Goal: Task Accomplishment & Management: Contribute content

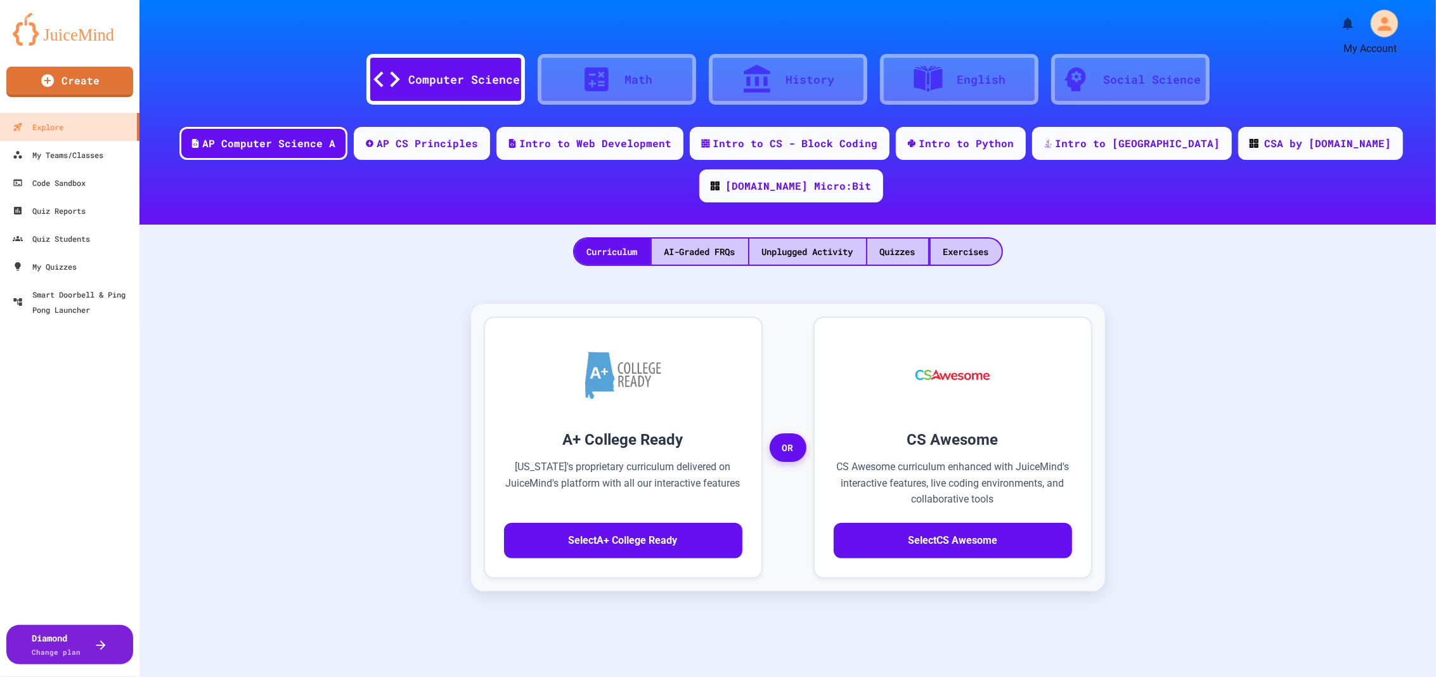
click at [1374, 15] on icon "My Account" at bounding box center [1384, 23] width 20 height 20
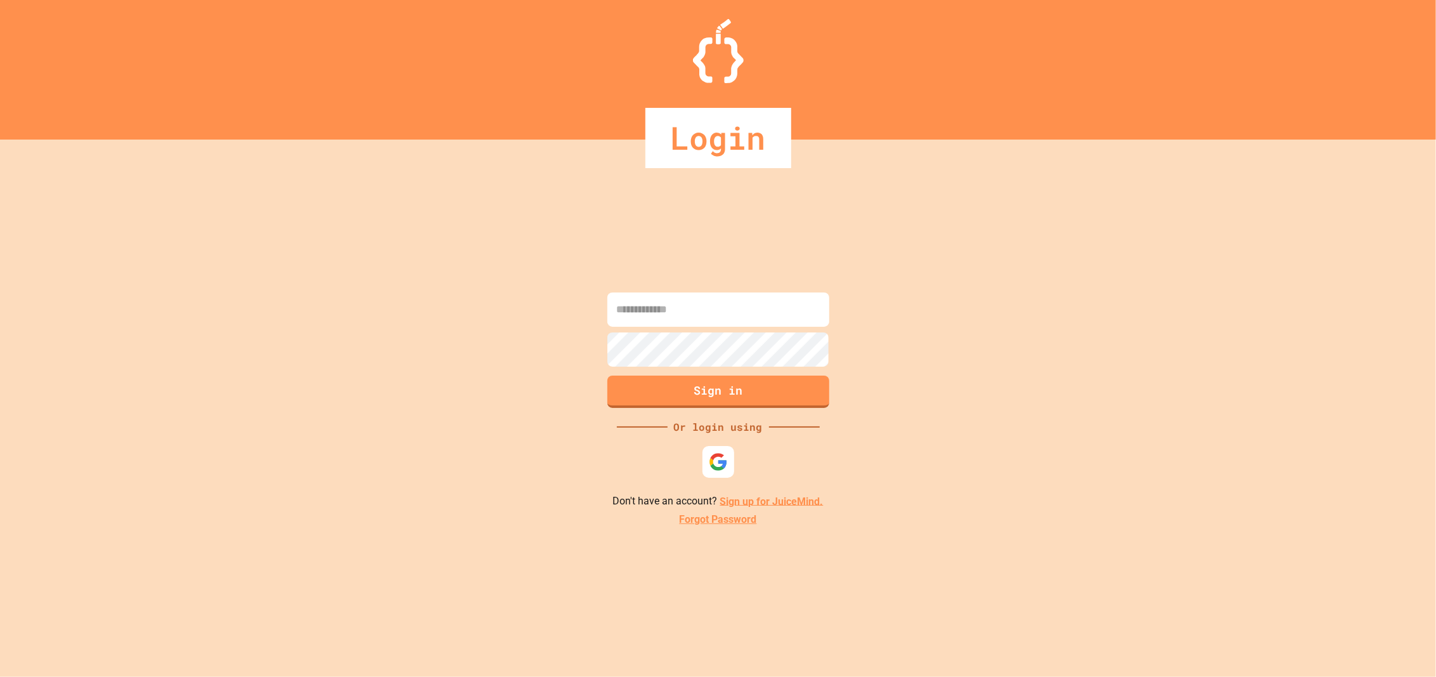
click at [723, 299] on input at bounding box center [718, 309] width 222 height 34
click at [710, 464] on img at bounding box center [718, 461] width 21 height 21
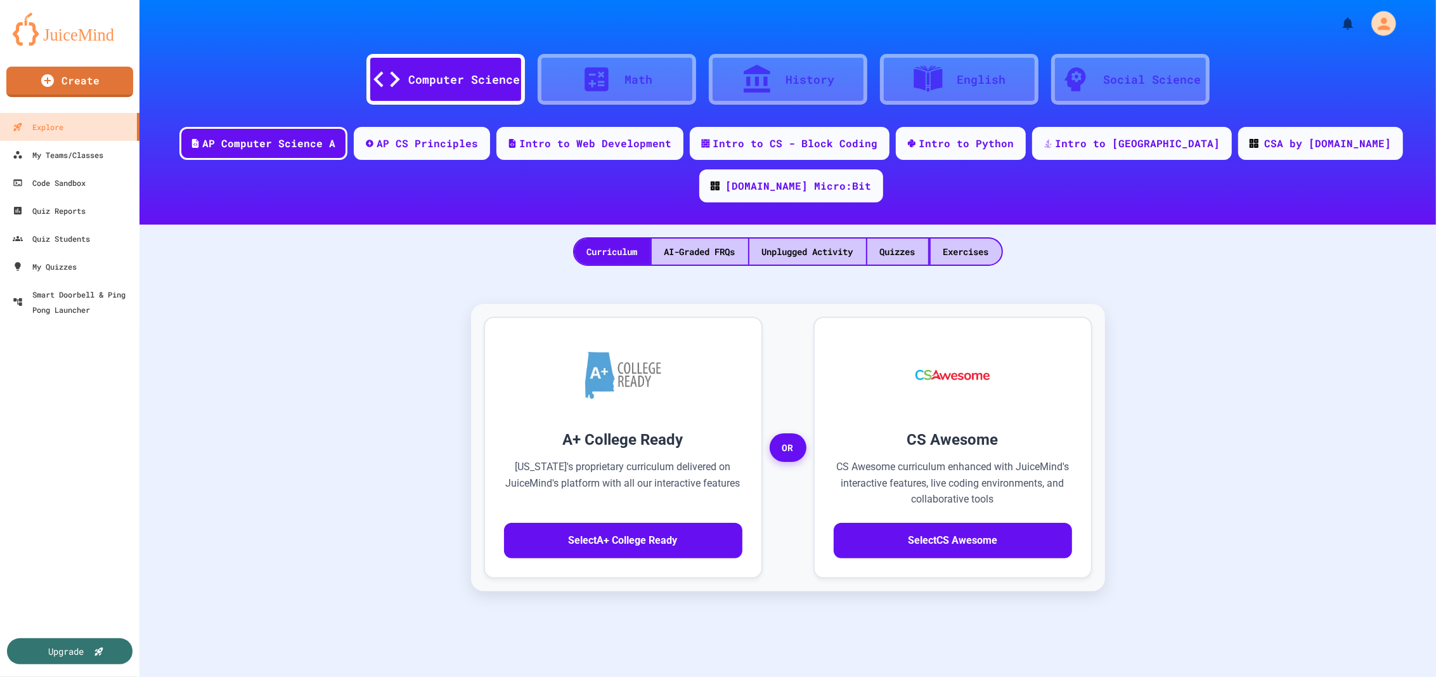
click at [1385, 28] on div "My Account" at bounding box center [1383, 23] width 25 height 25
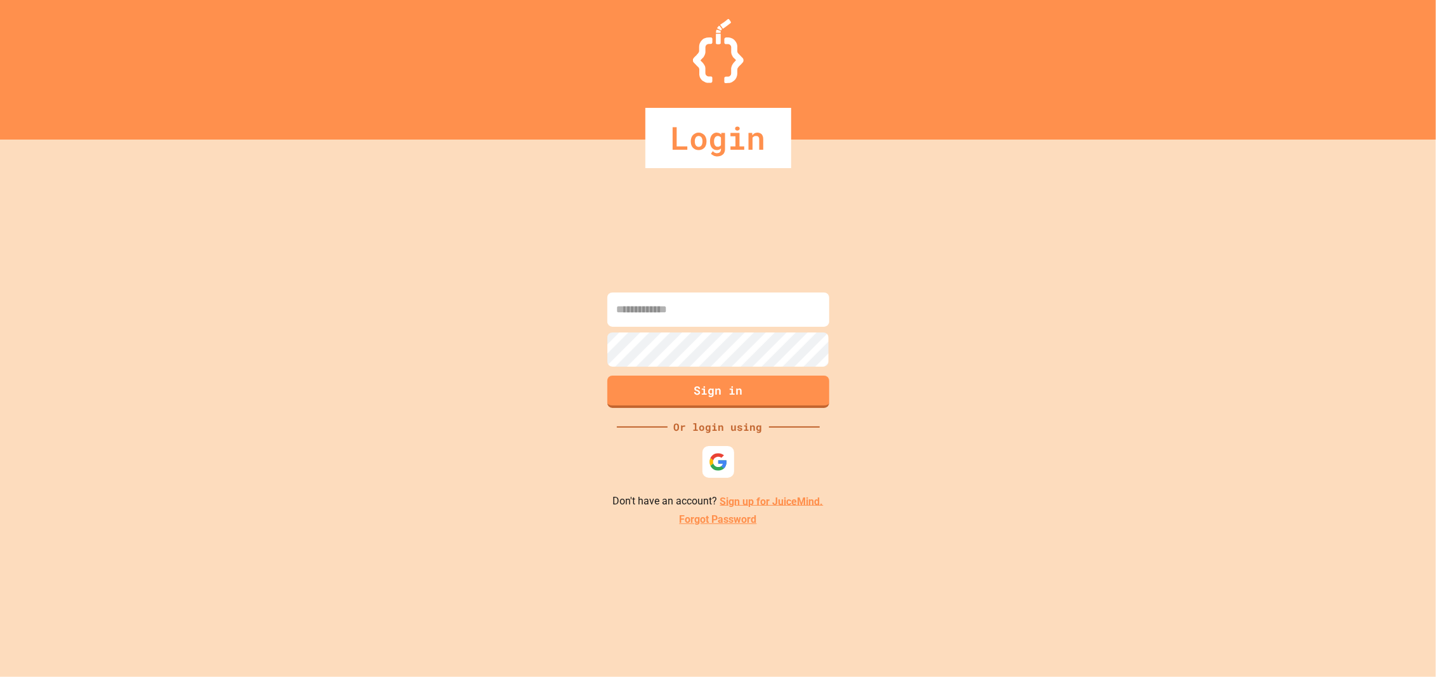
click at [700, 320] on input at bounding box center [718, 309] width 222 height 34
click at [706, 316] on input at bounding box center [718, 309] width 222 height 34
click at [715, 309] on input at bounding box center [718, 309] width 222 height 34
click at [710, 317] on input at bounding box center [718, 309] width 222 height 34
type input "**********"
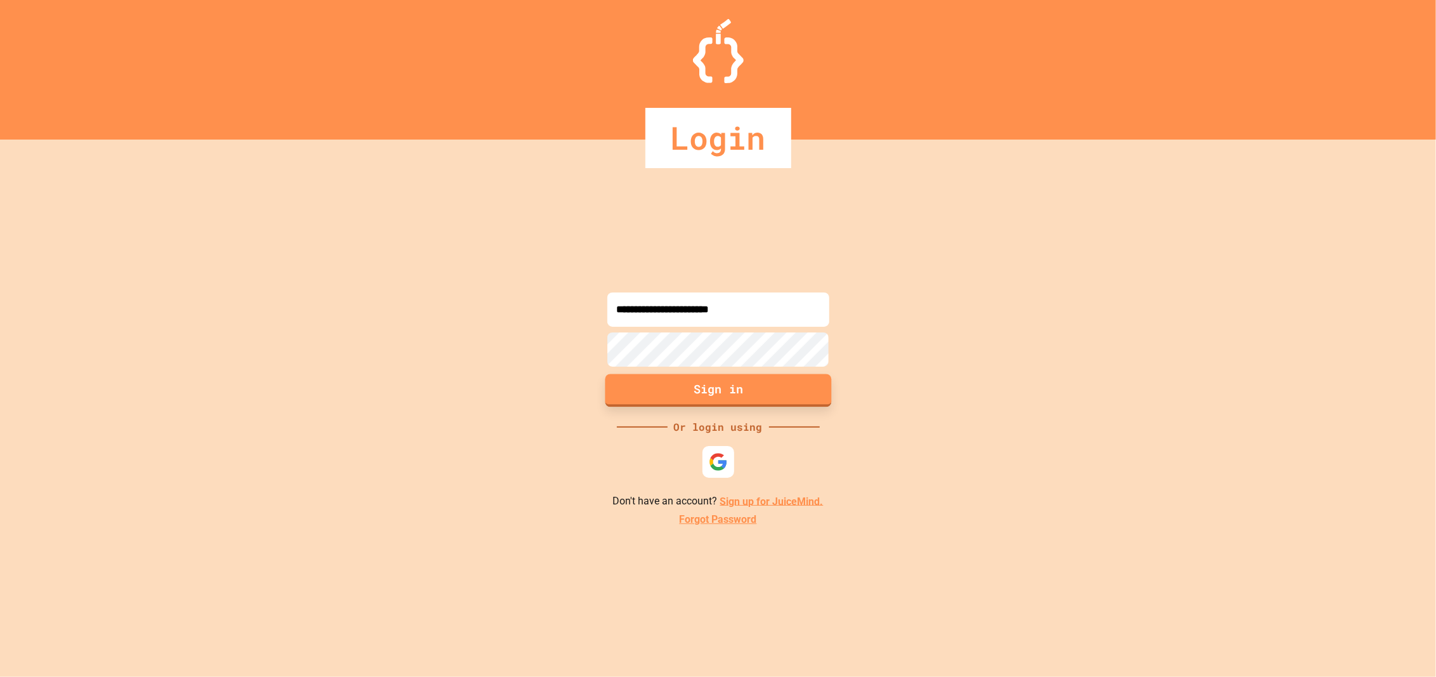
click at [714, 389] on button "Sign in" at bounding box center [718, 389] width 226 height 33
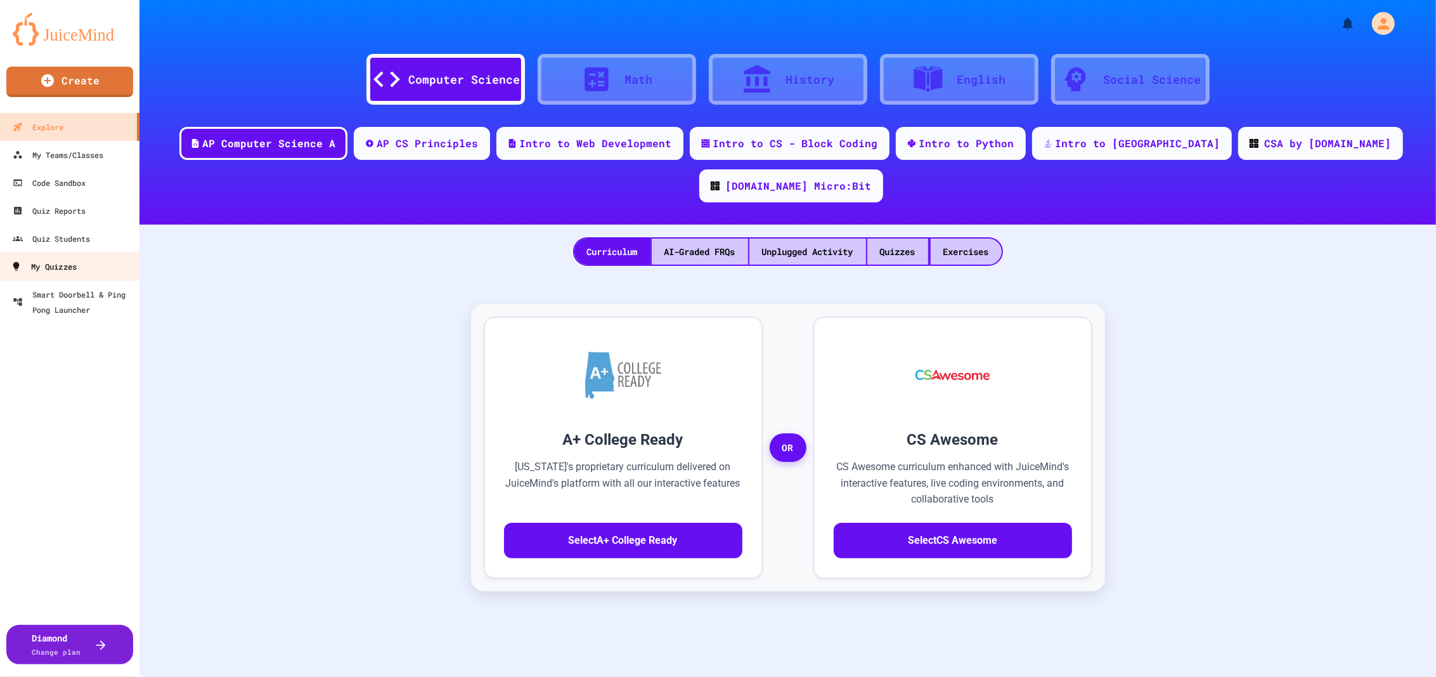
click at [69, 268] on div "My Quizzes" at bounding box center [44, 267] width 66 height 16
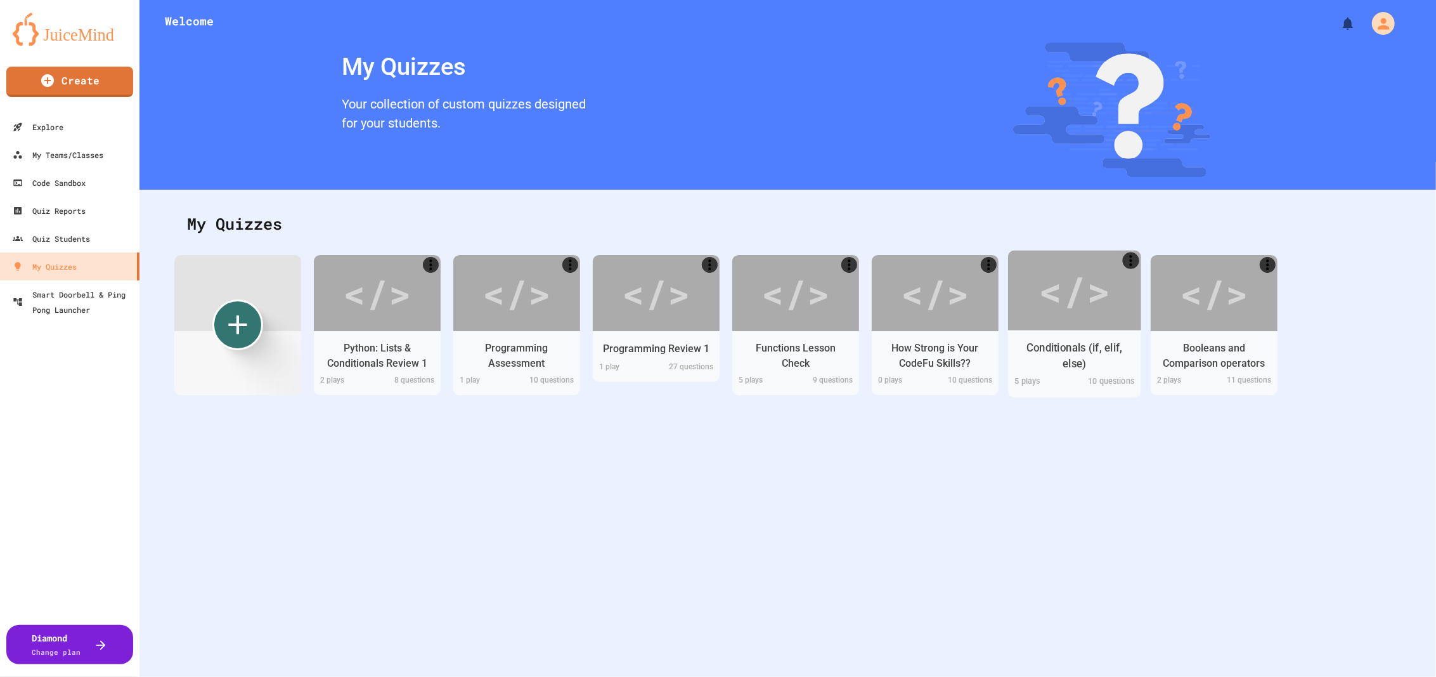
click at [1064, 344] on div "Conditionals (if, elif, else)" at bounding box center [1074, 356] width 113 height 32
click at [992, 676] on div "Preview" at bounding box center [1016, 689] width 63 height 23
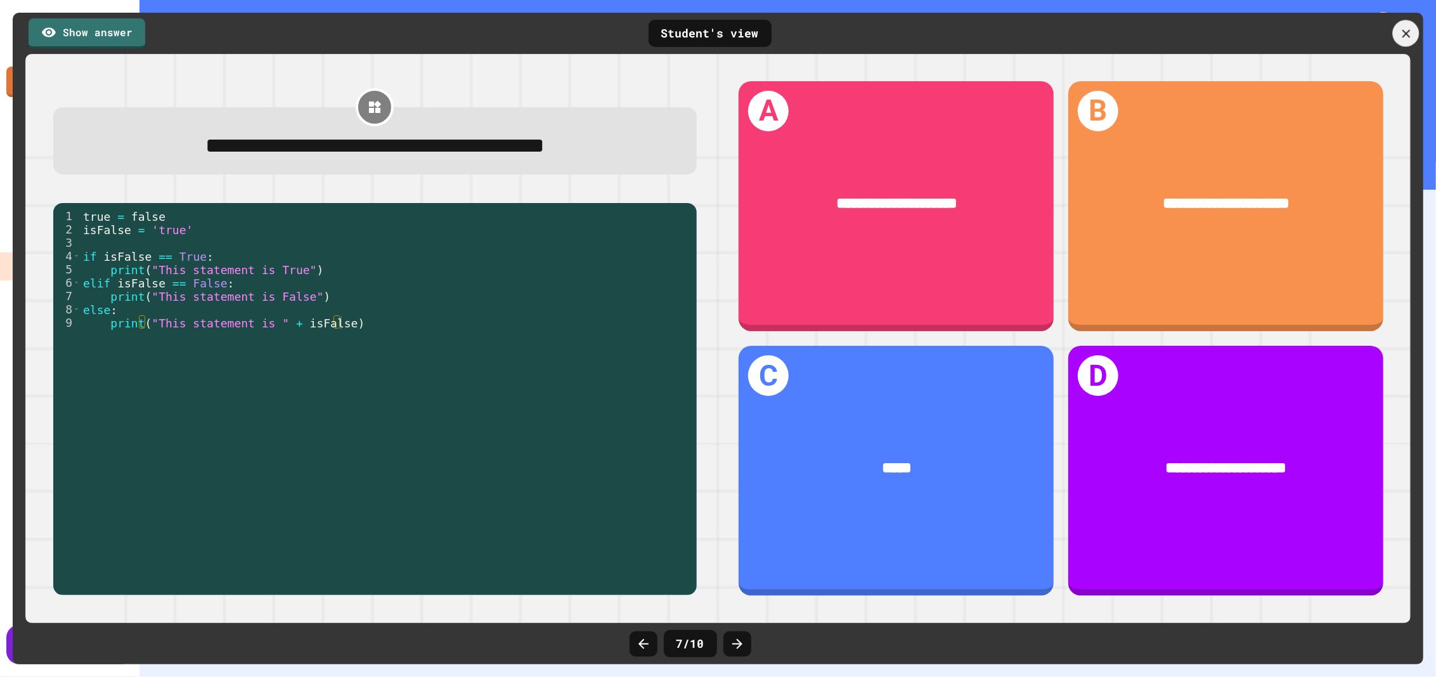
click at [1404, 32] on icon at bounding box center [1406, 33] width 8 height 8
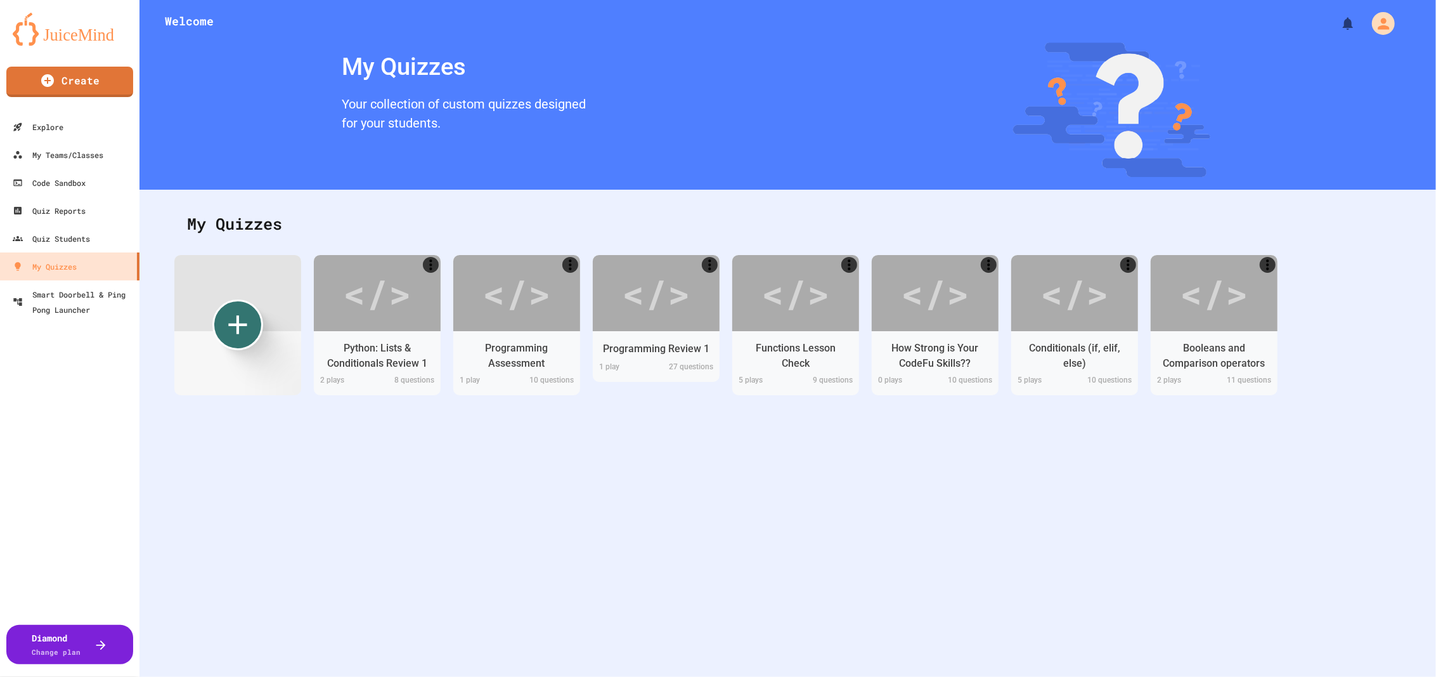
scroll to position [845, 0]
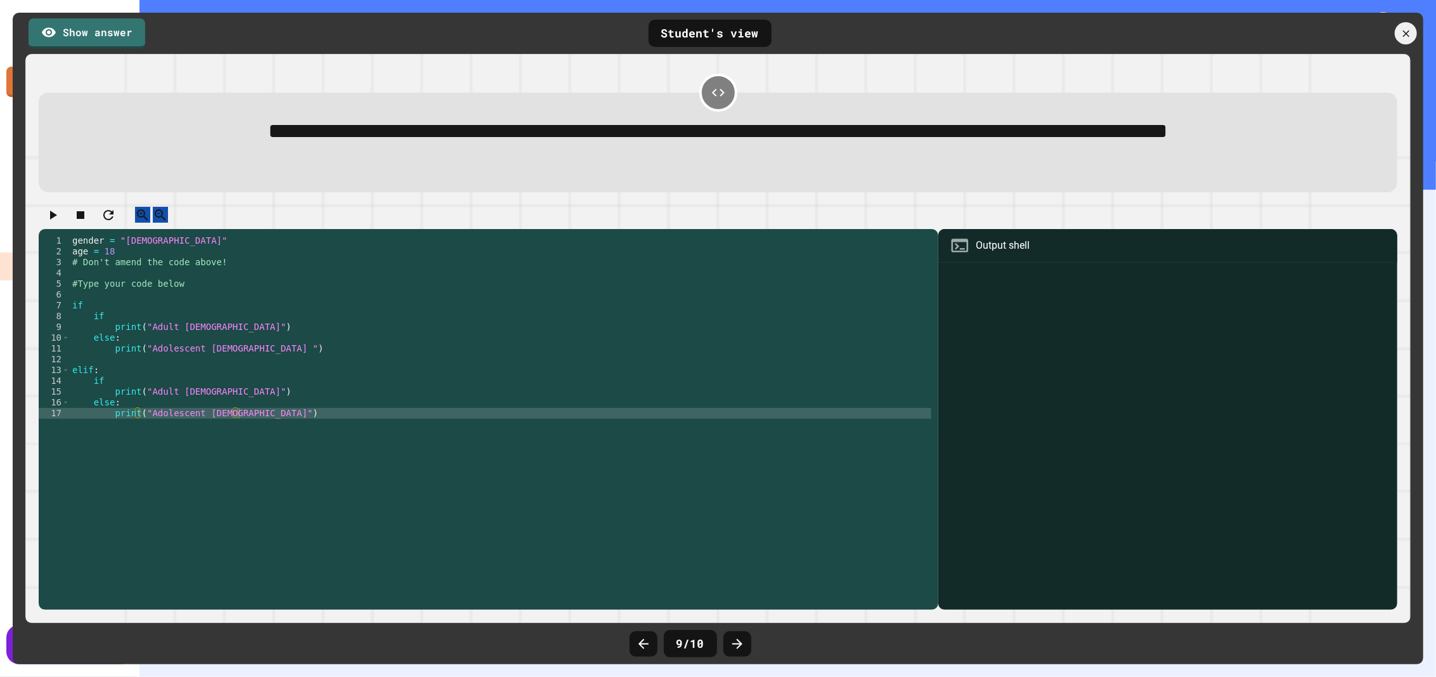
scroll to position [841, 0]
click at [1404, 34] on icon at bounding box center [1406, 33] width 8 height 8
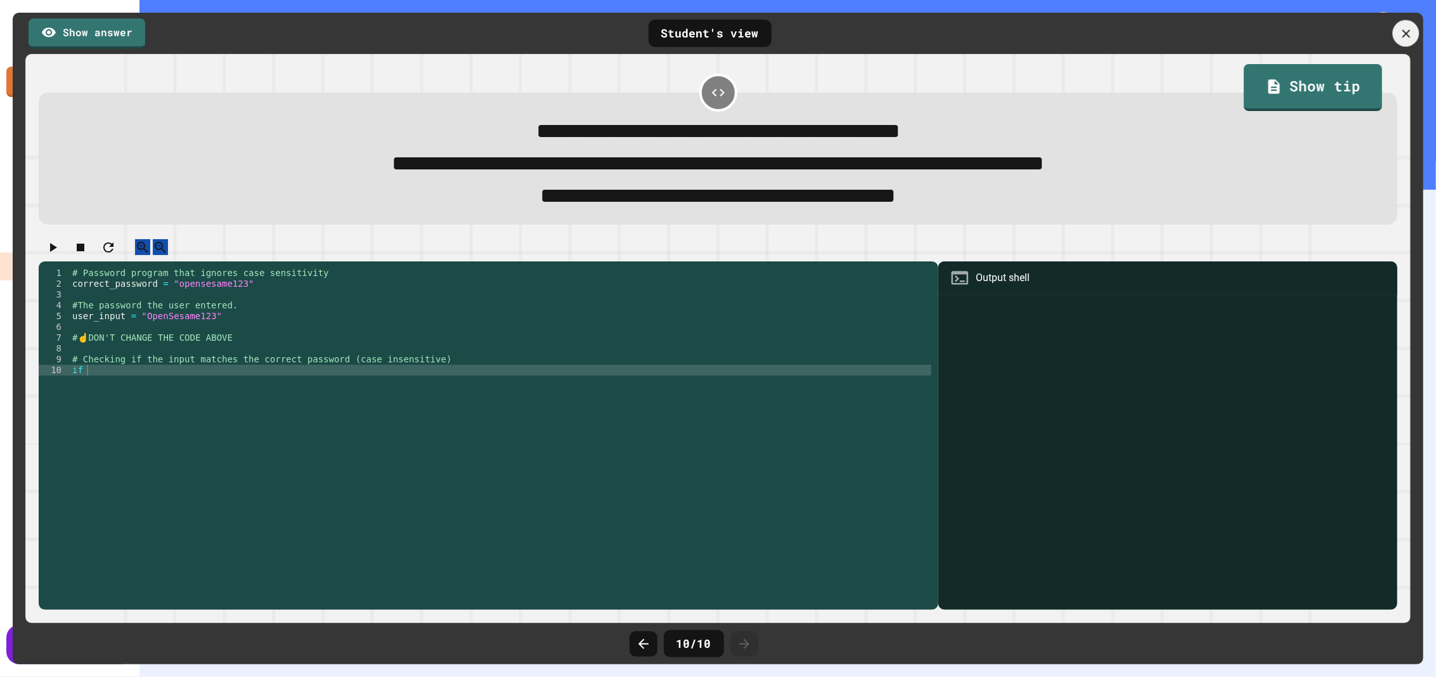
click at [1403, 34] on icon at bounding box center [1406, 34] width 14 height 14
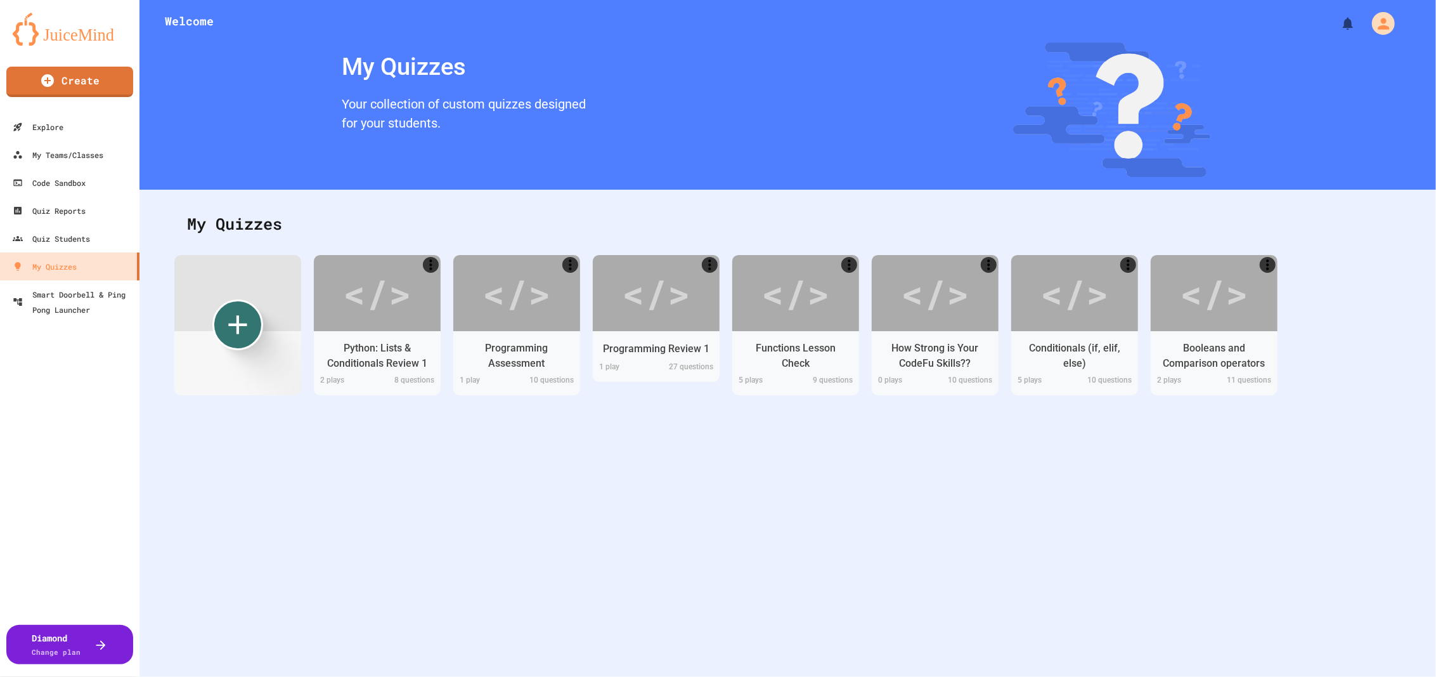
scroll to position [0, 0]
click at [1128, 261] on icon "More" at bounding box center [1131, 260] width 16 height 16
drag, startPoint x: 1090, startPoint y: 300, endPoint x: 1079, endPoint y: 306, distance: 12.5
click at [1087, 676] on div at bounding box center [718, 678] width 1436 height 0
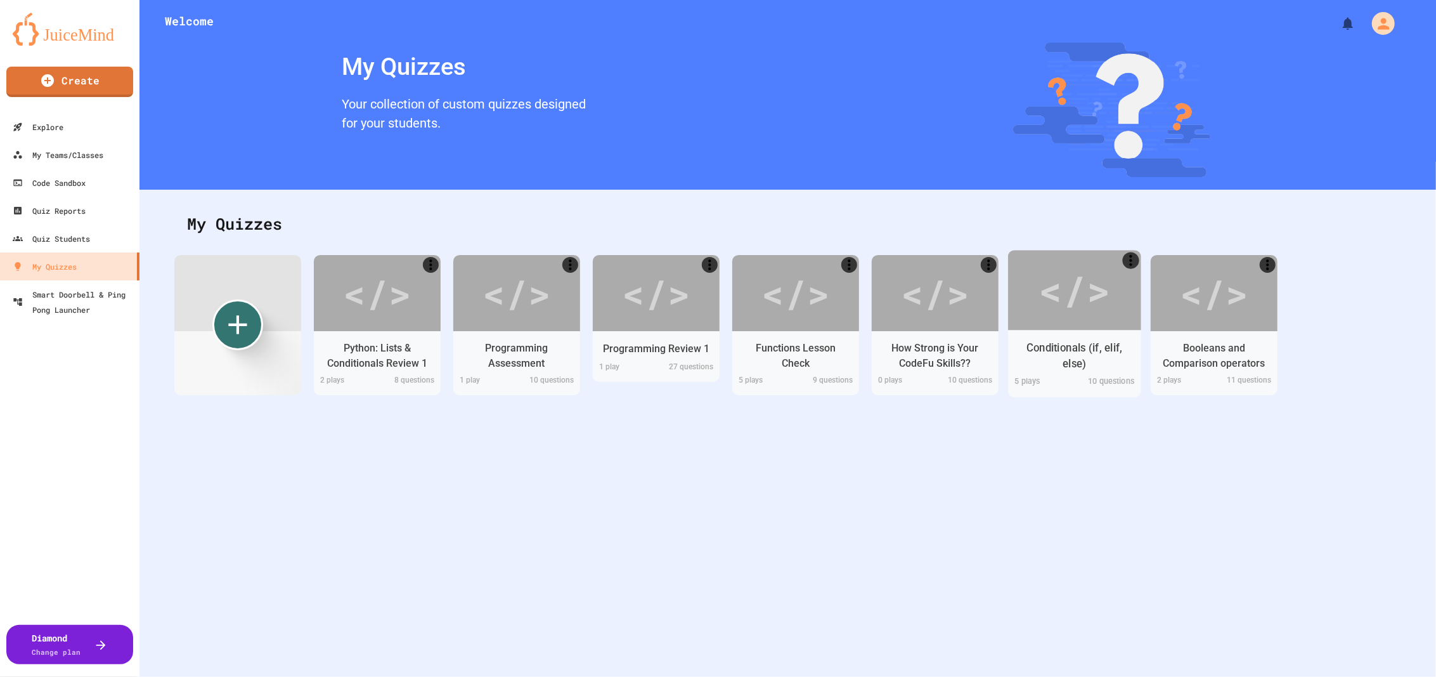
click at [1078, 308] on div "</>" at bounding box center [1075, 290] width 72 height 60
click at [235, 328] on icon "Create new" at bounding box center [238, 325] width 38 height 38
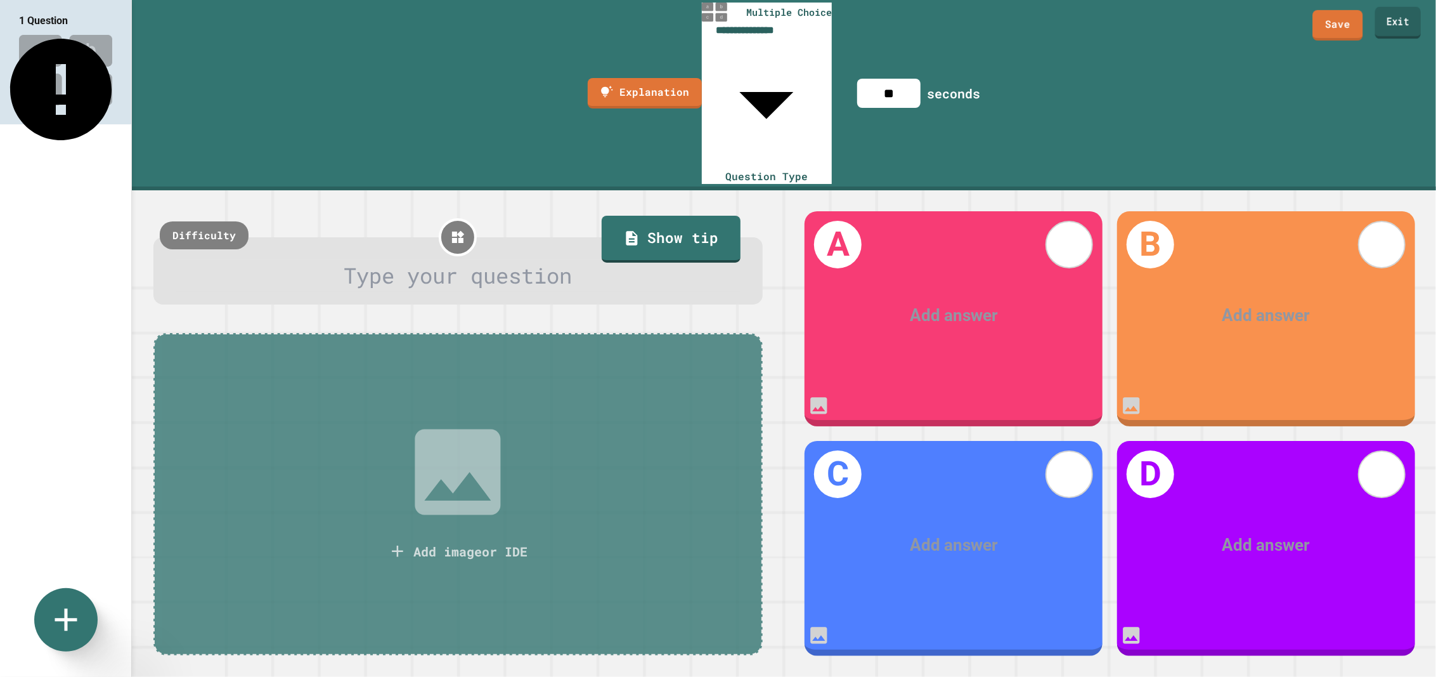
click at [1383, 20] on link "Exit" at bounding box center [1398, 23] width 46 height 32
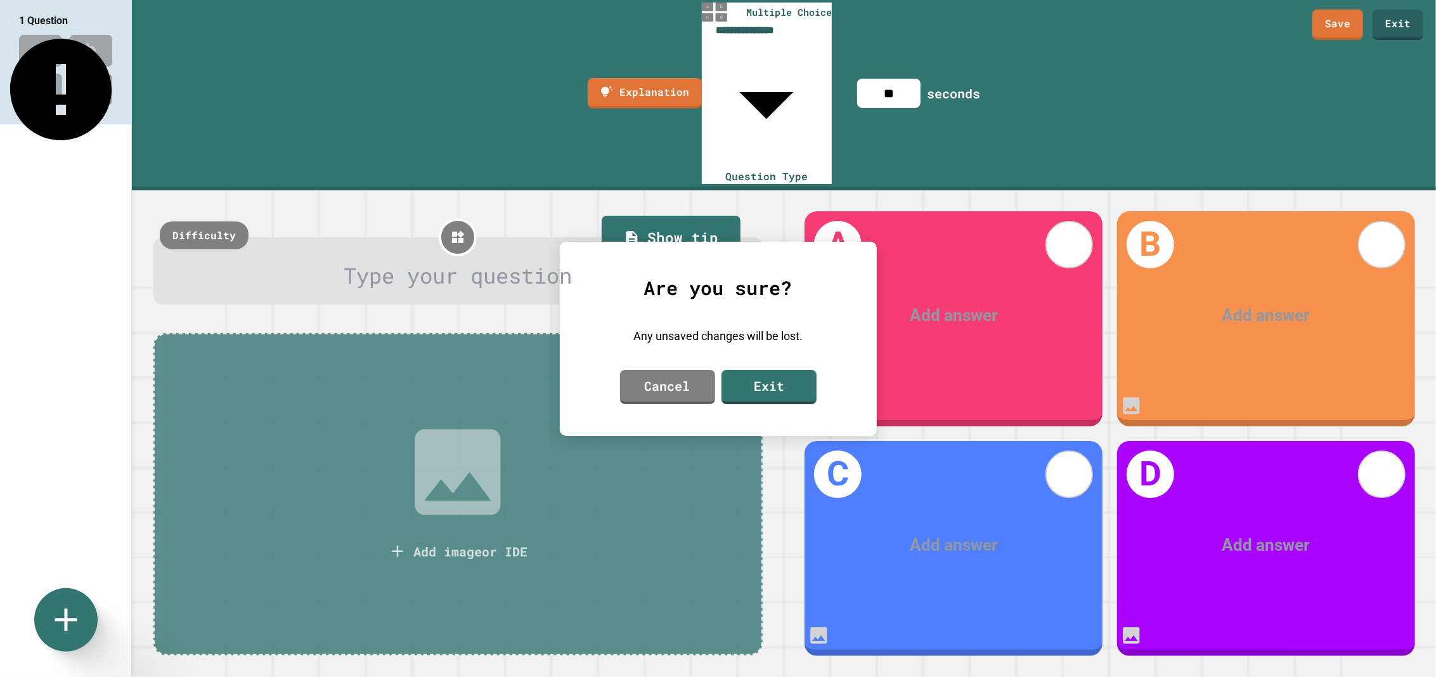
click at [794, 378] on link "Exit" at bounding box center [768, 386] width 95 height 34
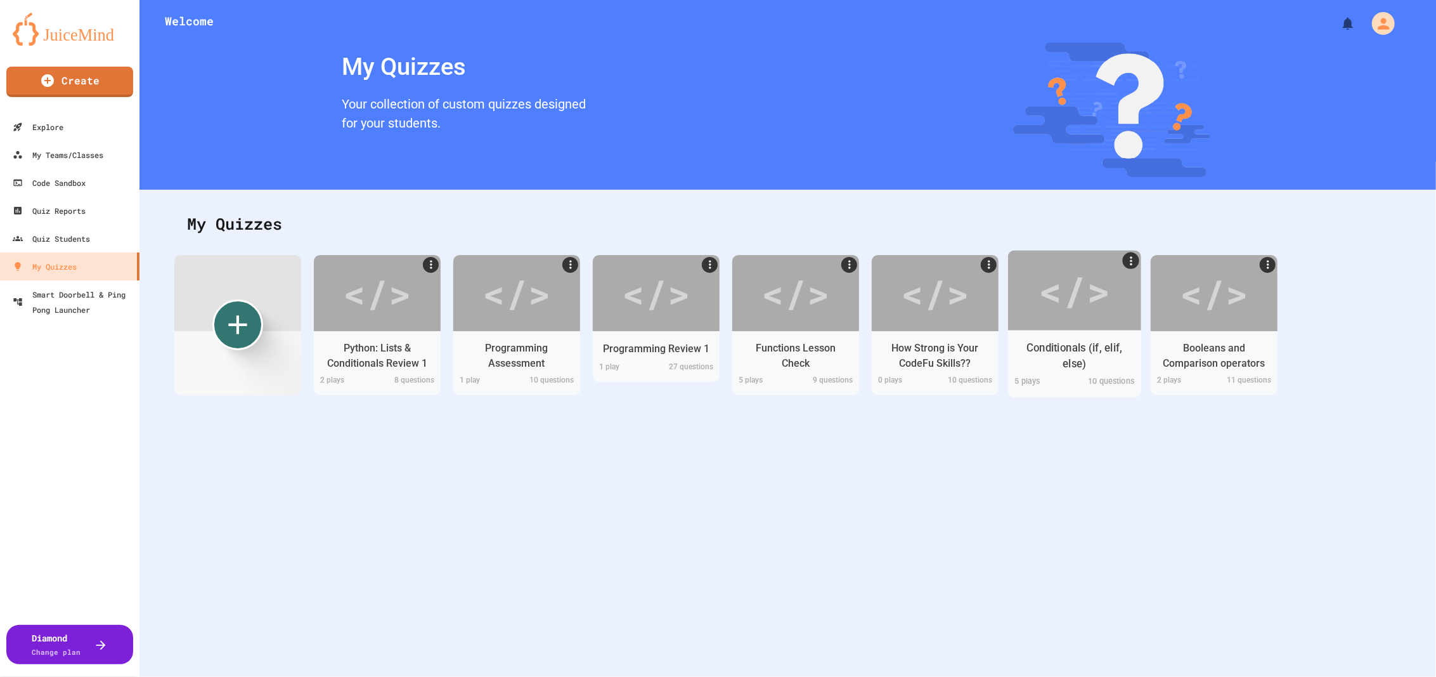
click at [1091, 288] on div "</>" at bounding box center [1075, 290] width 72 height 60
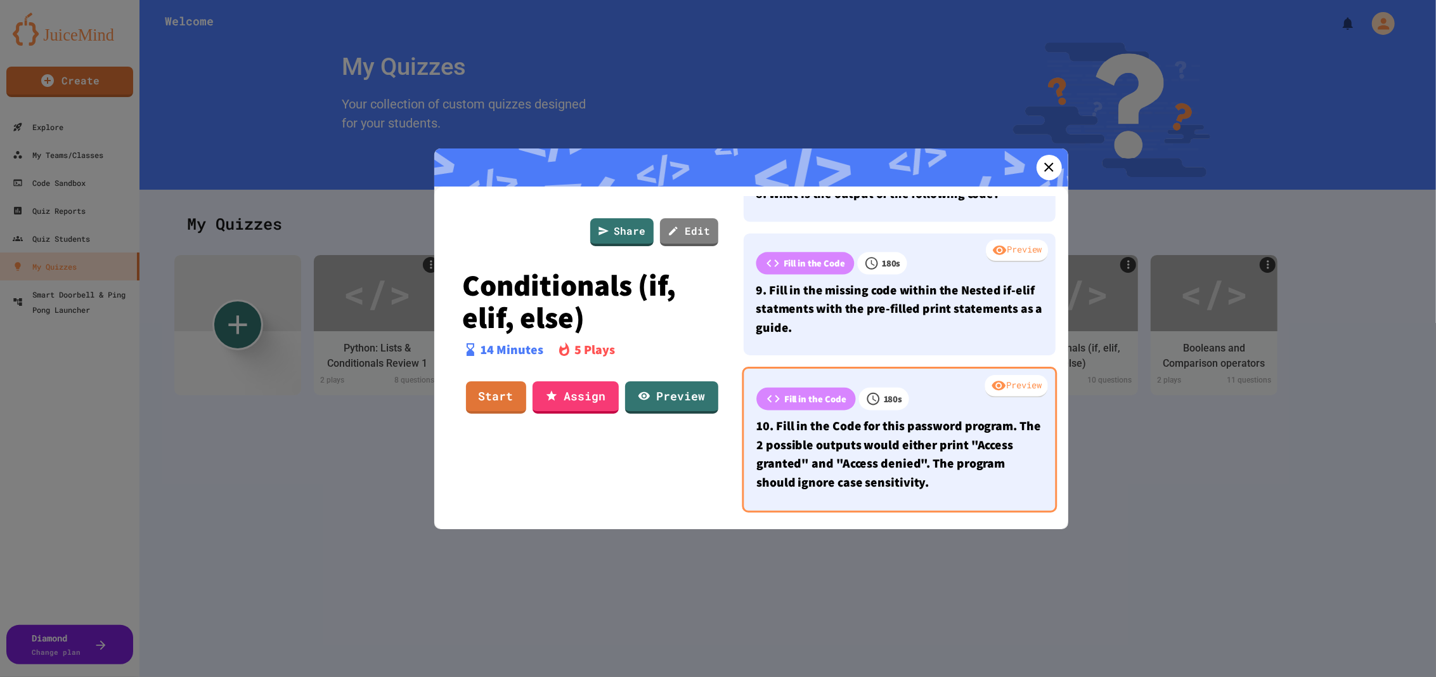
scroll to position [845, 0]
click at [994, 375] on div "Preview" at bounding box center [1016, 386] width 63 height 23
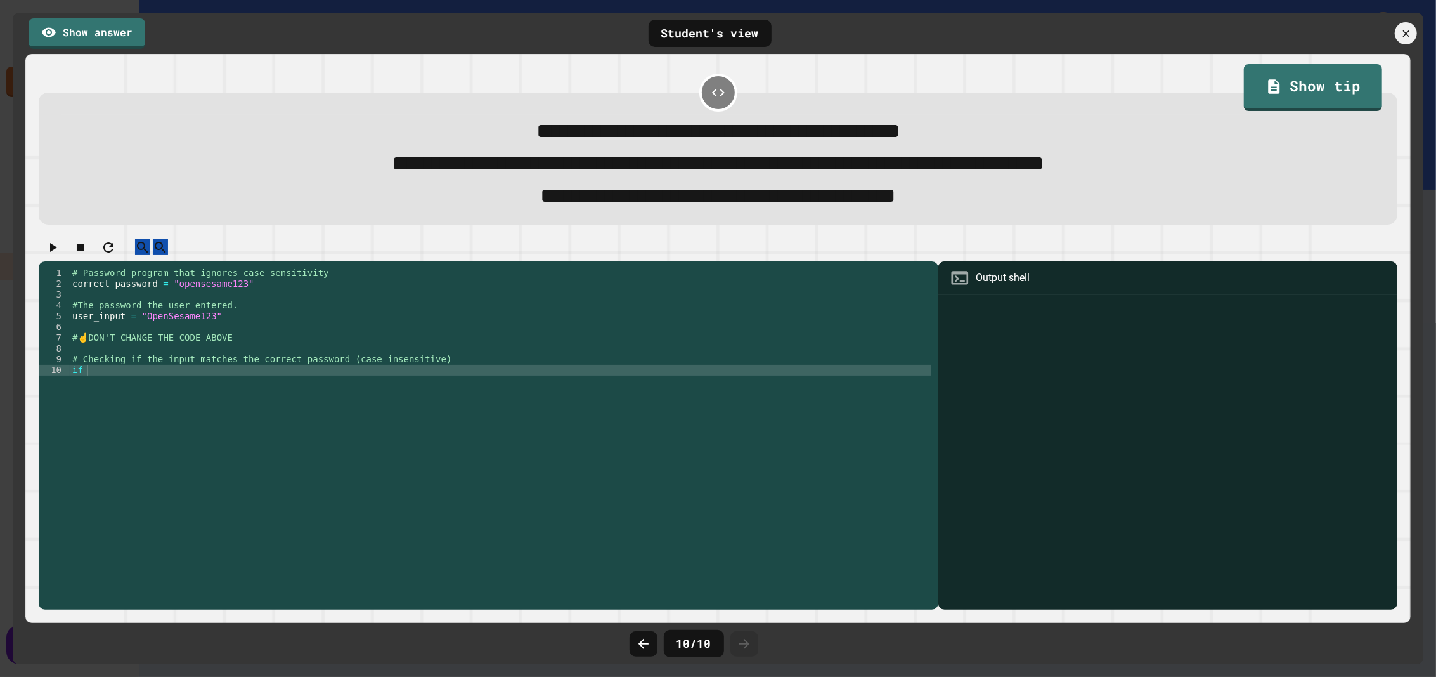
scroll to position [841, 0]
click at [119, 30] on link "Show answer" at bounding box center [86, 33] width 117 height 31
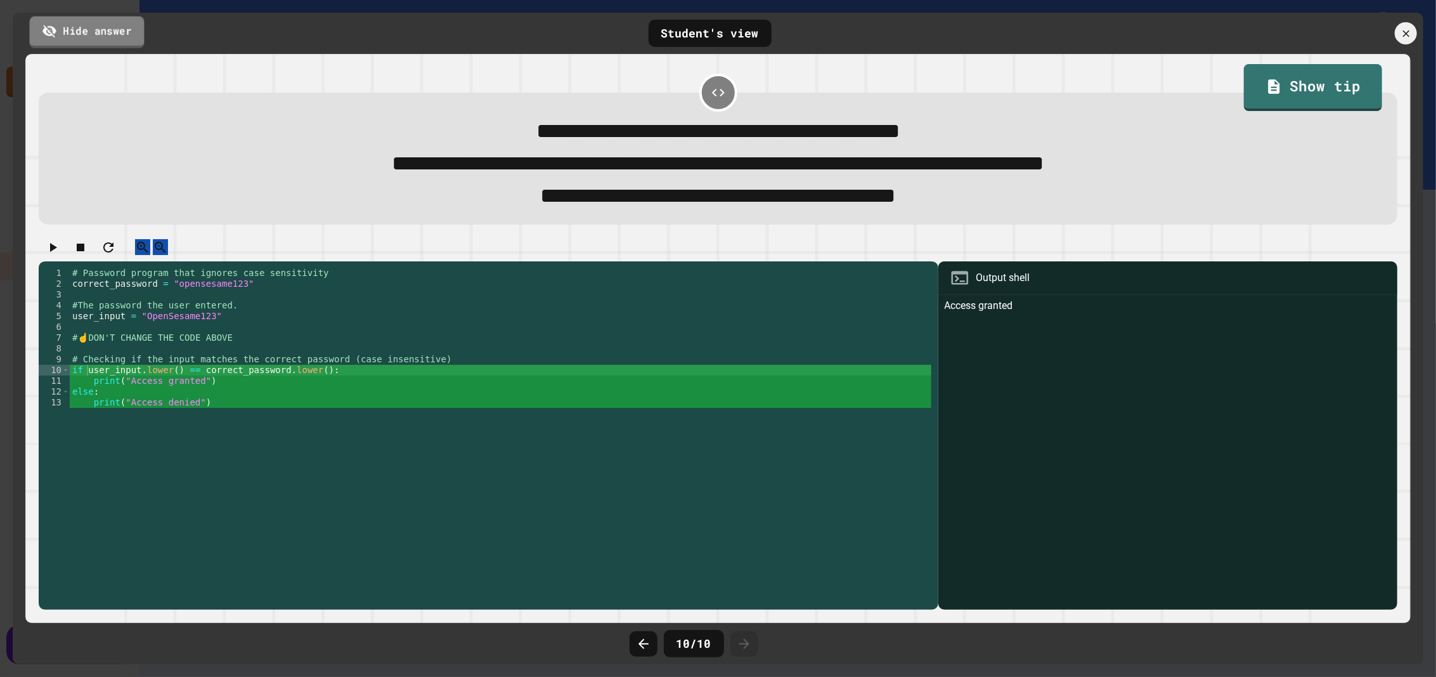
click at [105, 32] on link "Hide answer" at bounding box center [87, 32] width 115 height 32
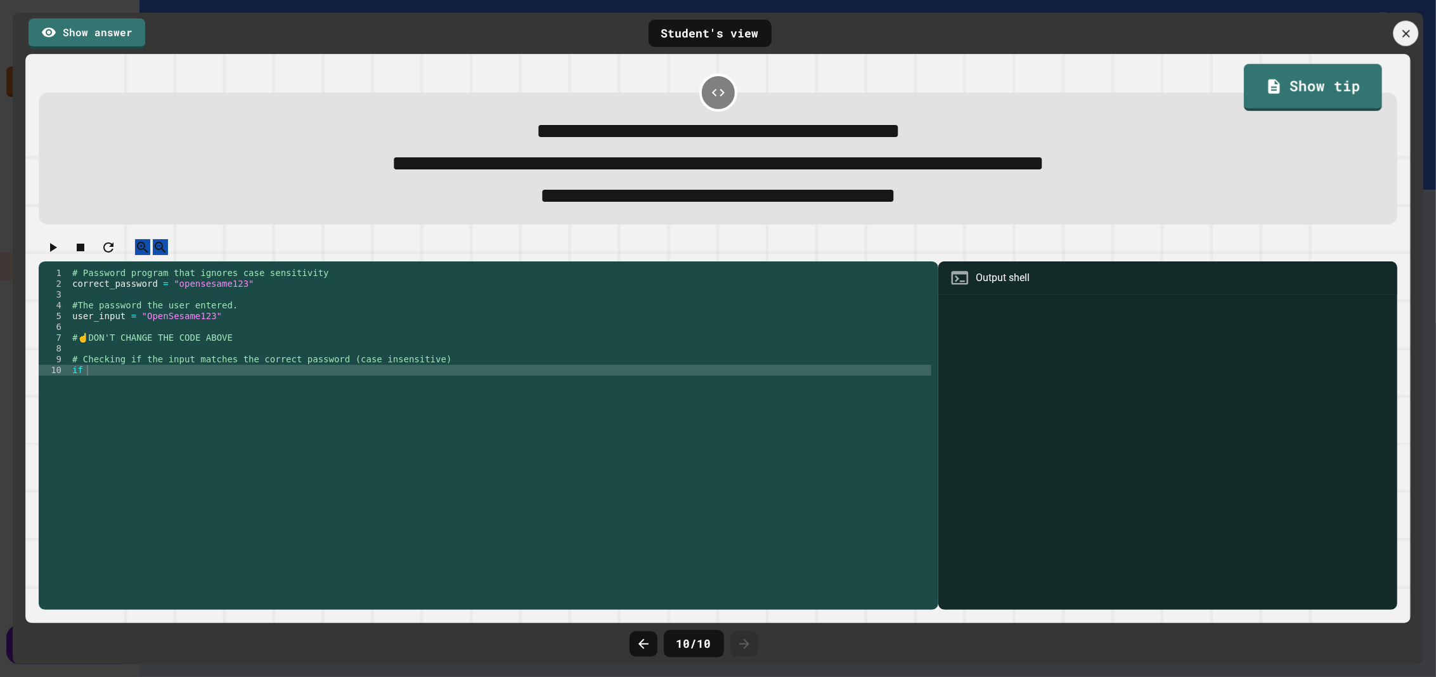
click at [1400, 29] on icon at bounding box center [1405, 33] width 13 height 13
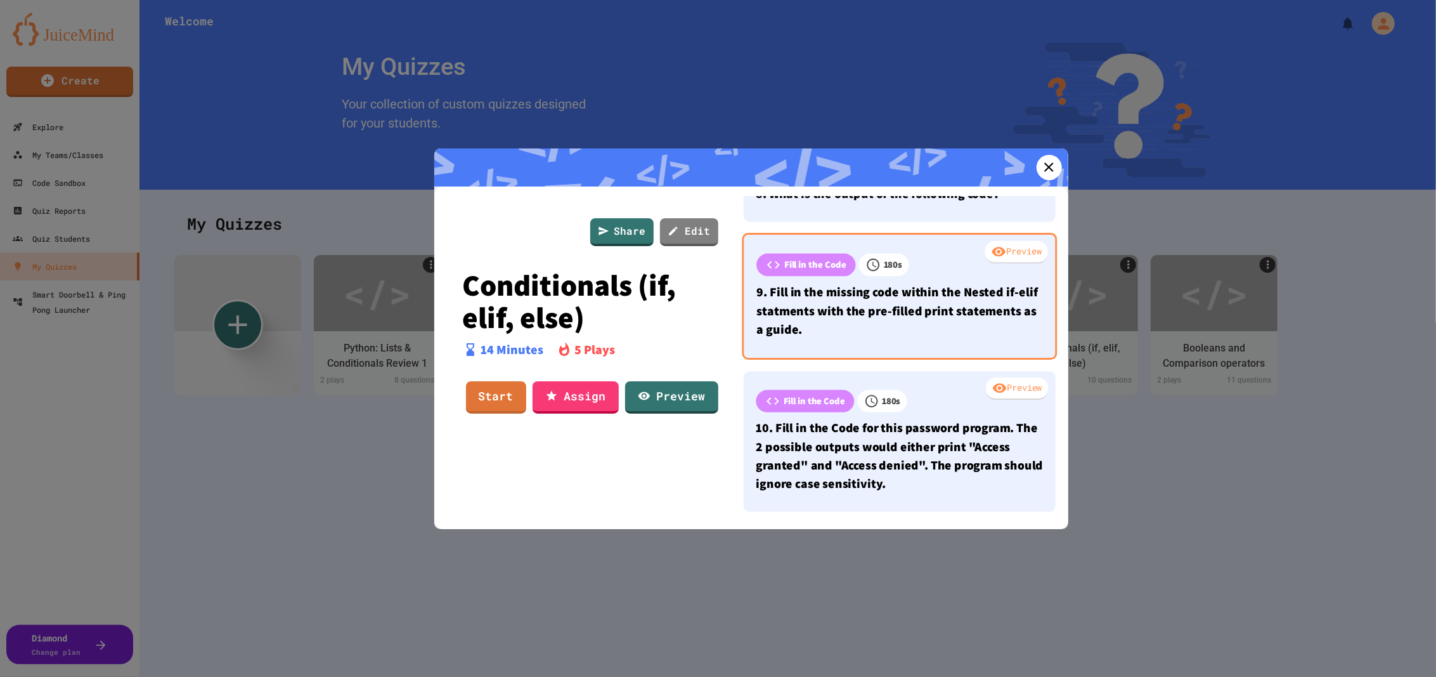
click at [999, 240] on div "Preview" at bounding box center [1016, 251] width 63 height 23
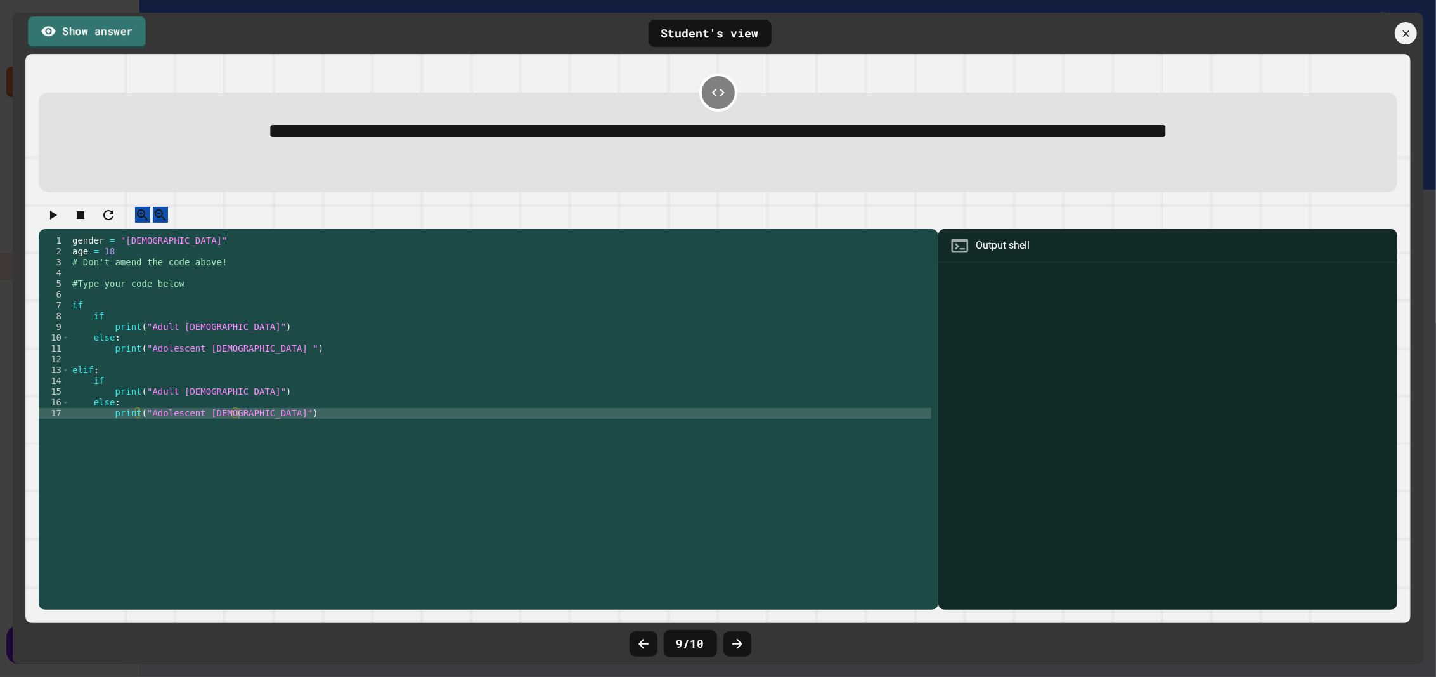
click at [101, 33] on link "Show answer" at bounding box center [87, 32] width 118 height 32
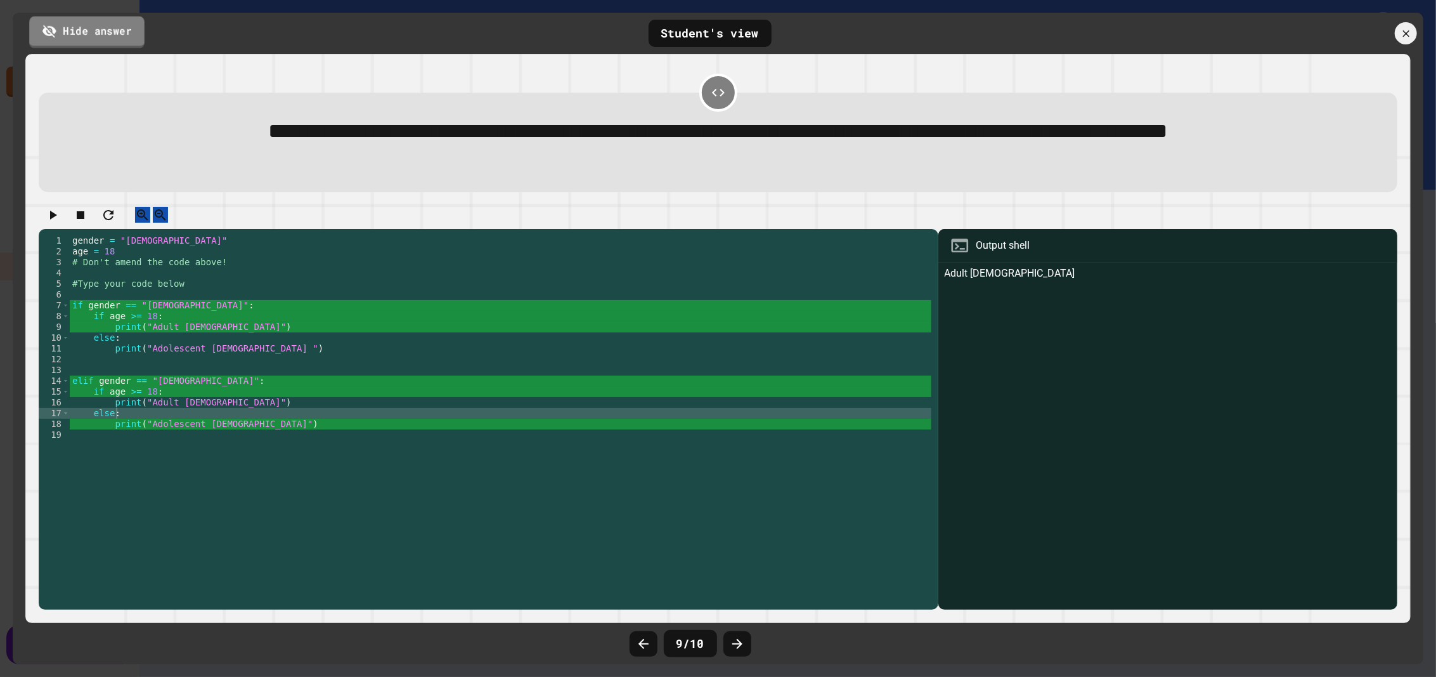
click at [101, 33] on link "Hide answer" at bounding box center [86, 32] width 115 height 32
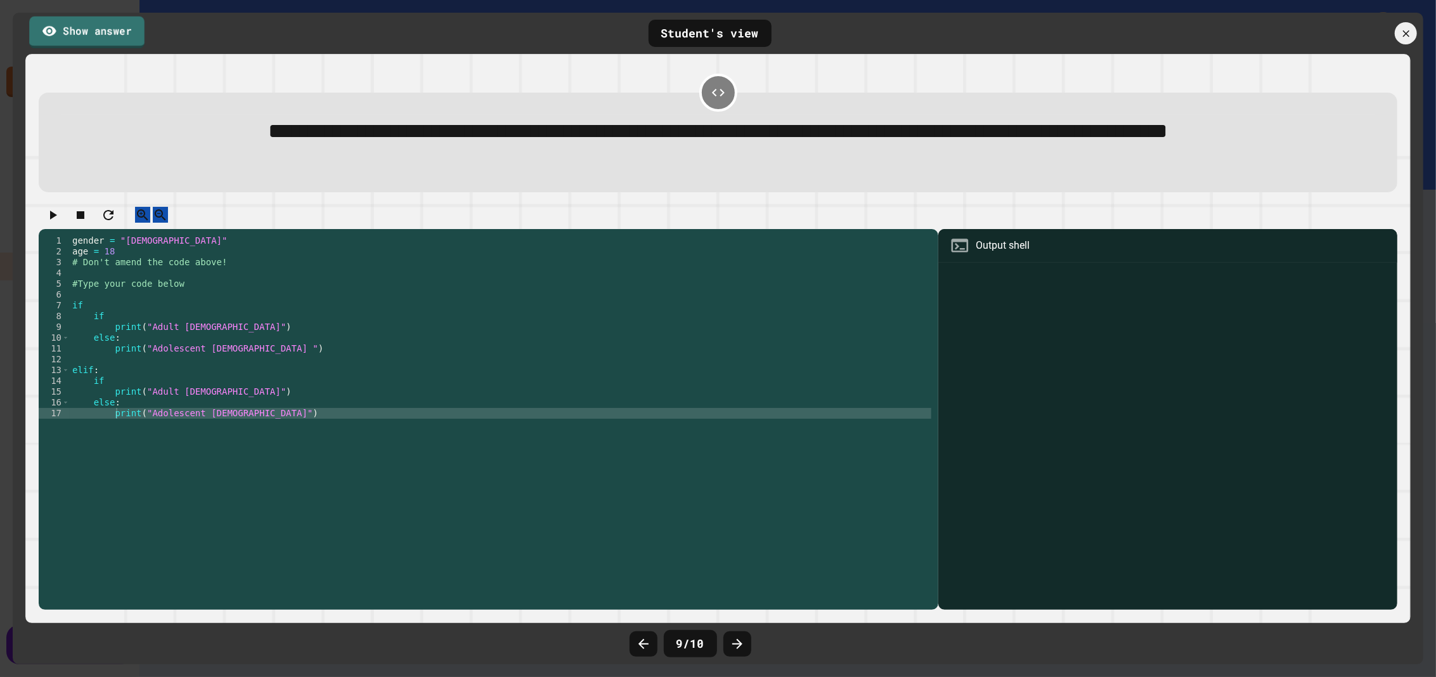
click at [101, 33] on link "Show answer" at bounding box center [86, 32] width 115 height 32
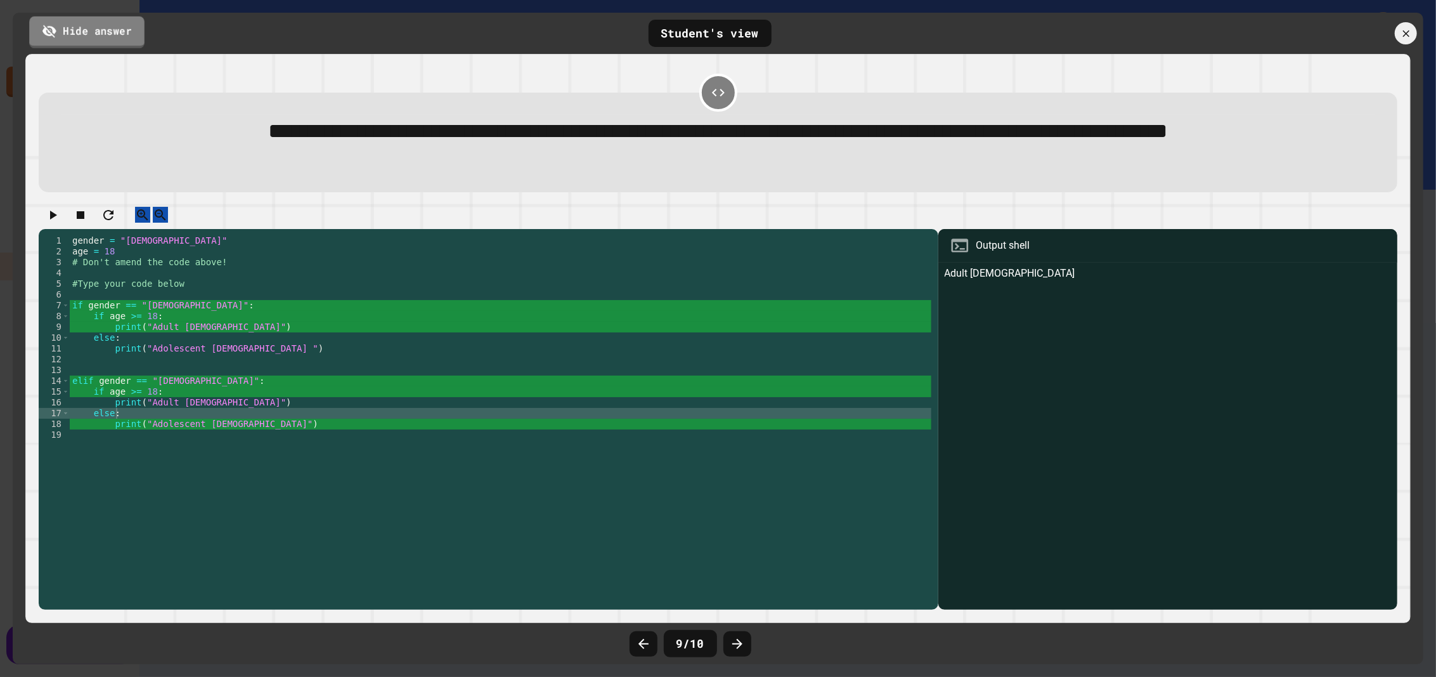
click at [101, 33] on link "Hide answer" at bounding box center [86, 32] width 115 height 32
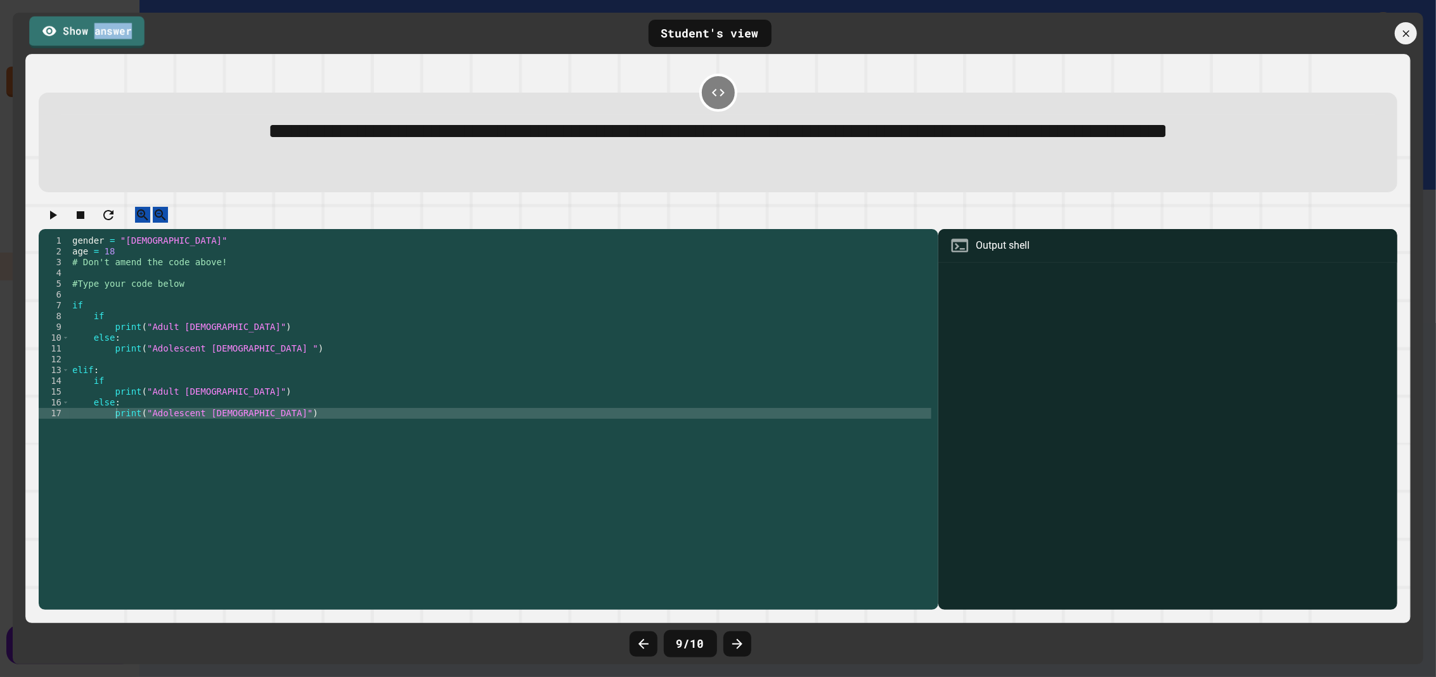
click at [101, 33] on link "Show answer" at bounding box center [86, 32] width 115 height 32
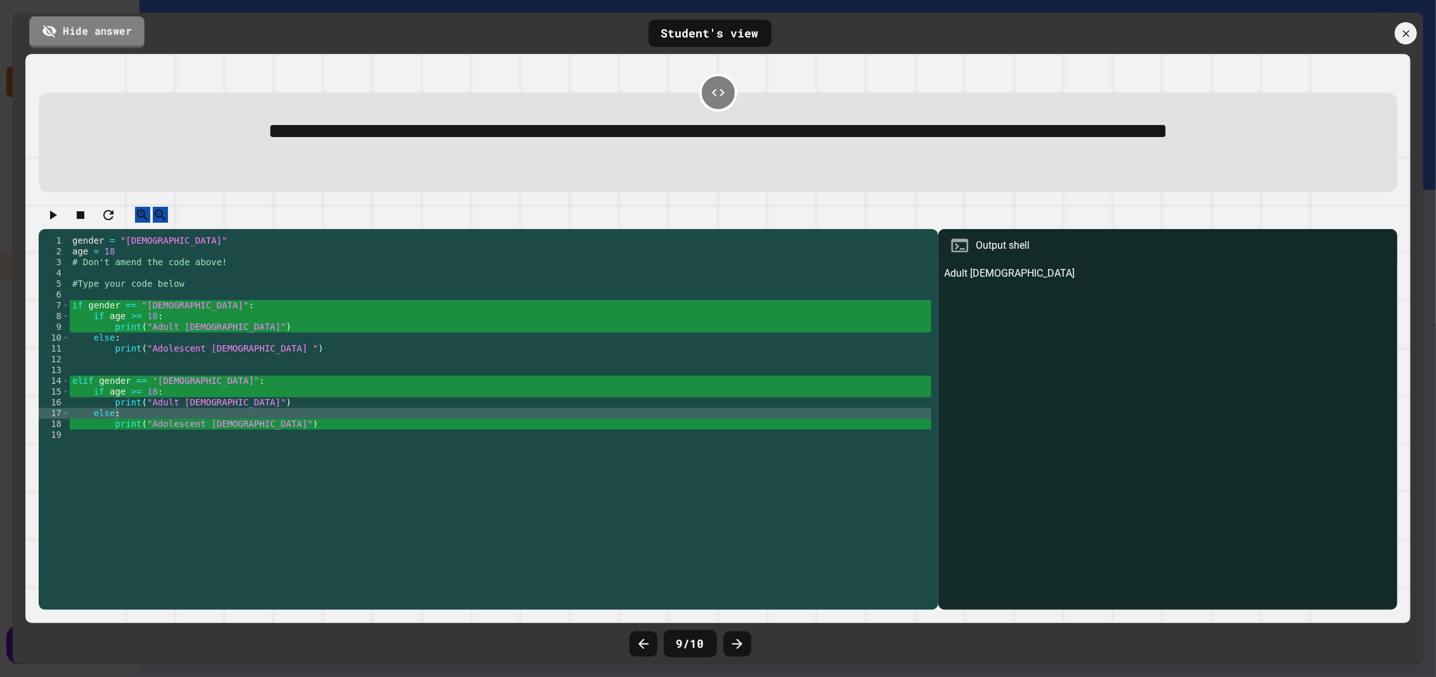
click at [101, 33] on link "Hide answer" at bounding box center [86, 32] width 115 height 32
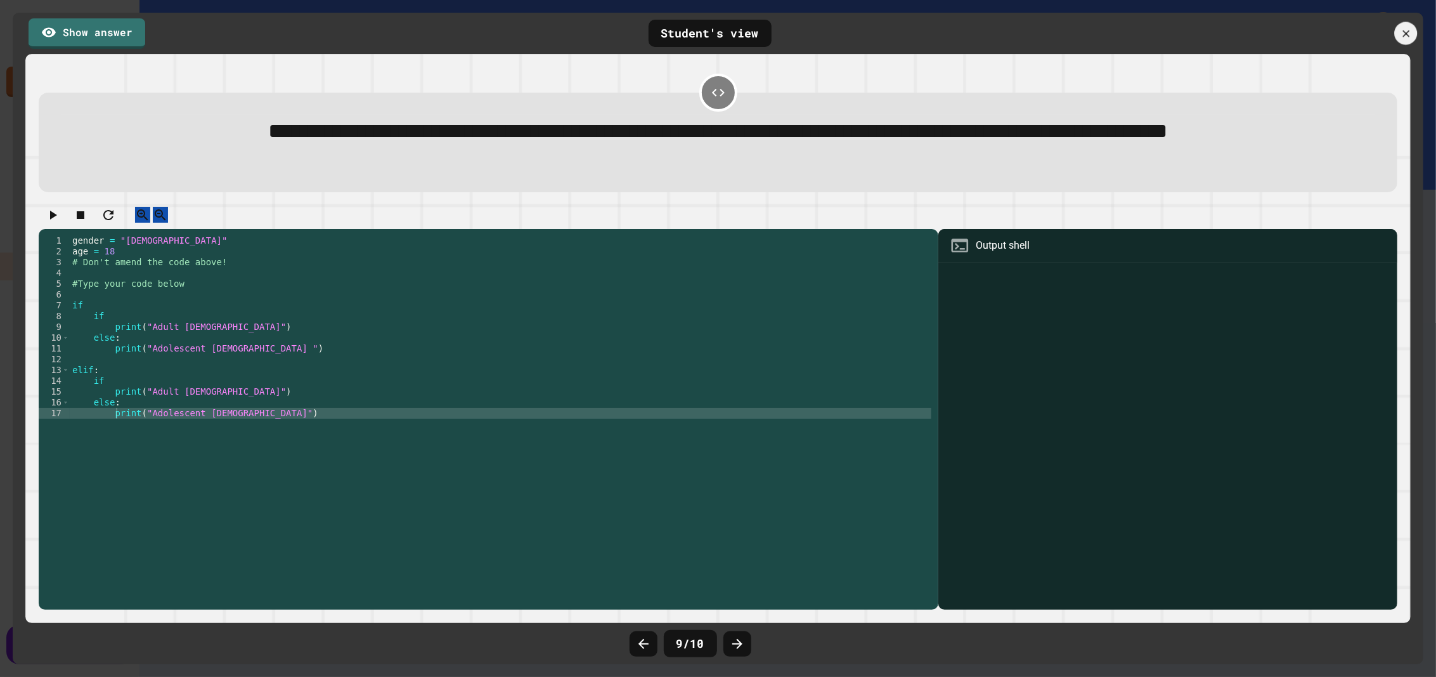
click at [1413, 27] on div at bounding box center [1405, 33] width 23 height 23
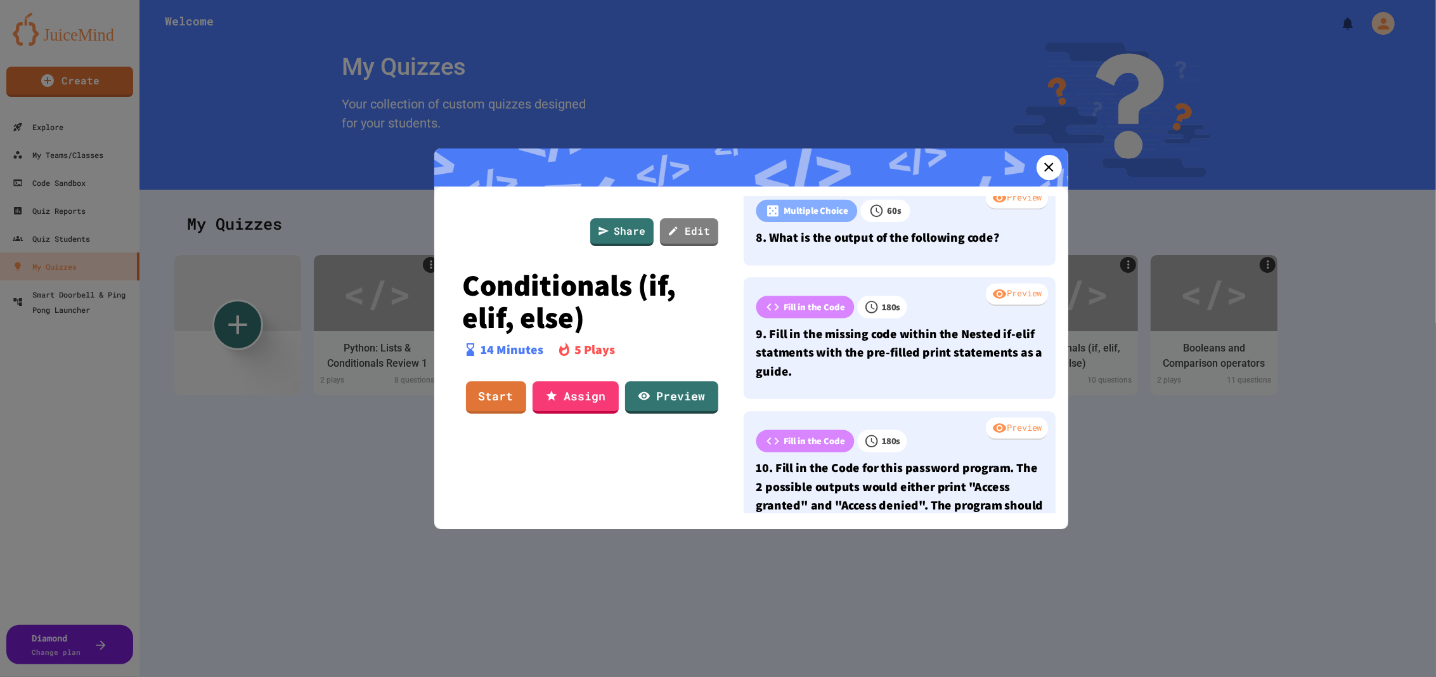
scroll to position [683, 0]
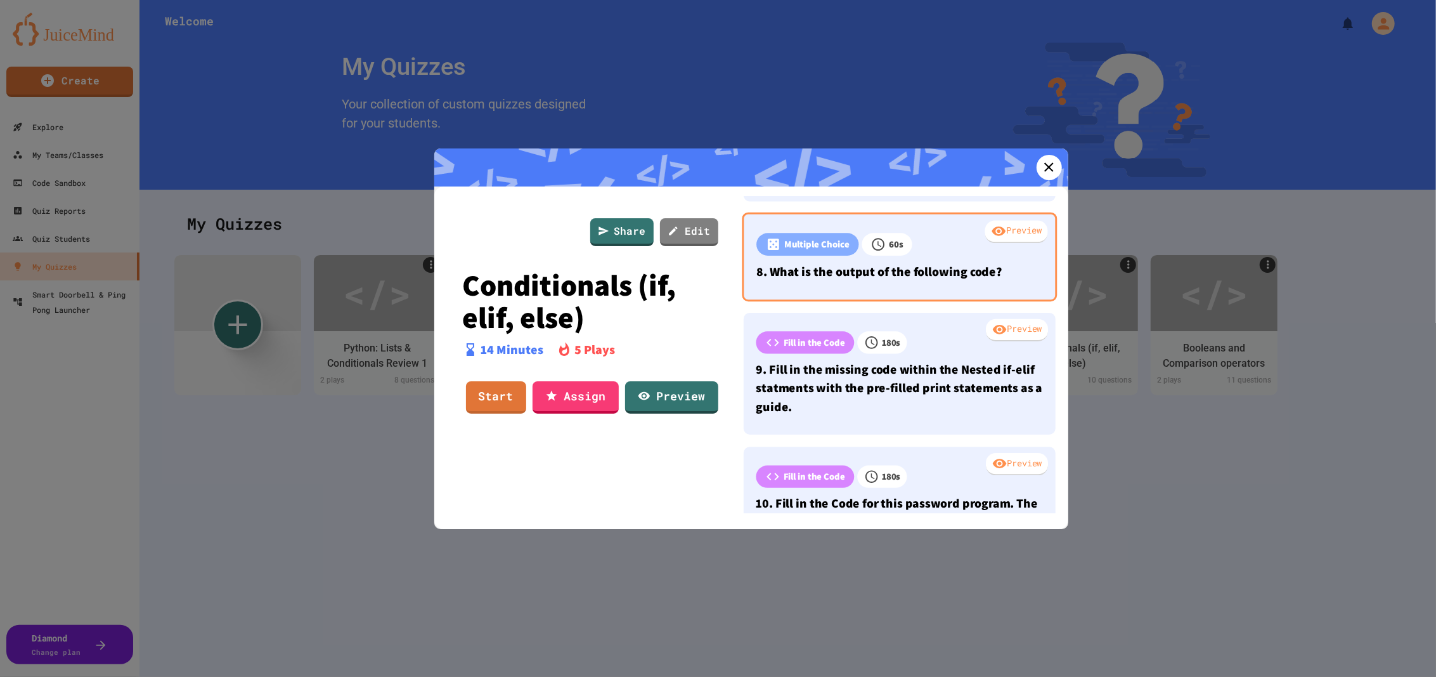
click at [993, 243] on div "Preview" at bounding box center [1016, 231] width 63 height 23
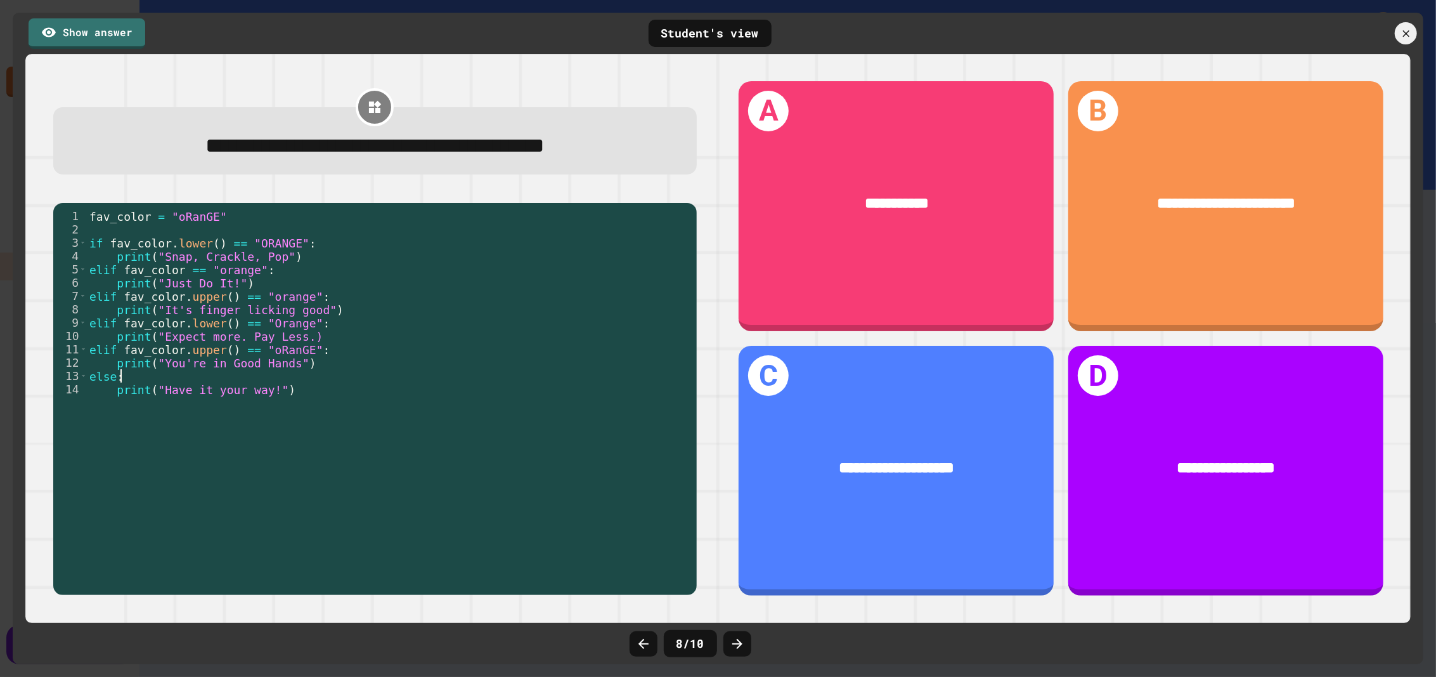
click at [521, 373] on div "fav_color = "oRanGE" if fav_color . lower ( ) == "ORANGE" : print ( "Snap, Crac…" at bounding box center [389, 395] width 604 height 373
click at [1409, 33] on icon at bounding box center [1406, 34] width 14 height 14
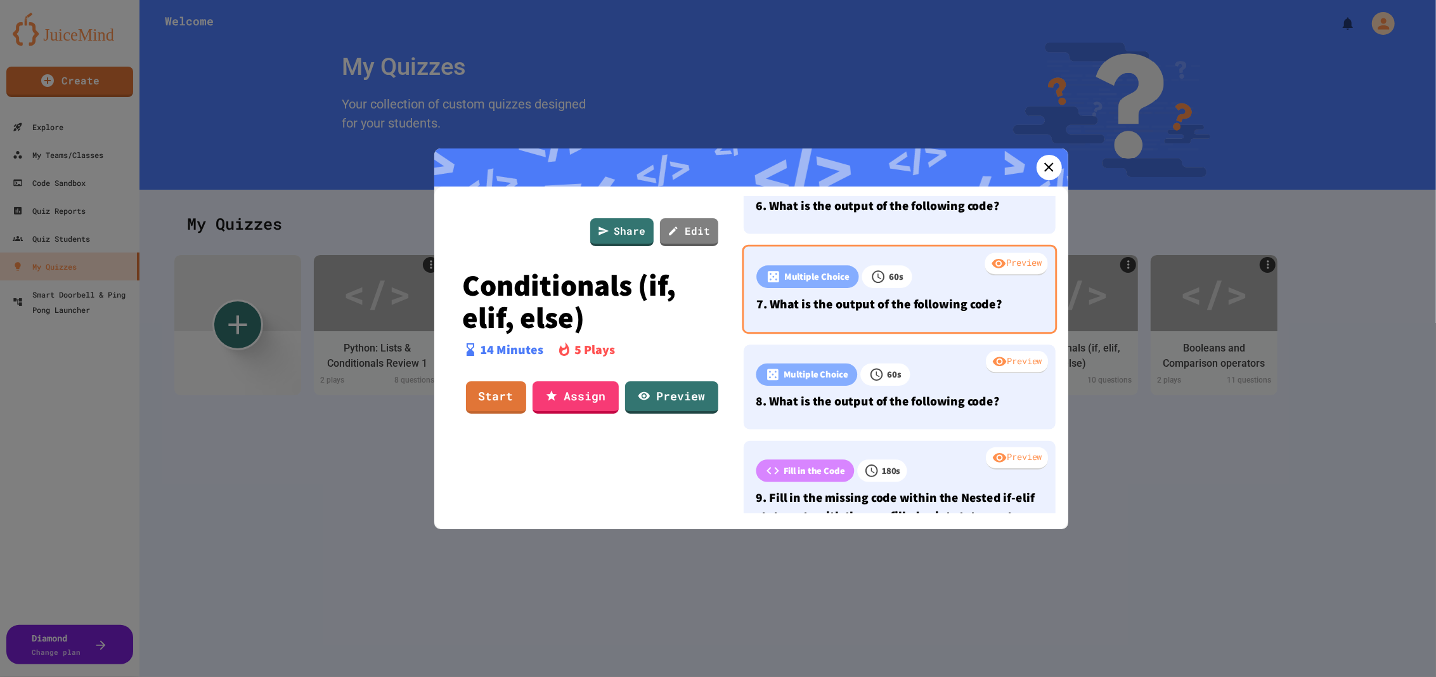
scroll to position [524, 0]
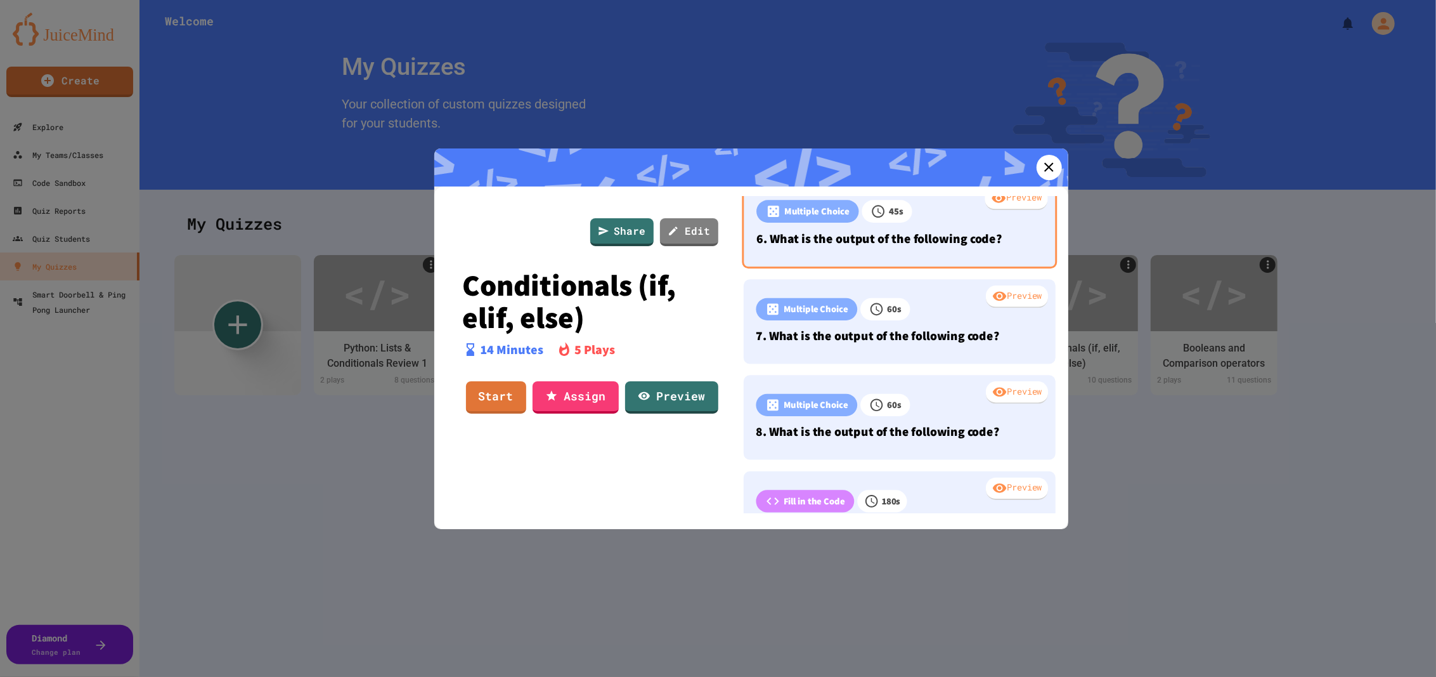
click at [995, 210] on div "Preview" at bounding box center [1016, 198] width 63 height 23
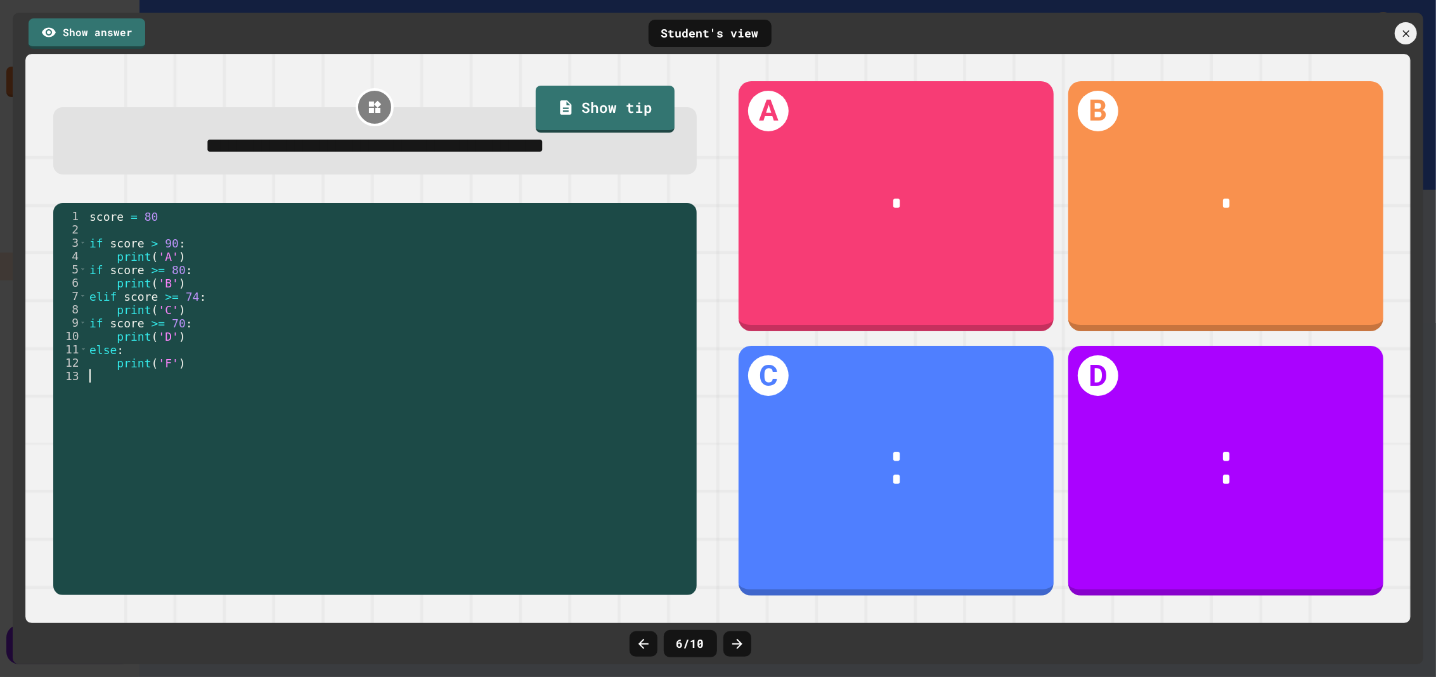
click at [452, 411] on div "score = 80 if score > 90 : print ( 'A' ) if score >= 80 : print ( 'B' ) elif sc…" at bounding box center [389, 395] width 604 height 373
click at [453, 379] on div "score = 80 if score > 90 : print ( 'A' ) if score >= 80 : print ( 'B' ) elif sc…" at bounding box center [389, 395] width 604 height 373
click at [1405, 32] on icon at bounding box center [1406, 34] width 14 height 14
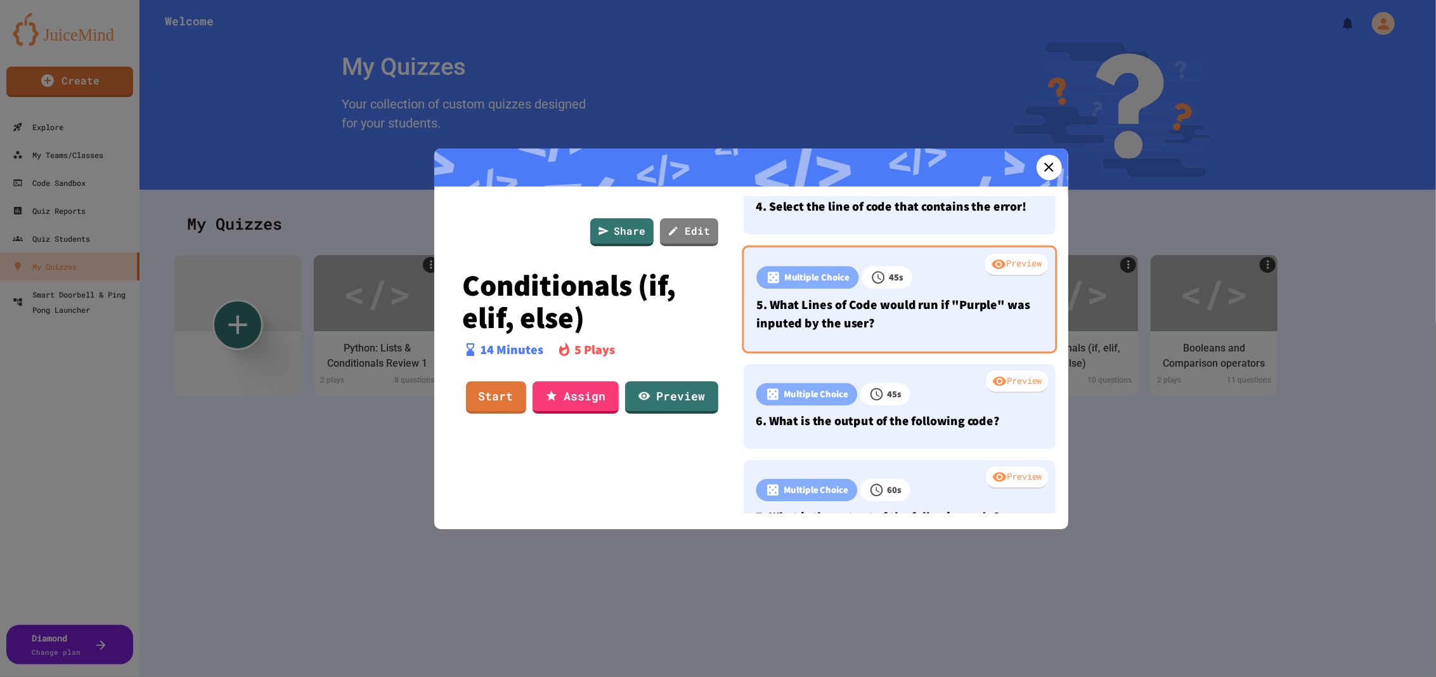
scroll to position [287, 0]
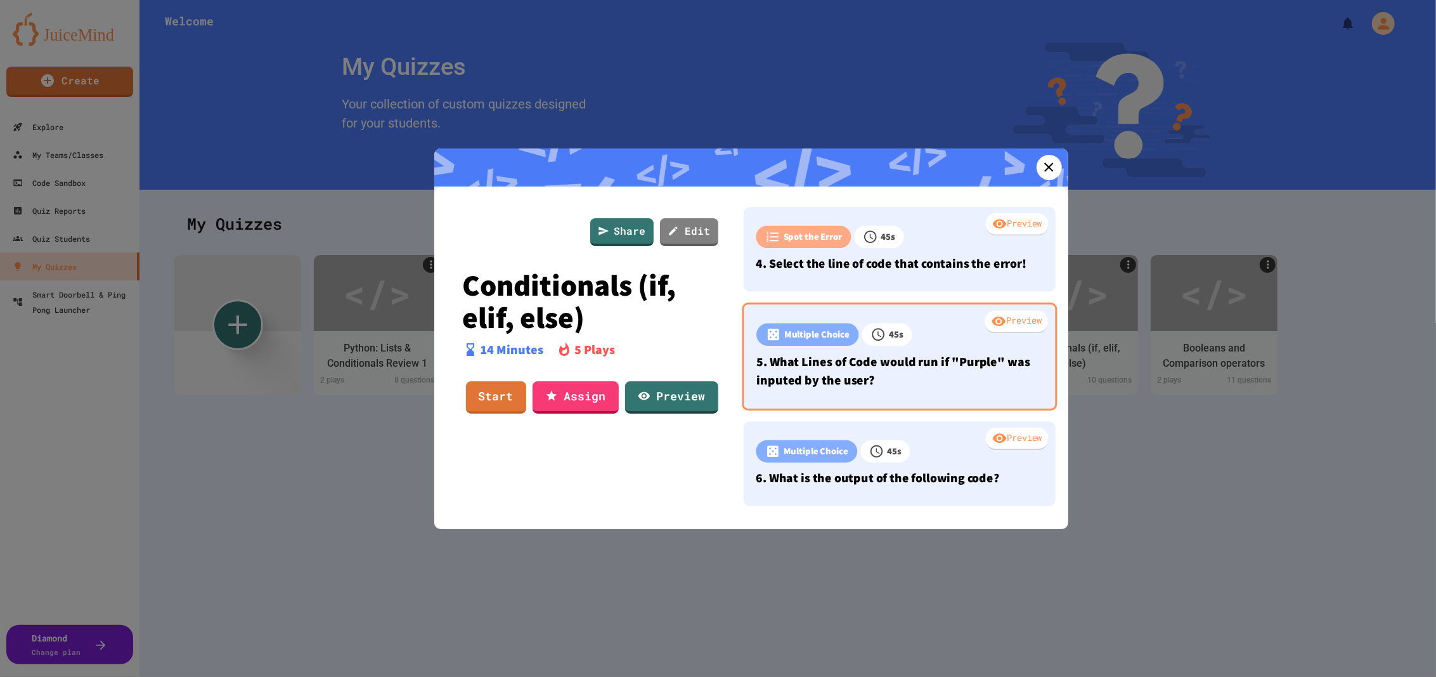
click at [996, 333] on div "Preview" at bounding box center [1016, 321] width 63 height 23
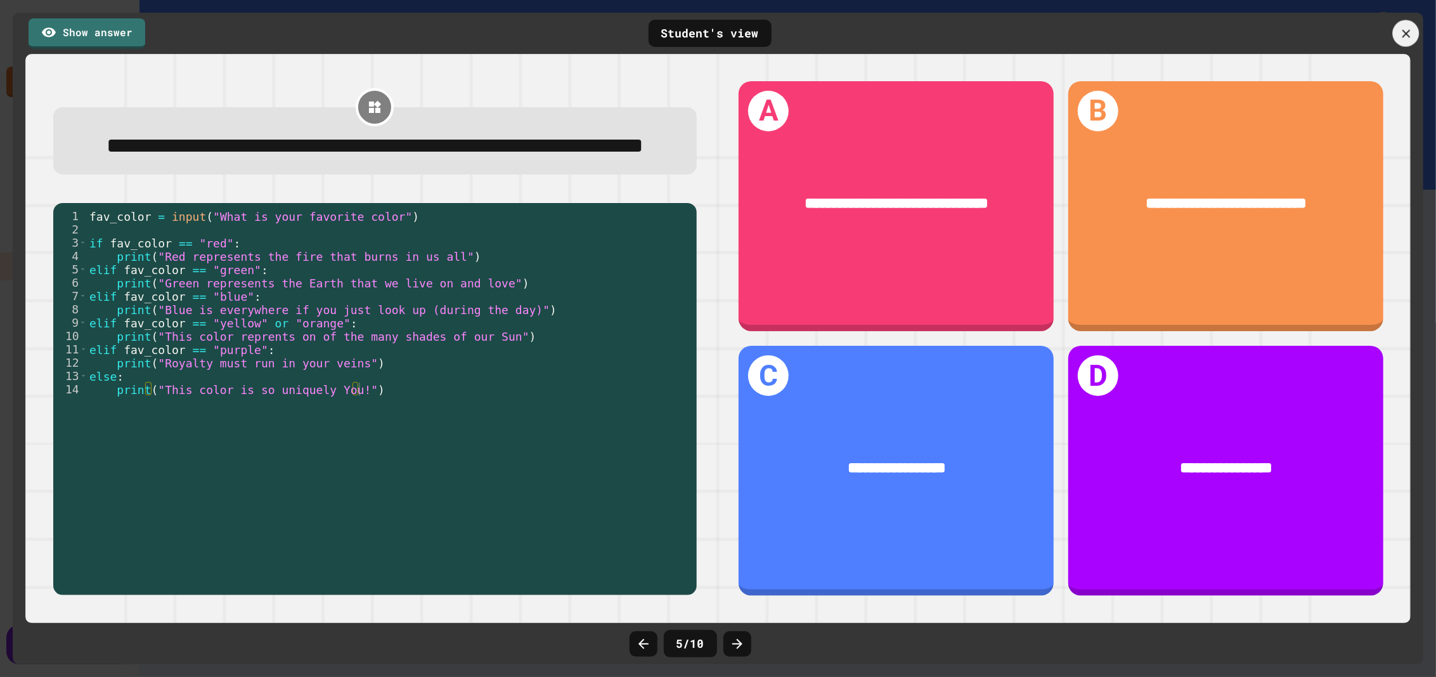
click at [1401, 36] on icon at bounding box center [1406, 34] width 14 height 14
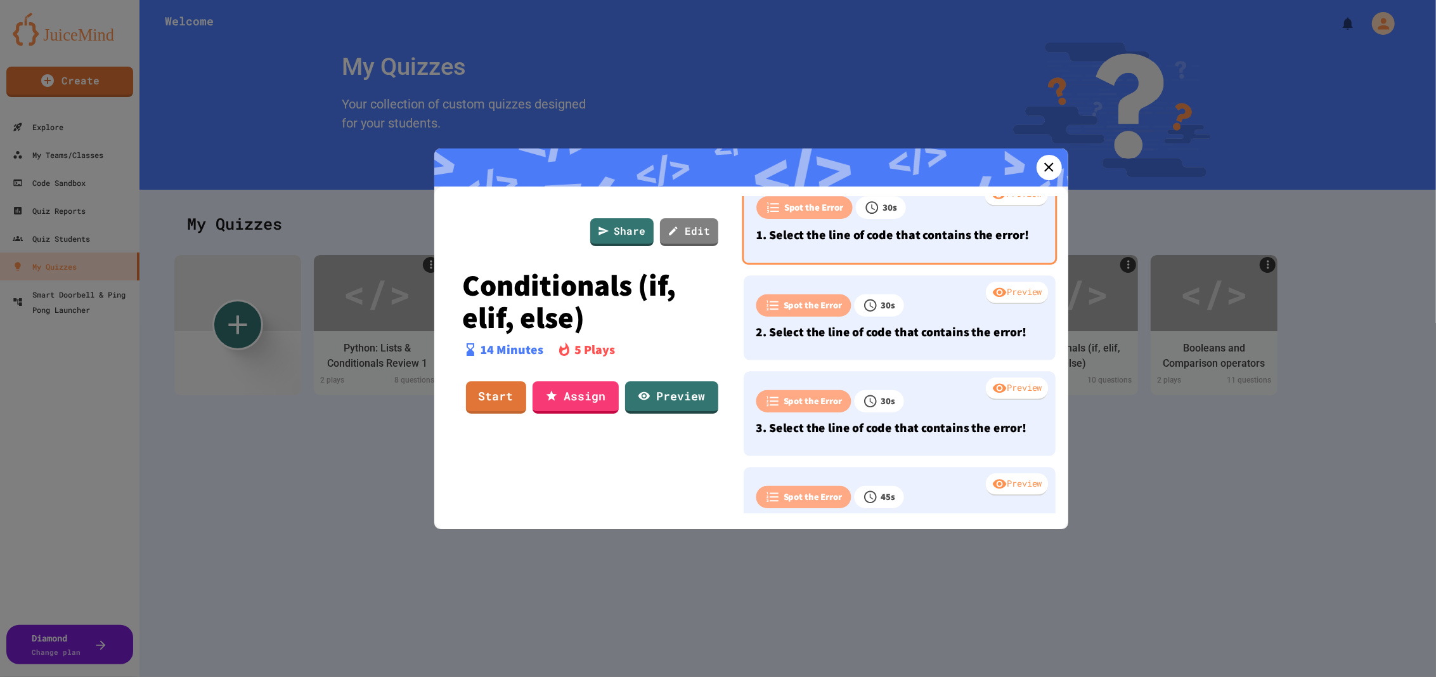
scroll to position [0, 0]
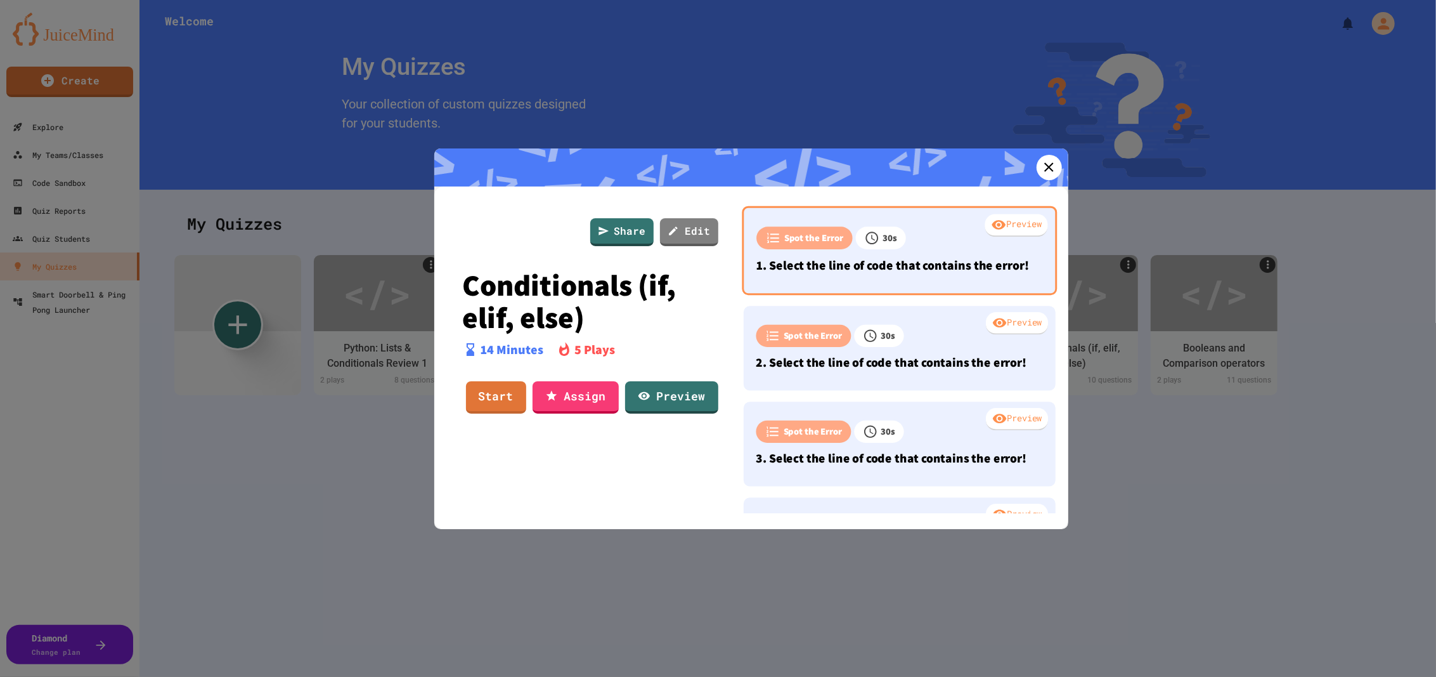
click at [994, 226] on div "Preview" at bounding box center [1016, 225] width 63 height 23
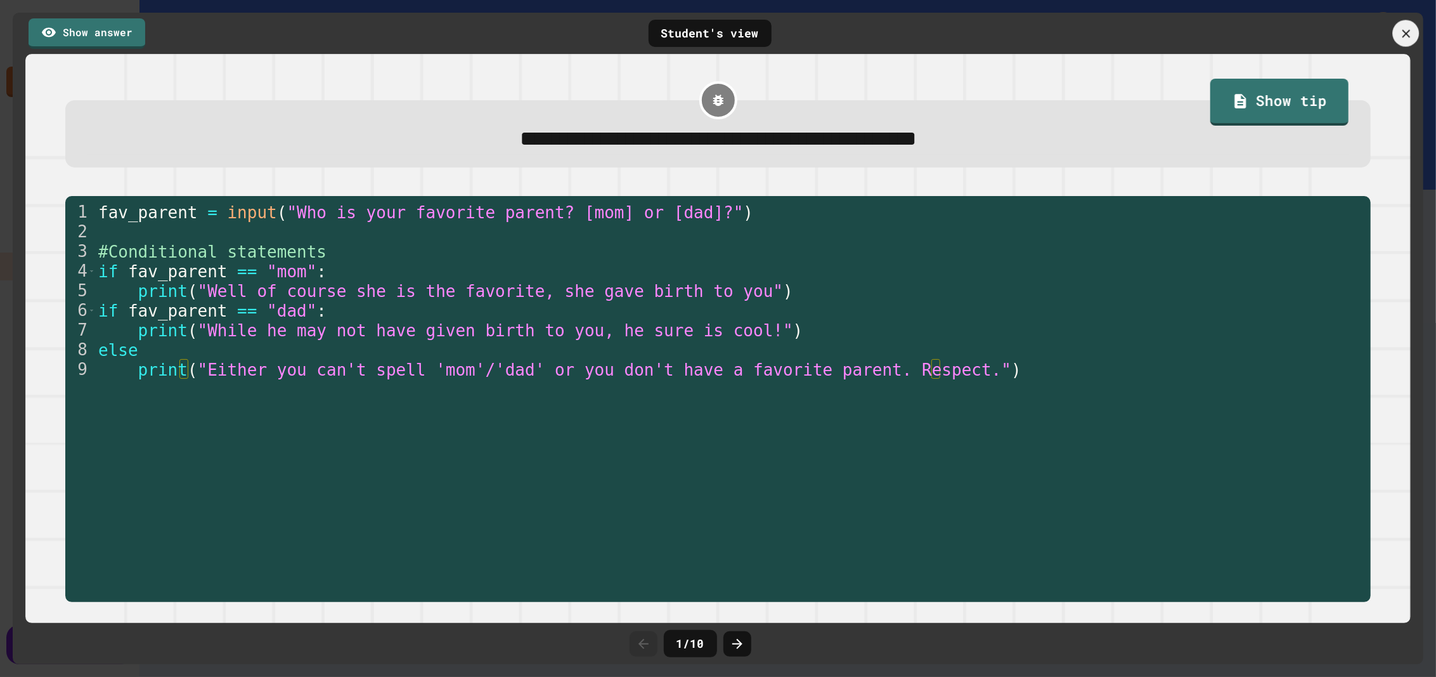
click at [1402, 32] on icon at bounding box center [1406, 34] width 14 height 14
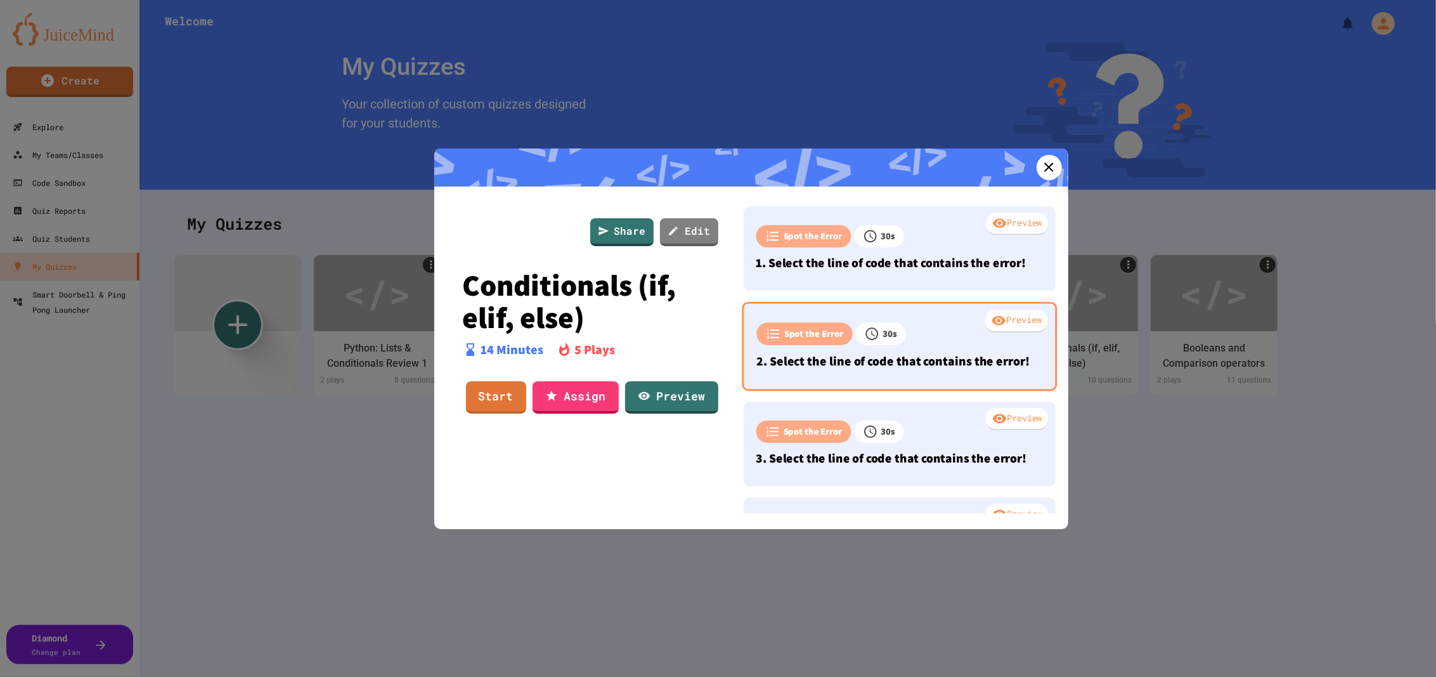
click at [1004, 332] on div "Preview" at bounding box center [1016, 320] width 63 height 23
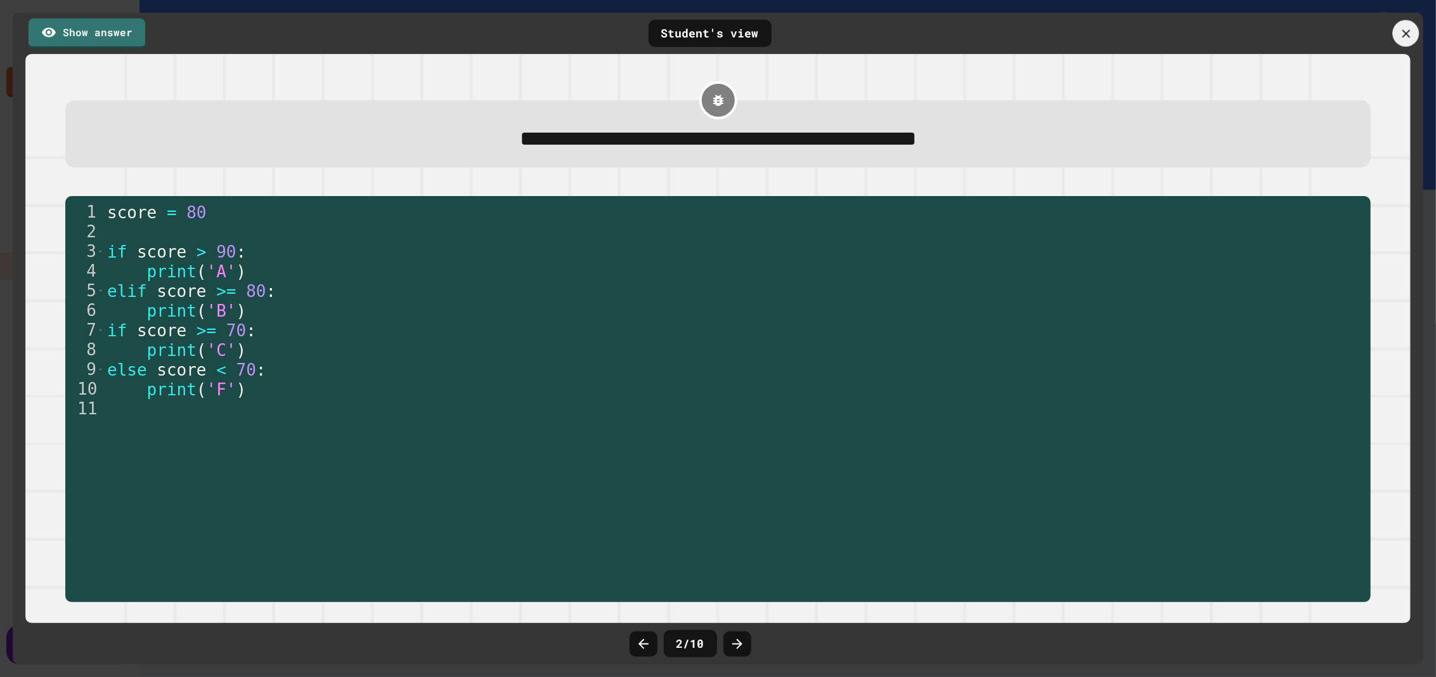
click at [1402, 31] on icon at bounding box center [1406, 34] width 14 height 14
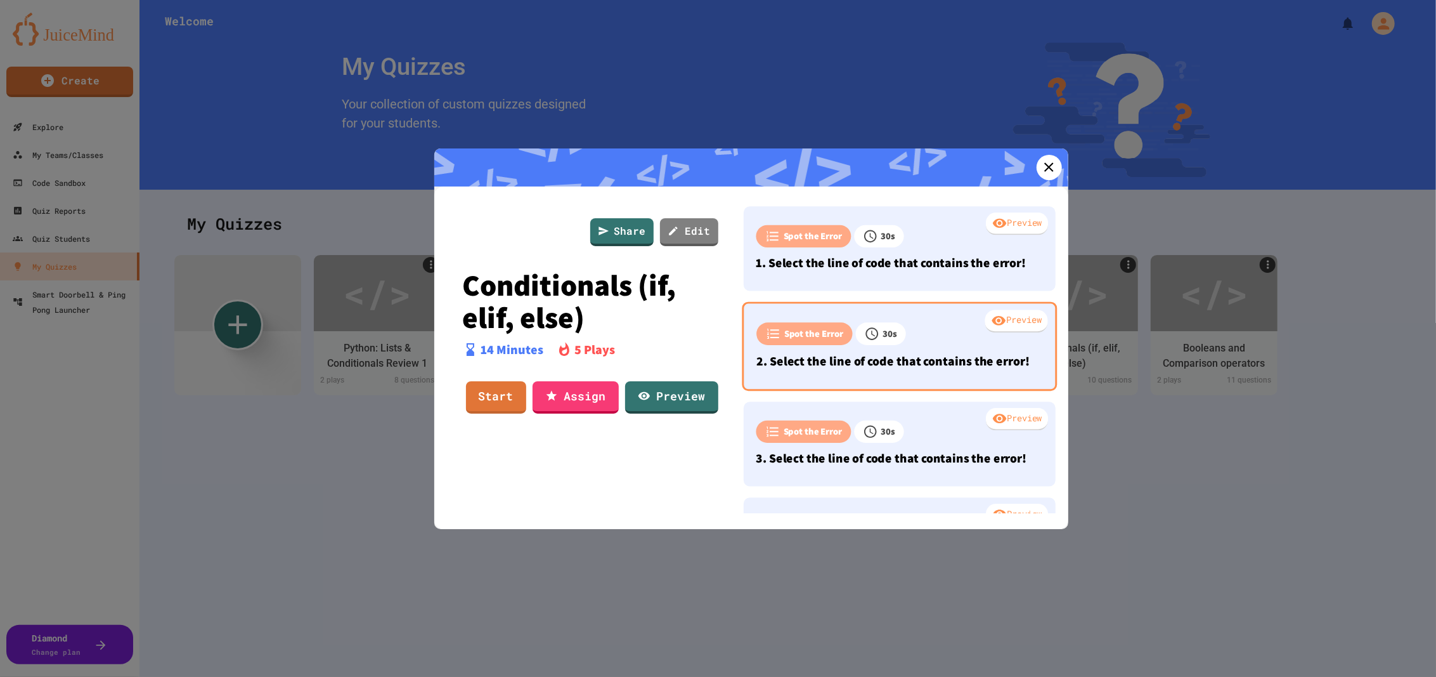
click at [985, 332] on div "Preview" at bounding box center [1016, 320] width 63 height 23
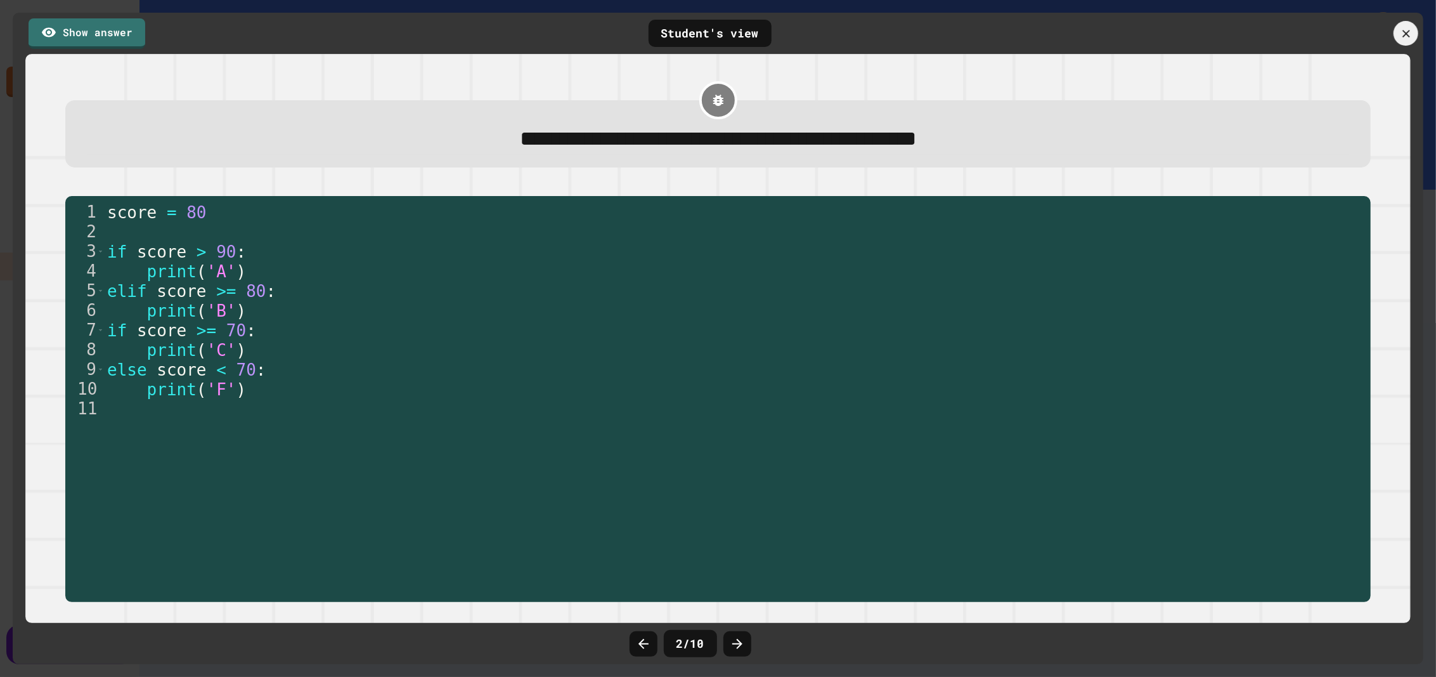
click at [1402, 30] on icon at bounding box center [1405, 33] width 13 height 13
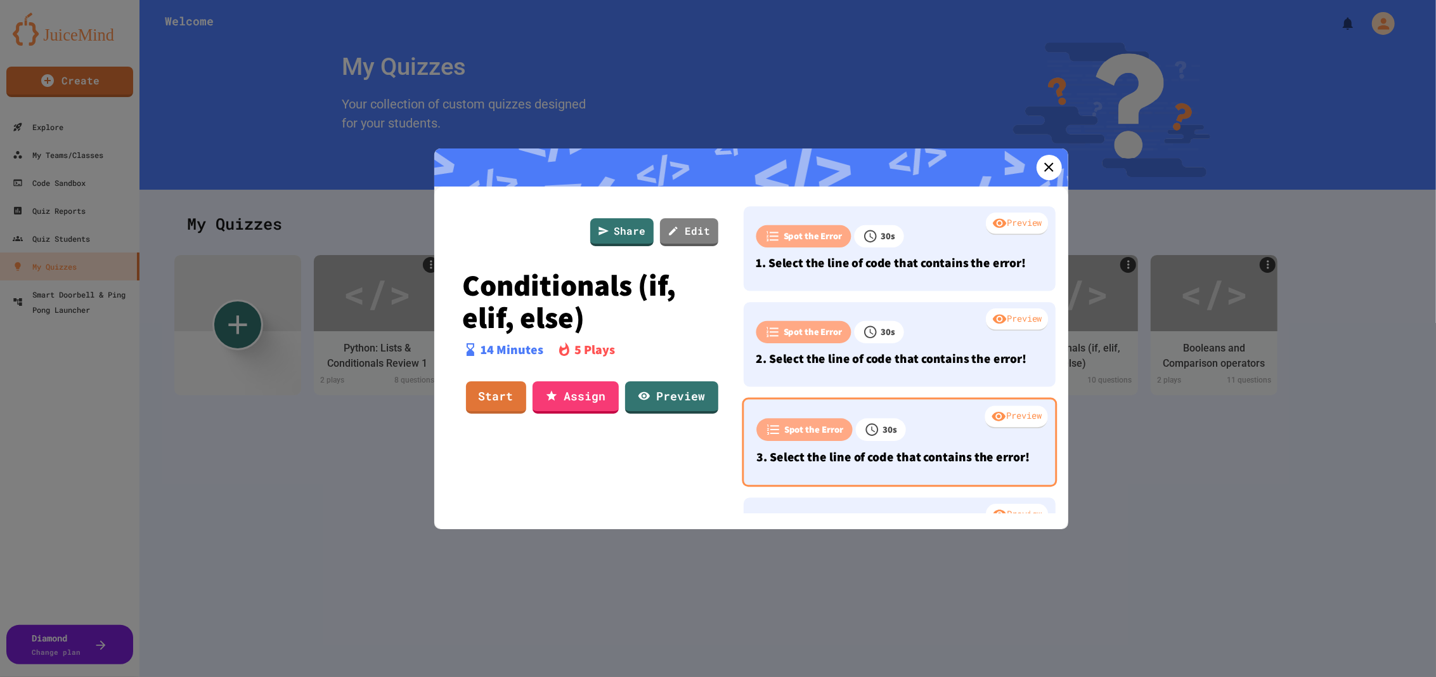
click at [1002, 428] on div "Preview" at bounding box center [1016, 416] width 63 height 23
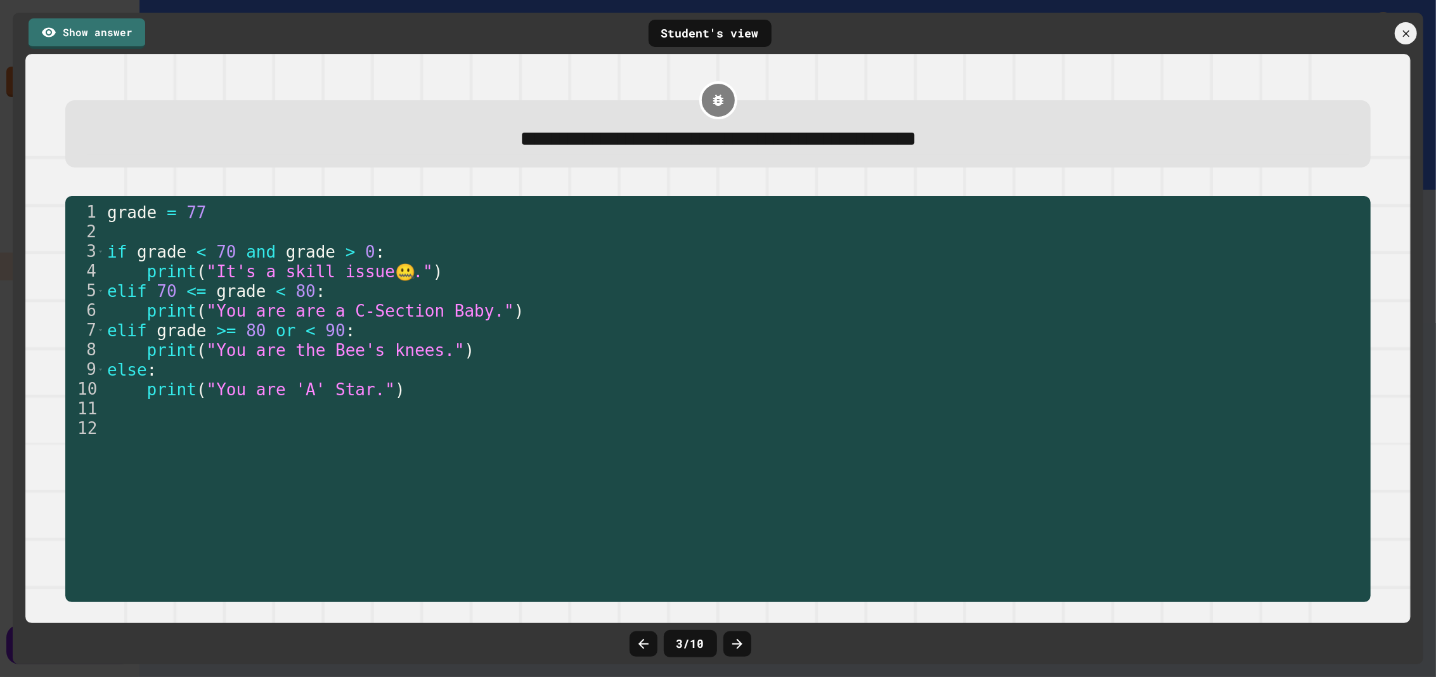
click at [1394, 29] on div at bounding box center [1353, 33] width 139 height 22
click at [1403, 28] on icon at bounding box center [1405, 33] width 13 height 13
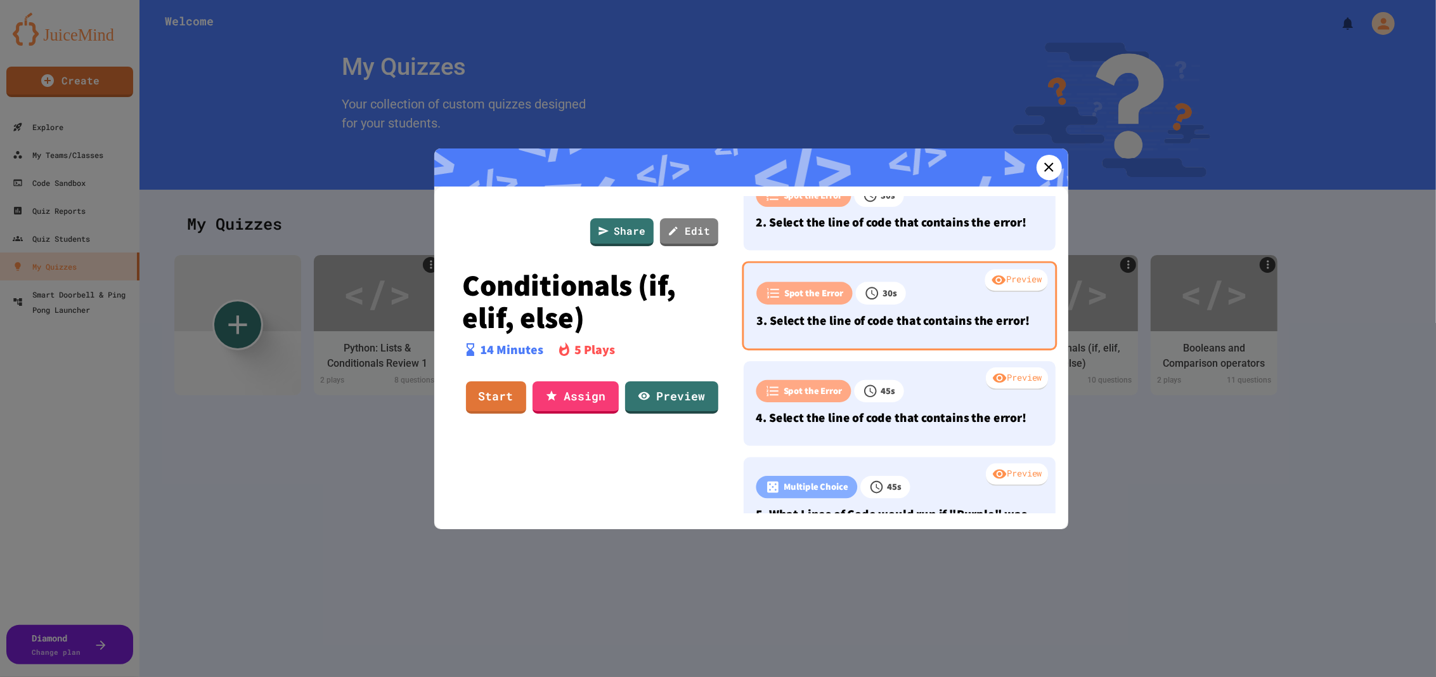
scroll to position [159, 0]
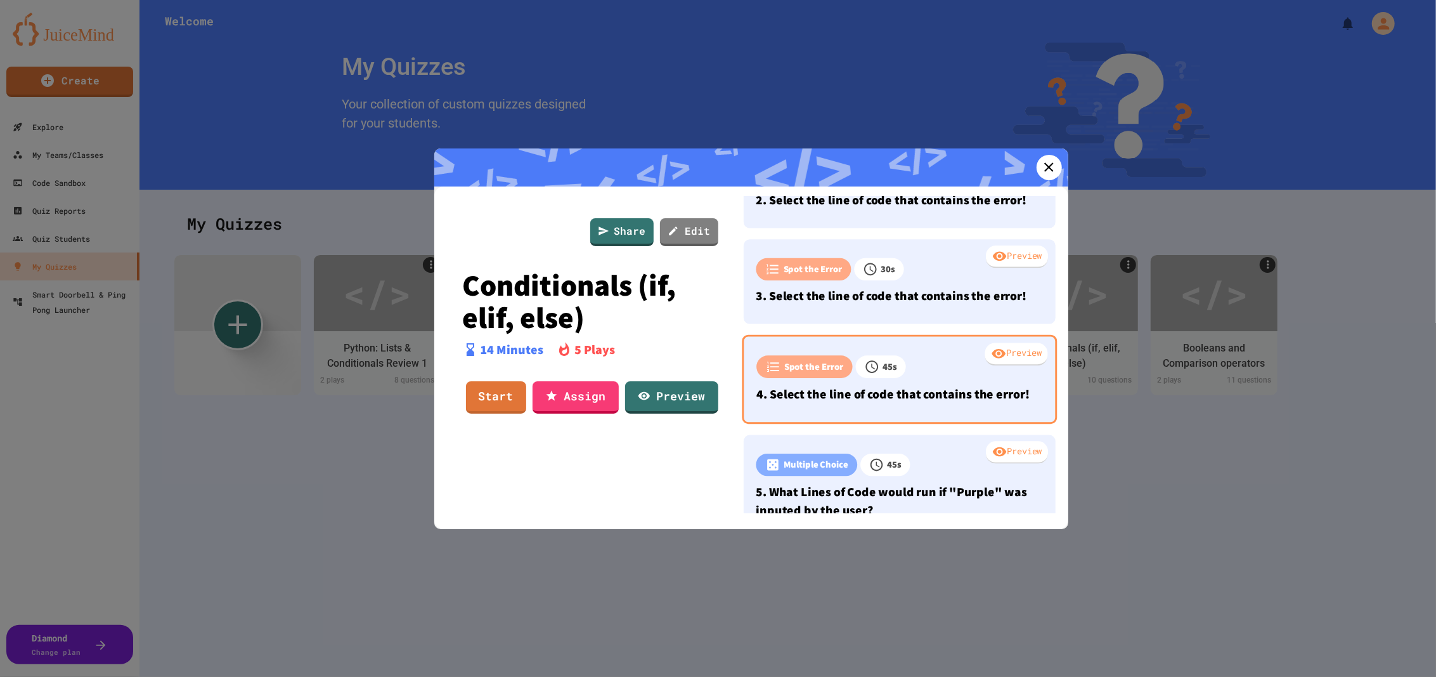
click at [997, 365] on div "Preview" at bounding box center [1016, 353] width 63 height 23
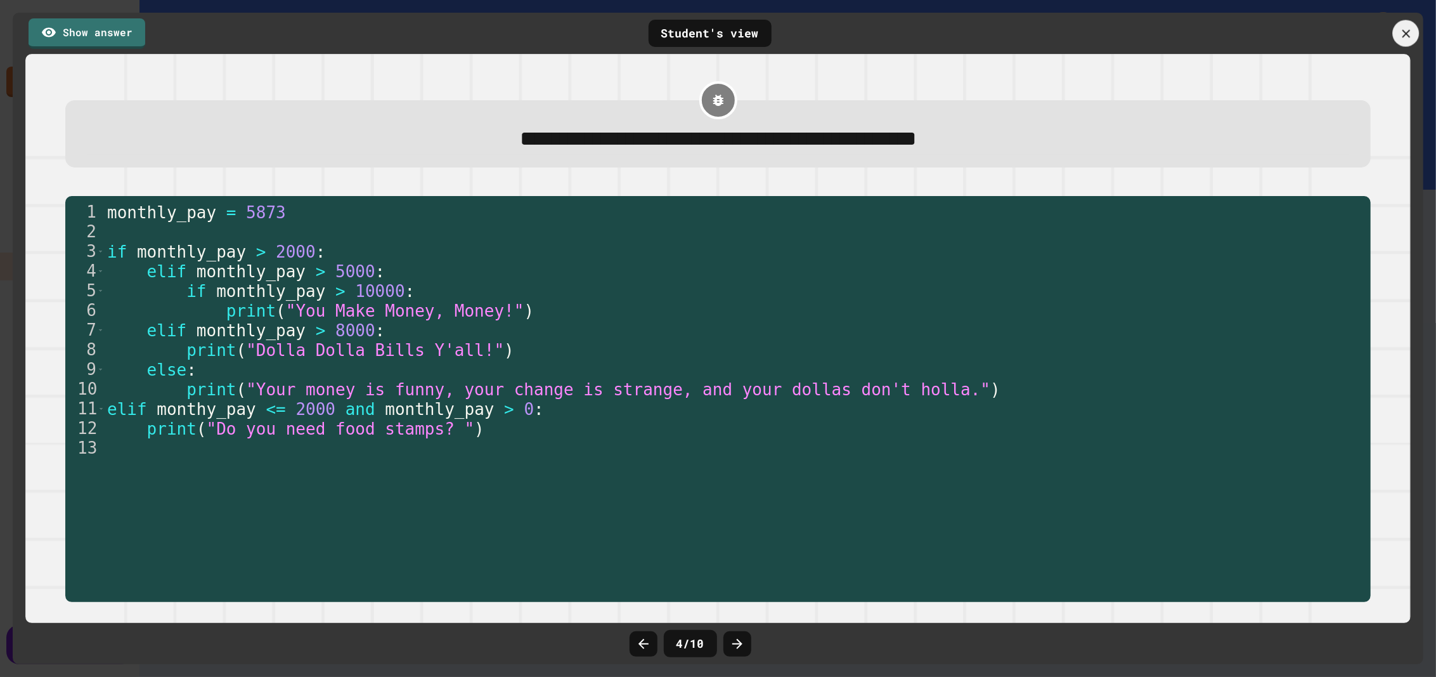
click at [1408, 28] on icon at bounding box center [1406, 34] width 14 height 14
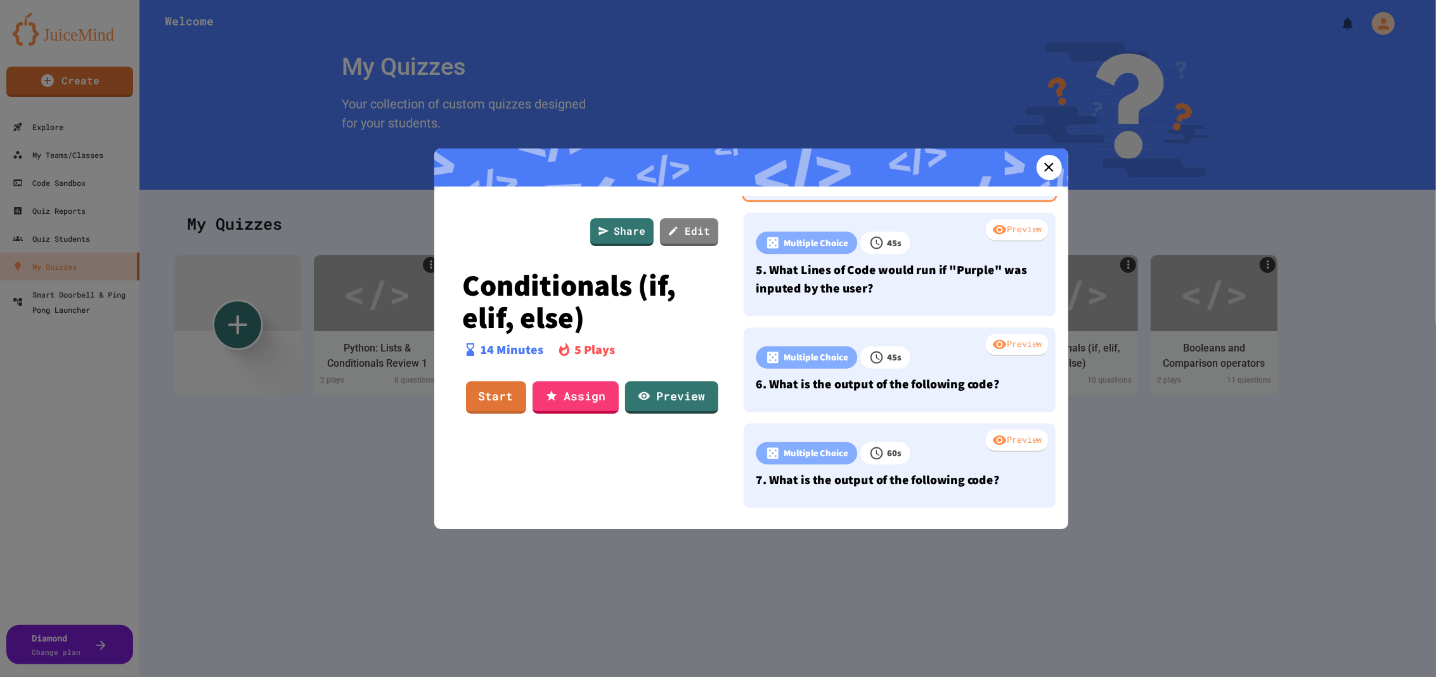
scroll to position [396, 0]
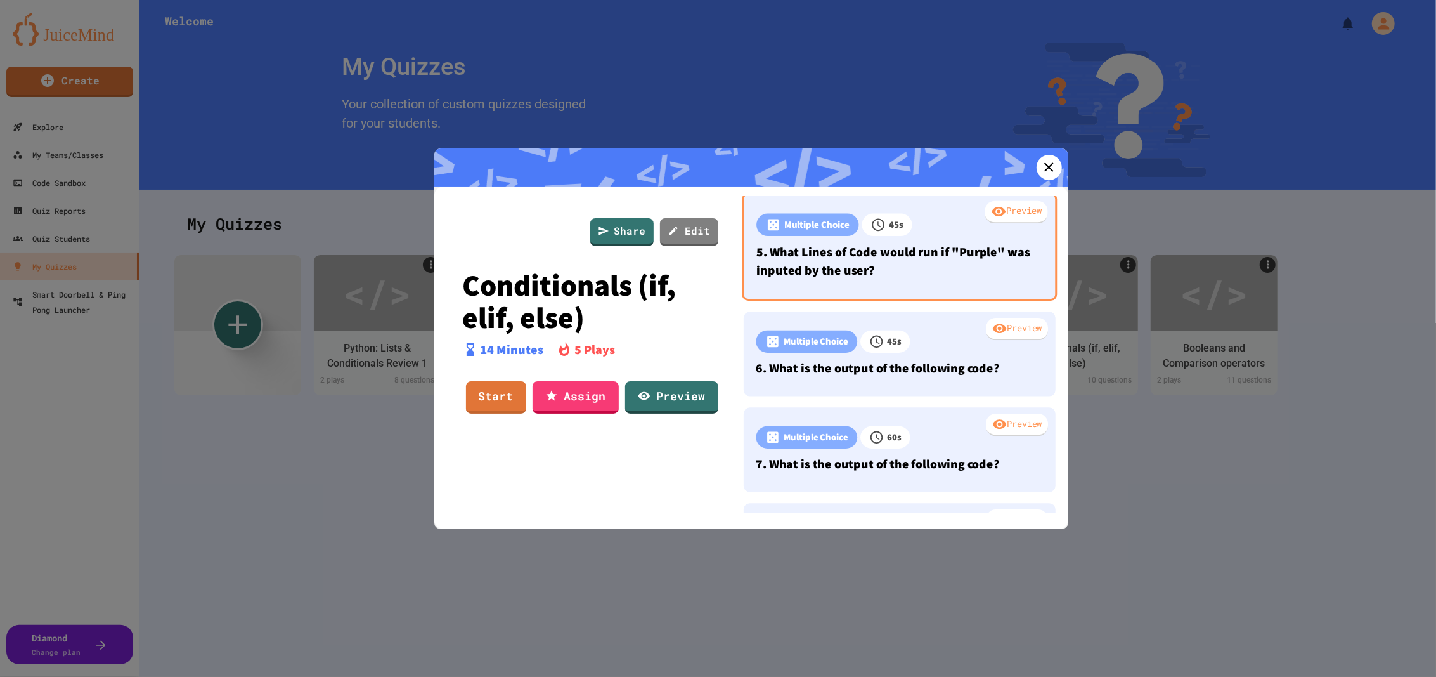
click at [988, 223] on div "Preview" at bounding box center [1016, 211] width 63 height 23
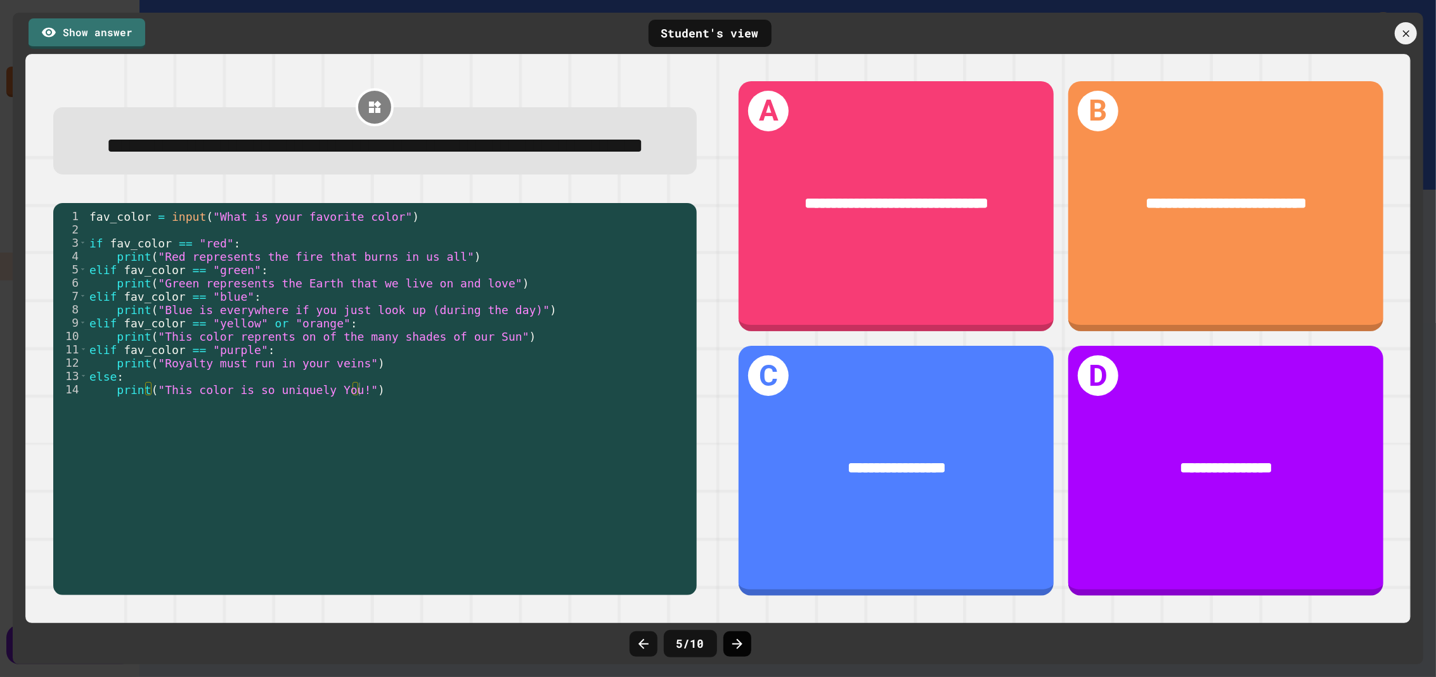
click at [736, 641] on icon at bounding box center [737, 643] width 15 height 15
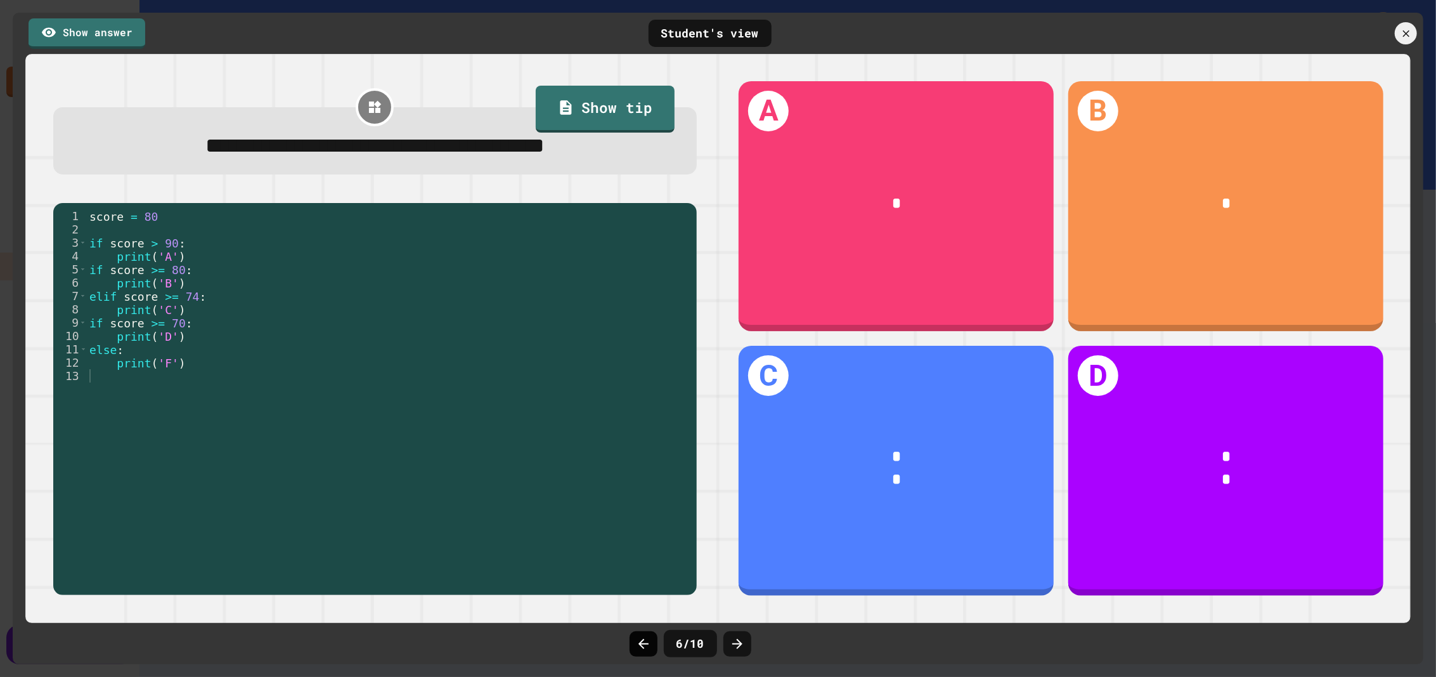
click at [645, 644] on icon at bounding box center [643, 643] width 10 height 10
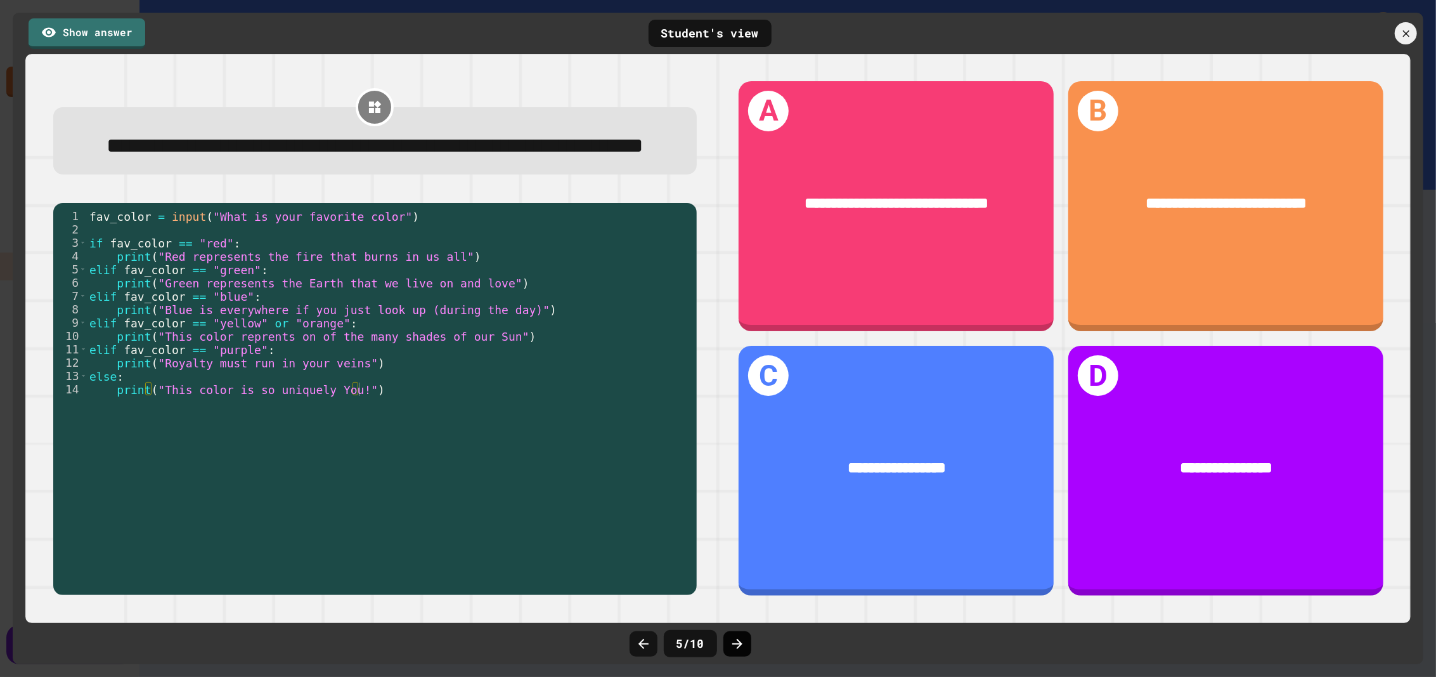
click at [733, 637] on icon at bounding box center [737, 643] width 15 height 15
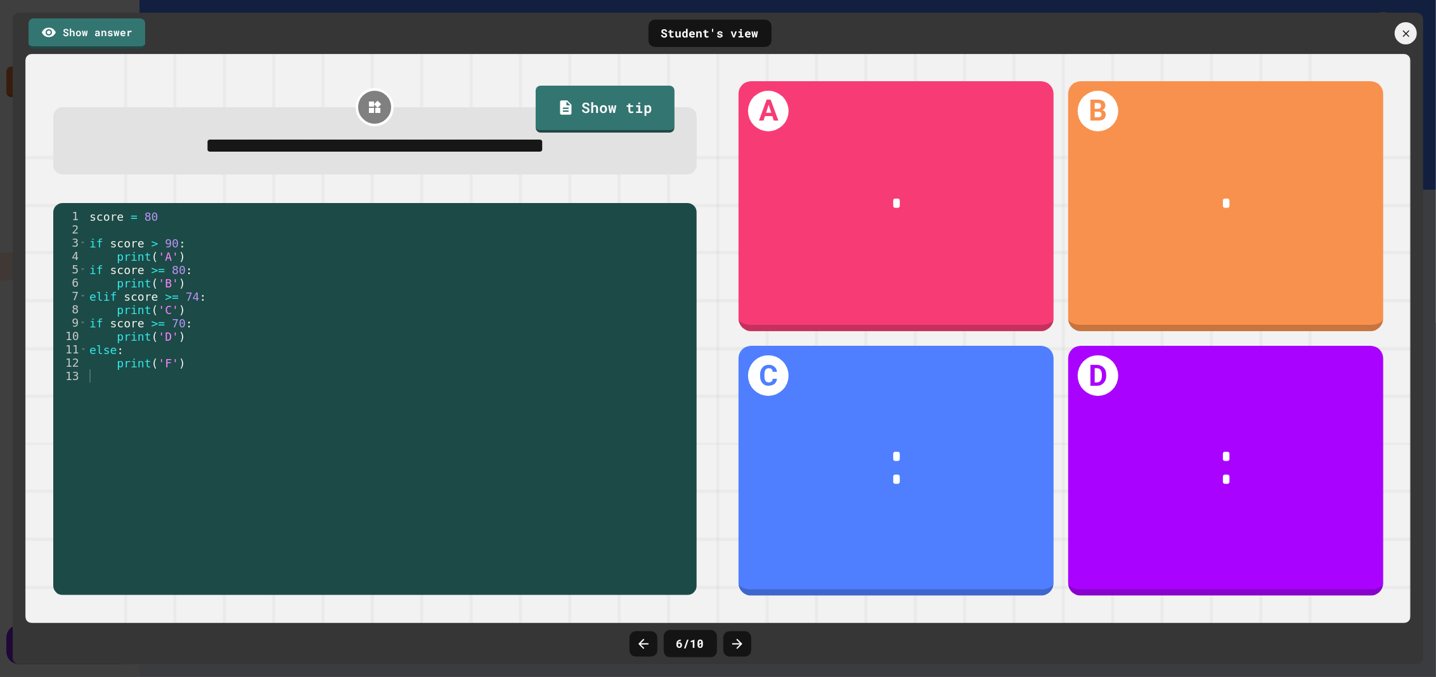
click at [733, 637] on icon at bounding box center [737, 643] width 15 height 15
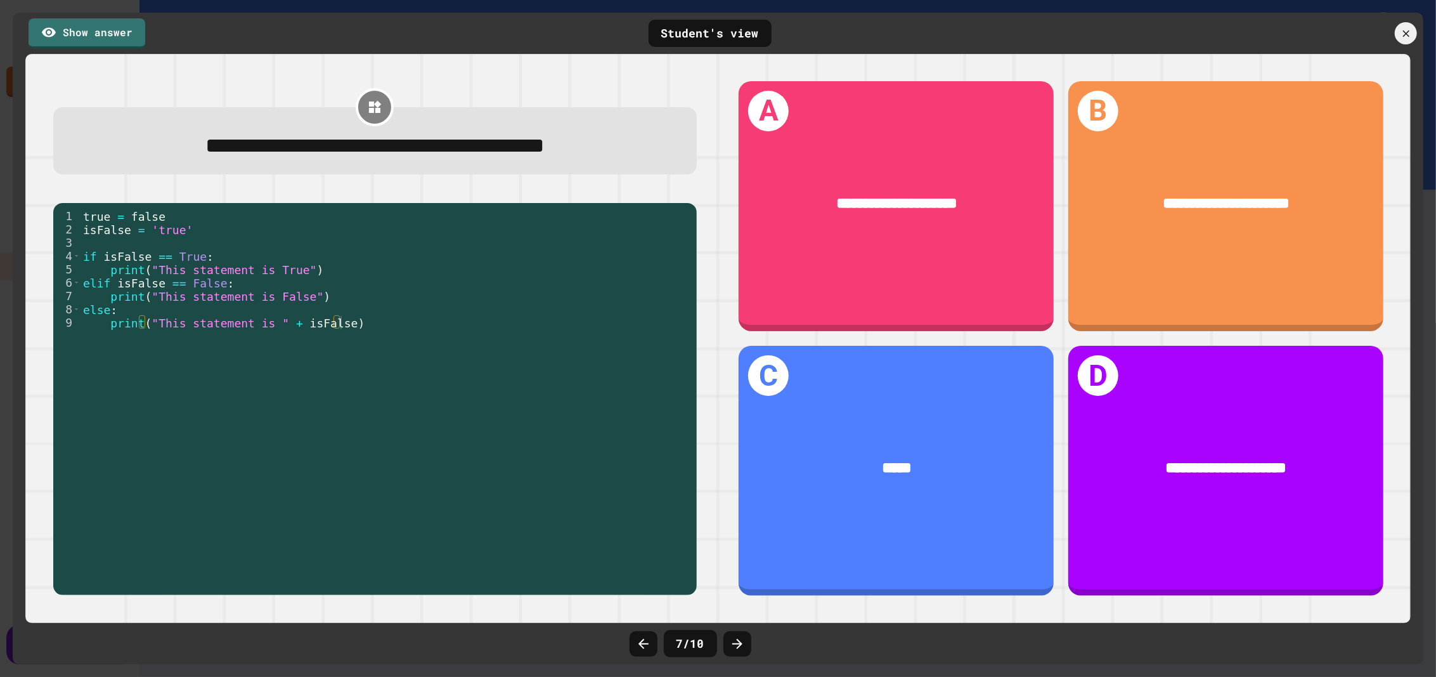
click at [733, 637] on icon at bounding box center [737, 643] width 15 height 15
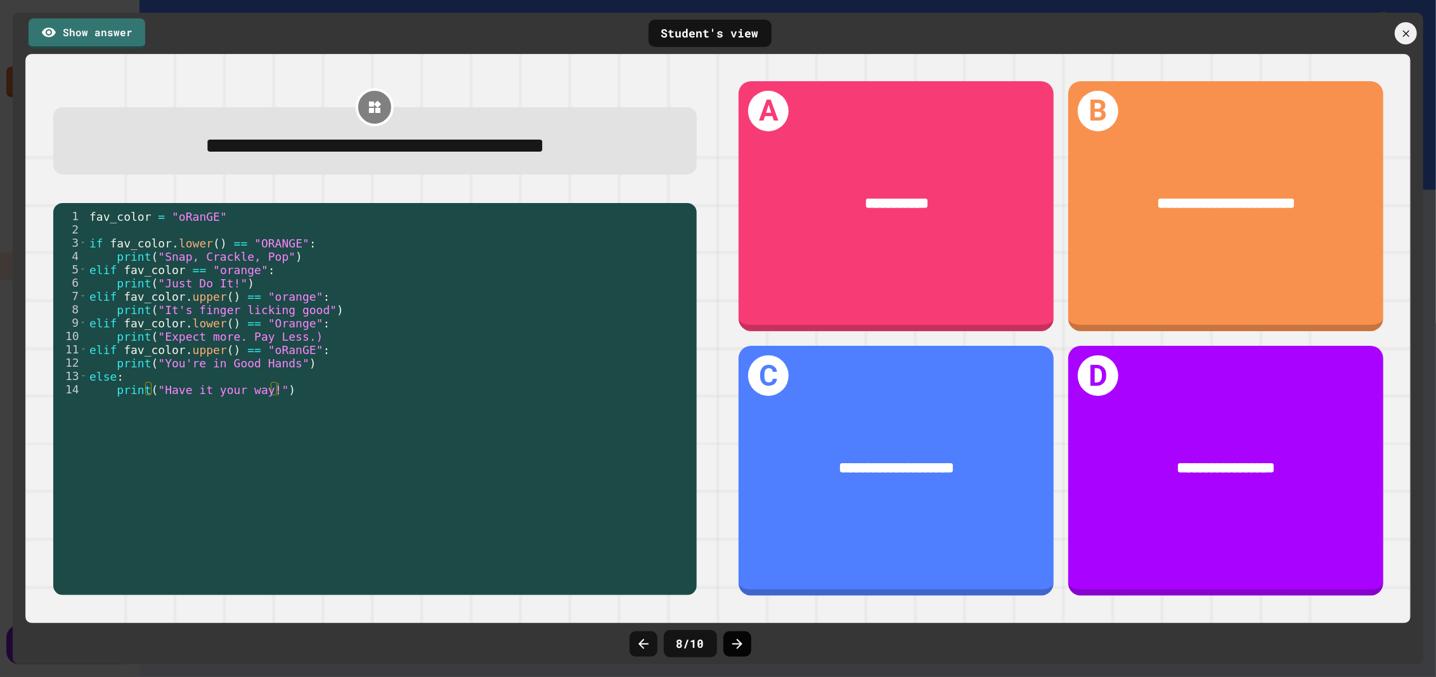
click at [741, 640] on icon at bounding box center [737, 643] width 15 height 15
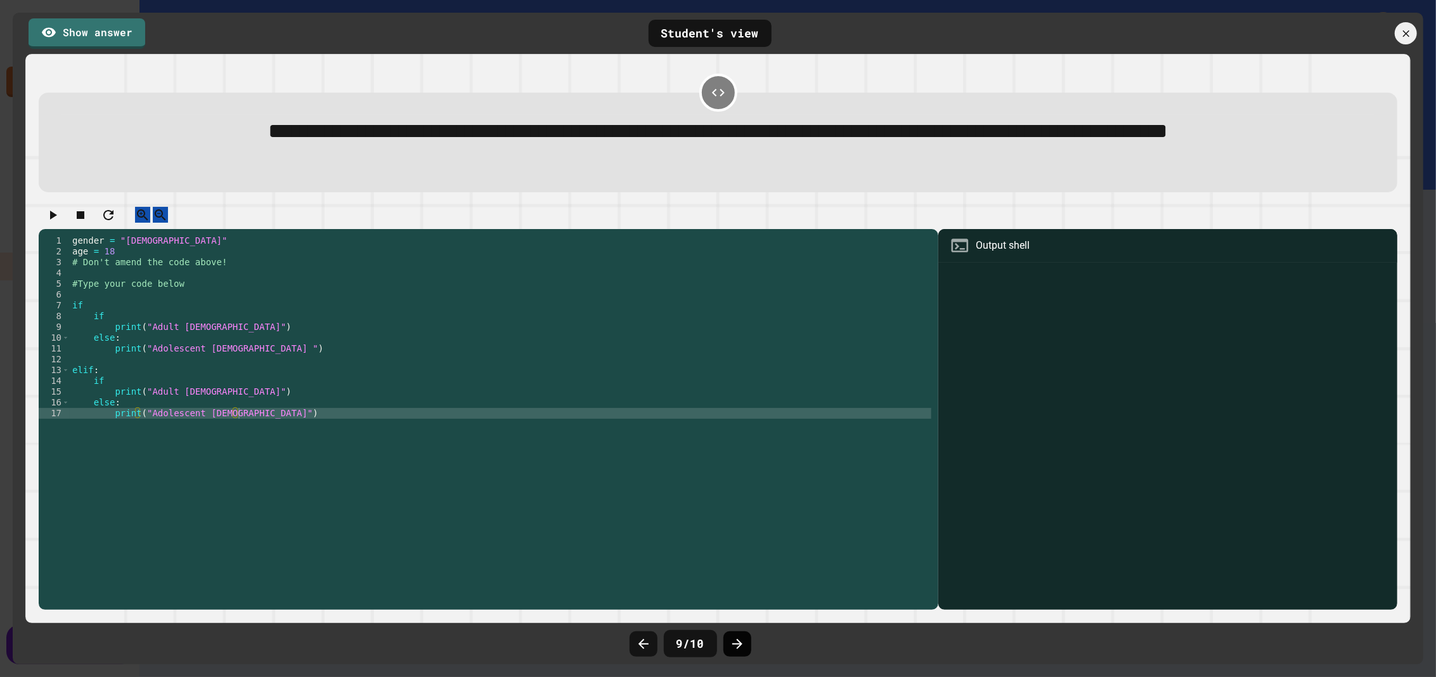
click at [734, 646] on icon at bounding box center [737, 643] width 15 height 15
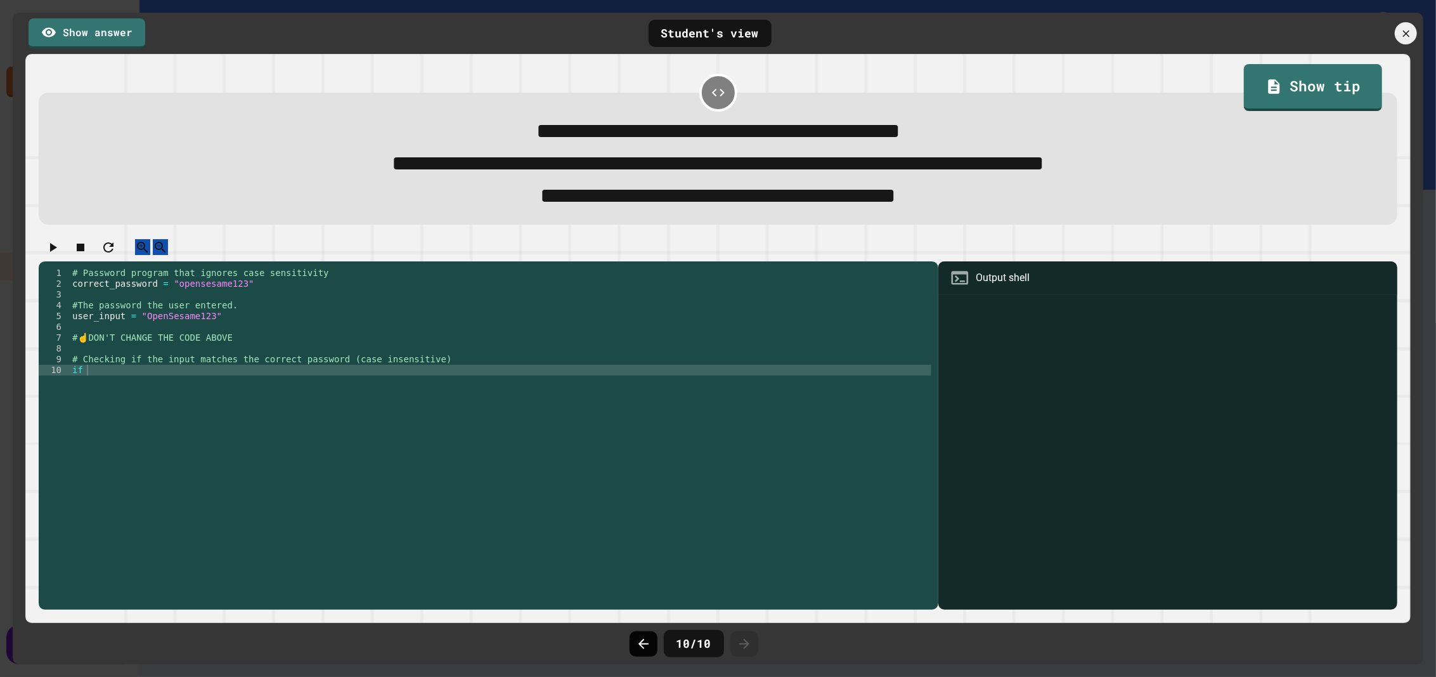
click at [641, 646] on icon at bounding box center [643, 643] width 10 height 10
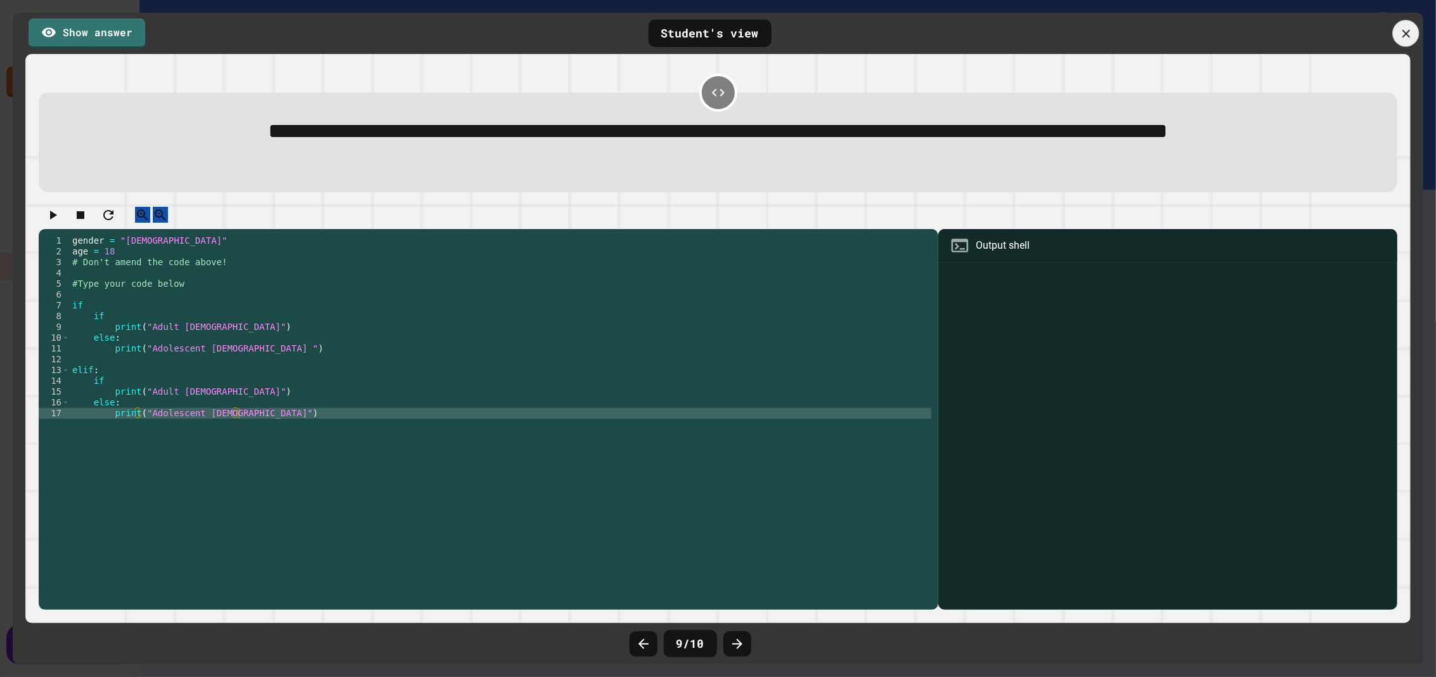
click at [1402, 31] on icon at bounding box center [1406, 34] width 14 height 14
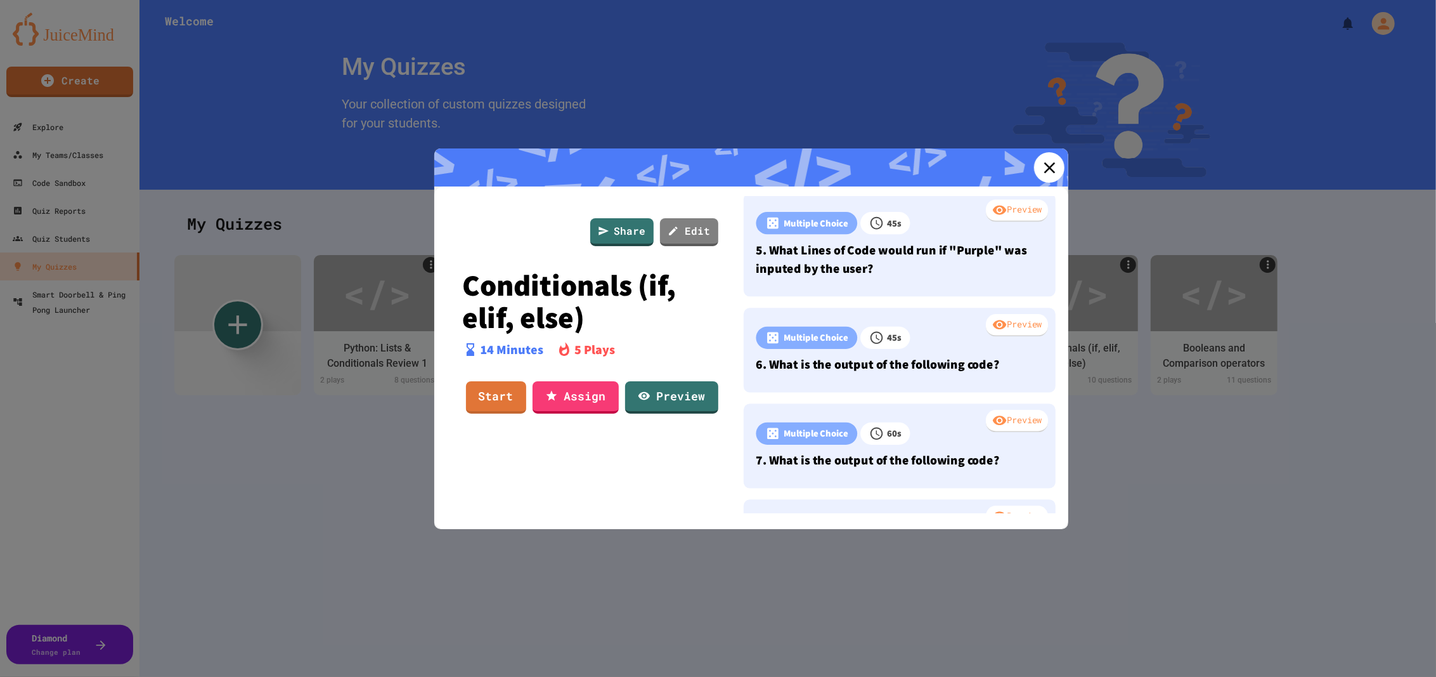
click at [1043, 153] on link at bounding box center [1049, 167] width 30 height 30
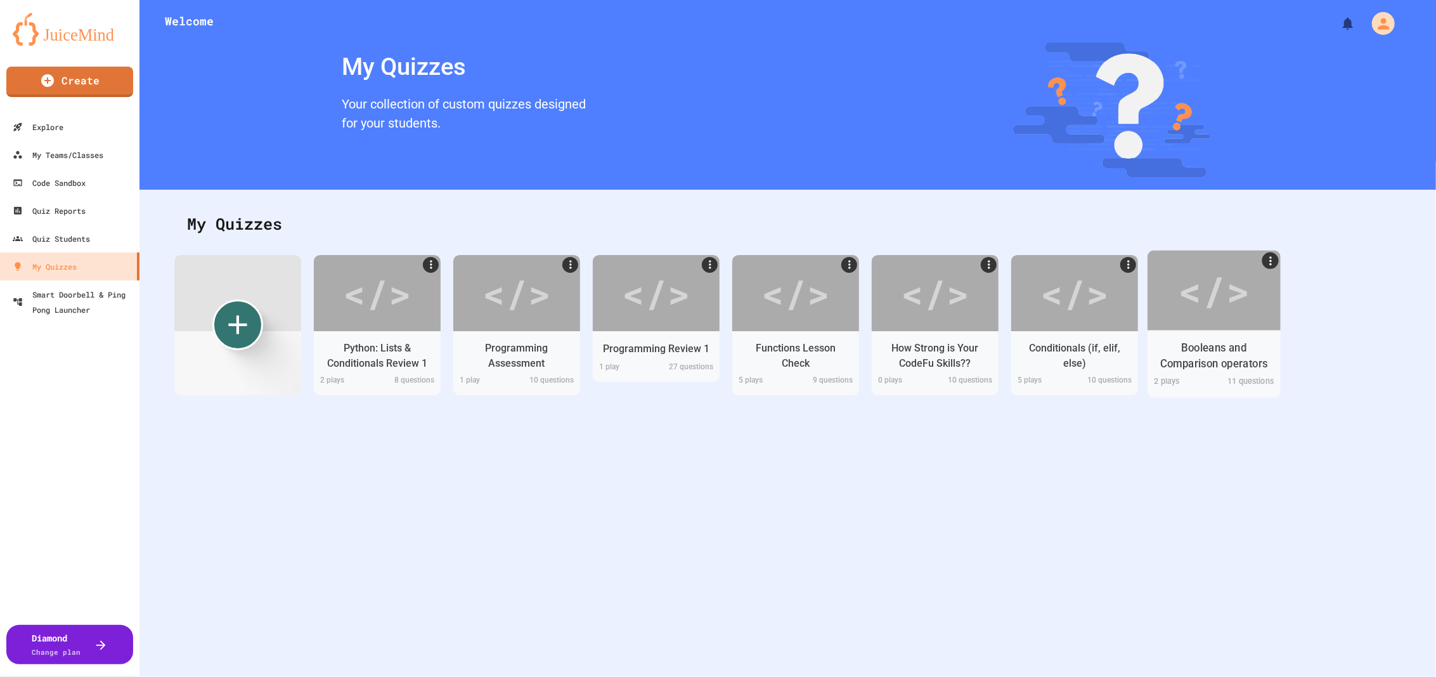
click at [1233, 368] on div "Booleans and Comparison operators" at bounding box center [1214, 356] width 113 height 32
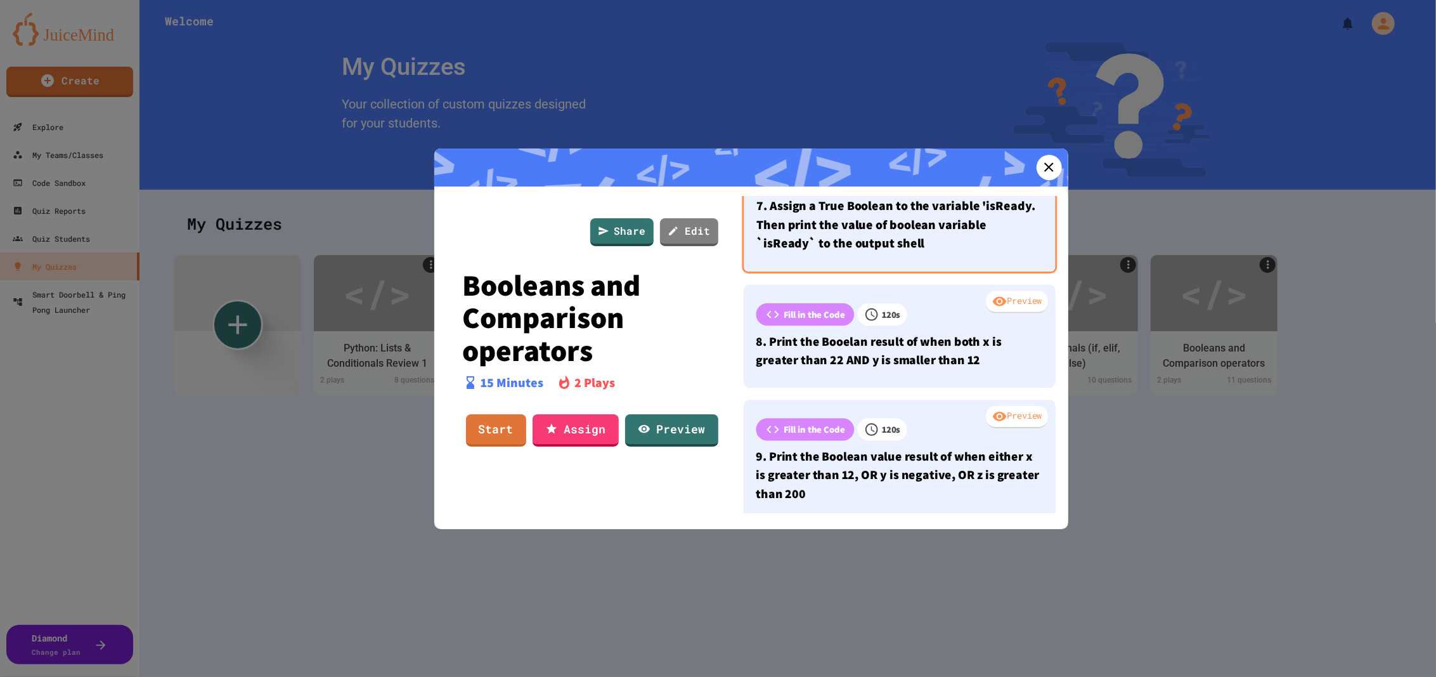
scroll to position [632, 0]
click at [1000, 179] on div "Preview" at bounding box center [1016, 167] width 63 height 23
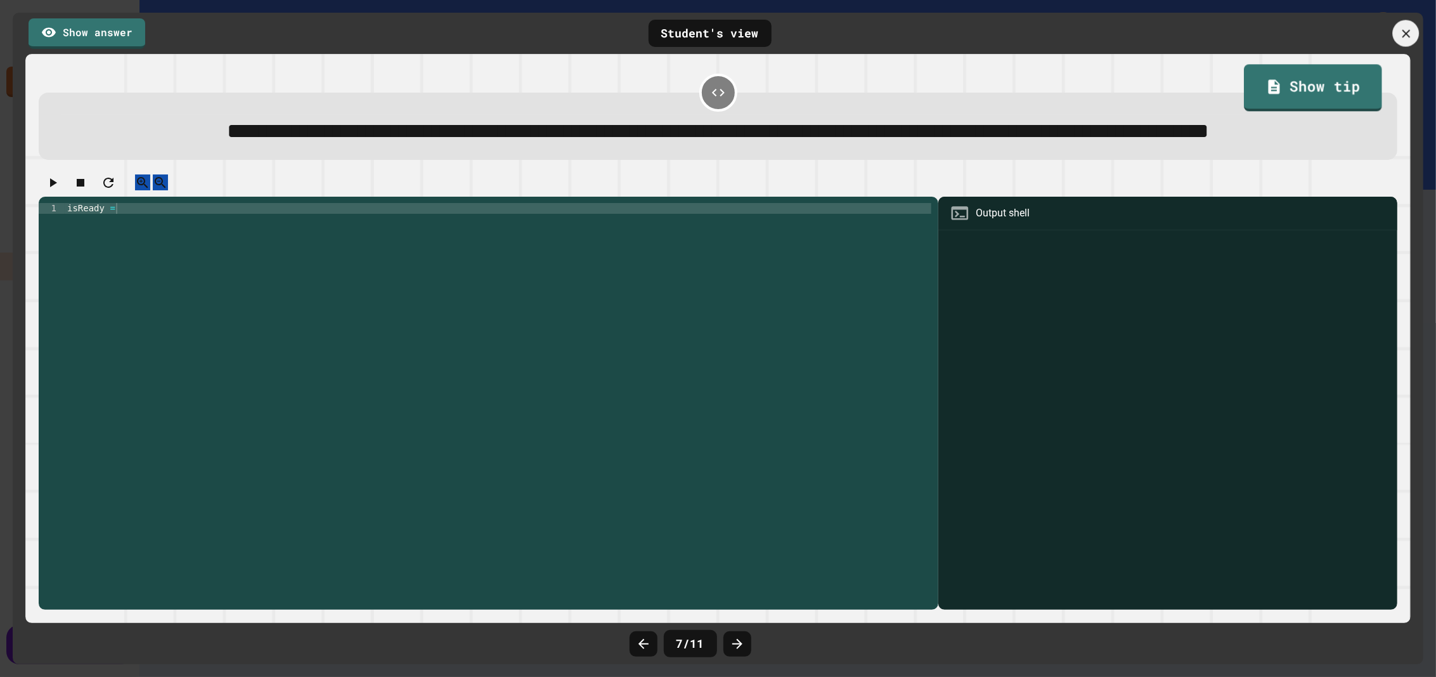
click at [1396, 31] on div at bounding box center [1406, 33] width 27 height 27
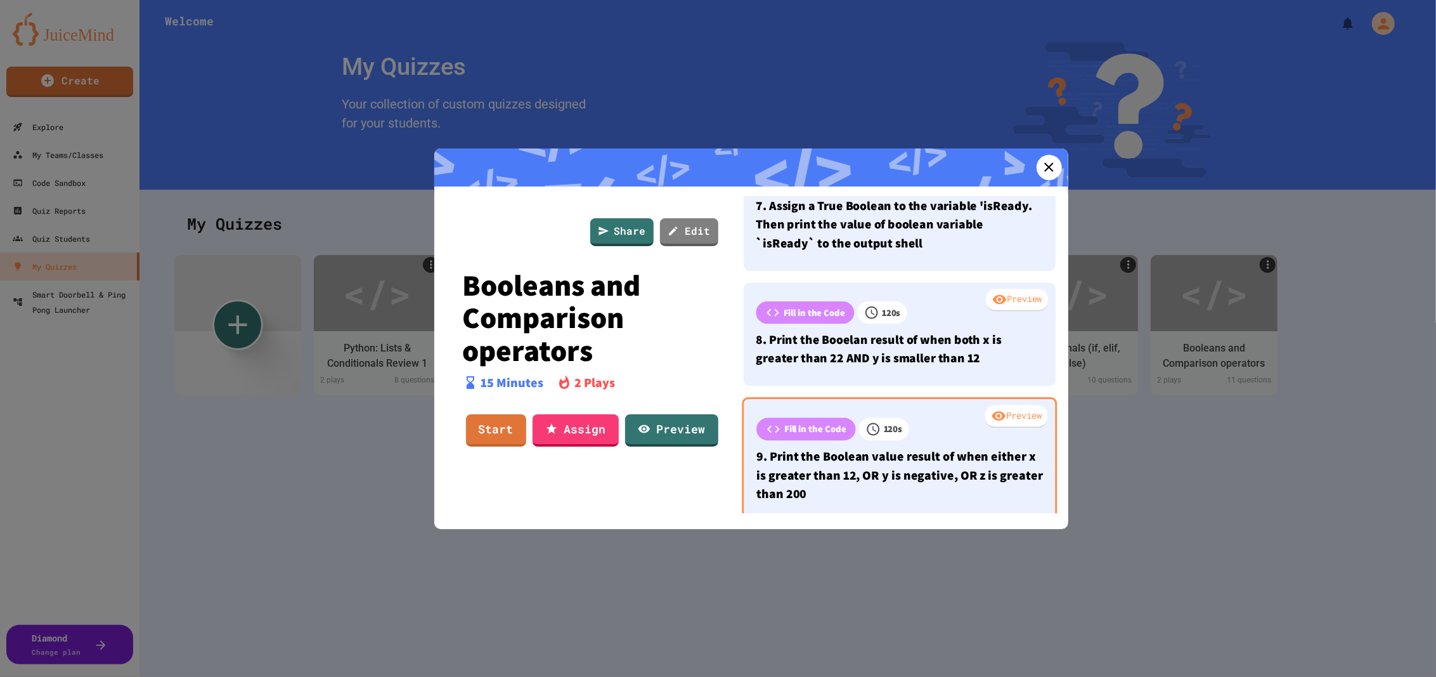
click at [998, 427] on div "Preview" at bounding box center [1016, 416] width 63 height 23
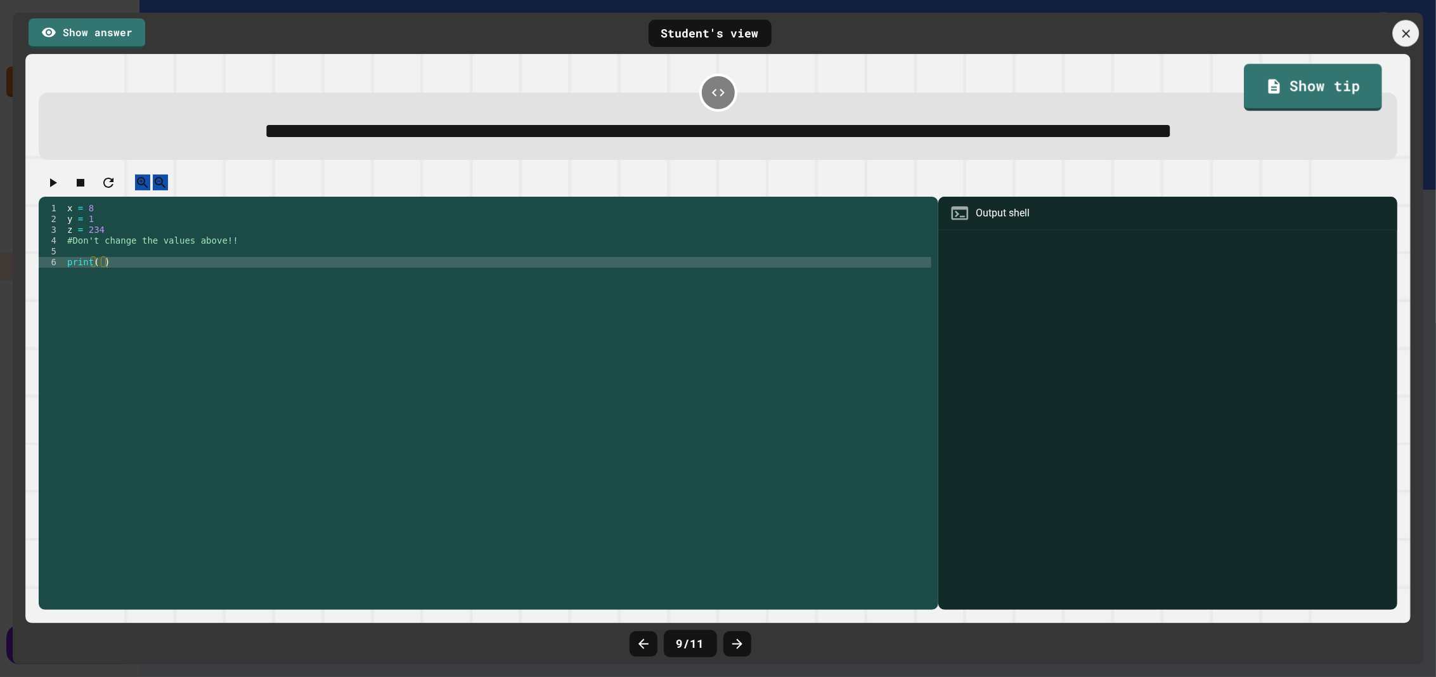
click at [1415, 29] on div at bounding box center [1406, 33] width 27 height 27
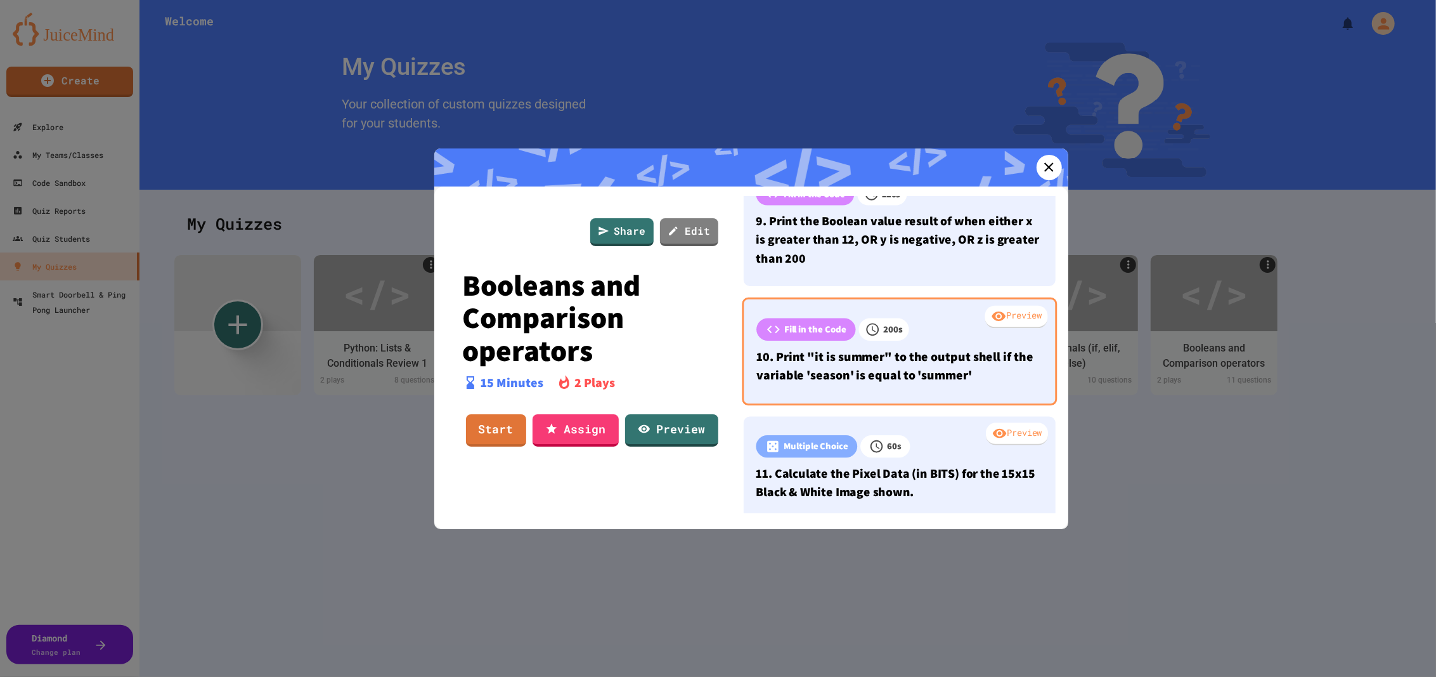
scroll to position [870, 0]
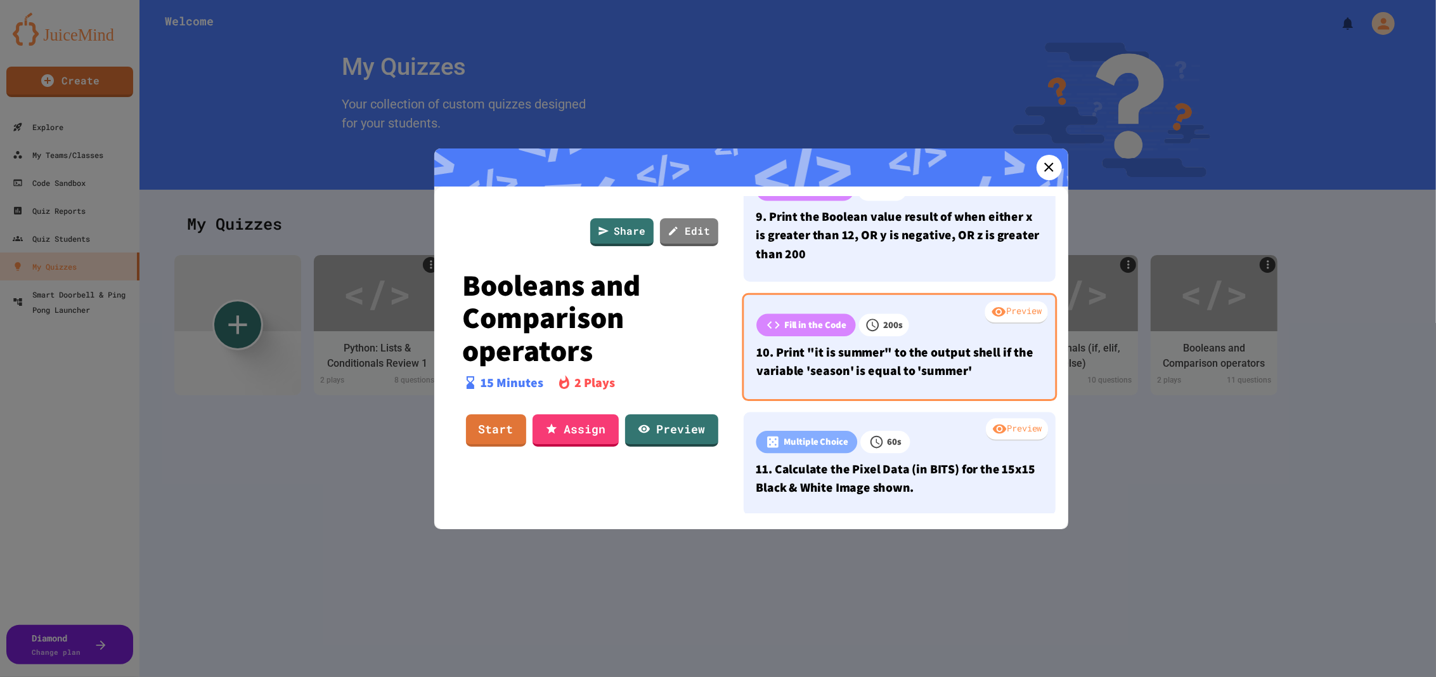
click at [996, 323] on div "Preview" at bounding box center [1016, 312] width 63 height 23
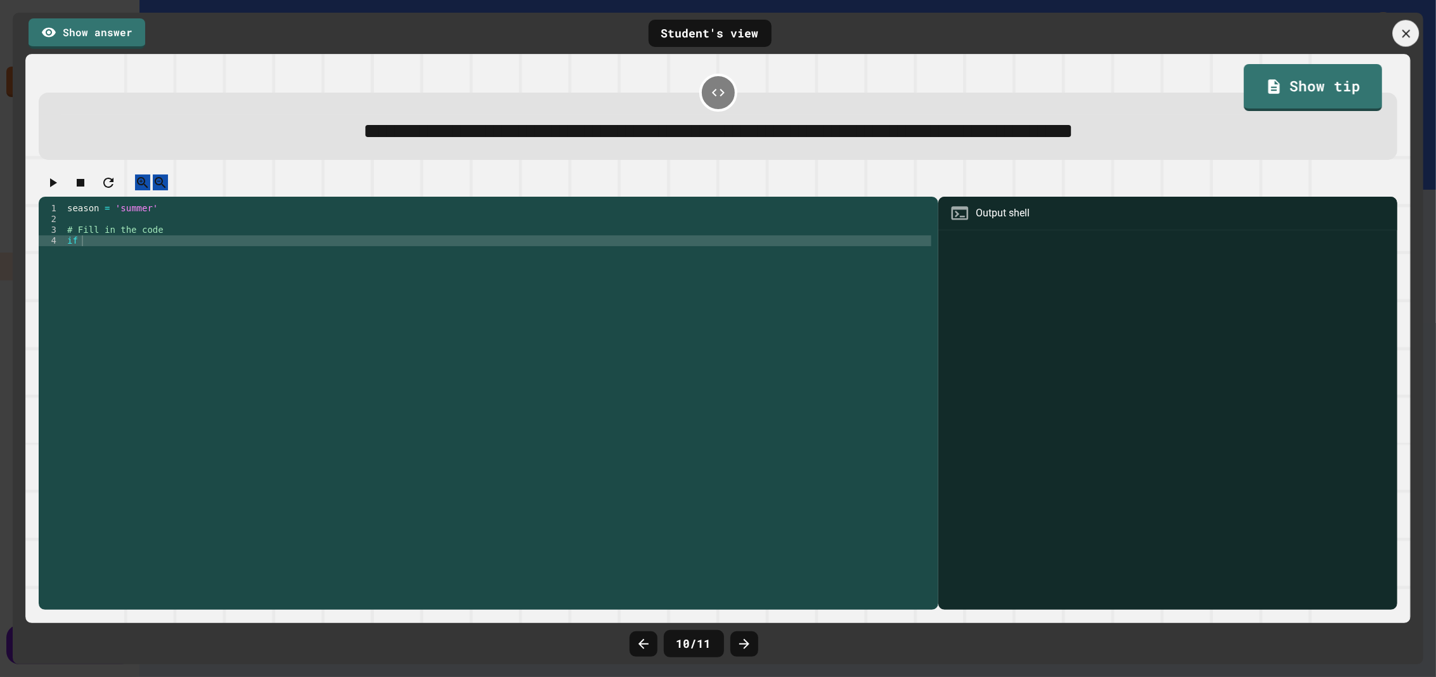
click at [1402, 36] on icon at bounding box center [1406, 33] width 8 height 8
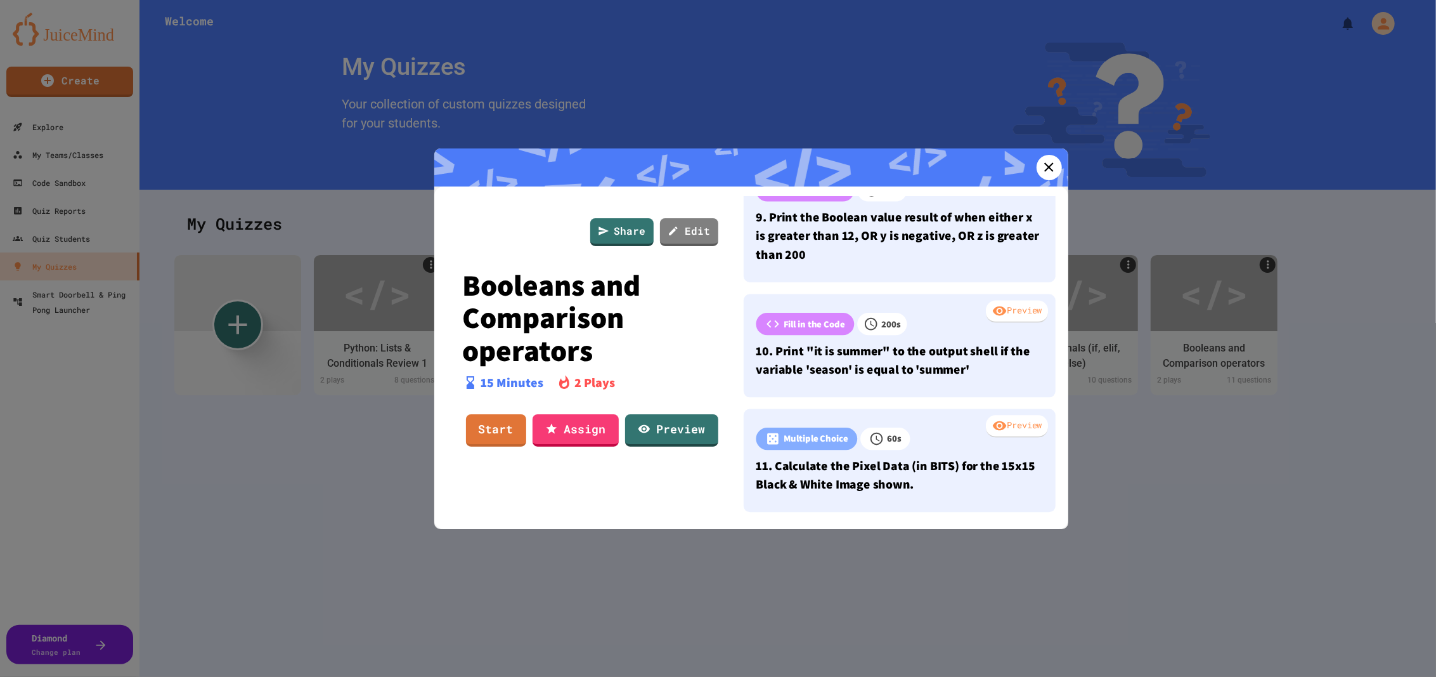
scroll to position [919, 0]
click at [1041, 169] on icon at bounding box center [1049, 167] width 18 height 18
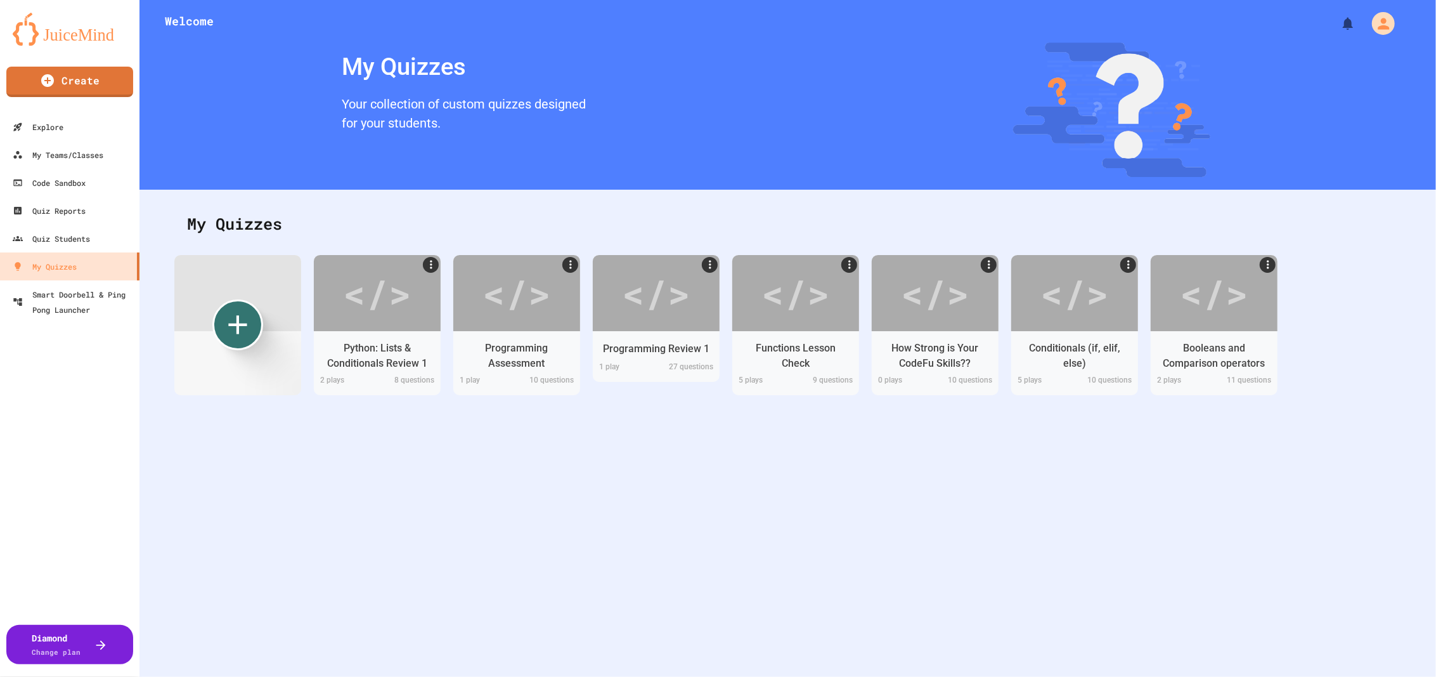
drag, startPoint x: 1021, startPoint y: 436, endPoint x: 550, endPoint y: 523, distance: 479.0
click at [1013, 441] on div "Welcome My Quizzes Your collection of custom quizzes designed for your students…" at bounding box center [787, 338] width 1297 height 677
click at [231, 321] on icon "Create new" at bounding box center [238, 325] width 38 height 38
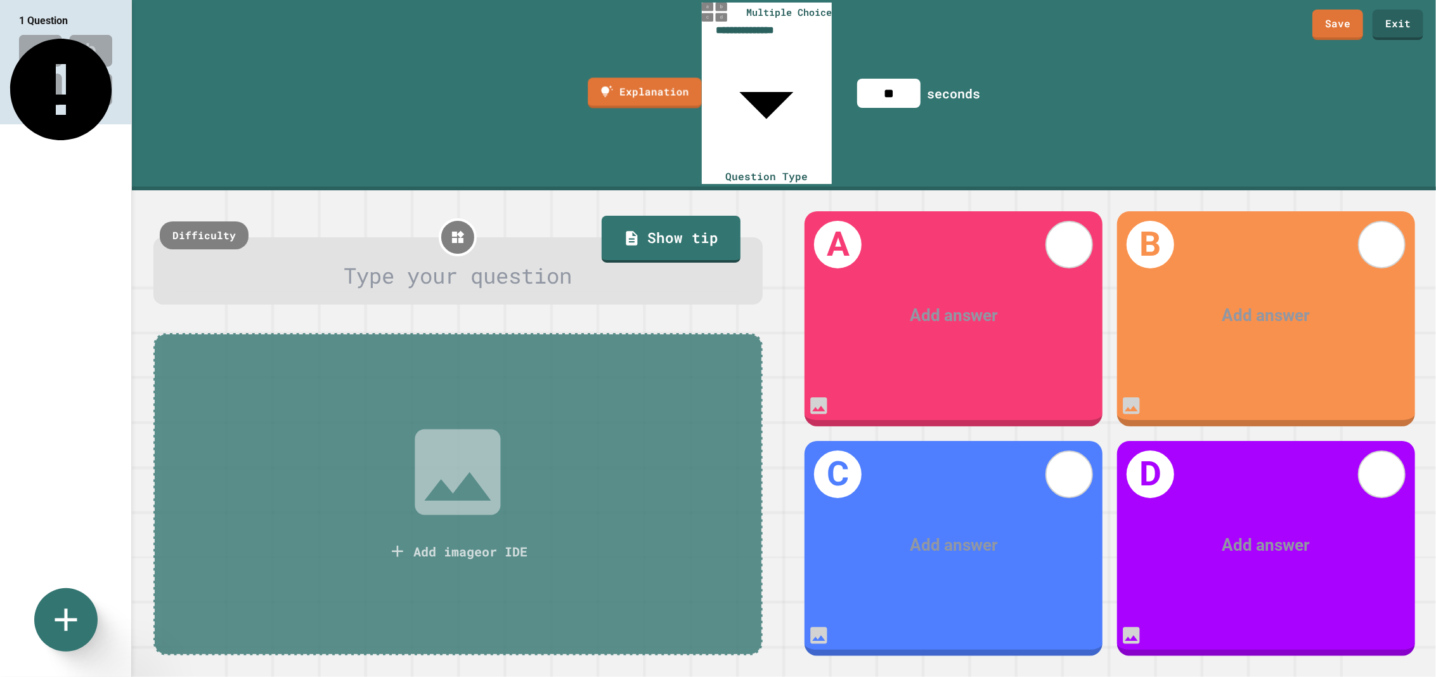
click at [758, 17] on body "**********" at bounding box center [718, 338] width 1436 height 677
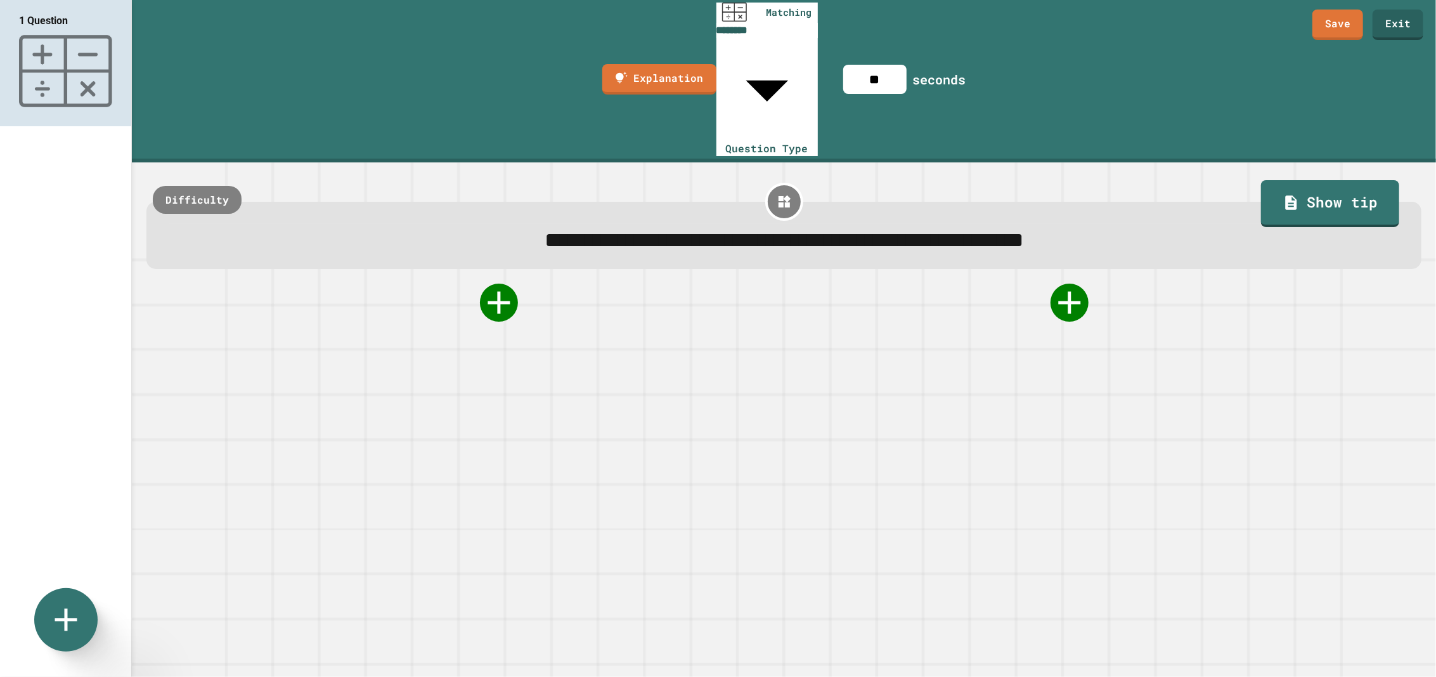
click at [793, 22] on body "**********" at bounding box center [718, 338] width 1436 height 677
click at [124, 676] on span "Multiple Choice" at bounding box center [90, 688] width 67 height 20
type input "**********"
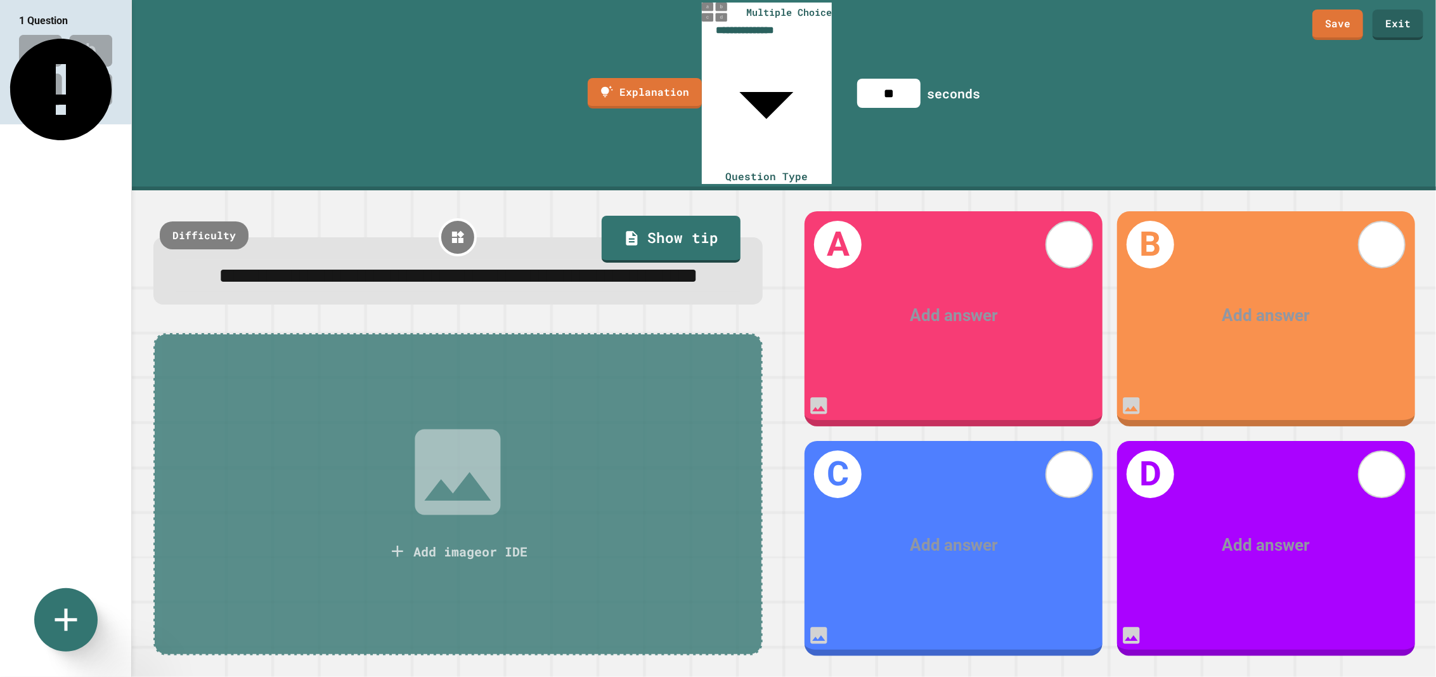
click at [514, 333] on div "Add image or IDE" at bounding box center [457, 494] width 609 height 322
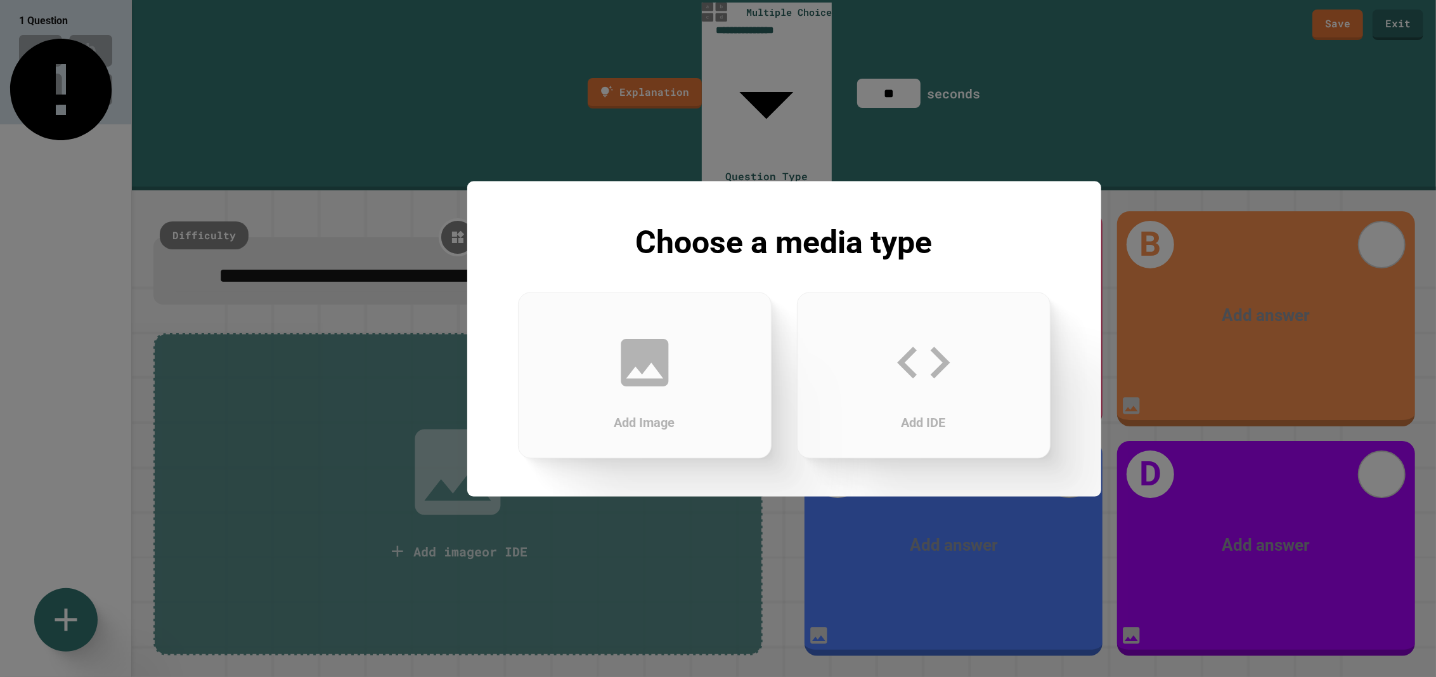
click at [893, 385] on icon at bounding box center [923, 361] width 63 height 63
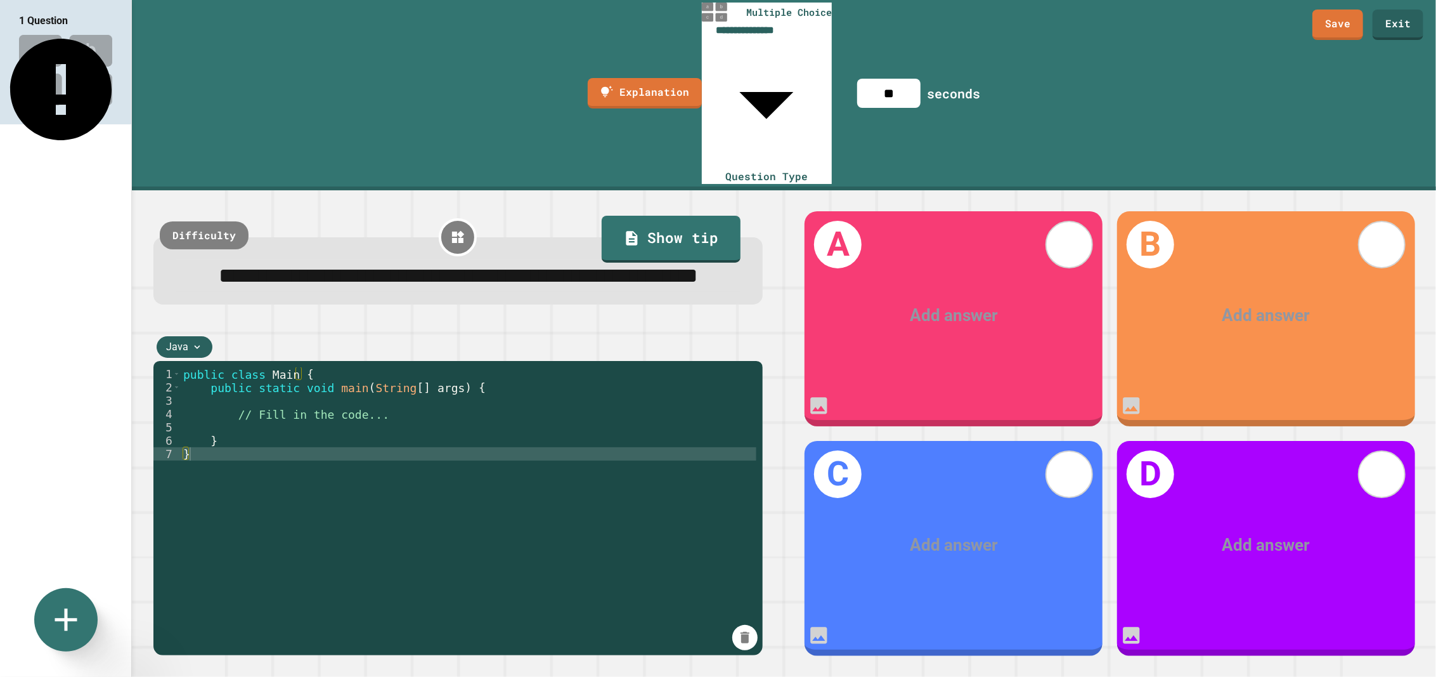
click at [206, 336] on div "Java" at bounding box center [185, 347] width 56 height 22
click at [204, 336] on div "Java" at bounding box center [185, 347] width 56 height 22
click at [185, 336] on div "Java" at bounding box center [185, 347] width 56 height 22
click at [188, 270] on div "Python" at bounding box center [185, 268] width 56 height 27
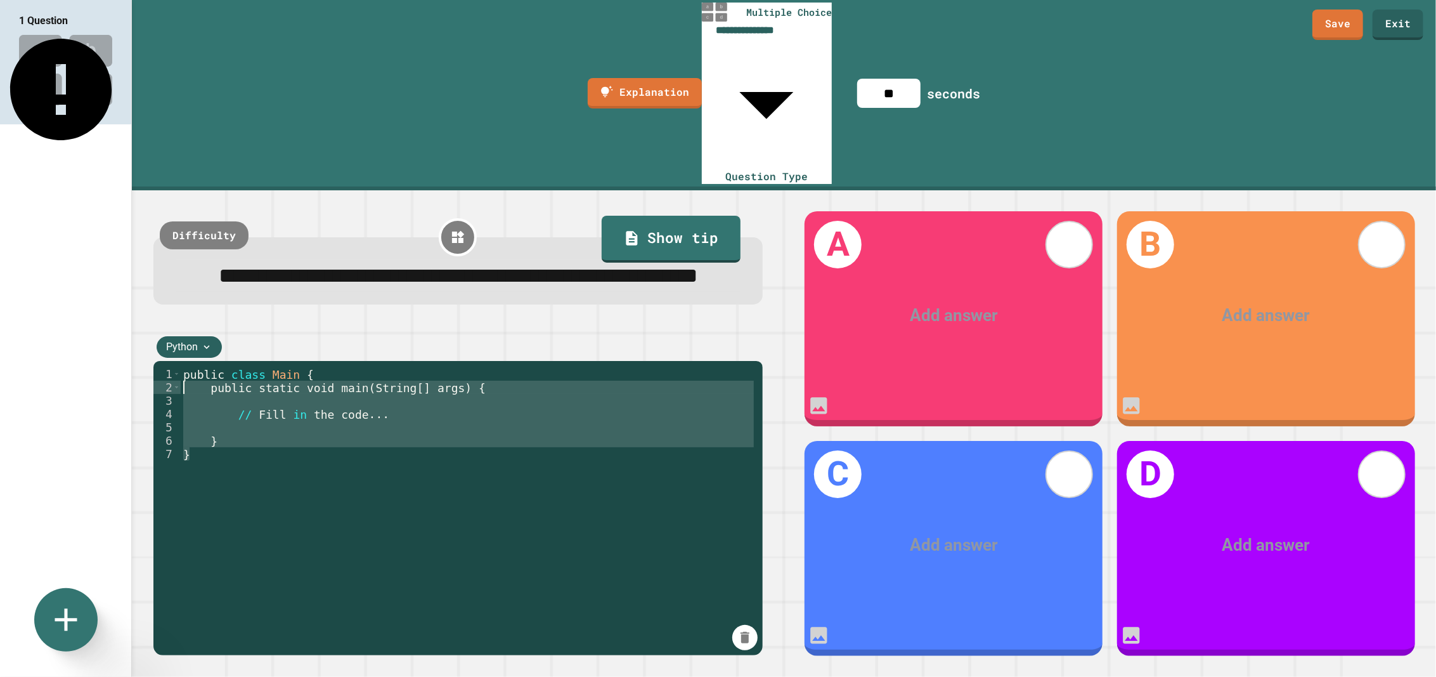
drag, startPoint x: 273, startPoint y: 351, endPoint x: 119, endPoint y: 254, distance: 182.1
click at [119, 254] on div "**********" at bounding box center [718, 338] width 1436 height 677
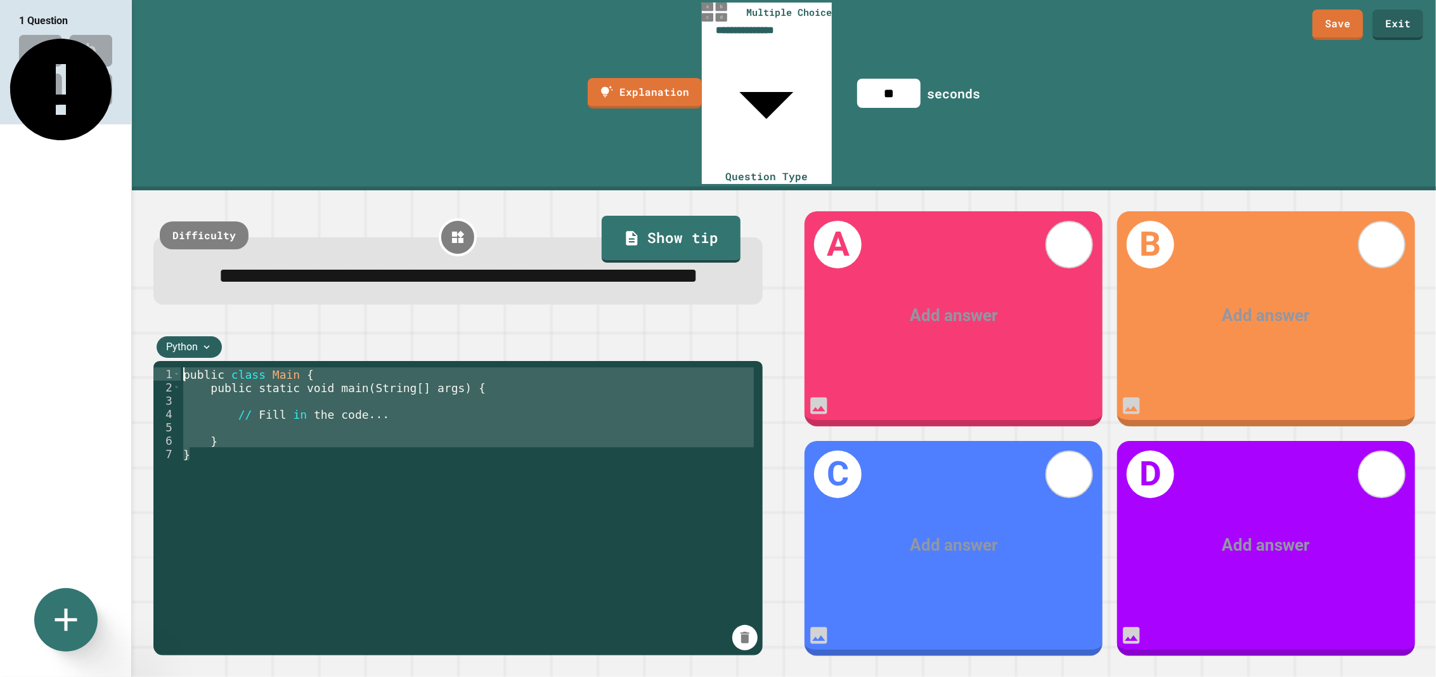
type textarea "**********"
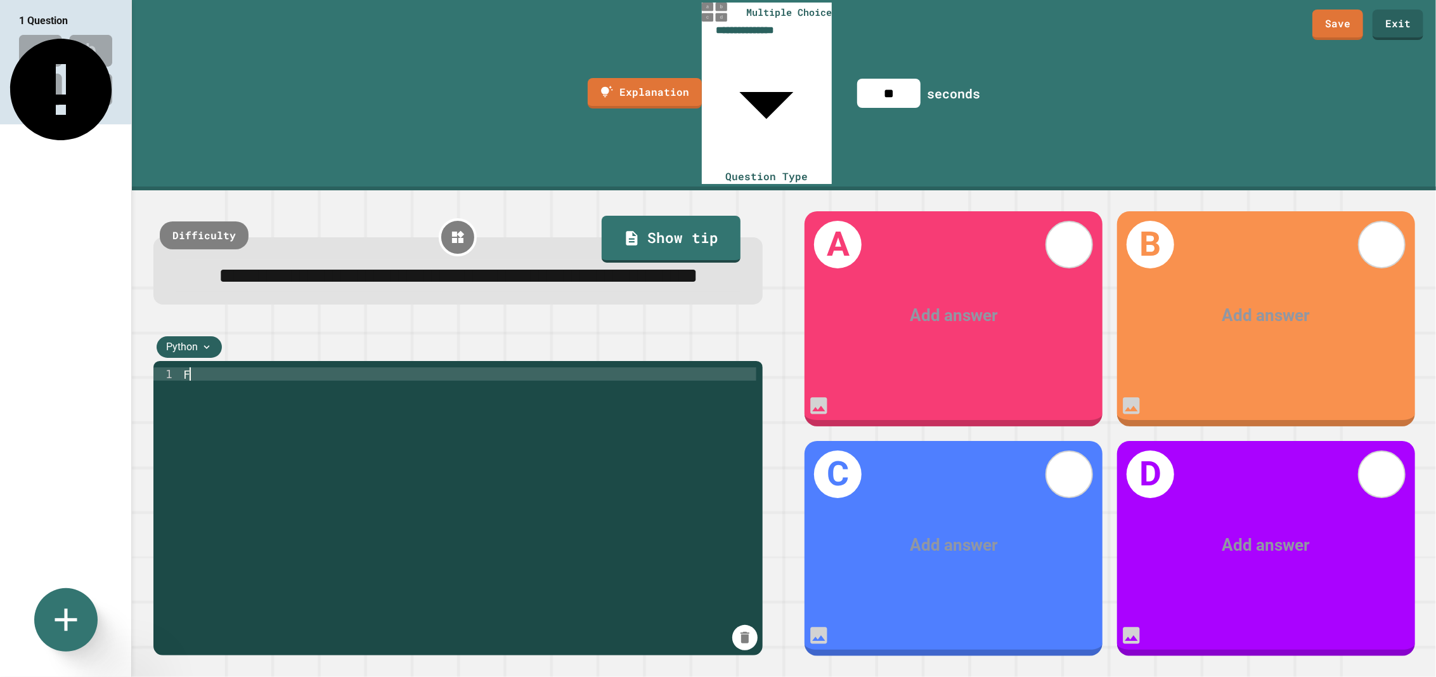
type textarea "*"
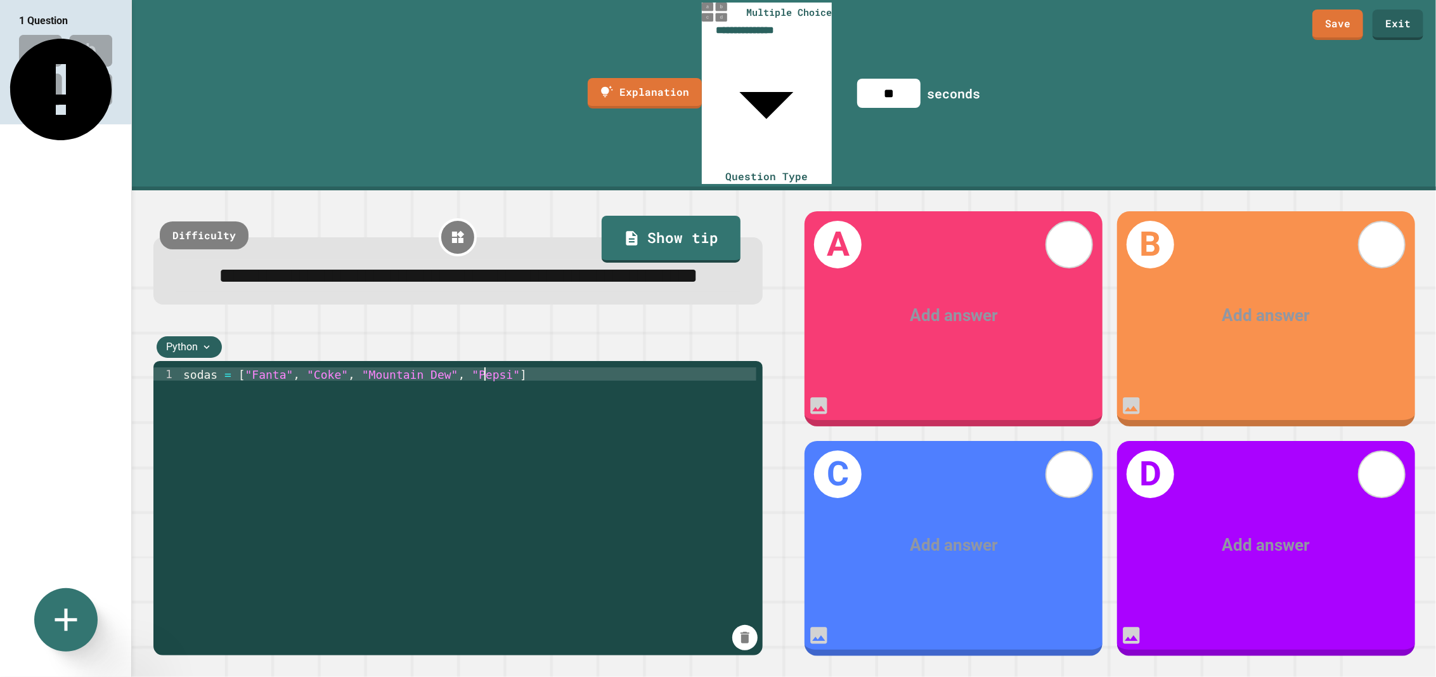
scroll to position [0, 16]
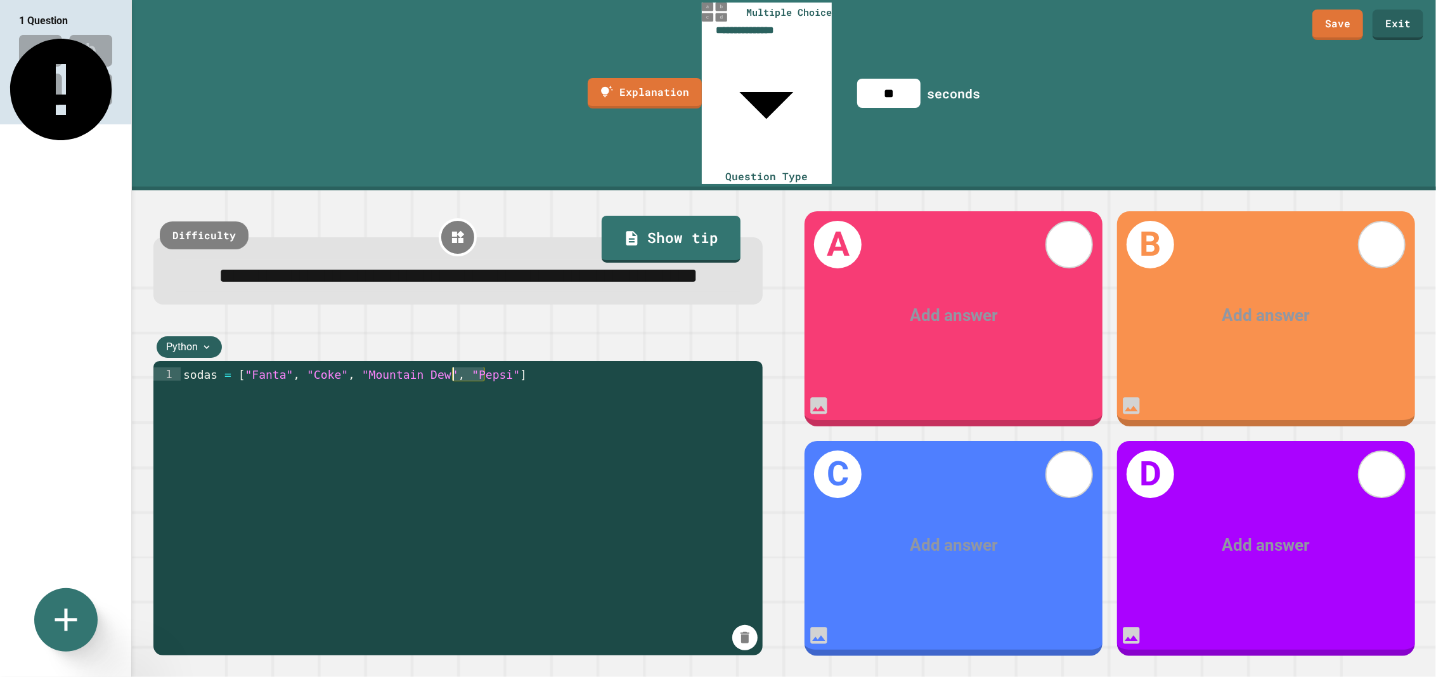
drag, startPoint x: 483, startPoint y: 270, endPoint x: 453, endPoint y: 275, distance: 30.9
click at [453, 367] on div "sodas = [ "Fanta" , "Coke" , "Mountain Dew" , "Pepsi" ]" at bounding box center [469, 566] width 576 height 399
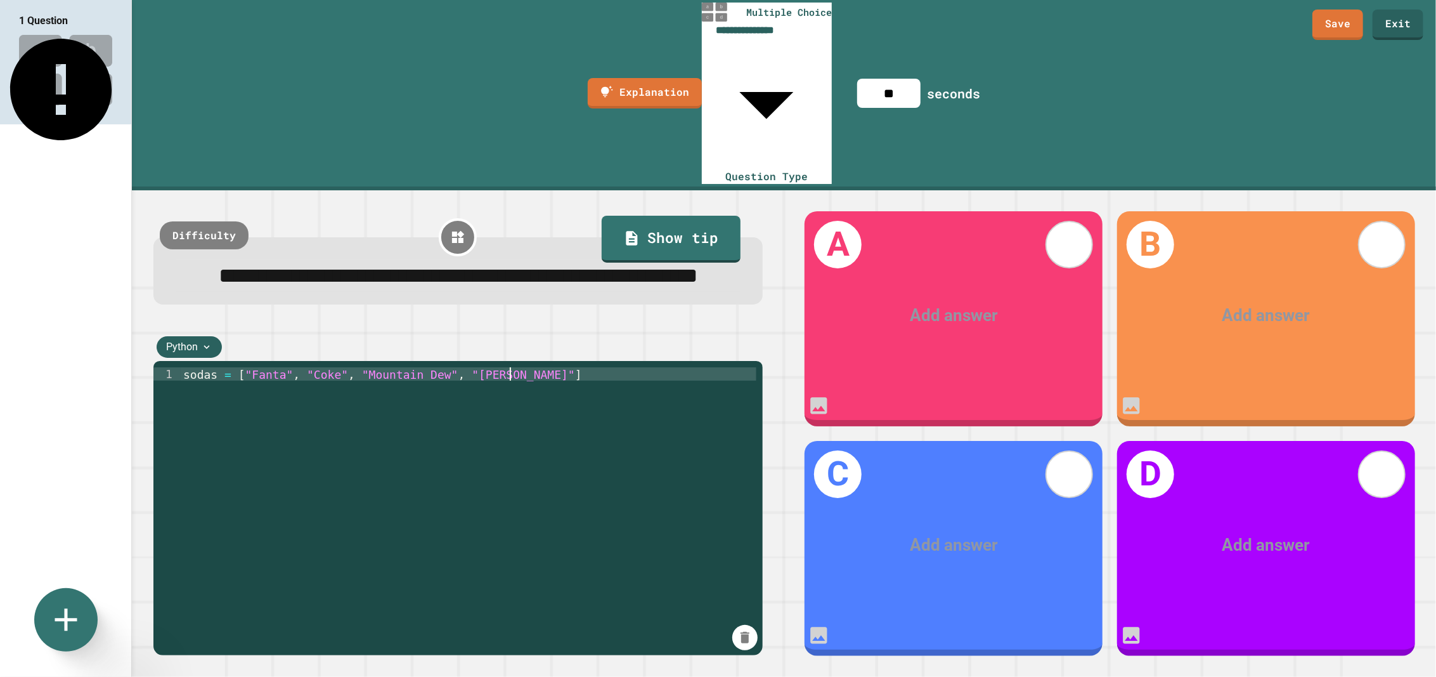
scroll to position [0, 18]
click at [521, 361] on div "**********" at bounding box center [457, 508] width 609 height 294
drag, startPoint x: 519, startPoint y: 270, endPoint x: 531, endPoint y: 281, distance: 15.7
click at [521, 367] on div "sodas = [ "Fanta" , "Coke" , "Mountain Dew" , "Dr. Pepper" ]" at bounding box center [469, 566] width 576 height 399
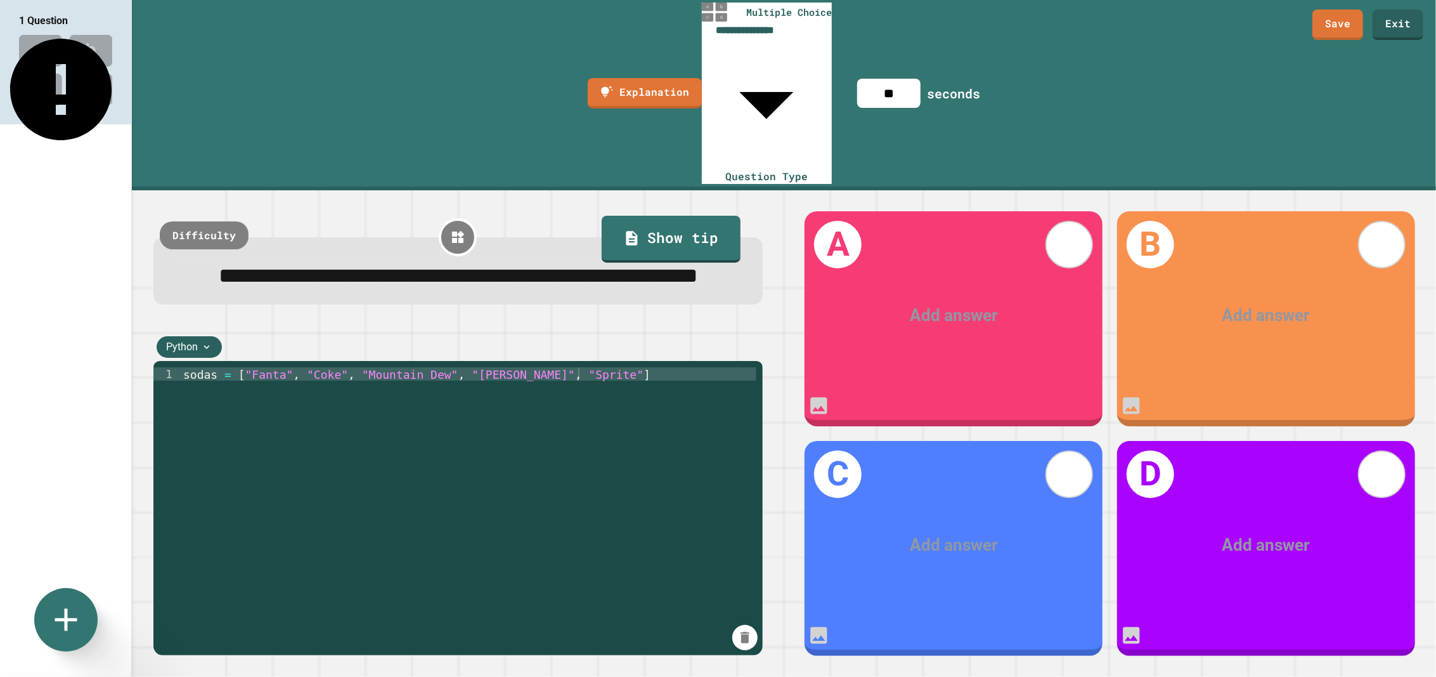
click at [655, 367] on div "sodas = [ "Fanta" , "Coke" , "Mountain Dew" , "Dr. Pepper" , "Sprite" ]" at bounding box center [469, 566] width 576 height 399
type textarea "**********"
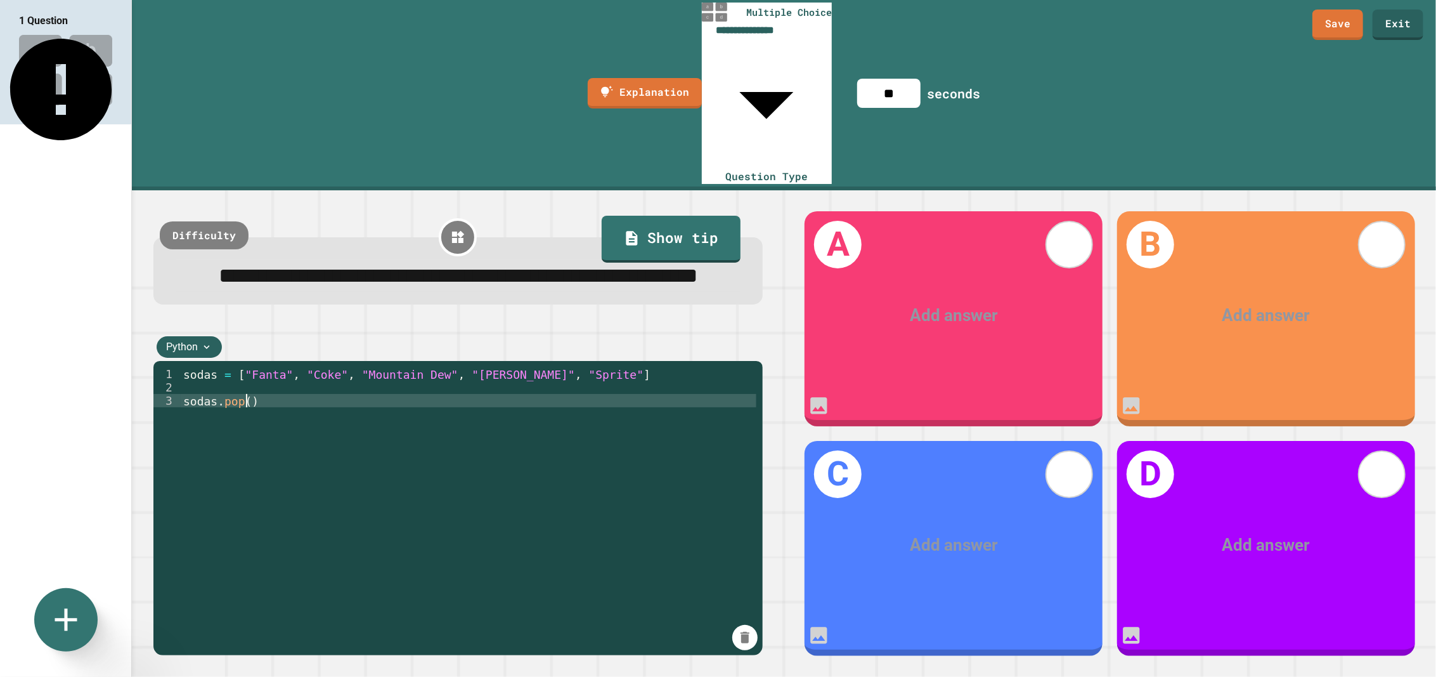
scroll to position [0, 3]
type textarea "**********"
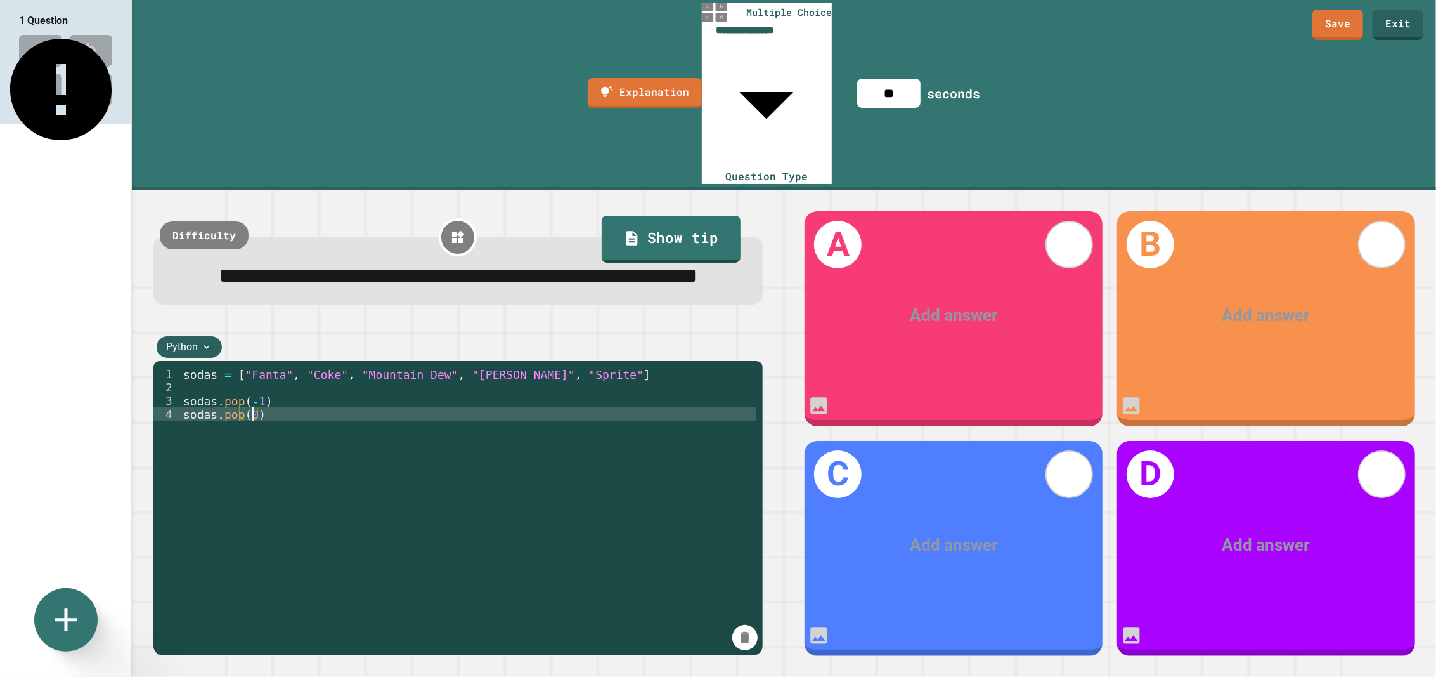
type textarea "**********"
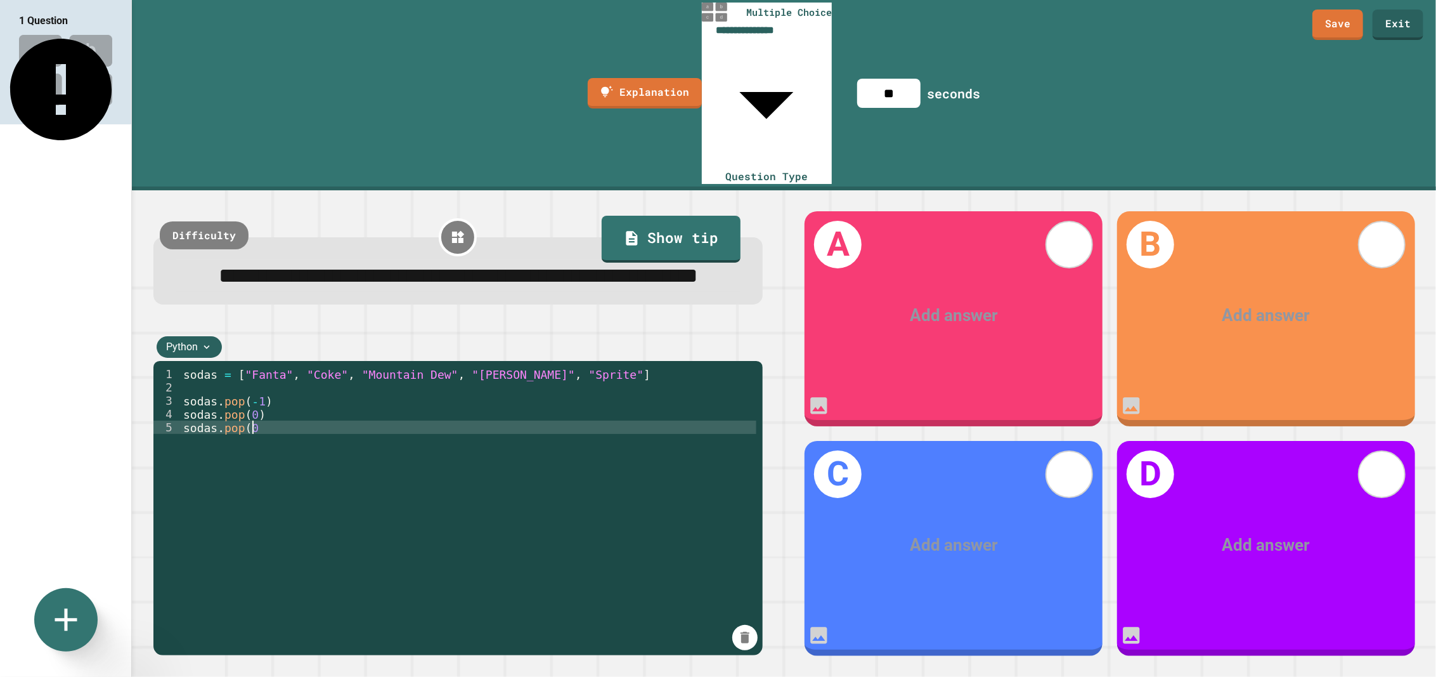
type textarea "**********"
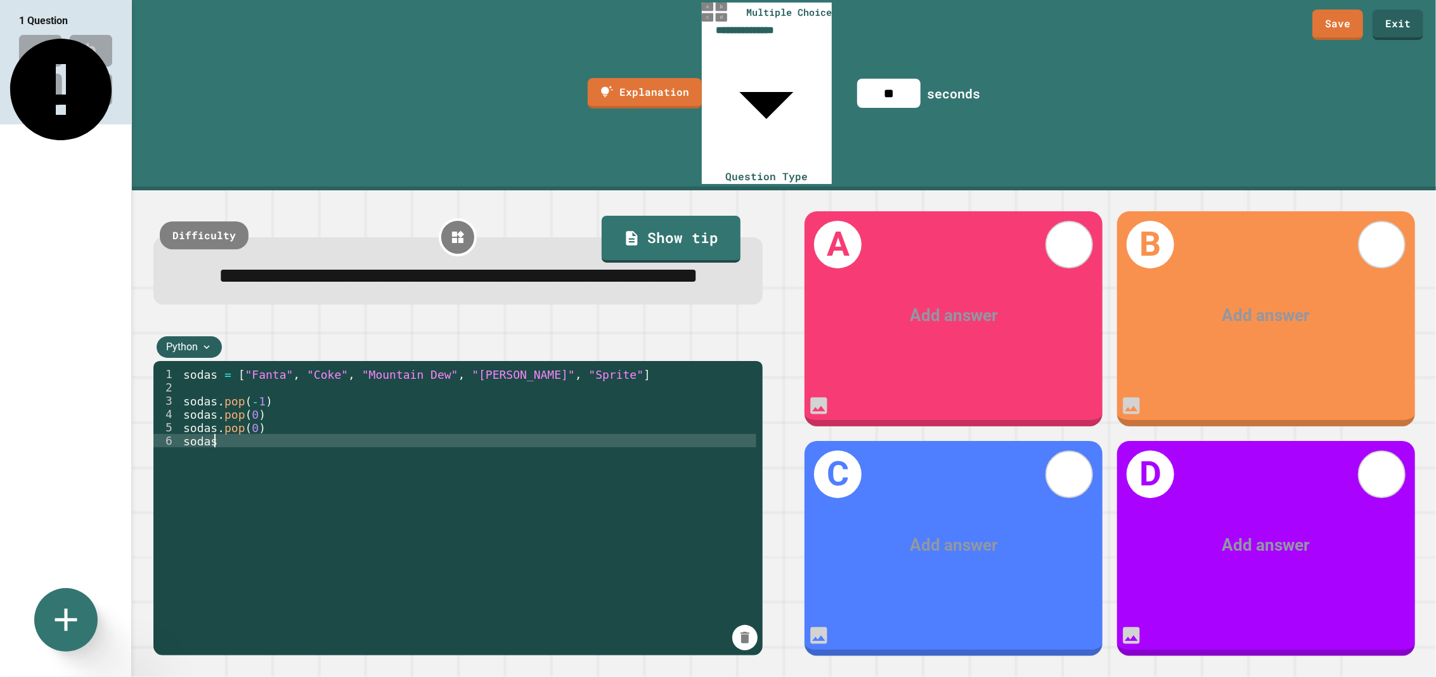
scroll to position [0, 0]
type textarea "*"
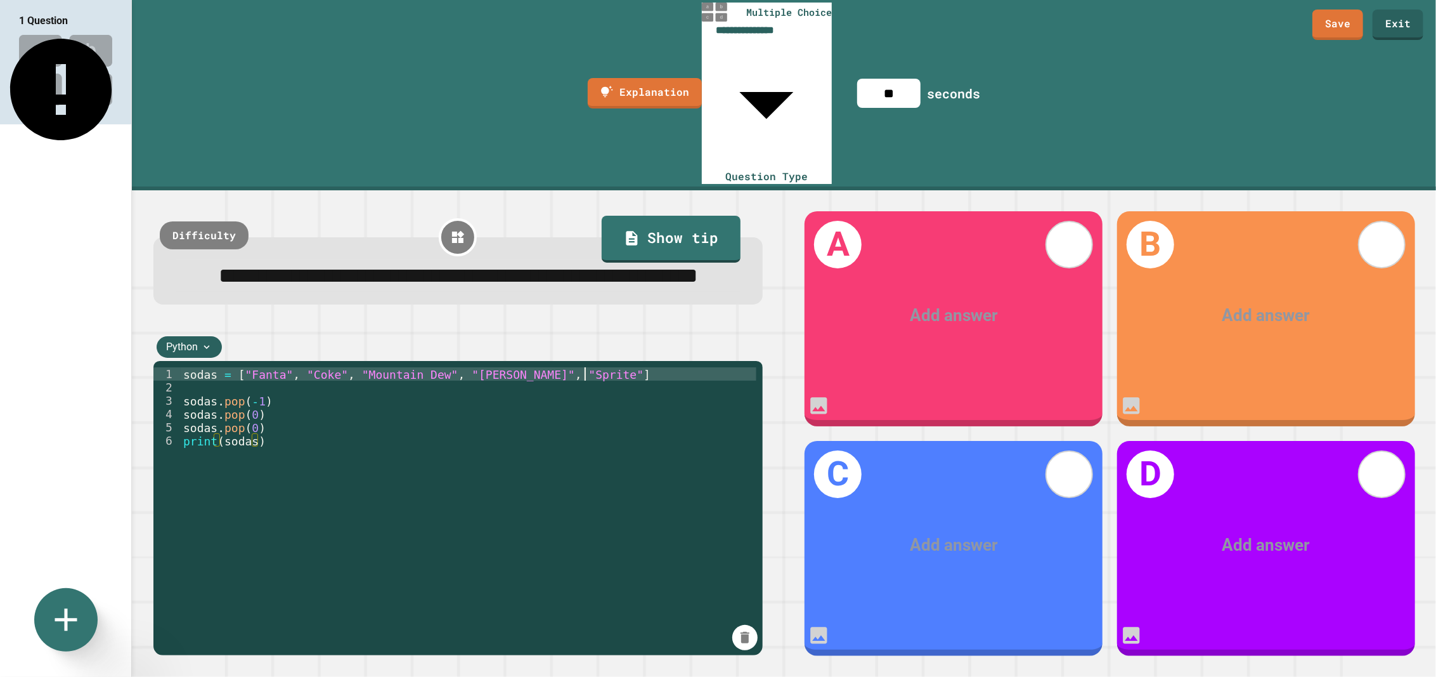
click at [585, 367] on div "sodas = [ "Fanta" , "Coke" , "Mountain Dew" , "Dr. Pepper" , "Sprite" ] sodas .…" at bounding box center [469, 566] width 576 height 399
drag, startPoint x: 597, startPoint y: 269, endPoint x: 614, endPoint y: 277, distance: 18.7
click at [598, 367] on div "sodas = [ "Fanta" , "Coke" , "Mountain Dew" , "Dr. Pepper" , "Sprite" , ] sodas…" at bounding box center [469, 566] width 576 height 399
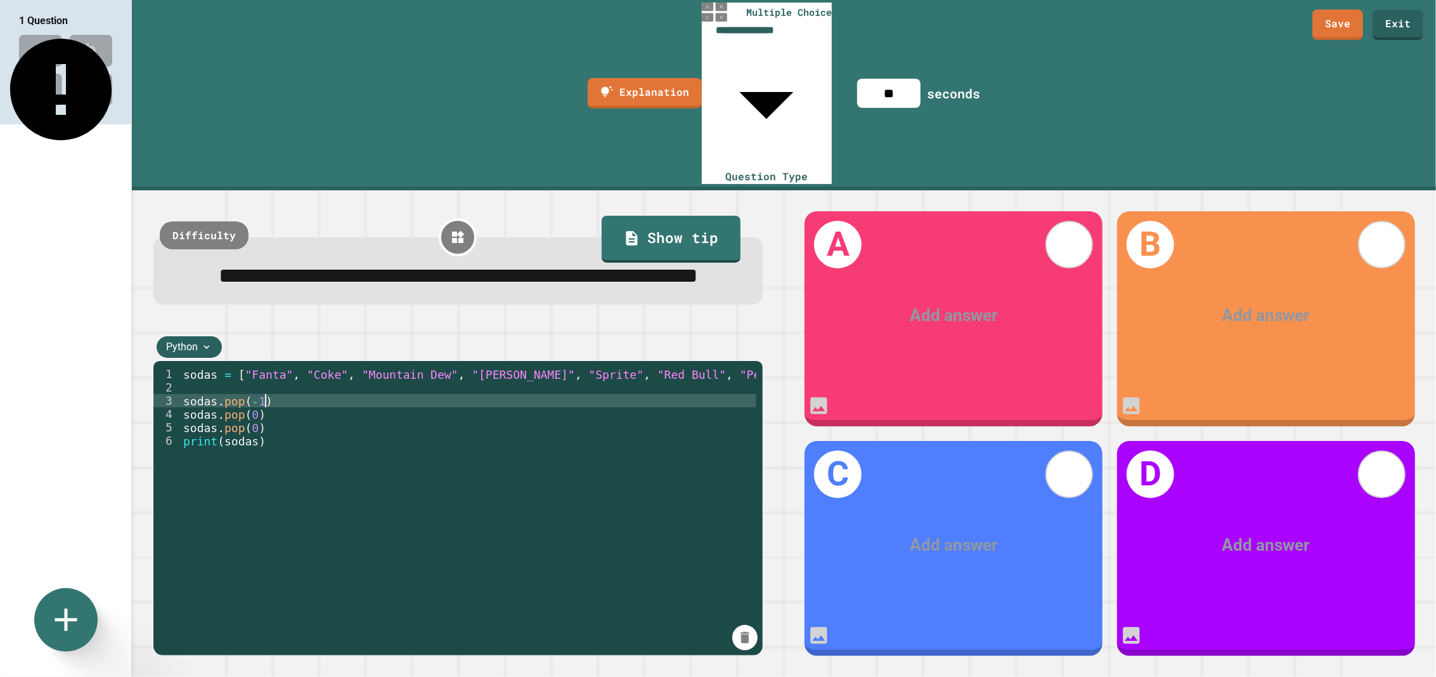
click at [737, 367] on div "sodas = [ "Fanta" , "Coke" , "Mountain Dew" , "Dr. Pepper" , "Sprite" , "Red Bu…" at bounding box center [469, 566] width 576 height 399
click at [280, 367] on div "sodas = [ "Fanta" , "Coke" , "Mountain Dew" , "Dr. Pepper" , "Sprite" , "Red Bu…" at bounding box center [469, 566] width 576 height 399
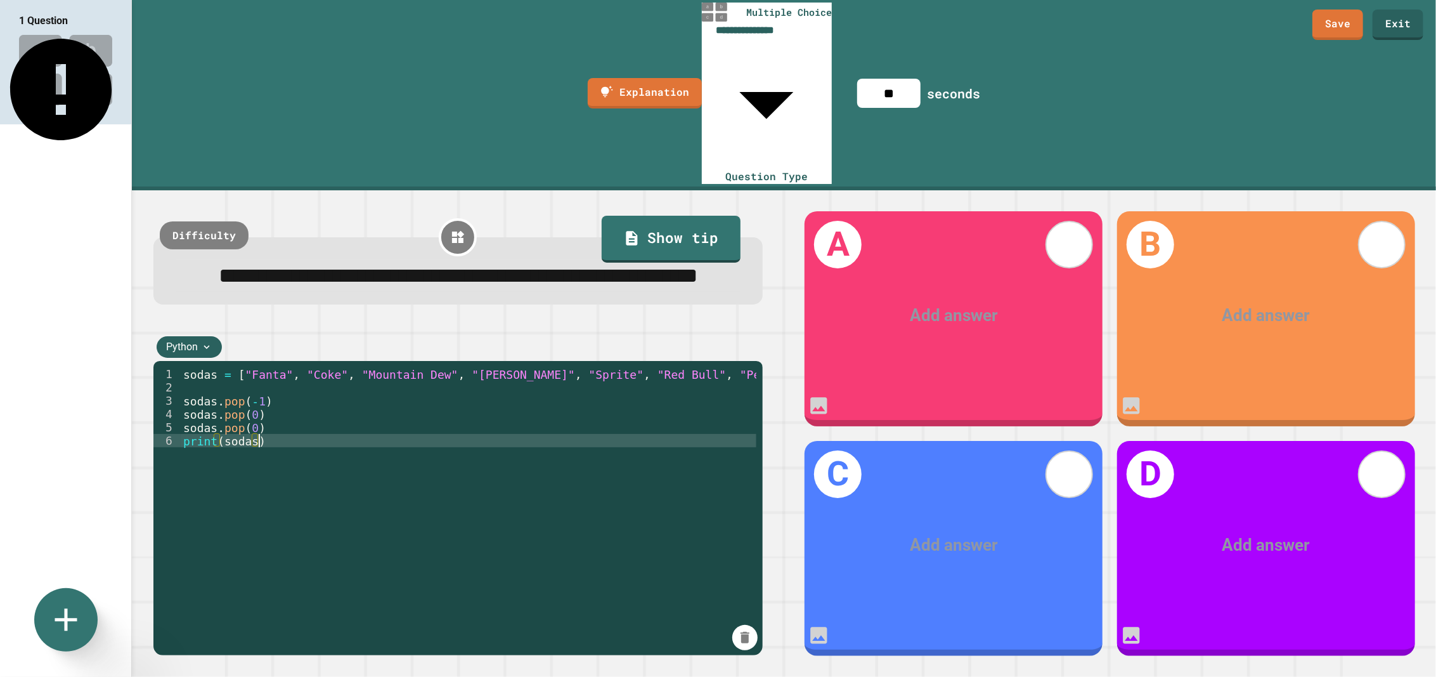
scroll to position [0, 3]
click at [285, 367] on div "sodas = [ "Fanta" , "Coke" , "Mountain Dew" , "Dr. Pepper" , "Sprite" , "Red Bu…" at bounding box center [469, 566] width 576 height 399
type textarea "**********"
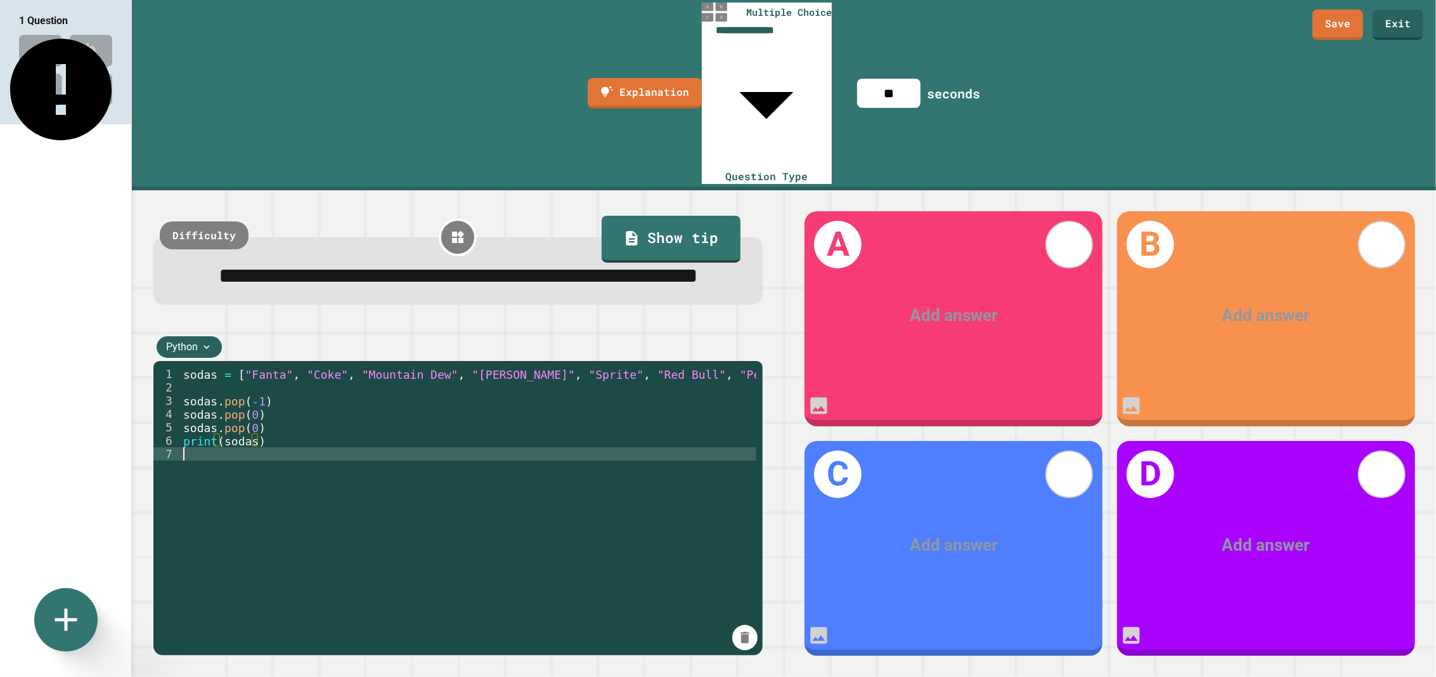
scroll to position [0, 0]
type textarea "**********"
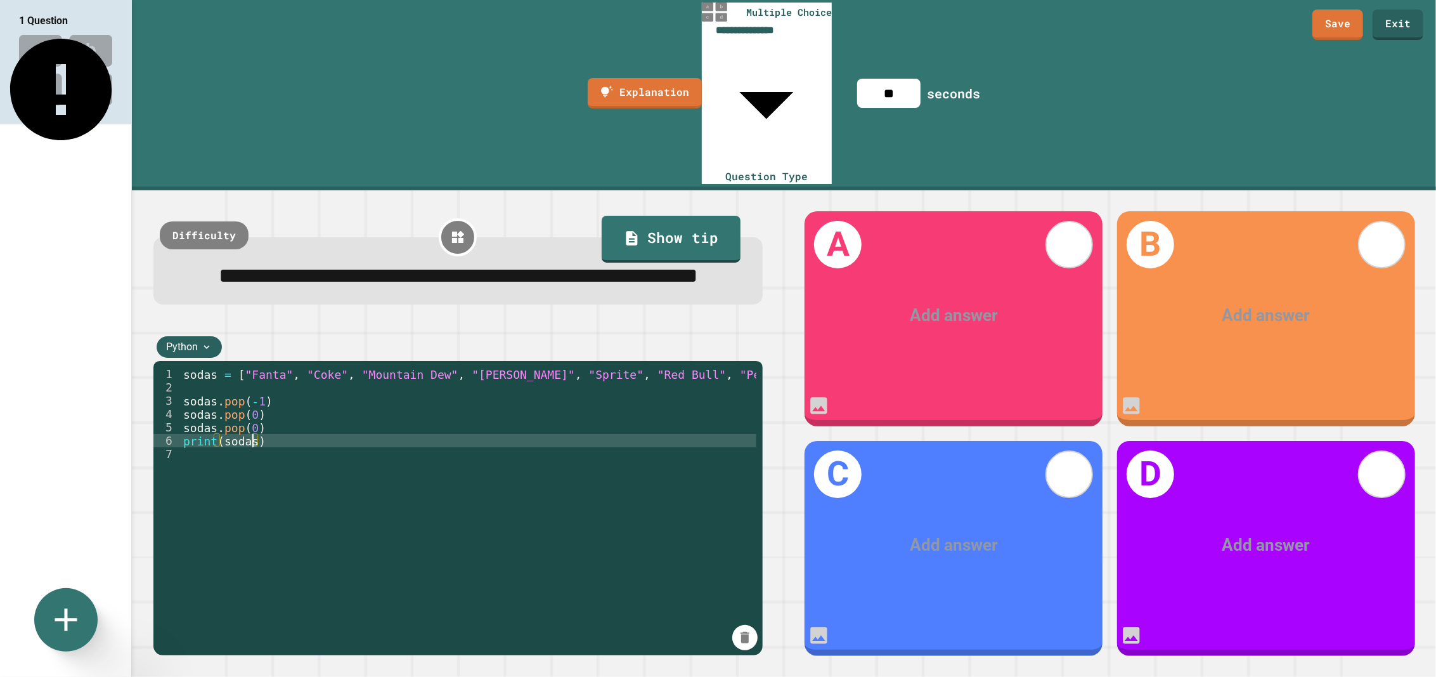
click at [252, 367] on div "sodas = [ "Fanta" , "Coke" , "Mountain Dew" , "Dr. Pepper" , "Sprite" , "Red Bu…" at bounding box center [469, 566] width 576 height 399
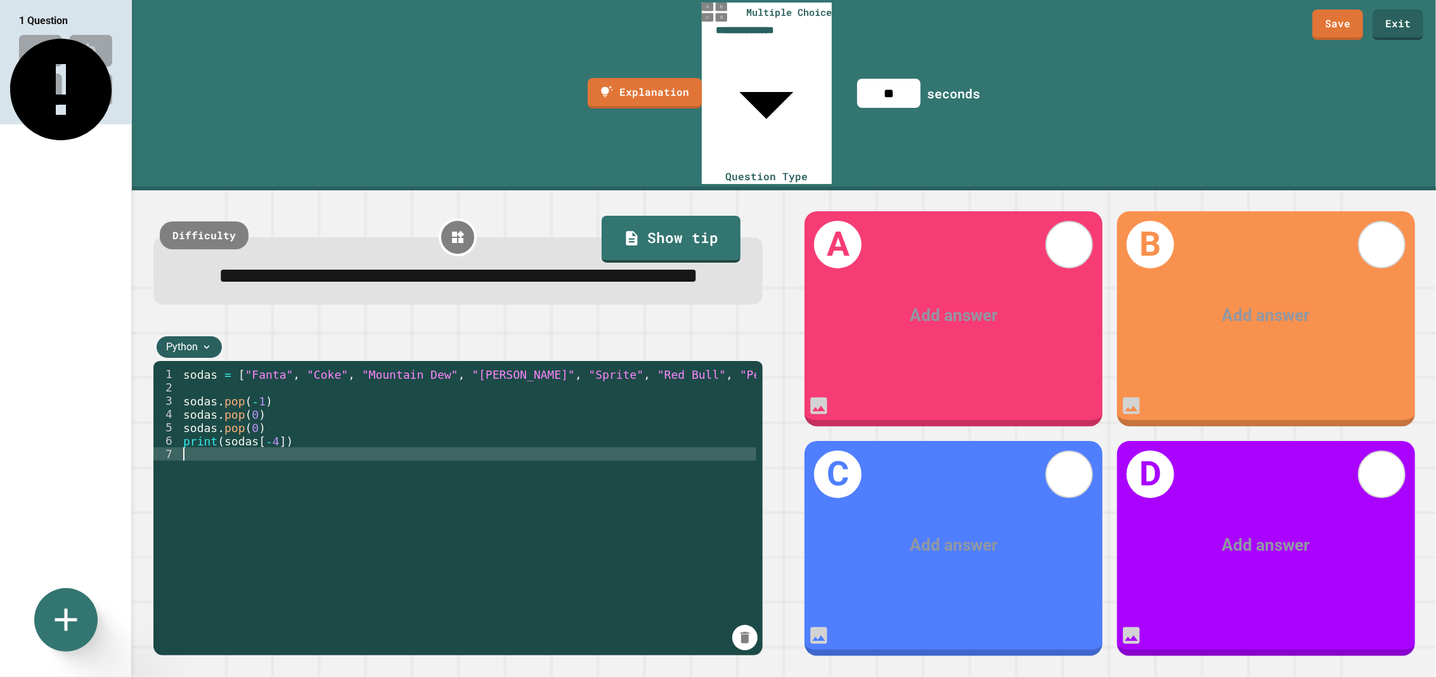
scroll to position [0, 0]
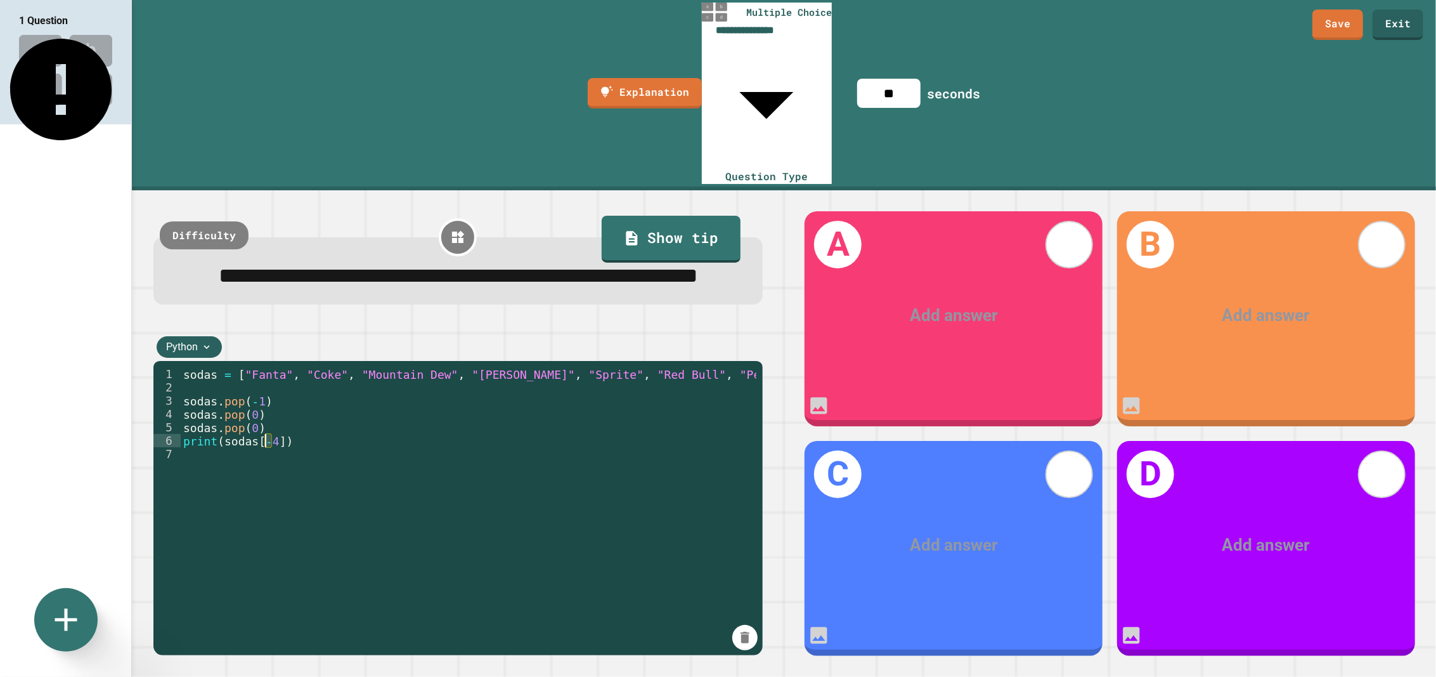
click at [266, 367] on div "sodas = [ "Fanta" , "Coke" , "Mountain Dew" , "Dr. Pepper" , "Sprite" , "Red Bu…" at bounding box center [469, 566] width 576 height 399
click at [412, 367] on div "sodas = [ "Fanta" , "Coke" , "Mountain Dew" , "Dr. Pepper" , "Sprite" , "Red Bu…" at bounding box center [469, 566] width 576 height 399
click at [426, 367] on div "sodas = [ "Fanta" , "Coke" , "Mountain Dew" , "Dr. Pepper" , "Sprite" , "Red Bu…" at bounding box center [469, 566] width 576 height 399
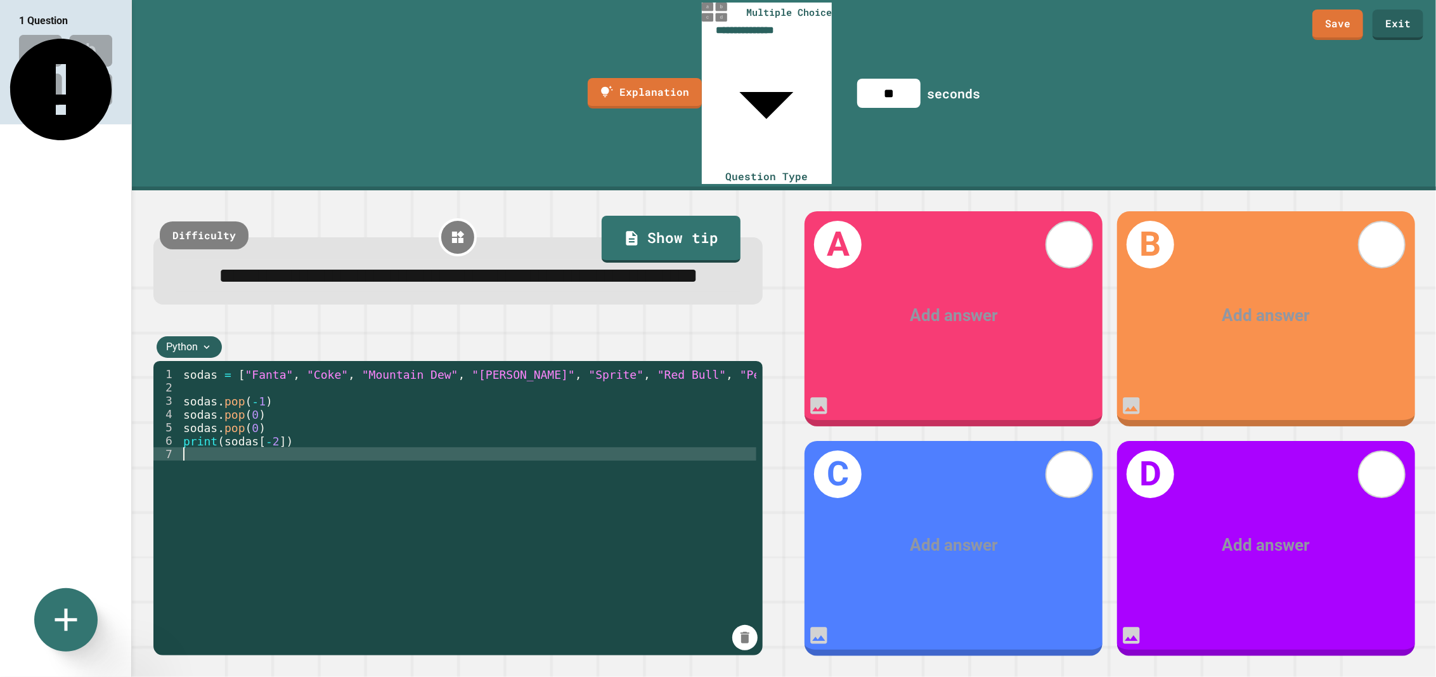
scroll to position [0, 0]
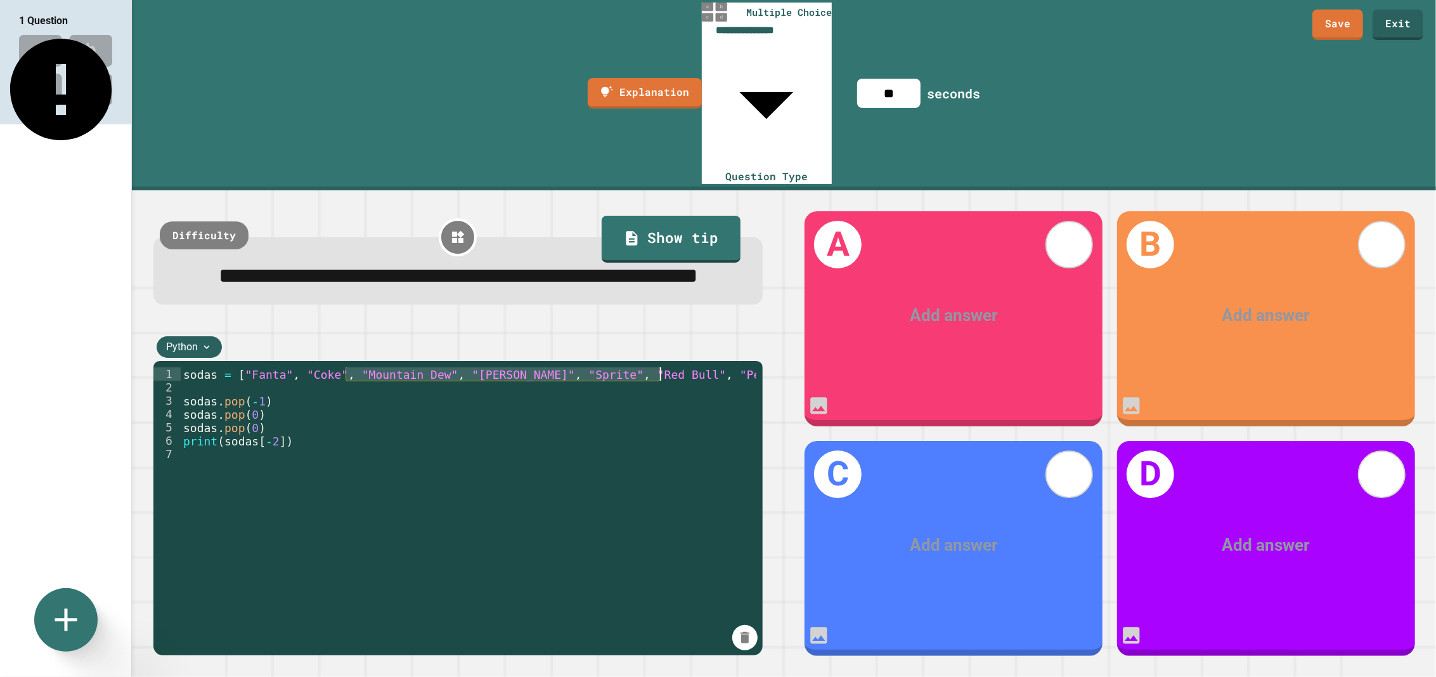
drag, startPoint x: 347, startPoint y: 268, endPoint x: 661, endPoint y: 268, distance: 313.8
click at [661, 367] on div "sodas = [ "Fanta" , "Coke" , "Mountain Dew" , "Dr. Pepper" , "Sprite" , "Red Bu…" at bounding box center [469, 566] width 576 height 399
click at [291, 367] on div "sodas = [ "Fanta" , "Coke" , "Mountain Dew" , "Dr. Pepper" , "Sprite" , "Red Bu…" at bounding box center [469, 566] width 576 height 399
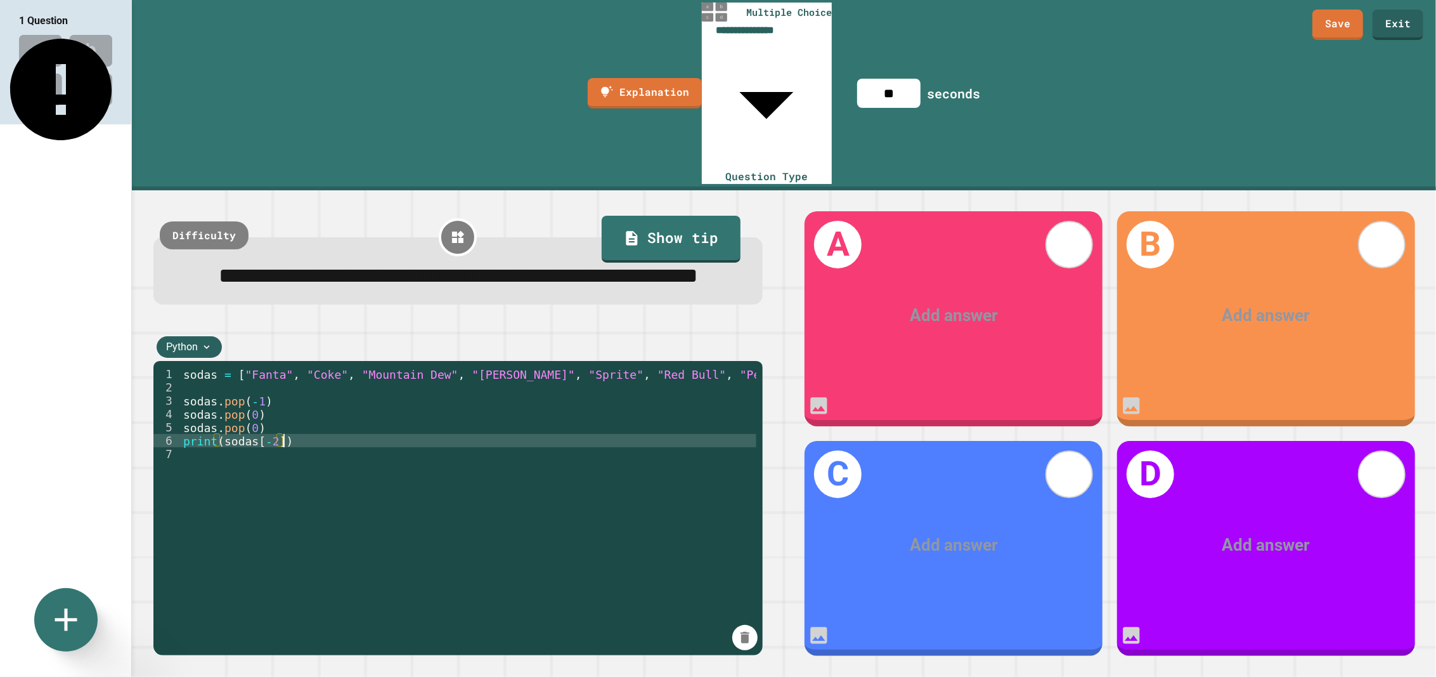
type textarea "**********"
click at [952, 303] on div at bounding box center [953, 315] width 231 height 25
click at [263, 367] on div "sodas = [ "Fanta" , "Coke" , "Mountain Dew" , "Dr. Pepper" , "Sprite" , "Red Bu…" at bounding box center [469, 566] width 576 height 399
type textarea "**********"
click at [319, 367] on div "sodas = [ "Fanta" , "Coke" , "Mountain Dew" , "Dr. Pepper" , "Sprite" , "Red Bu…" at bounding box center [469, 566] width 576 height 399
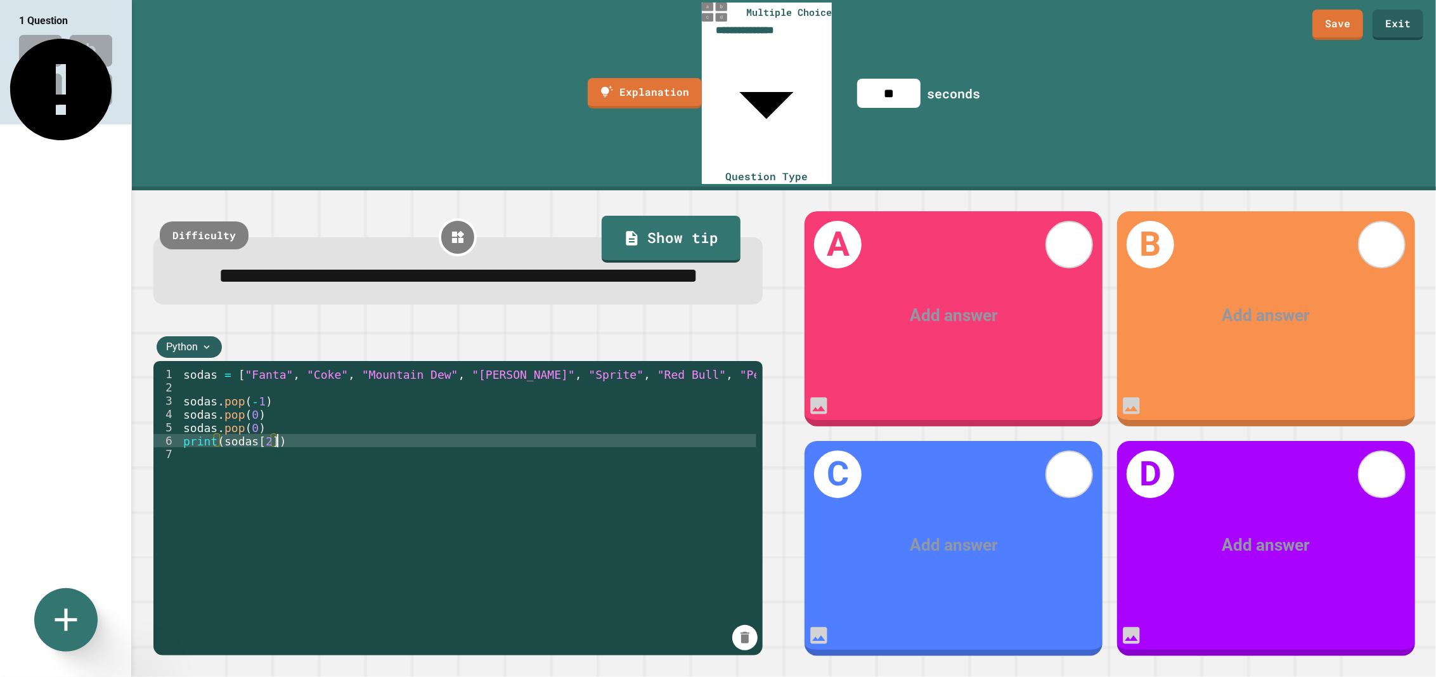
click at [330, 367] on div "sodas = [ "Fanta" , "Coke" , "Mountain Dew" , "Dr. Pepper" , "Sprite" , "Red Bu…" at bounding box center [469, 566] width 576 height 399
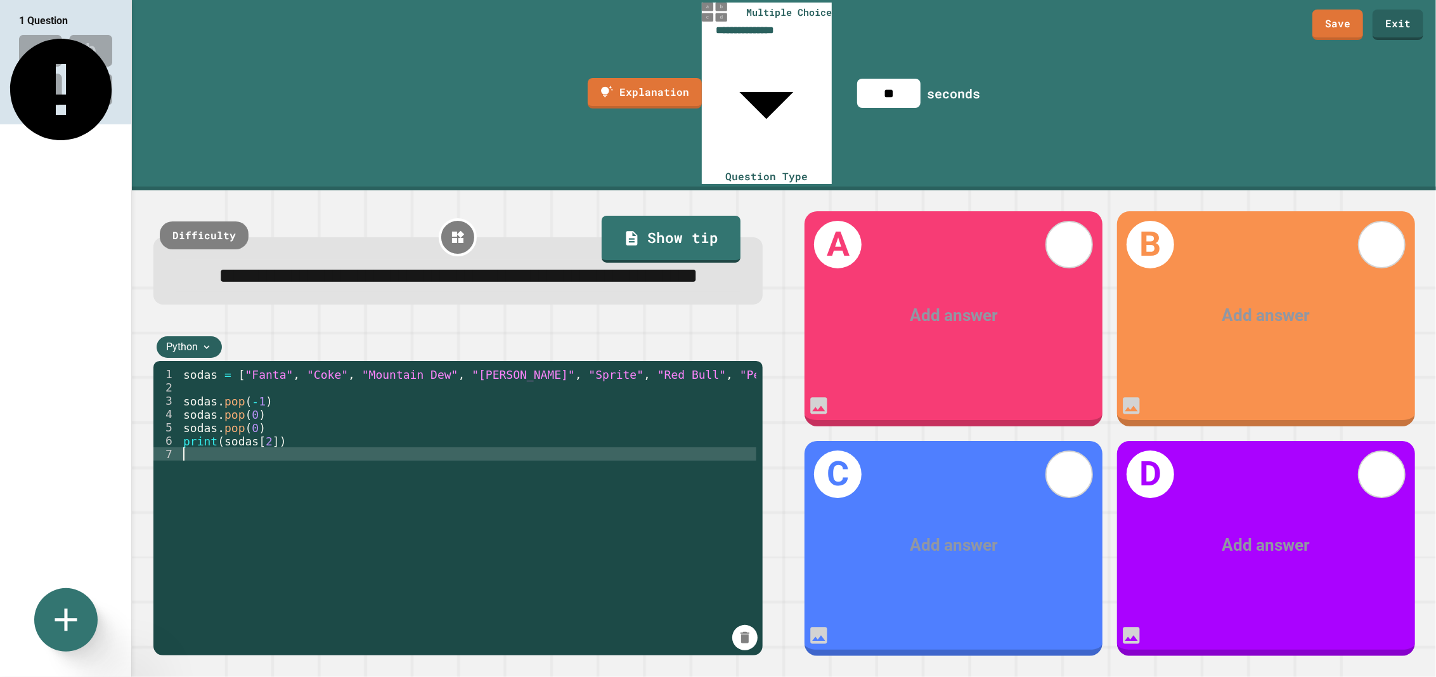
click at [948, 303] on div at bounding box center [953, 315] width 231 height 25
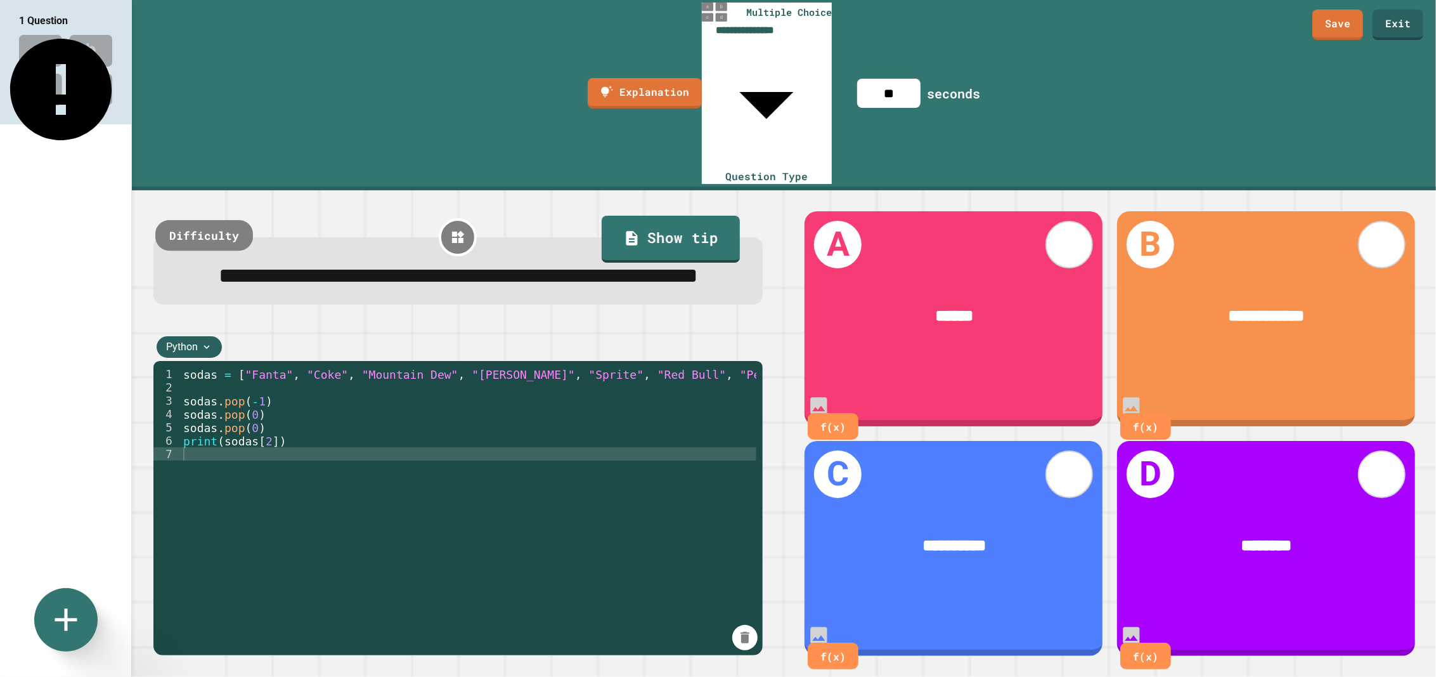
click at [203, 220] on div "Difficulty" at bounding box center [204, 235] width 98 height 30
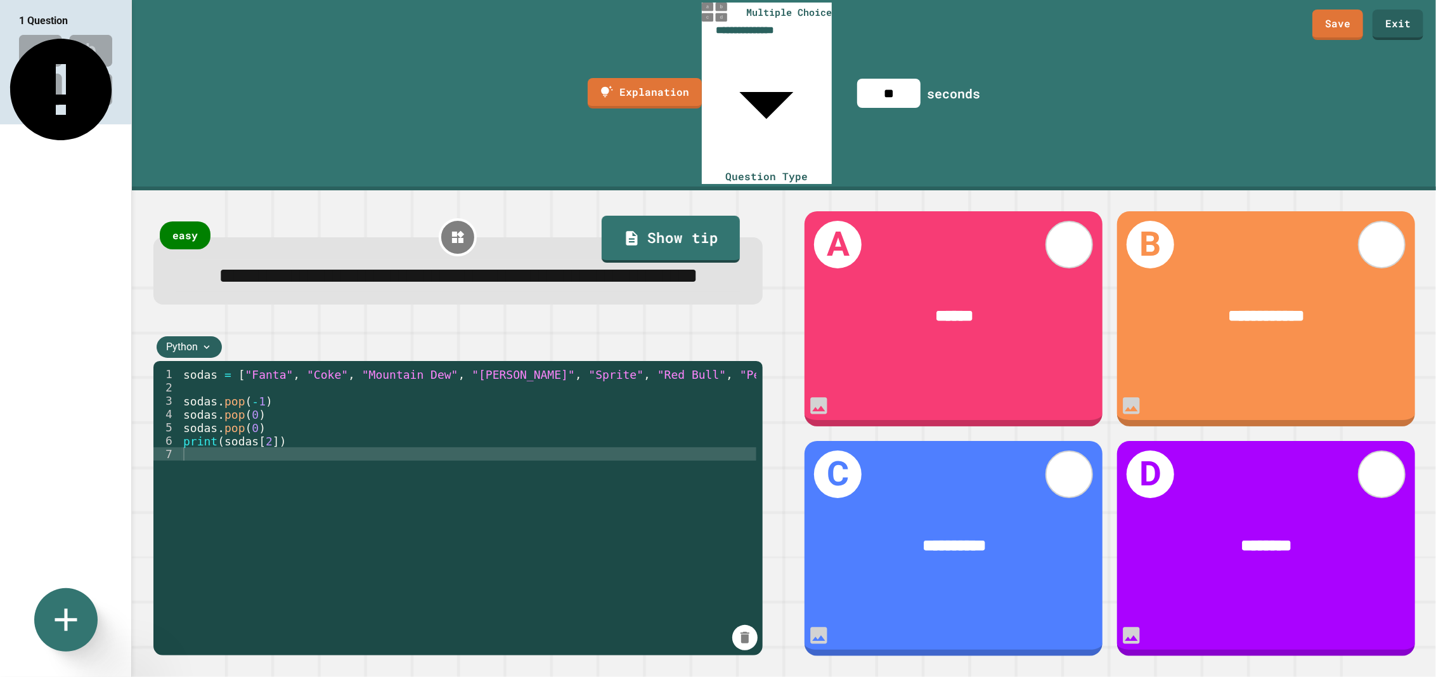
click at [921, 79] on input "**" at bounding box center [888, 93] width 63 height 29
drag, startPoint x: 918, startPoint y: 23, endPoint x: 883, endPoint y: 24, distance: 35.5
click at [883, 79] on input "**" at bounding box center [888, 93] width 63 height 29
click at [912, 45] on div "**********" at bounding box center [784, 95] width 1304 height 190
click at [68, 613] on icon at bounding box center [66, 620] width 46 height 46
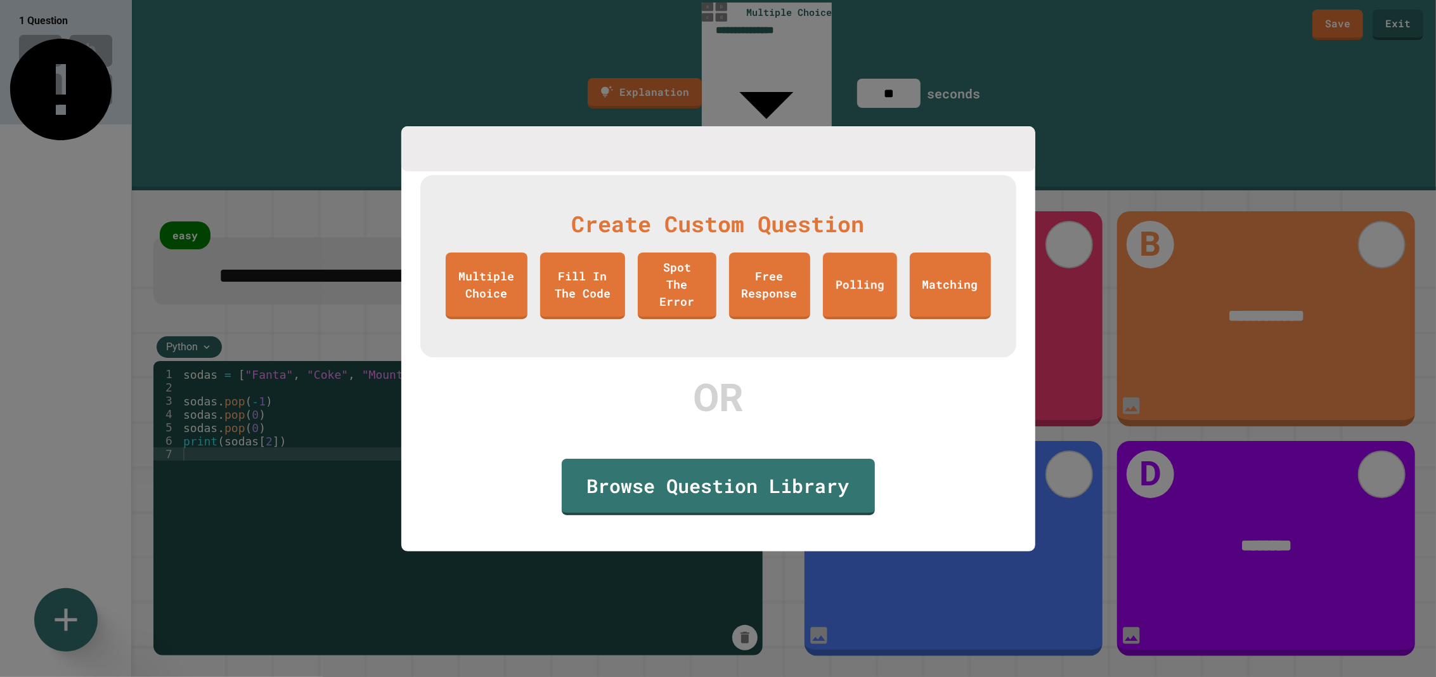
click at [939, 181] on div "Create Custom Question Multiple Choice Fill In The Code Spot The Error Free Res…" at bounding box center [718, 266] width 596 height 183
click at [970, 129] on div at bounding box center [718, 148] width 634 height 45
click at [482, 292] on link "Multiple Choice" at bounding box center [486, 284] width 81 height 70
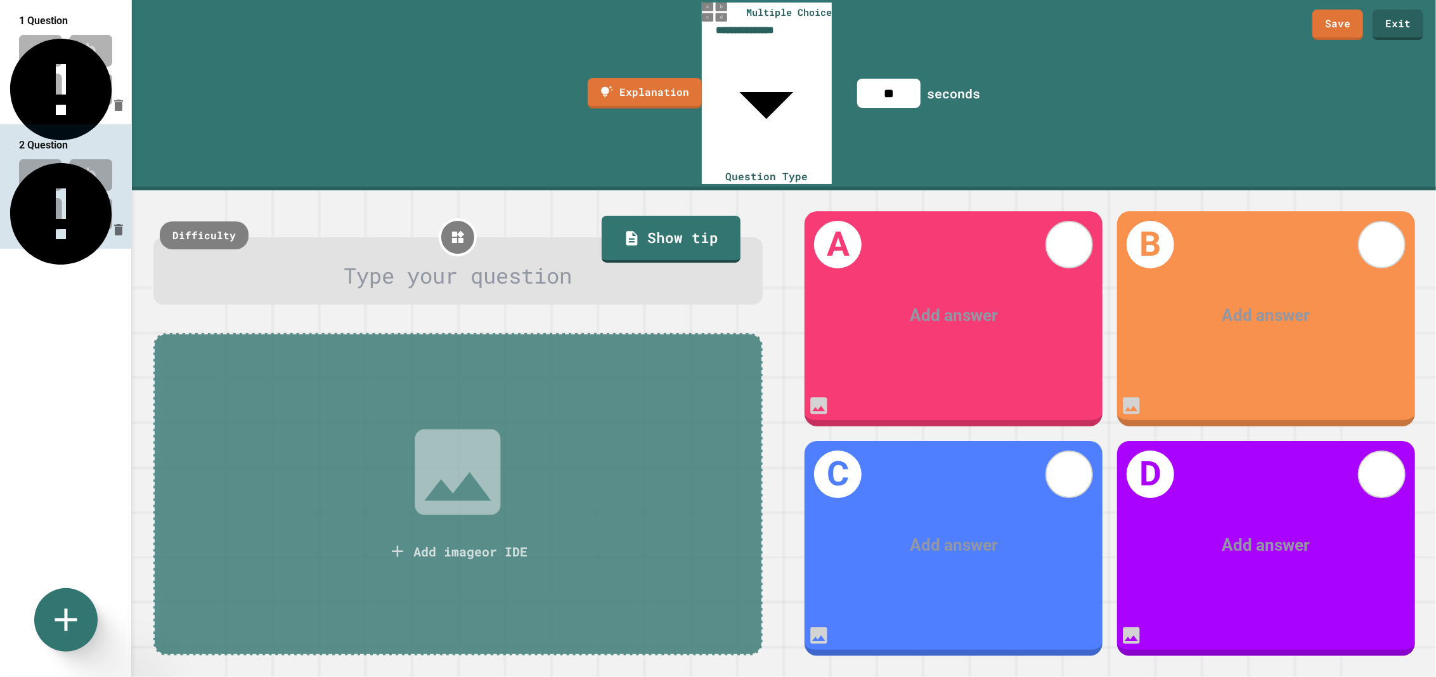
click at [65, 46] on img at bounding box center [65, 70] width 131 height 83
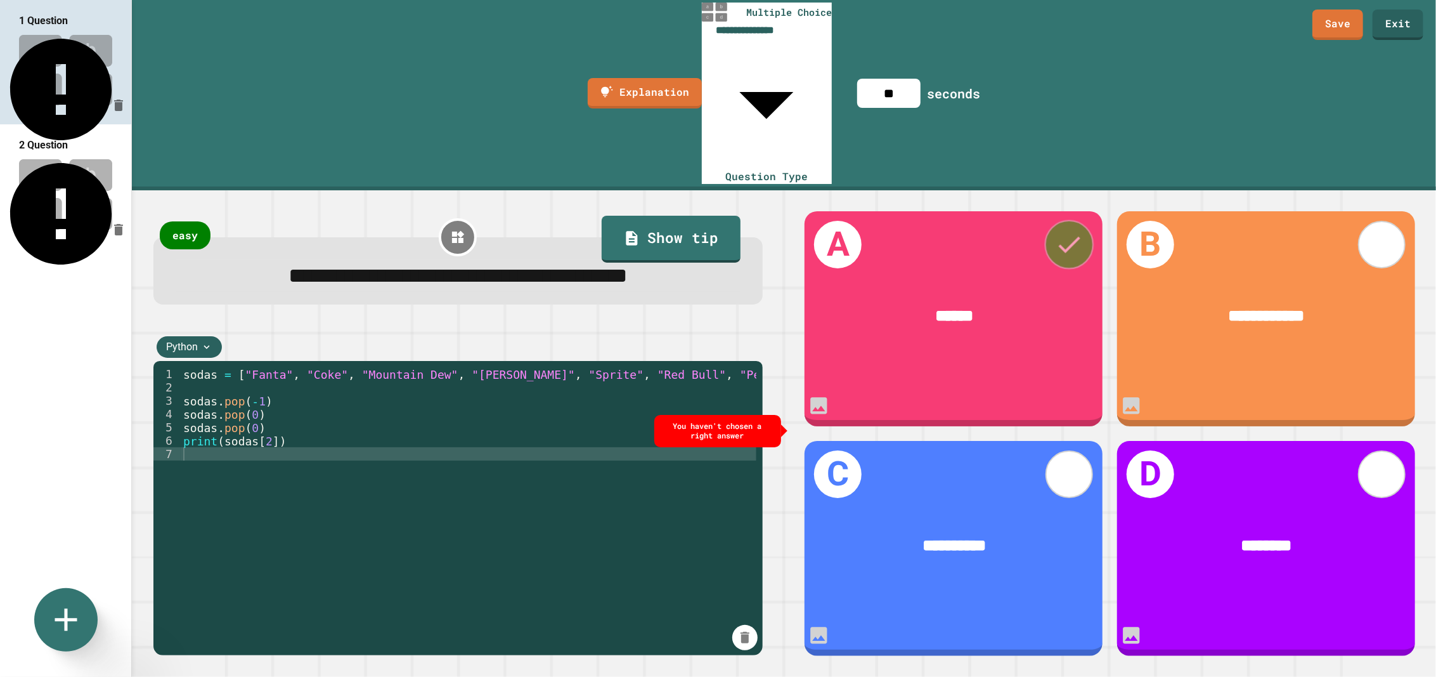
click at [1056, 230] on icon at bounding box center [1070, 245] width 30 height 30
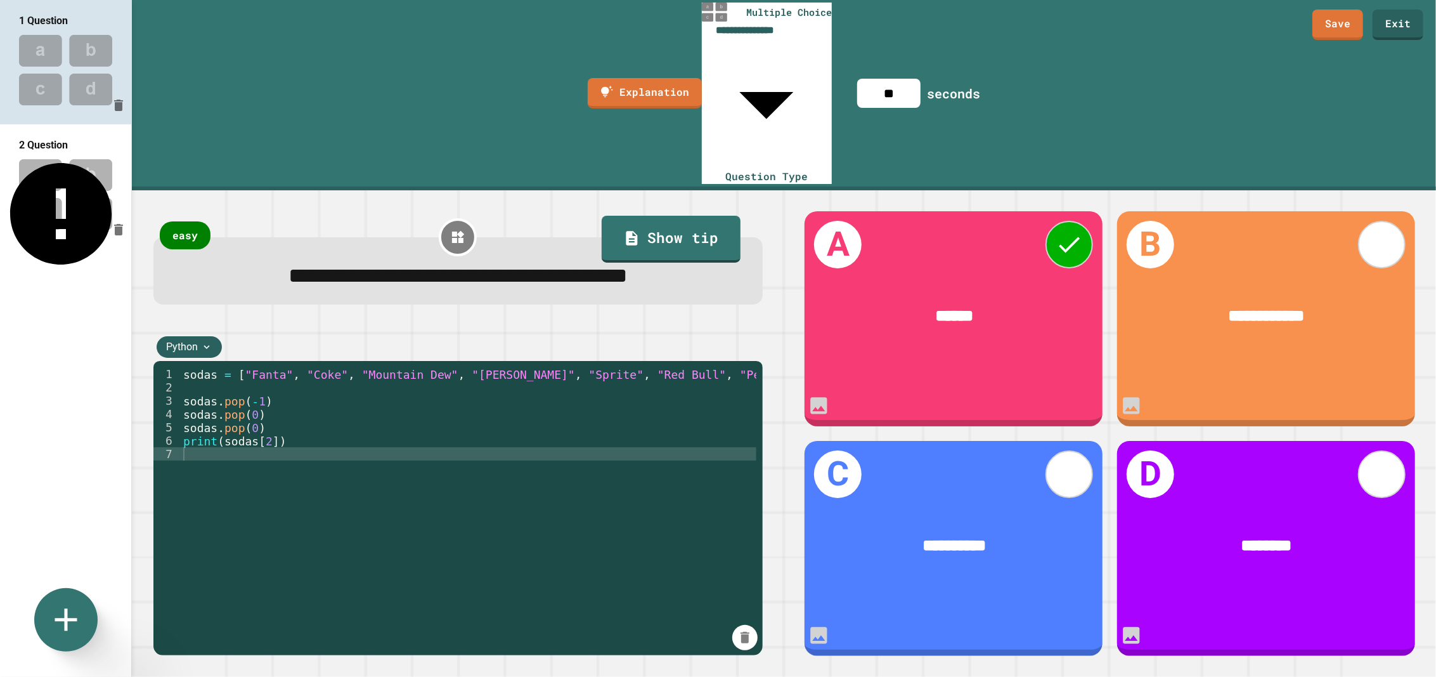
click at [75, 186] on img at bounding box center [65, 194] width 131 height 83
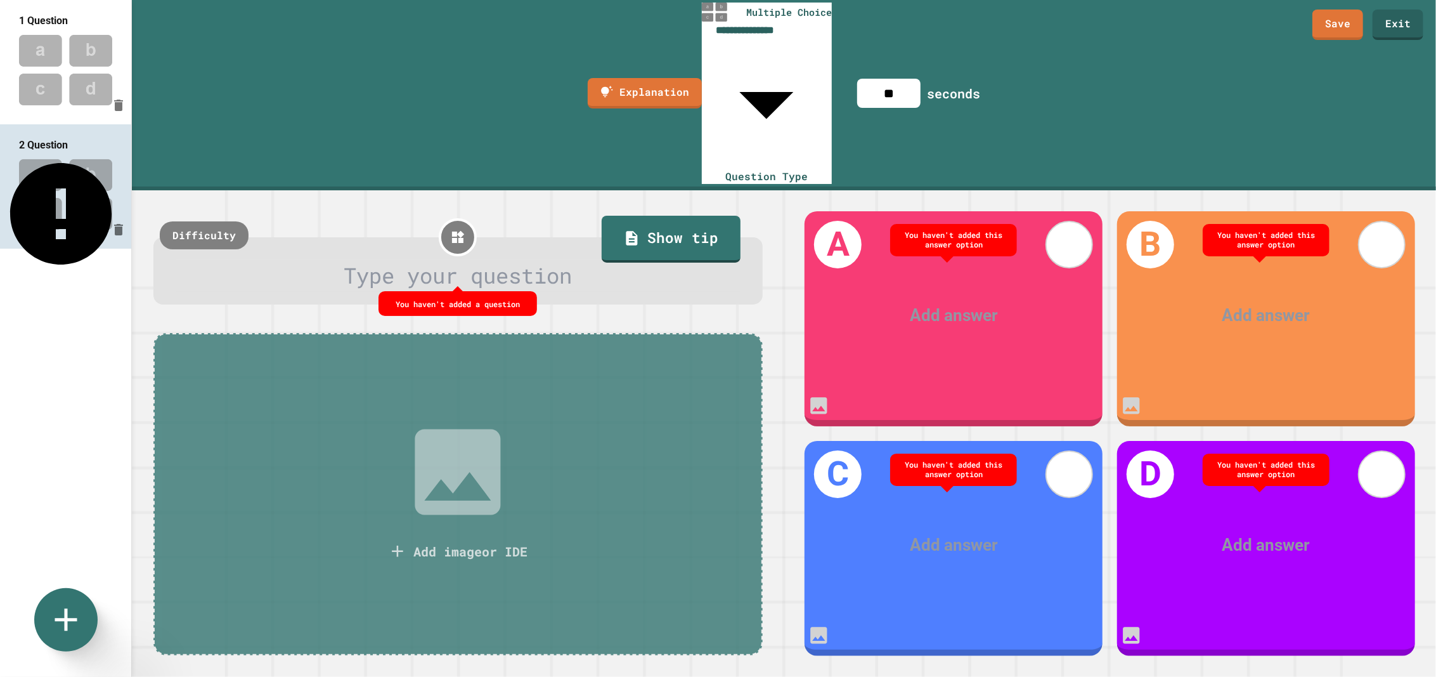
click at [74, 62] on img at bounding box center [65, 70] width 131 height 83
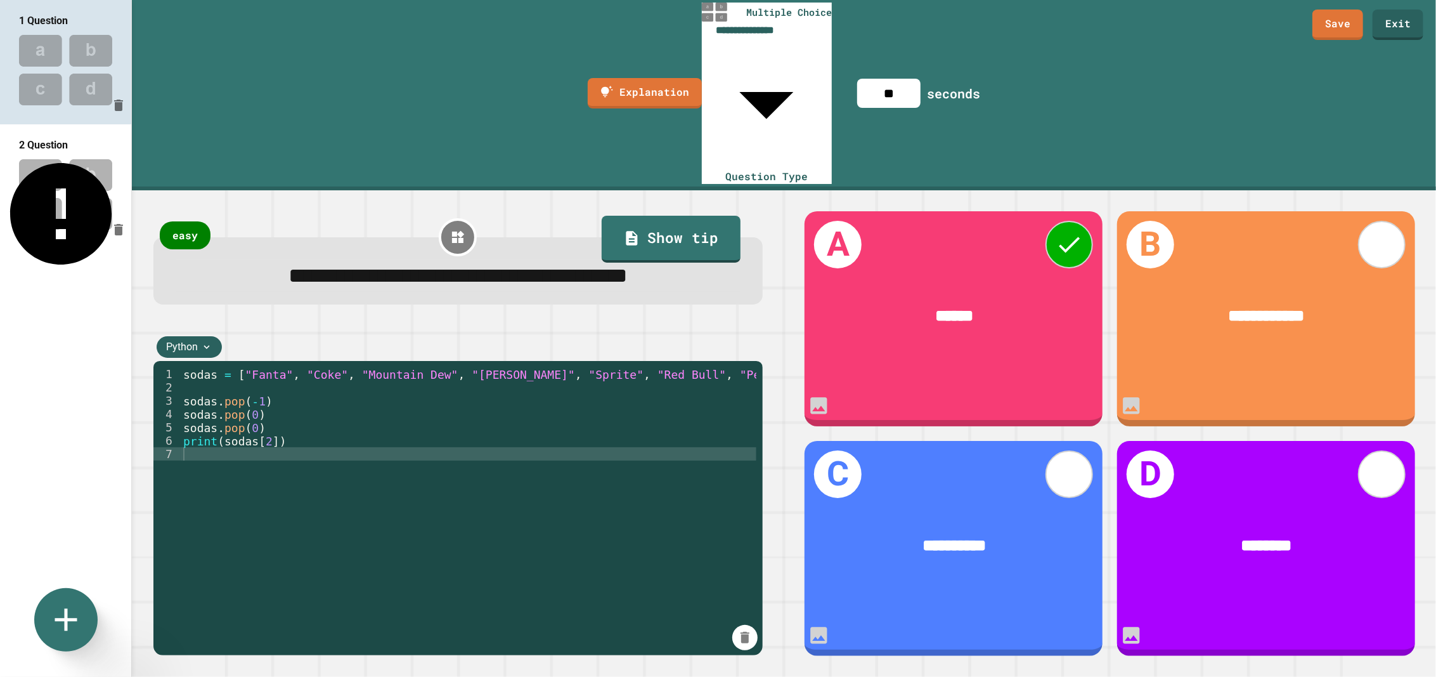
click at [288, 264] on span "**********" at bounding box center [457, 275] width 339 height 22
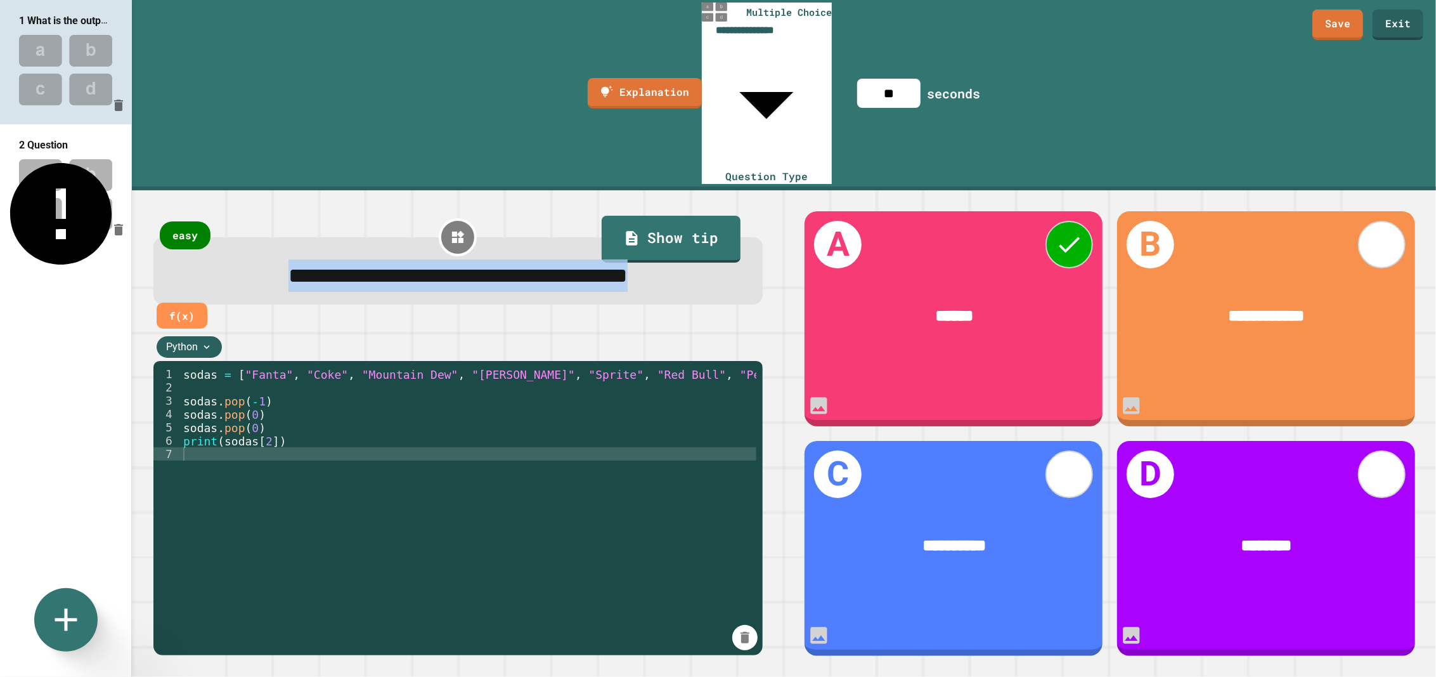
copy span "**********"
click at [41, 169] on img at bounding box center [65, 194] width 131 height 83
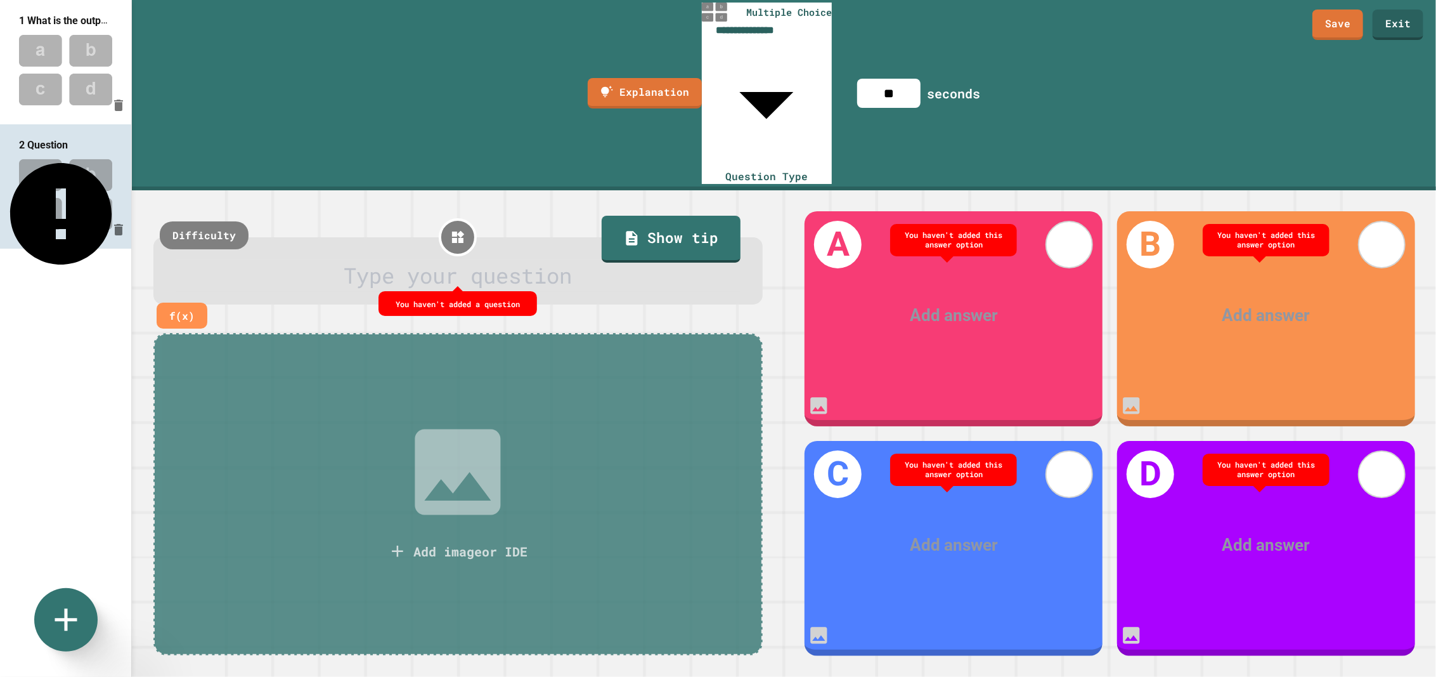
click at [401, 259] on div at bounding box center [458, 275] width 564 height 32
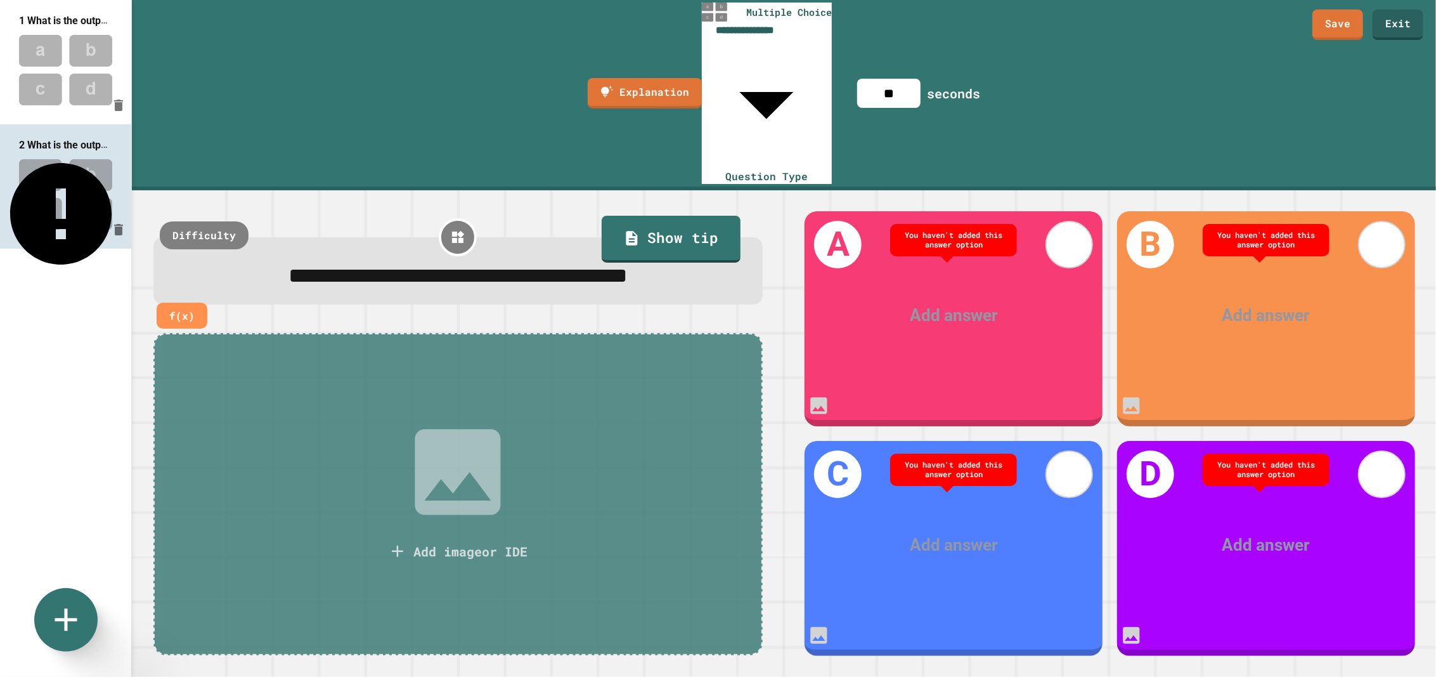
click at [483, 333] on div "Add image or IDE" at bounding box center [457, 494] width 609 height 322
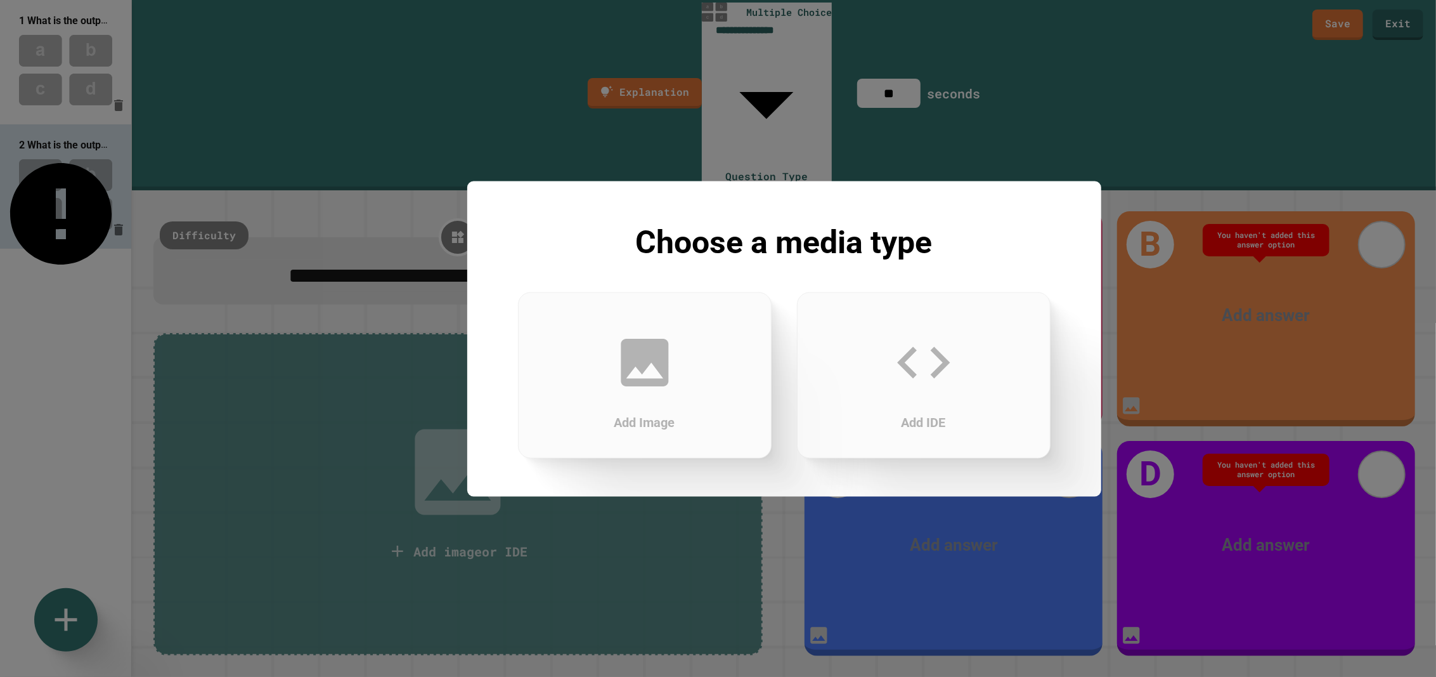
click at [910, 391] on icon at bounding box center [923, 361] width 63 height 63
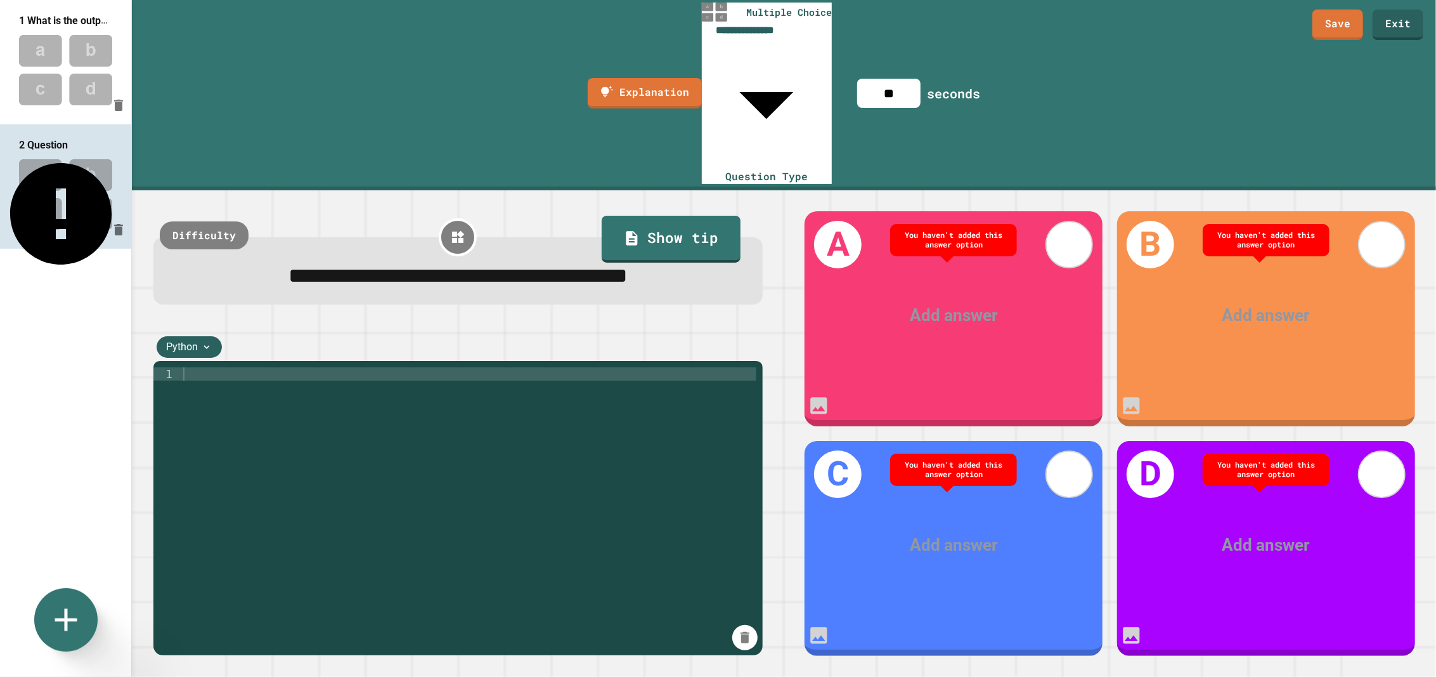
drag, startPoint x: 976, startPoint y: 160, endPoint x: 975, endPoint y: 204, distance: 43.2
click at [976, 211] on div "A Add answer" at bounding box center [954, 319] width 298 height 216
click at [945, 270] on div "Add answer" at bounding box center [954, 315] width 298 height 91
drag, startPoint x: 461, startPoint y: 275, endPoint x: 418, endPoint y: 302, distance: 50.7
click at [459, 367] on div at bounding box center [469, 586] width 576 height 439
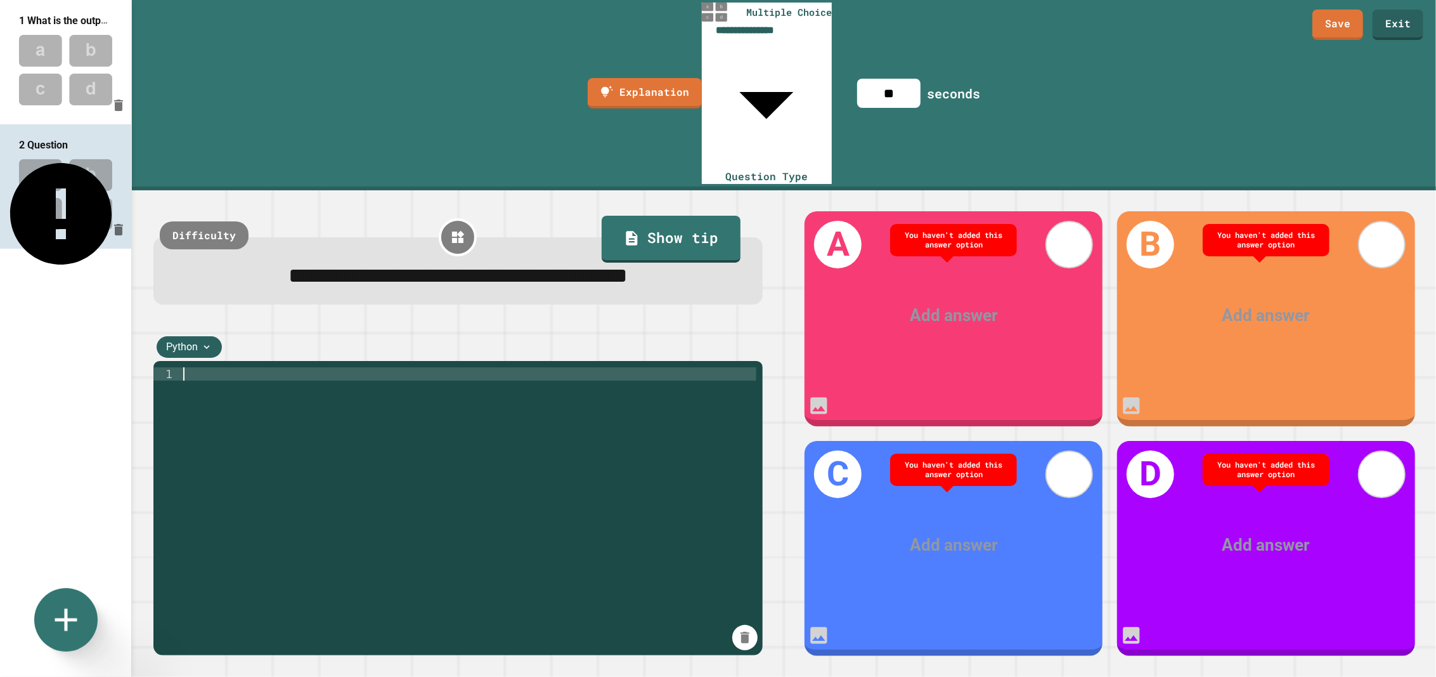
click at [413, 367] on div at bounding box center [469, 586] width 576 height 439
click at [63, 52] on img at bounding box center [65, 70] width 131 height 83
type input "**"
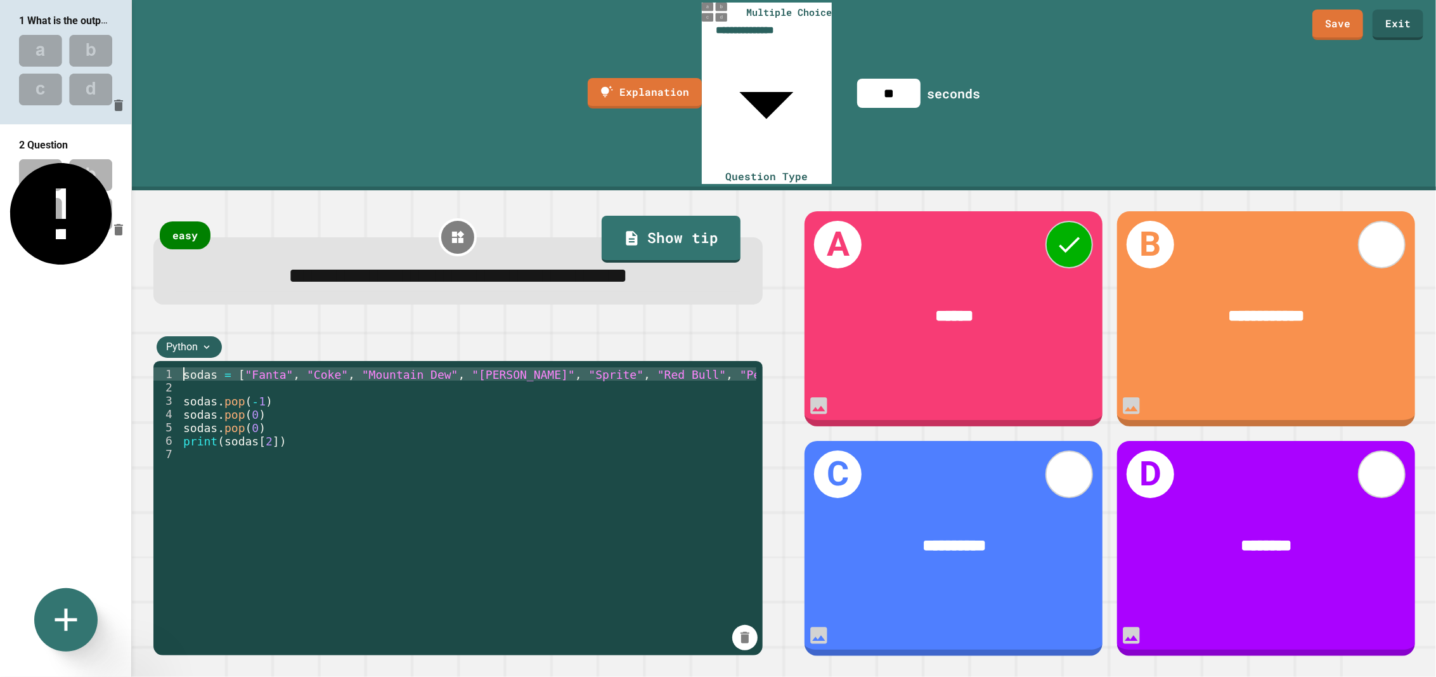
click at [360, 367] on div "sodas = [ "Fanta" , "Coke" , "Mountain Dew" , "Dr. Pepper" , "Sprite" , "Red Bu…" at bounding box center [469, 586] width 576 height 439
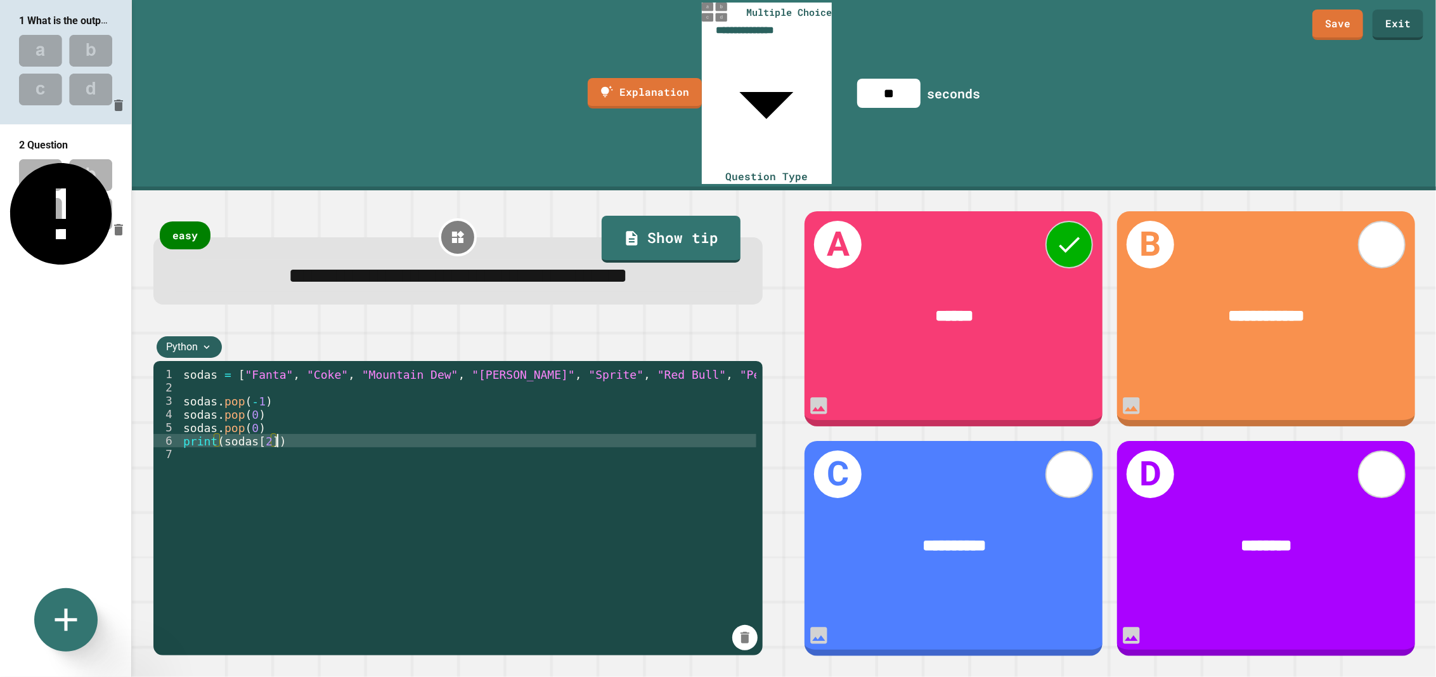
click at [327, 367] on div "sodas = [ "Fanta" , "Coke" , "Mountain Dew" , "Dr. Pepper" , "Sprite" , "Red Bu…" at bounding box center [469, 586] width 576 height 439
type textarea "**********"
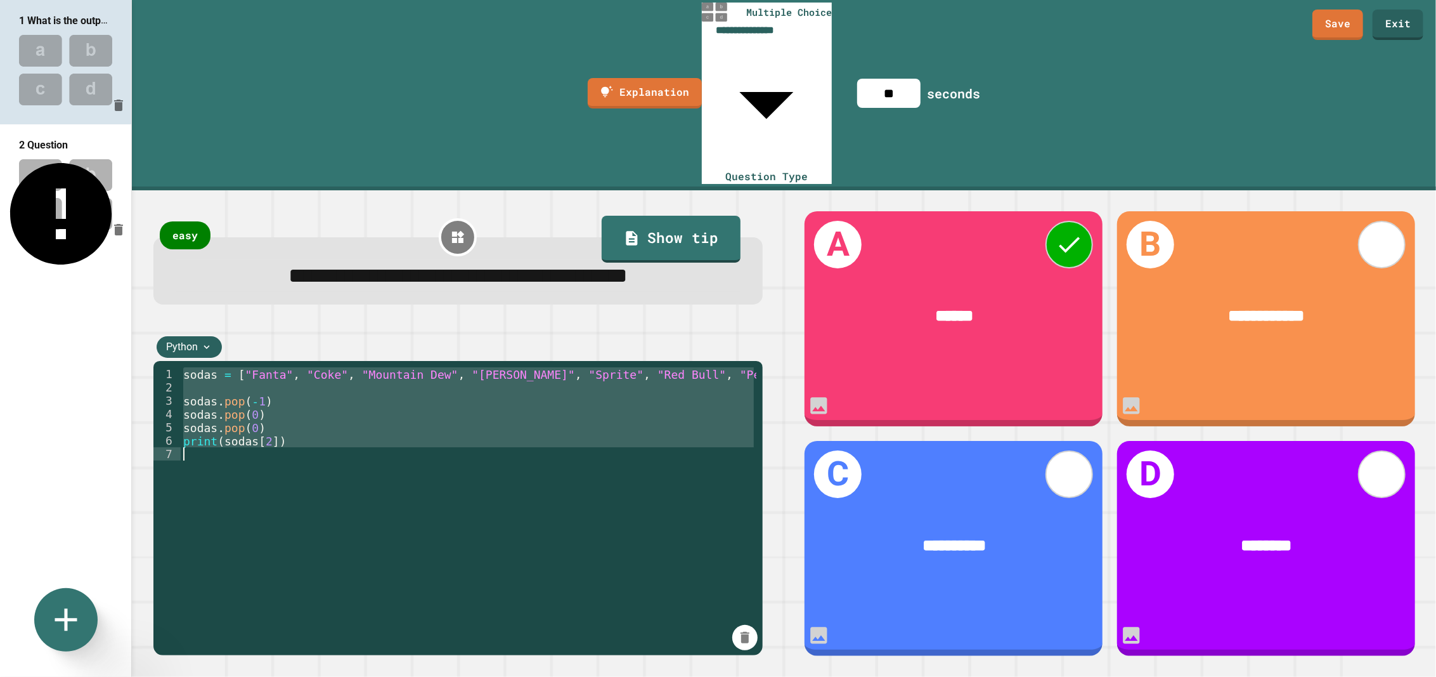
click at [55, 183] on img at bounding box center [65, 194] width 131 height 83
type input "**"
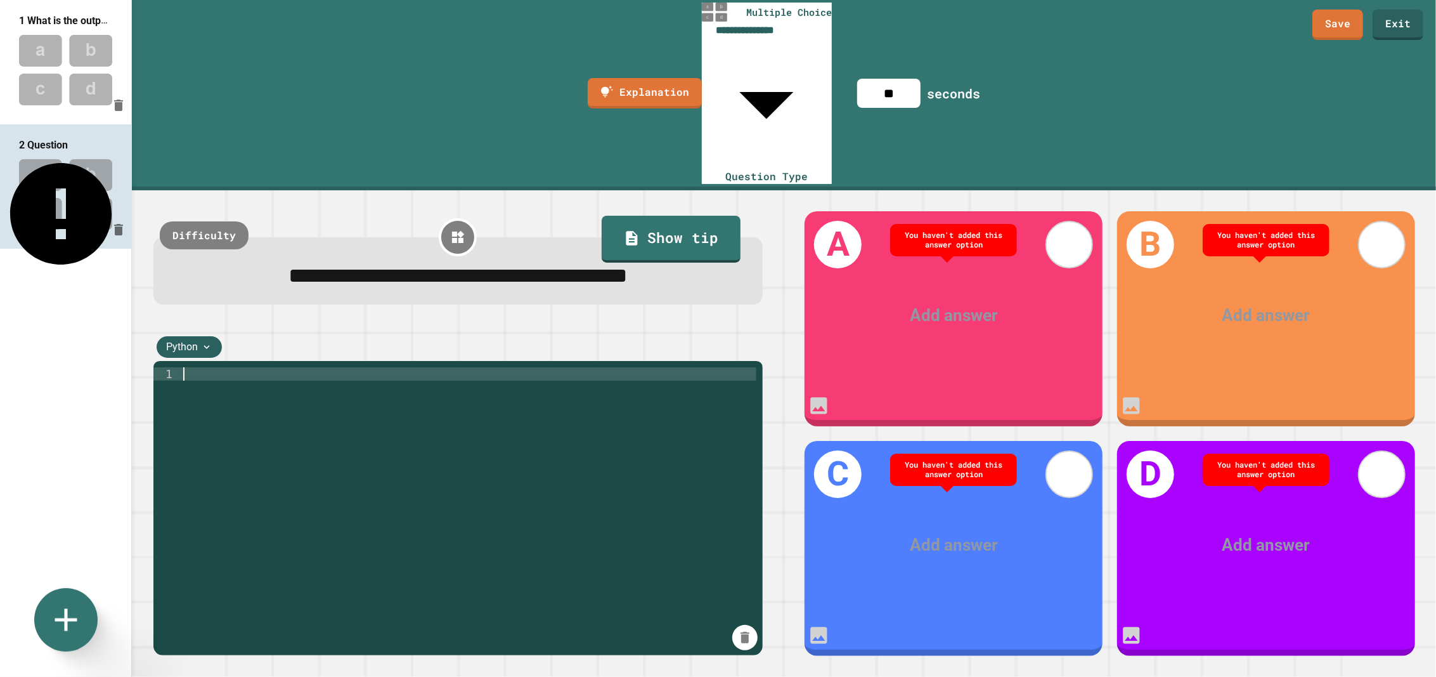
click at [325, 367] on div at bounding box center [469, 586] width 576 height 439
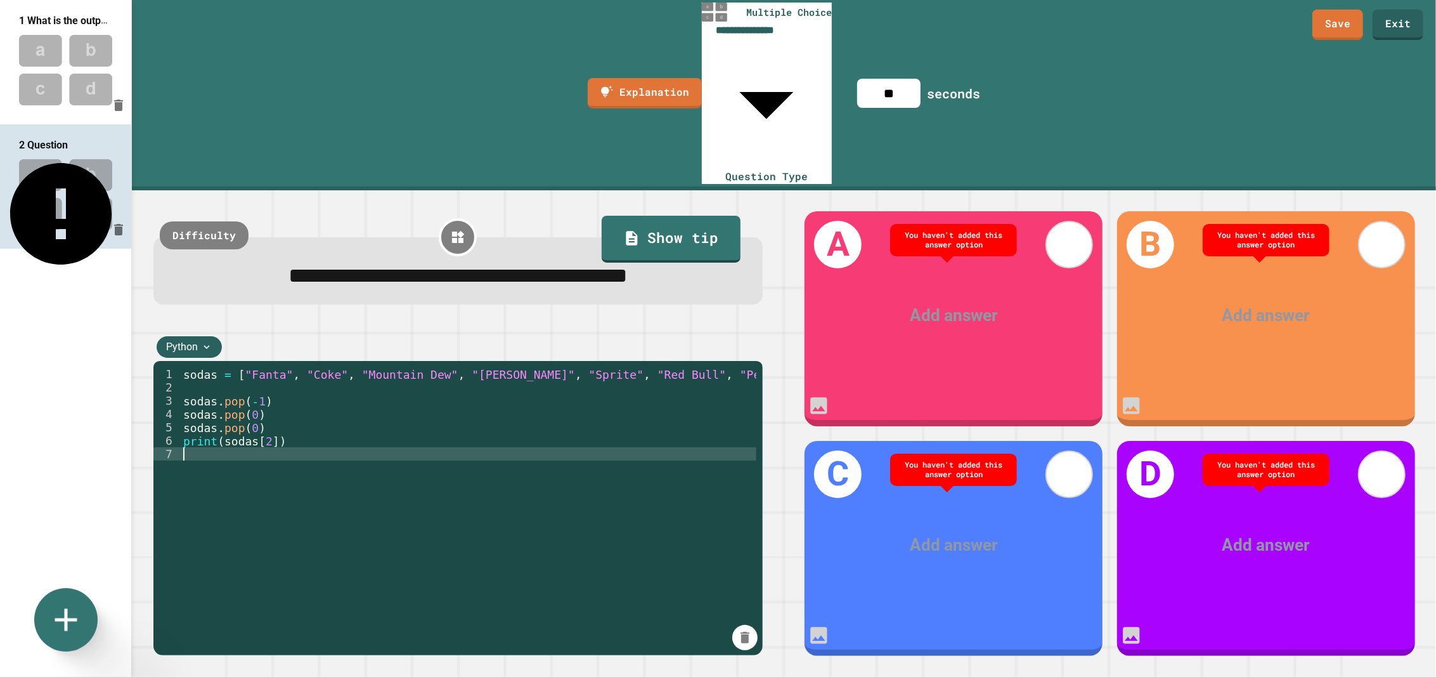
click at [299, 367] on div "sodas = [ "Fanta" , "Coke" , "Mountain Dew" , "Dr. Pepper" , "Sprite" , "Red Bu…" at bounding box center [469, 586] width 576 height 439
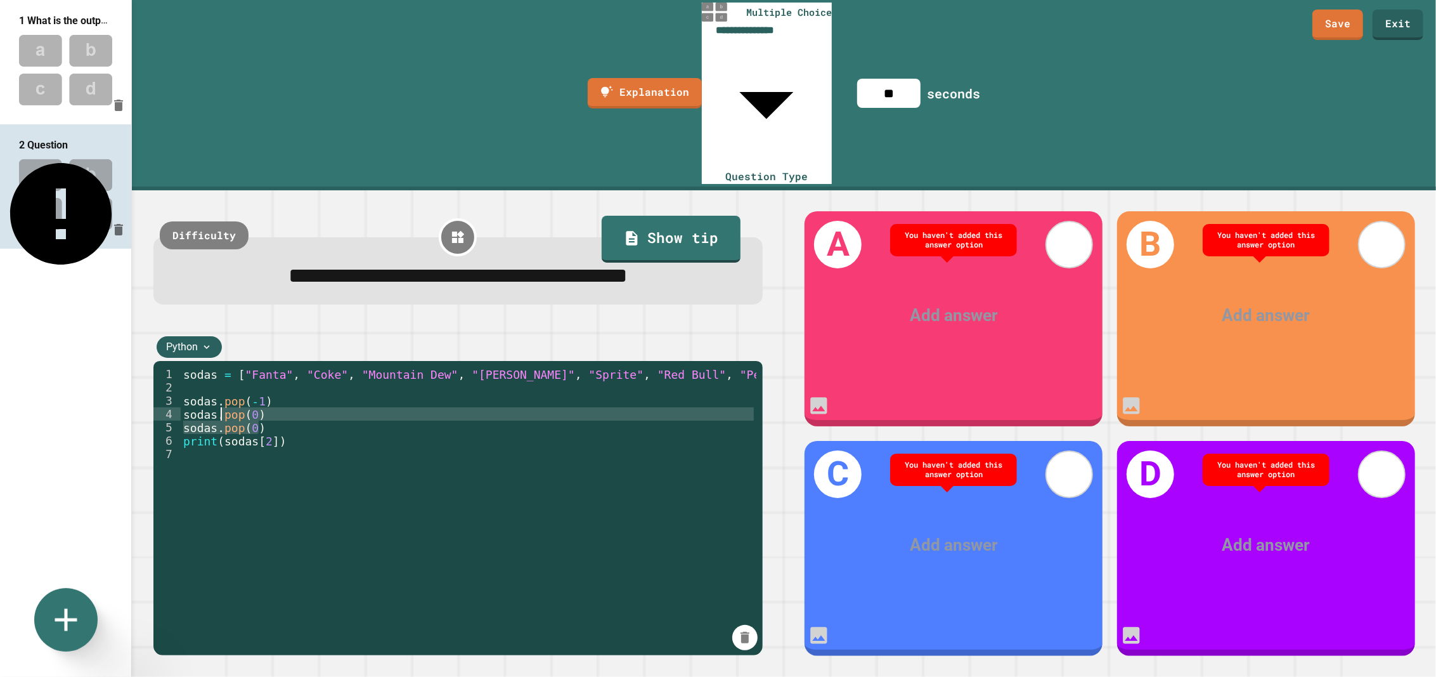
drag, startPoint x: 276, startPoint y: 287, endPoint x: 222, endPoint y: 270, distance: 57.2
click at [222, 367] on div "sodas = [ "Fanta" , "Coke" , "Mountain Dew" , "Dr. Pepper" , "Sprite" , "Red Bu…" at bounding box center [469, 586] width 576 height 439
click at [283, 367] on div "sodas = [ "Fanta" , "Coke" , "Mountain Dew" , "Dr. Pepper" , "Sprite" , "Red Bu…" at bounding box center [469, 573] width 576 height 413
drag, startPoint x: 280, startPoint y: 266, endPoint x: 221, endPoint y: 264, distance: 58.3
click at [221, 367] on div "sodas = [ "Fanta" , "Coke" , "Mountain Dew" , "Dr. Pepper" , "Sprite" , "Red Bu…" at bounding box center [469, 586] width 576 height 439
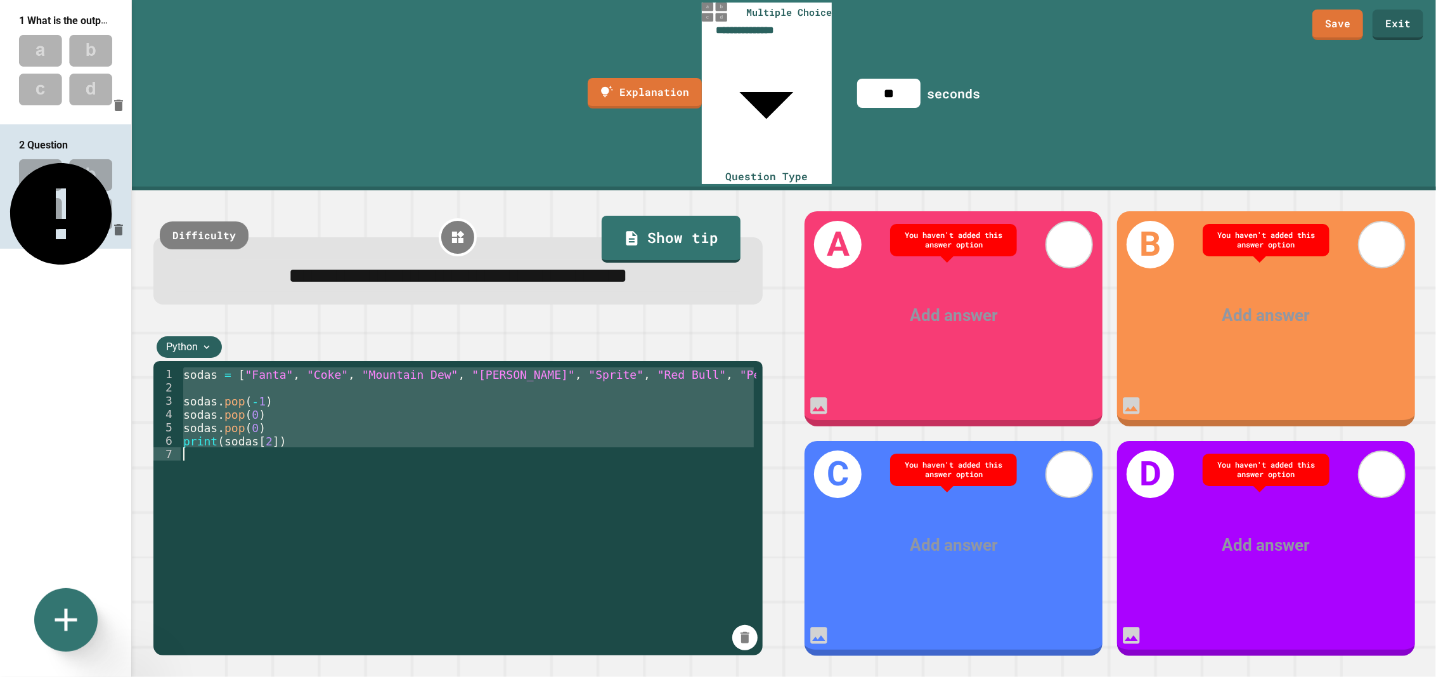
click at [301, 367] on div "sodas = [ "Fanta" , "Coke" , "Mountain Dew" , "Dr. Pepper" , "Sprite" , "Red Bu…" at bounding box center [469, 573] width 576 height 413
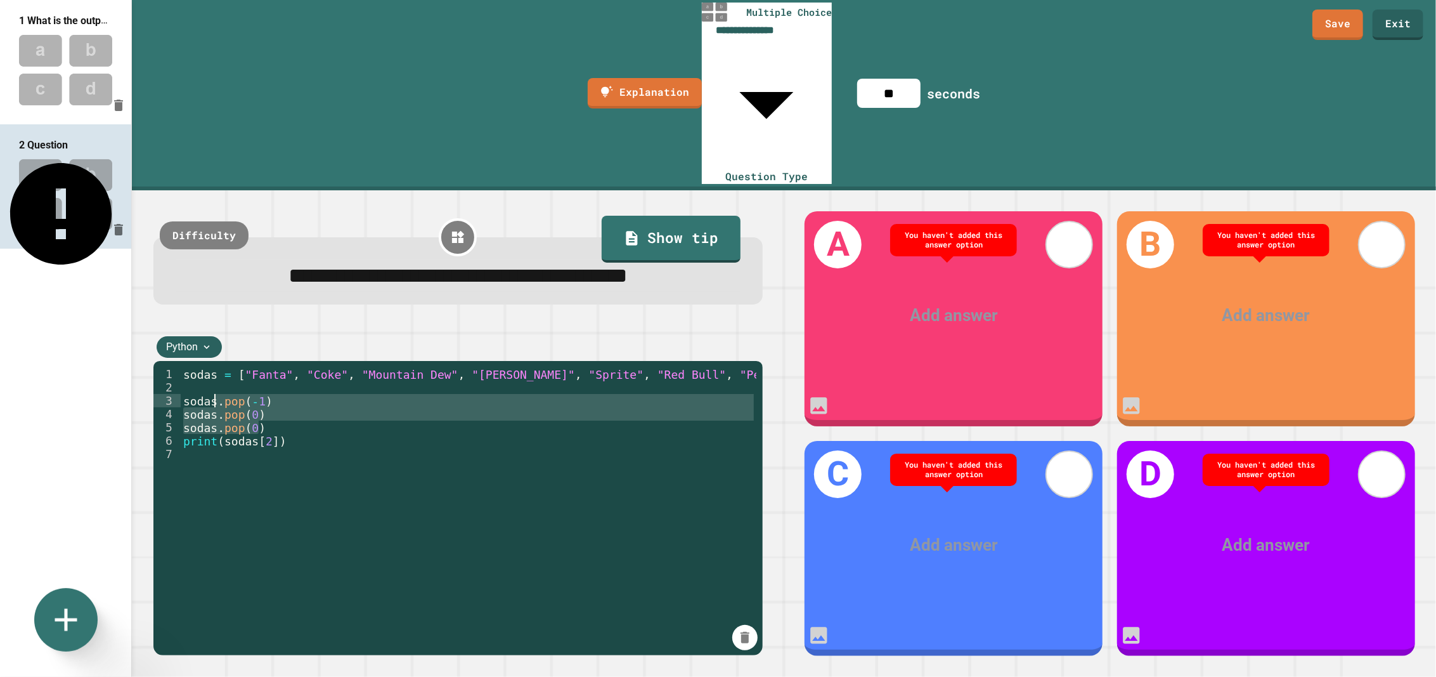
drag, startPoint x: 273, startPoint y: 285, endPoint x: 214, endPoint y: 260, distance: 64.8
click at [214, 367] on div "sodas = [ "Fanta" , "Coke" , "Mountain Dew" , "Dr. Pepper" , "Sprite" , "Red Bu…" at bounding box center [469, 586] width 576 height 439
type textarea "**********"
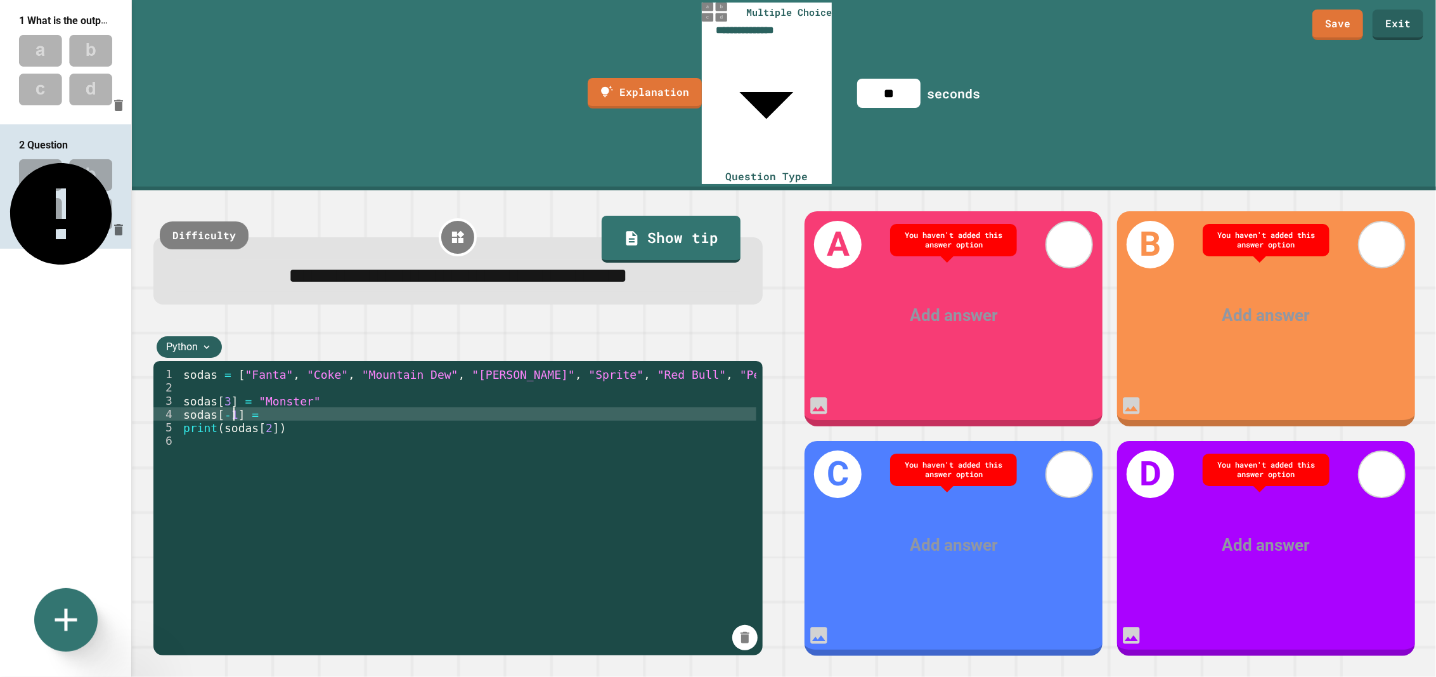
click at [231, 367] on div "sodas = [ "Fanta" , "Coke" , "Mountain Dew" , "Dr. Pepper" , "Sprite" , "Red Bu…" at bounding box center [469, 586] width 576 height 439
click at [276, 367] on div "sodas = [ "Fanta" , "Coke" , "Mountain Dew" , "Dr. Pepper" , "Sprite" , "Red Bu…" at bounding box center [469, 586] width 576 height 439
type textarea "**********"
click at [365, 367] on div "sodas = [ "Fanta" , "Coke" , "Mountain Dew" , "Dr. Pepper" , "Sprite" , "Red Bu…" at bounding box center [469, 586] width 576 height 439
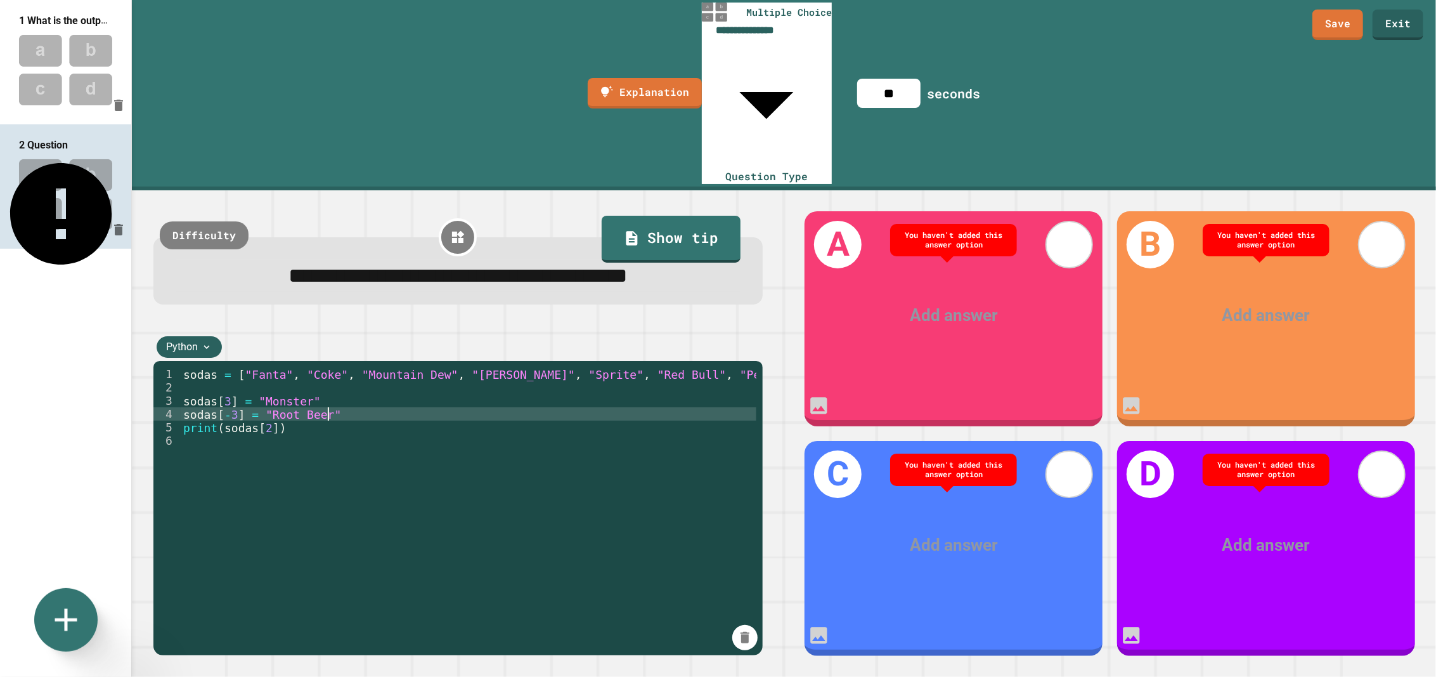
scroll to position [0, 0]
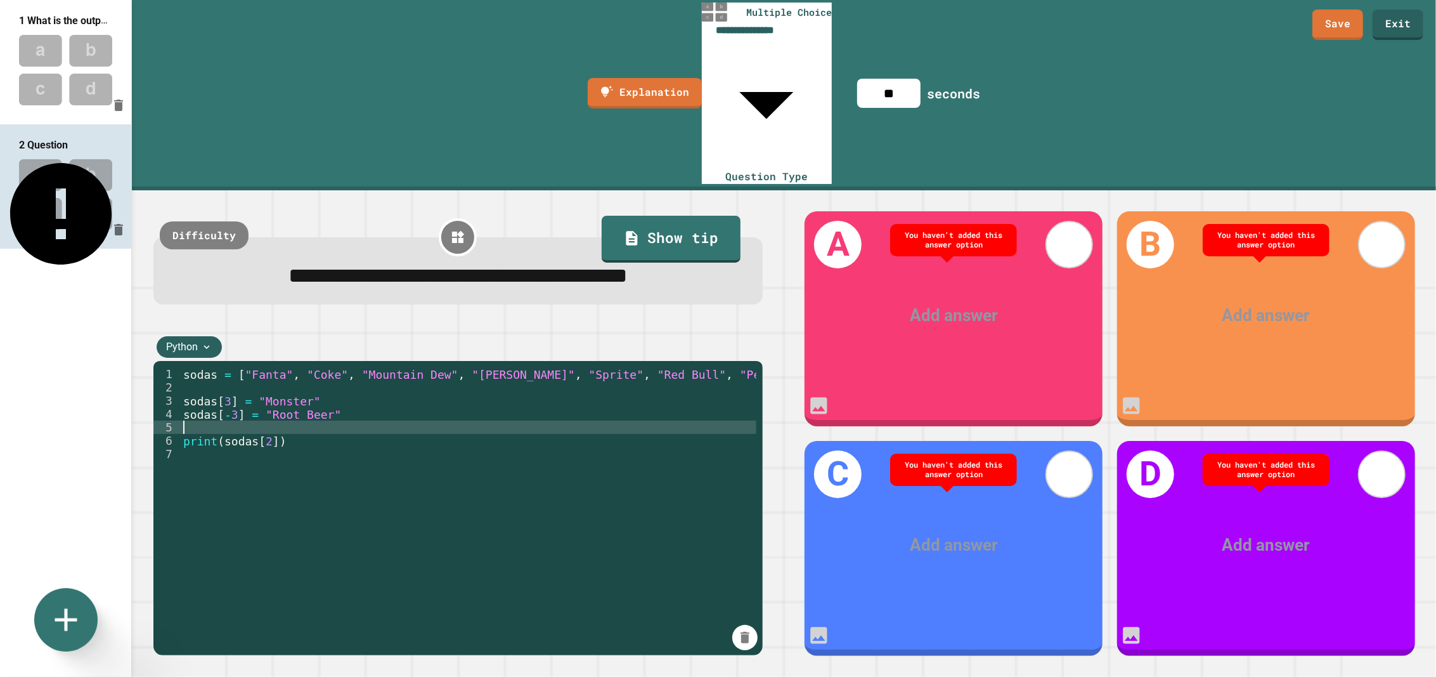
type textarea "*"
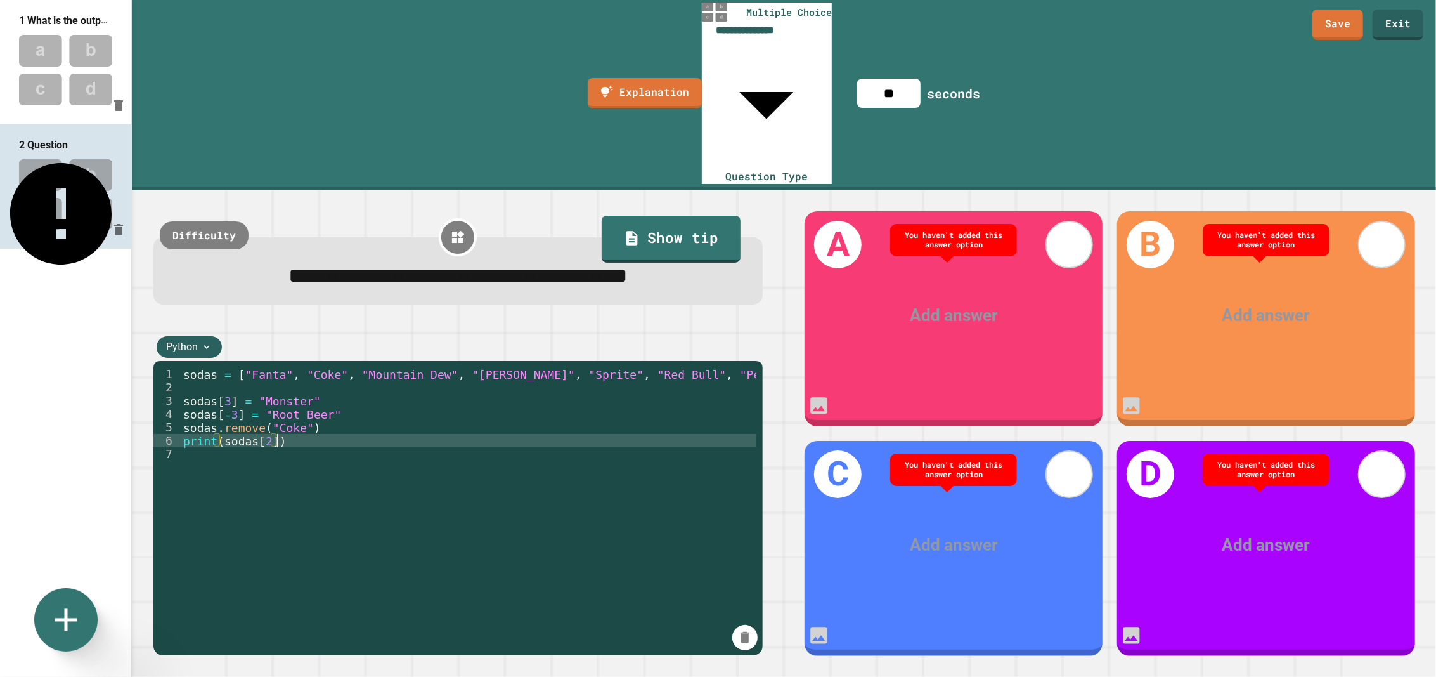
click at [303, 367] on div "sodas = [ "Fanta" , "Coke" , "Mountain Dew" , "Dr. Pepper" , "Sprite" , "Red Bu…" at bounding box center [469, 586] width 576 height 439
drag, startPoint x: 294, startPoint y: 306, endPoint x: 256, endPoint y: 307, distance: 38.1
click at [256, 367] on div "sodas = [ "Fanta" , "Coke" , "Mountain Dew" , "Dr. Pepper" , "Sprite" , "Red Bu…" at bounding box center [469, 586] width 576 height 439
click at [250, 367] on div "sodas = [ "Fanta" , "Coke" , "Mountain Dew" , "Dr. Pepper" , "Sprite" , "Red Bu…" at bounding box center [469, 586] width 576 height 439
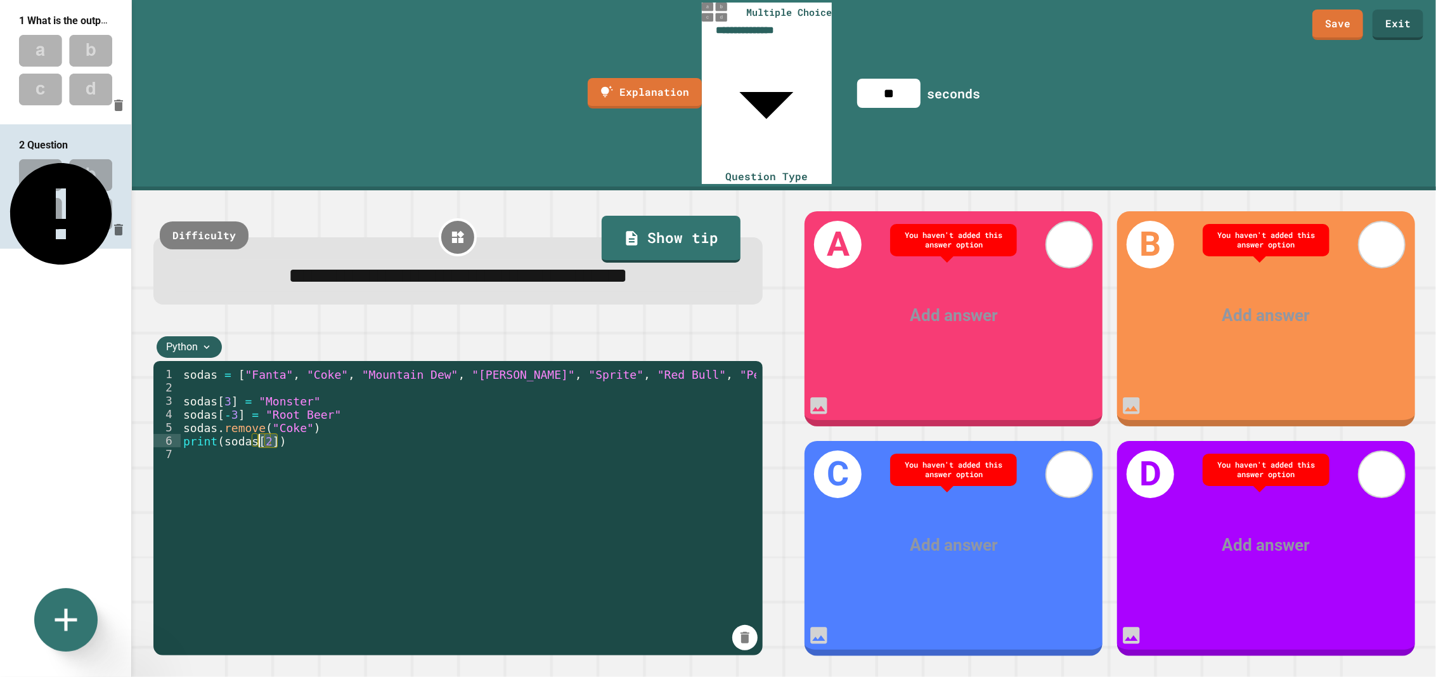
scroll to position [0, 0]
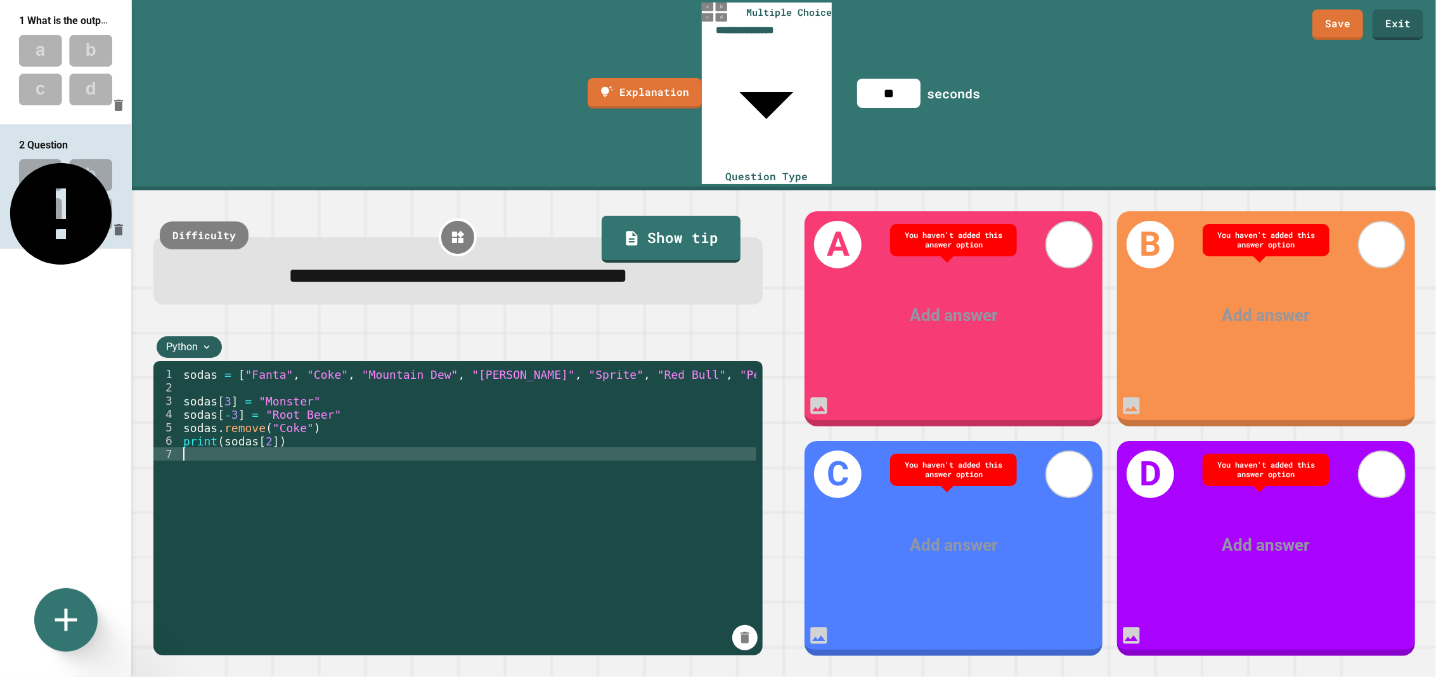
click at [263, 367] on div "sodas = [ "Fanta" , "Coke" , "Mountain Dew" , "Dr. Pepper" , "Sprite" , "Red Bu…" at bounding box center [469, 586] width 576 height 439
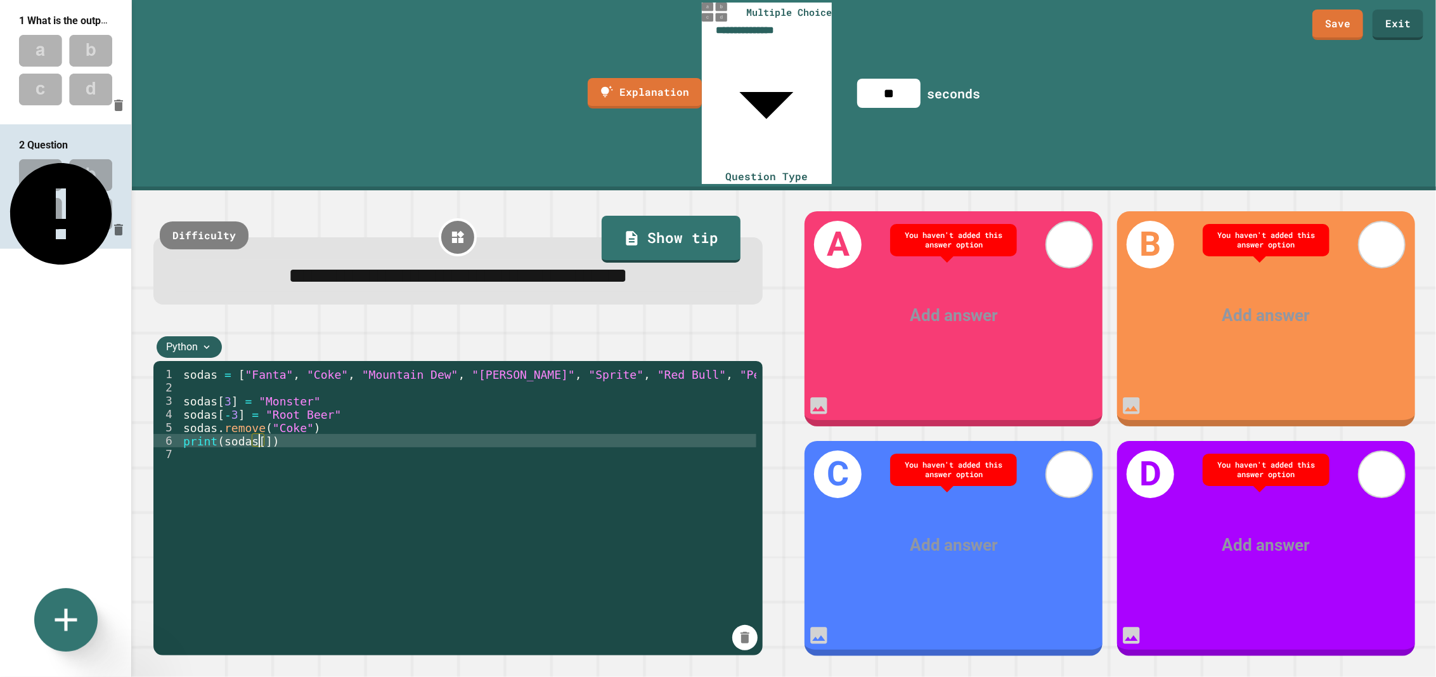
scroll to position [0, 3]
click at [263, 367] on div "sodas = [ "Fanta" , "Coke" , "Mountain Dew" , "Dr. Pepper" , "Sprite" , "Red Bu…" at bounding box center [469, 586] width 576 height 439
type textarea "**********"
click at [332, 367] on div "sodas = [ "Fanta" , "Coke" , "Mountain Dew" , "Dr. Pepper" , "Sprite" , "Red Bu…" at bounding box center [469, 586] width 576 height 439
click at [373, 367] on div "sodas = [ "Fanta" , "Coke" , "Mountain Dew" , "Dr. Pepper" , "Sprite" , "Red Bu…" at bounding box center [469, 586] width 576 height 439
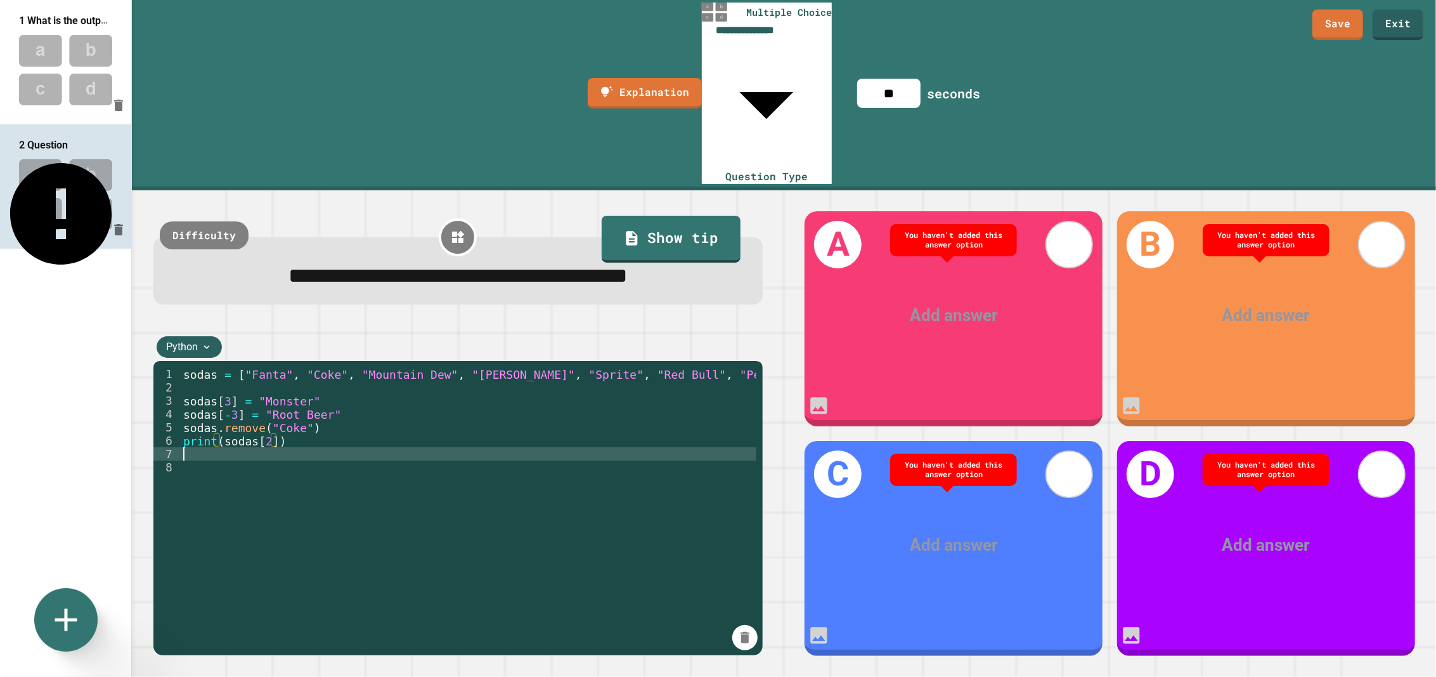
scroll to position [0, 0]
click at [921, 79] on input "**" at bounding box center [888, 93] width 63 height 29
drag, startPoint x: 891, startPoint y: 18, endPoint x: 853, endPoint y: 17, distance: 38.7
click at [853, 17] on div "**********" at bounding box center [784, 95] width 1304 height 190
type input "**"
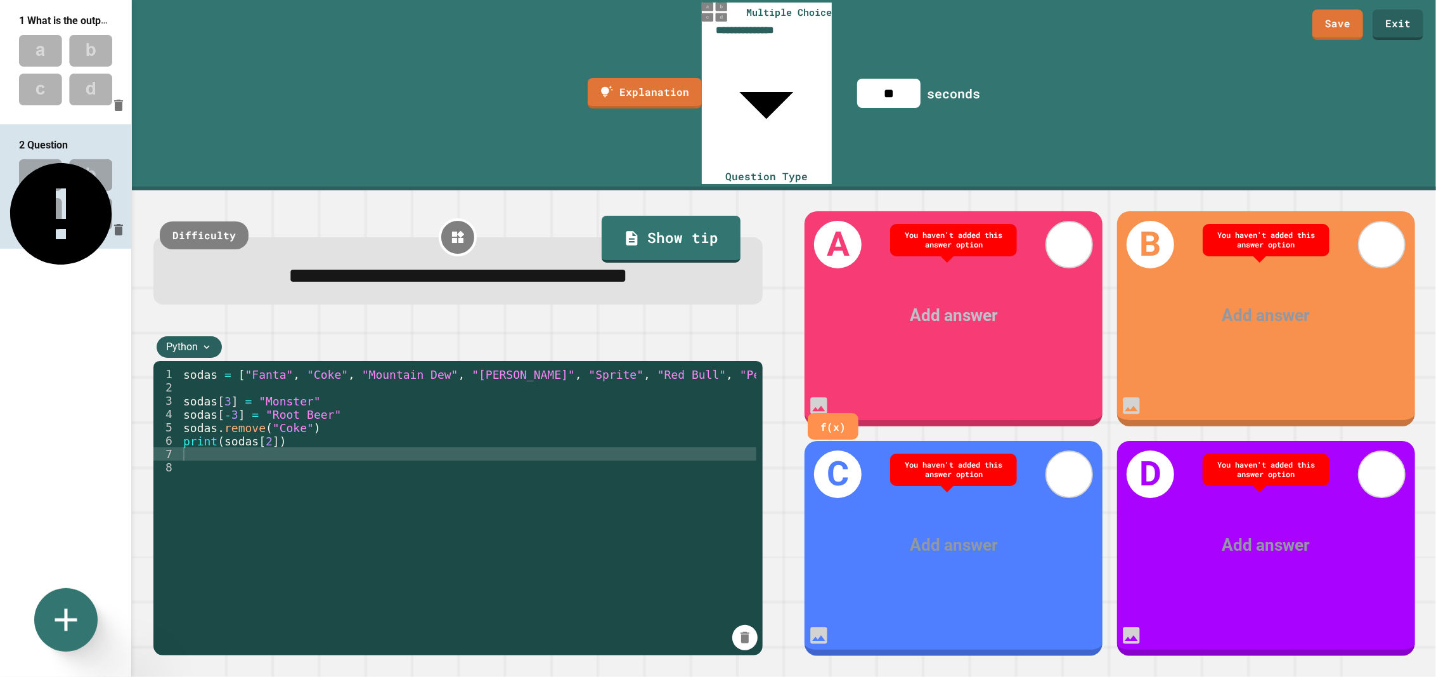
click at [976, 303] on div at bounding box center [953, 315] width 231 height 25
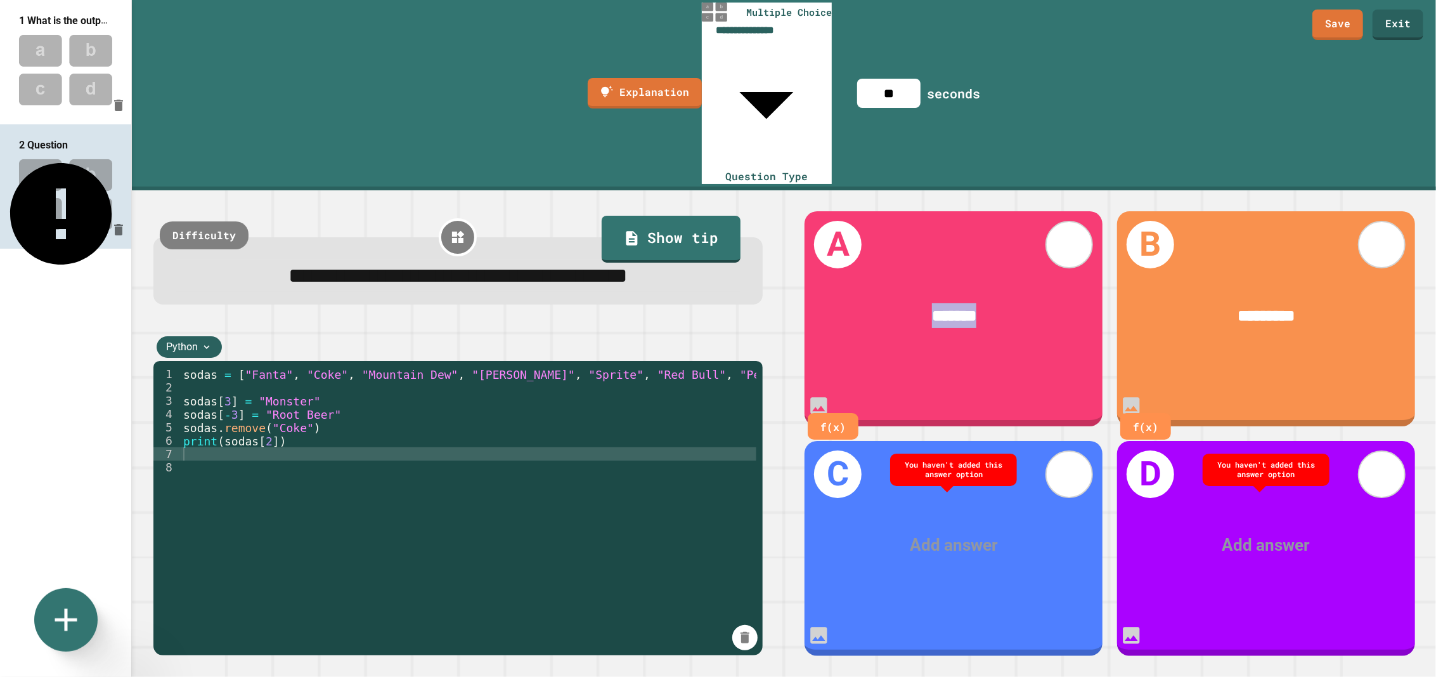
drag, startPoint x: 997, startPoint y: 216, endPoint x: 900, endPoint y: 216, distance: 97.0
click at [900, 303] on div "*******" at bounding box center [953, 315] width 231 height 25
click at [1003, 533] on div at bounding box center [953, 545] width 231 height 25
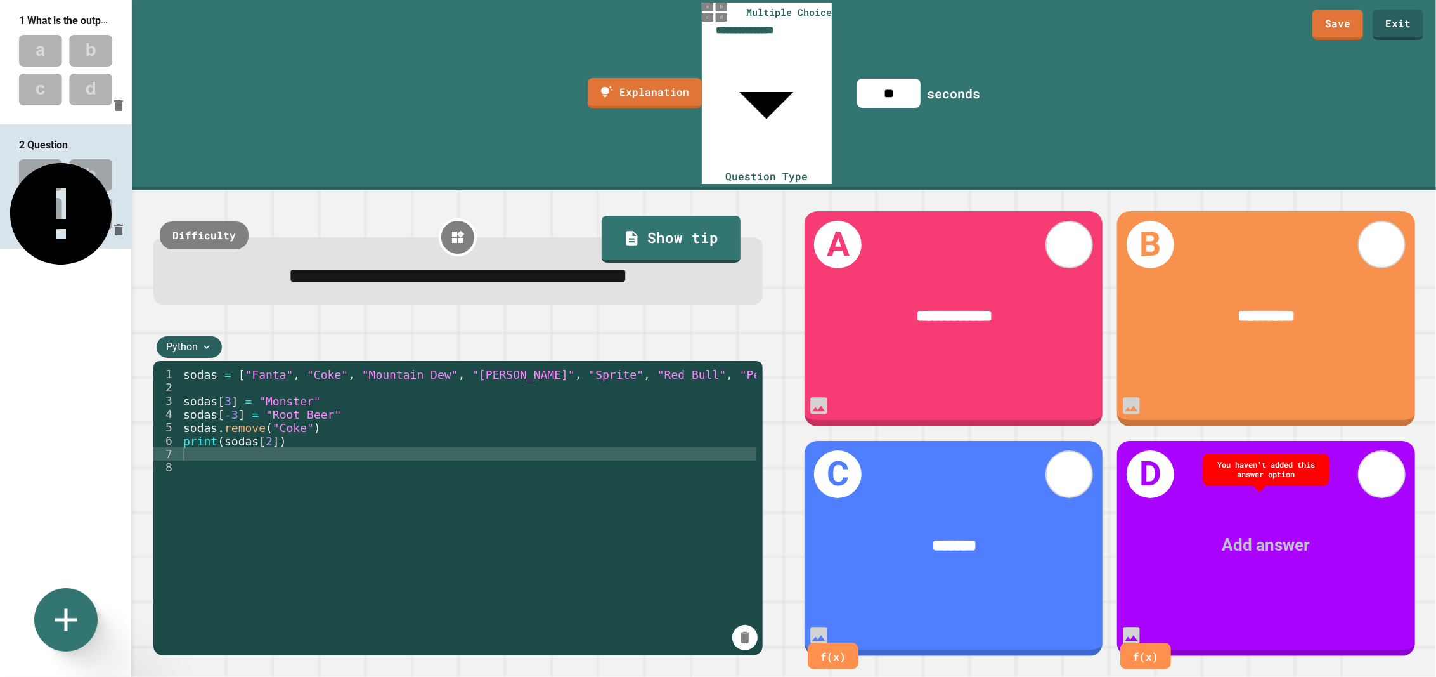
click at [1303, 533] on div at bounding box center [1266, 545] width 231 height 25
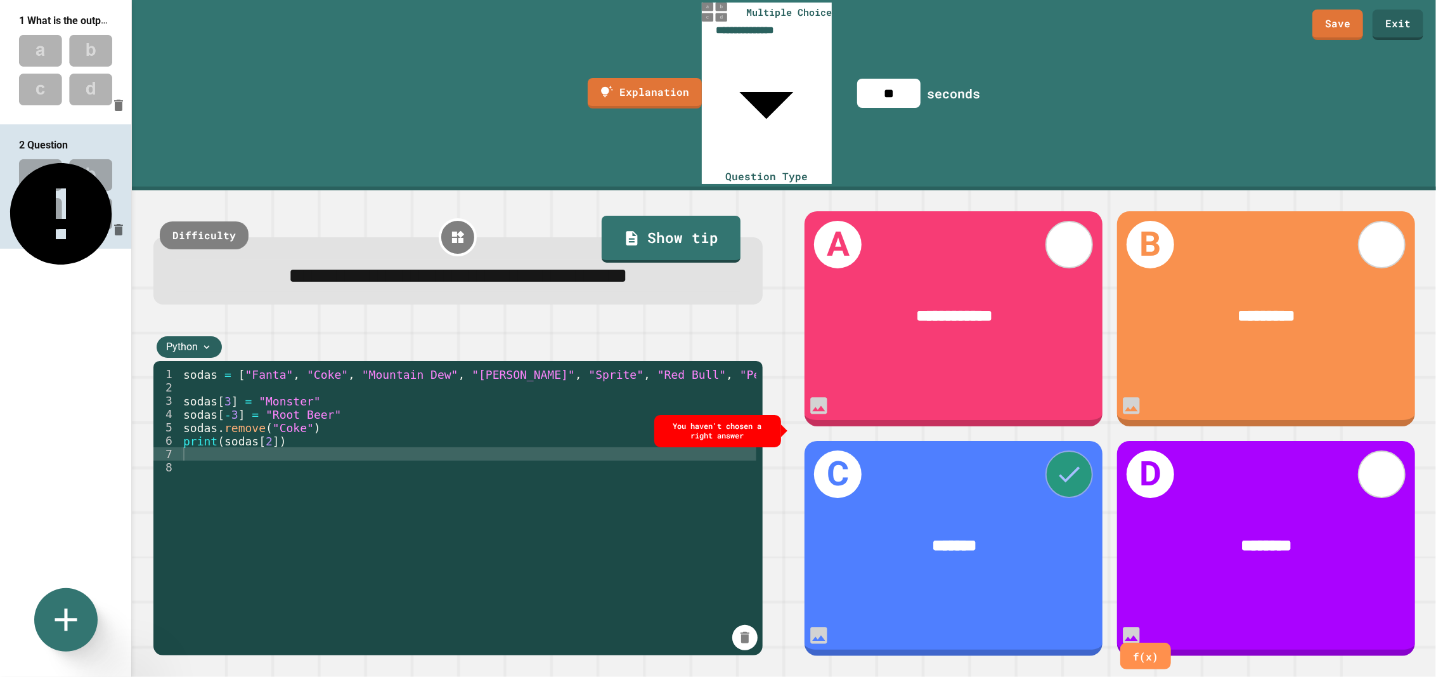
click at [1079, 466] on icon at bounding box center [1069, 474] width 21 height 16
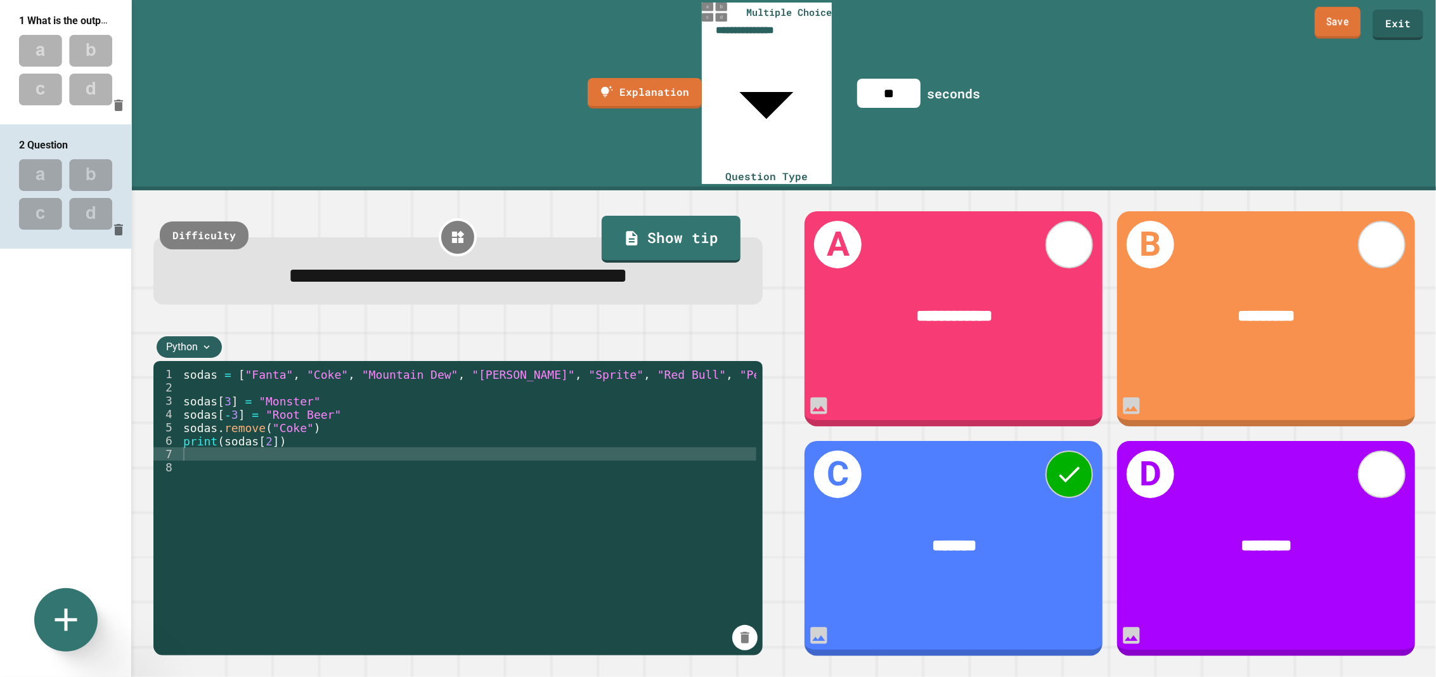
click at [1325, 16] on link "Save" at bounding box center [1338, 23] width 46 height 32
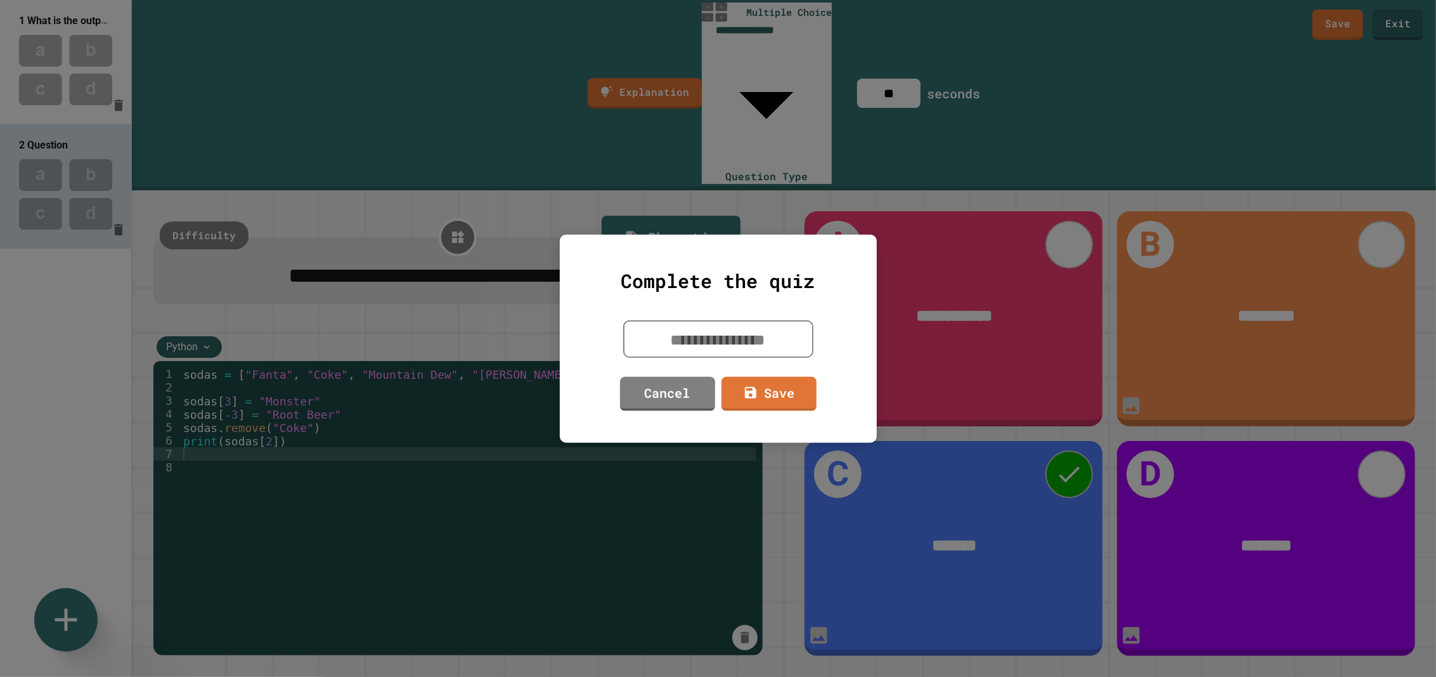
click at [735, 337] on textarea at bounding box center [718, 338] width 190 height 37
type textarea "*"
type textarea "**********"
click at [799, 394] on link "Save" at bounding box center [769, 394] width 95 height 34
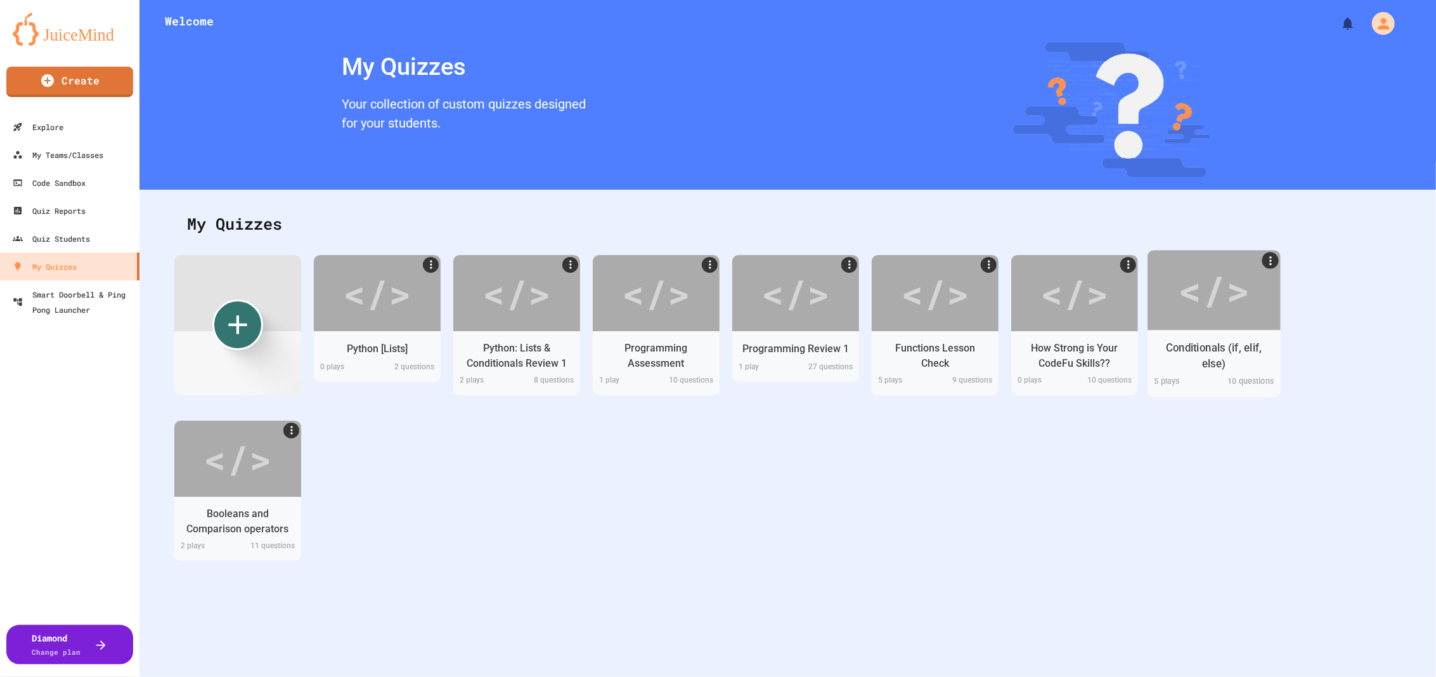
click at [1205, 282] on div "</>" at bounding box center [1214, 290] width 72 height 60
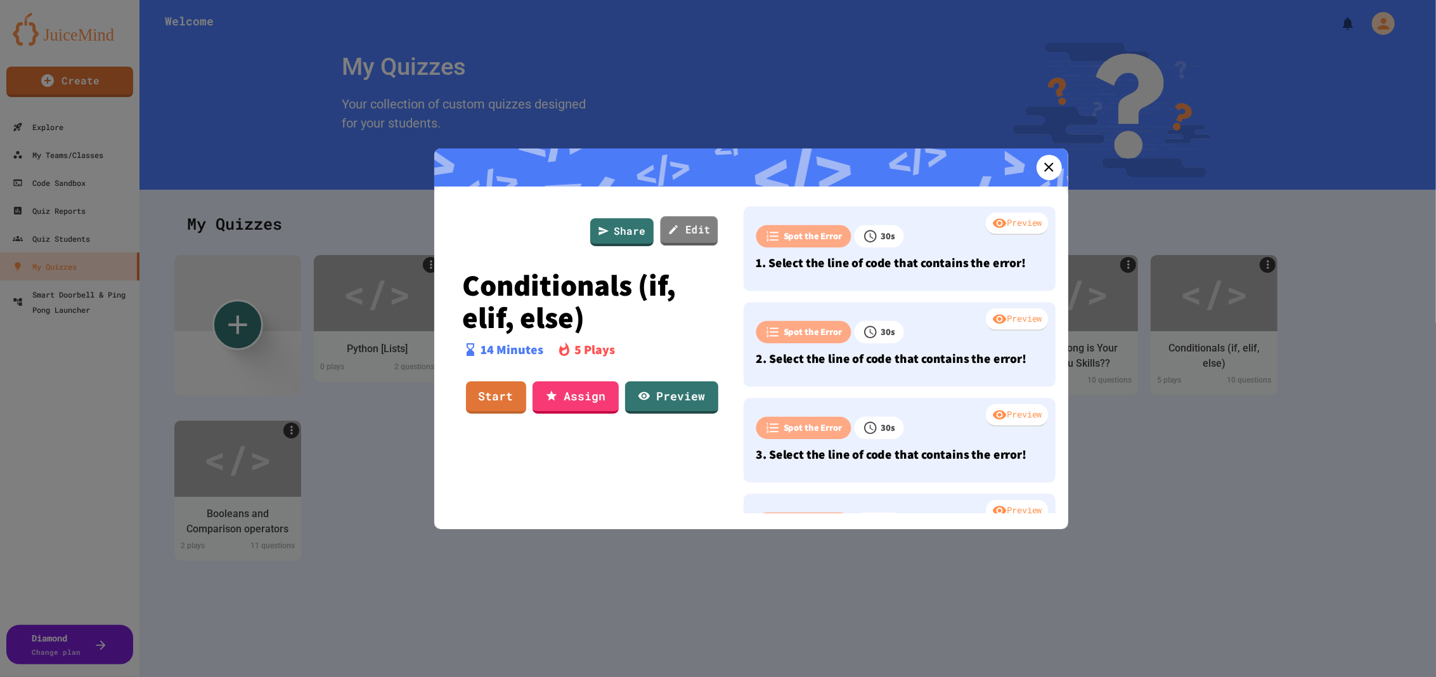
click at [689, 232] on link "Edit" at bounding box center [689, 230] width 58 height 29
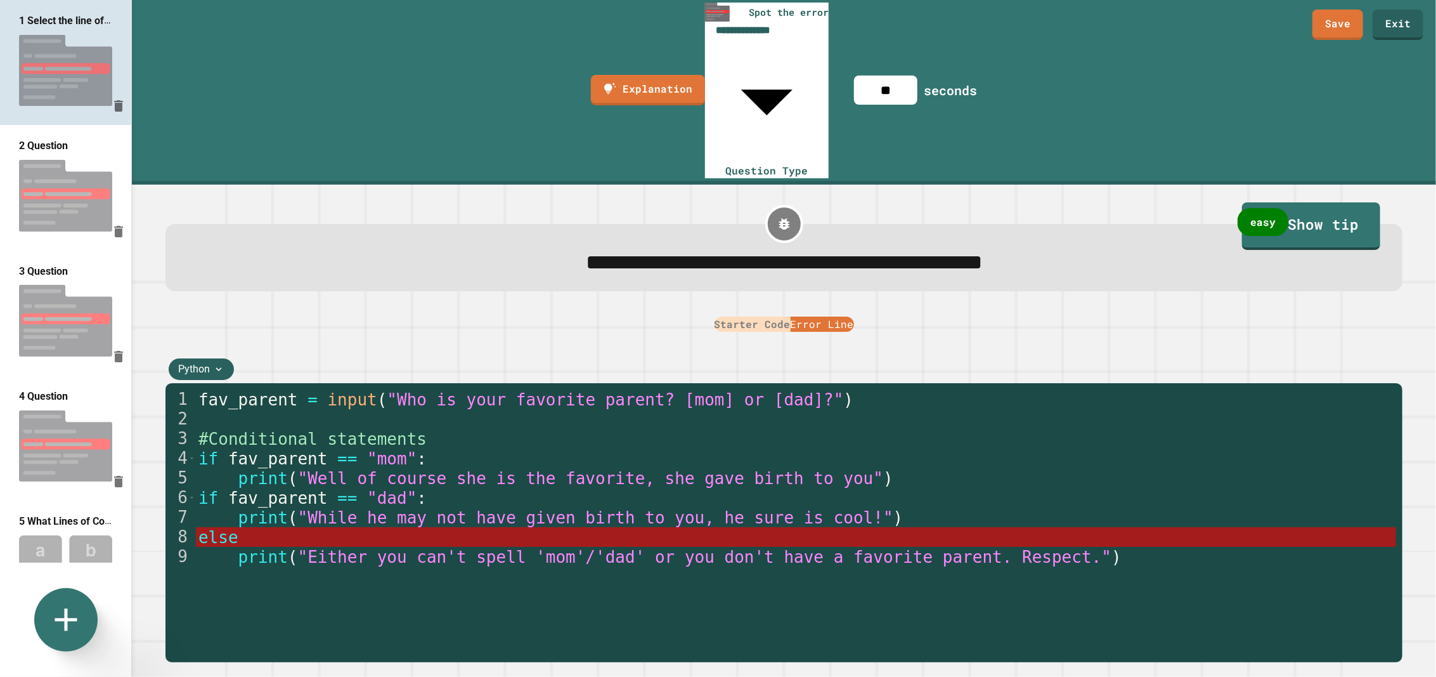
scroll to position [234, 0]
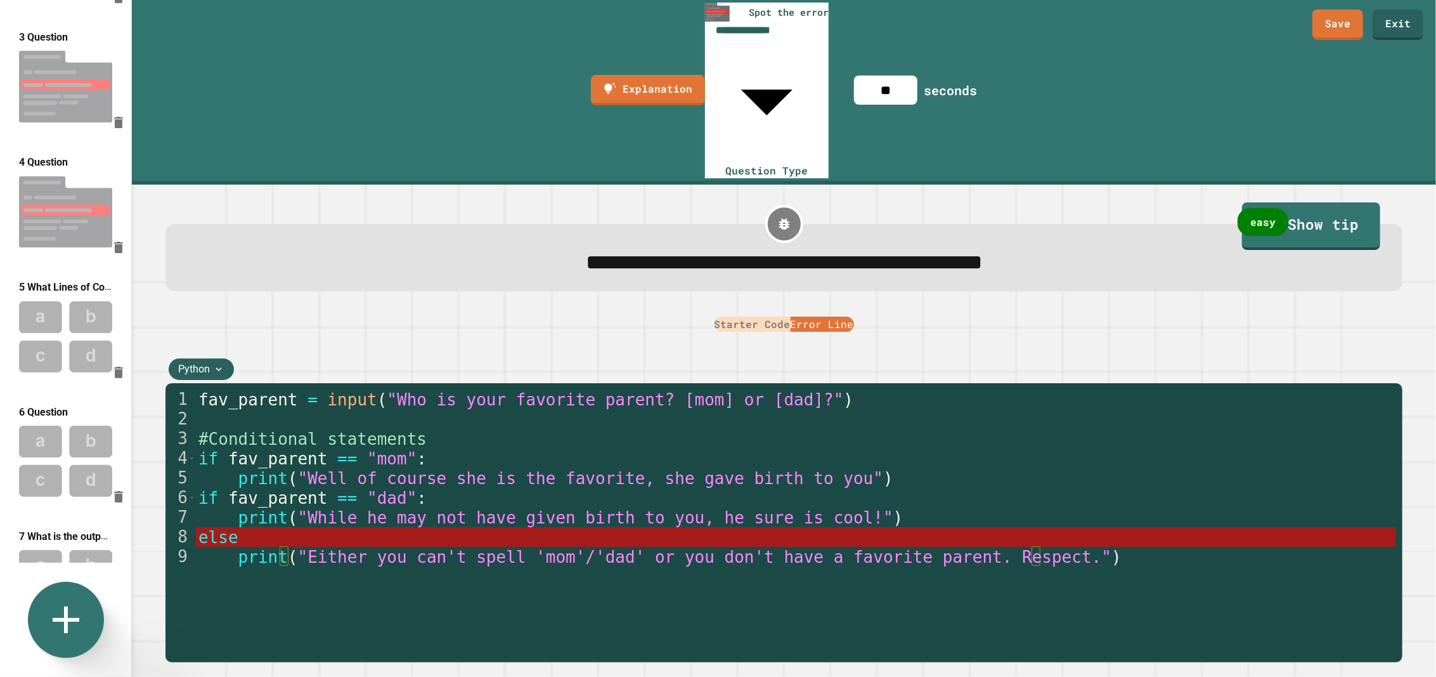
click at [55, 609] on icon at bounding box center [66, 620] width 46 height 46
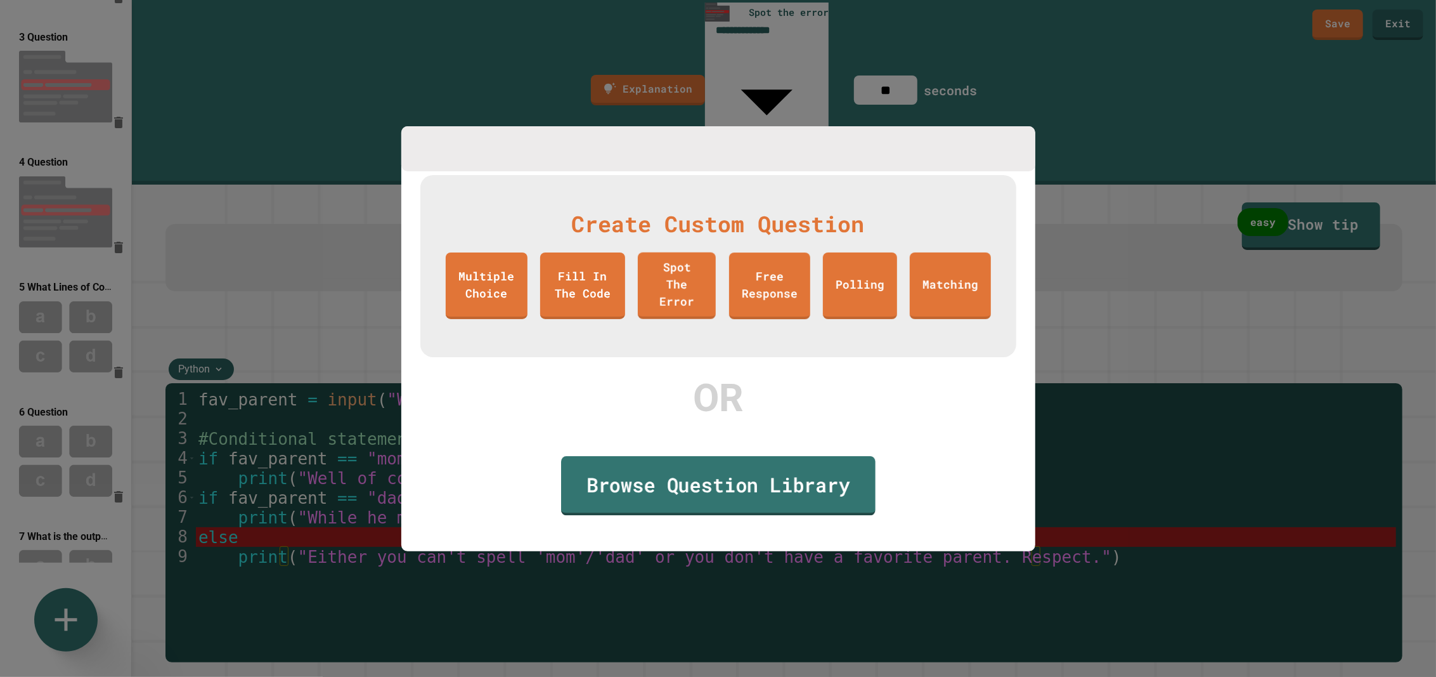
click at [651, 470] on link "Browse Question Library" at bounding box center [718, 485] width 314 height 59
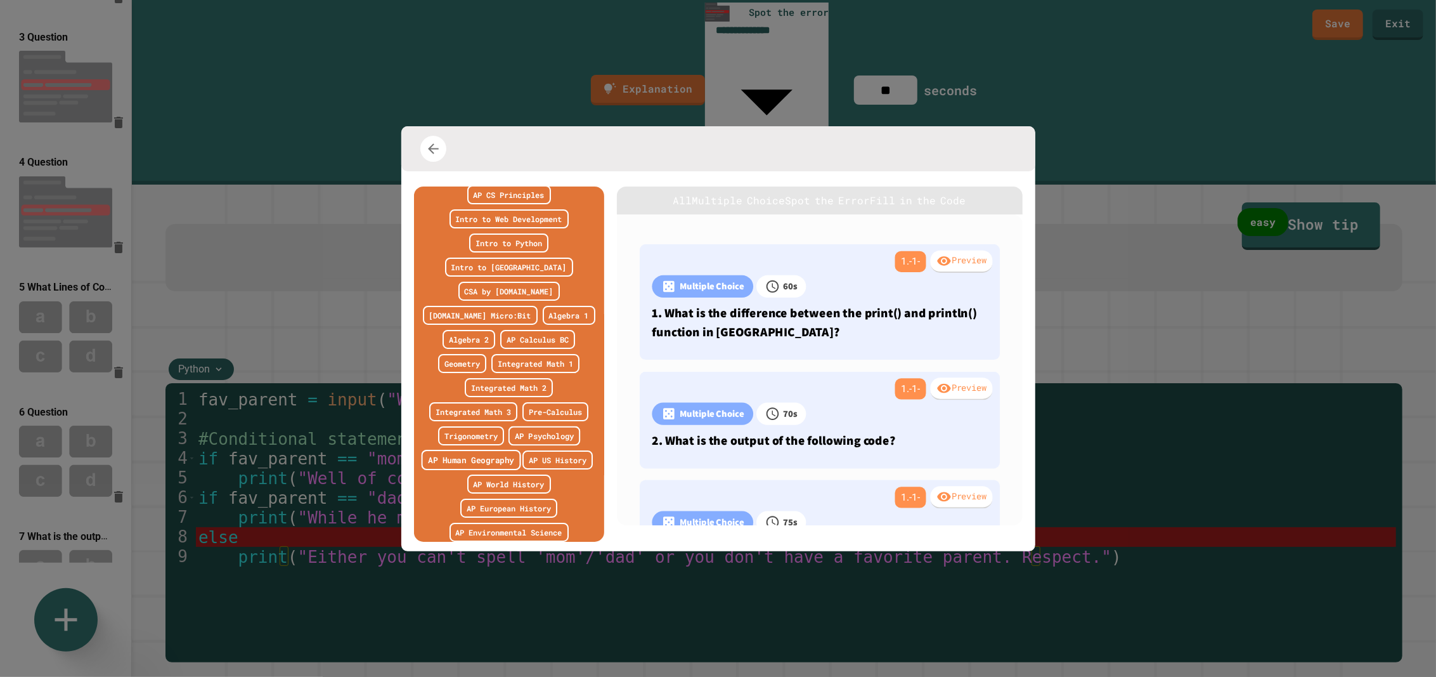
scroll to position [0, 0]
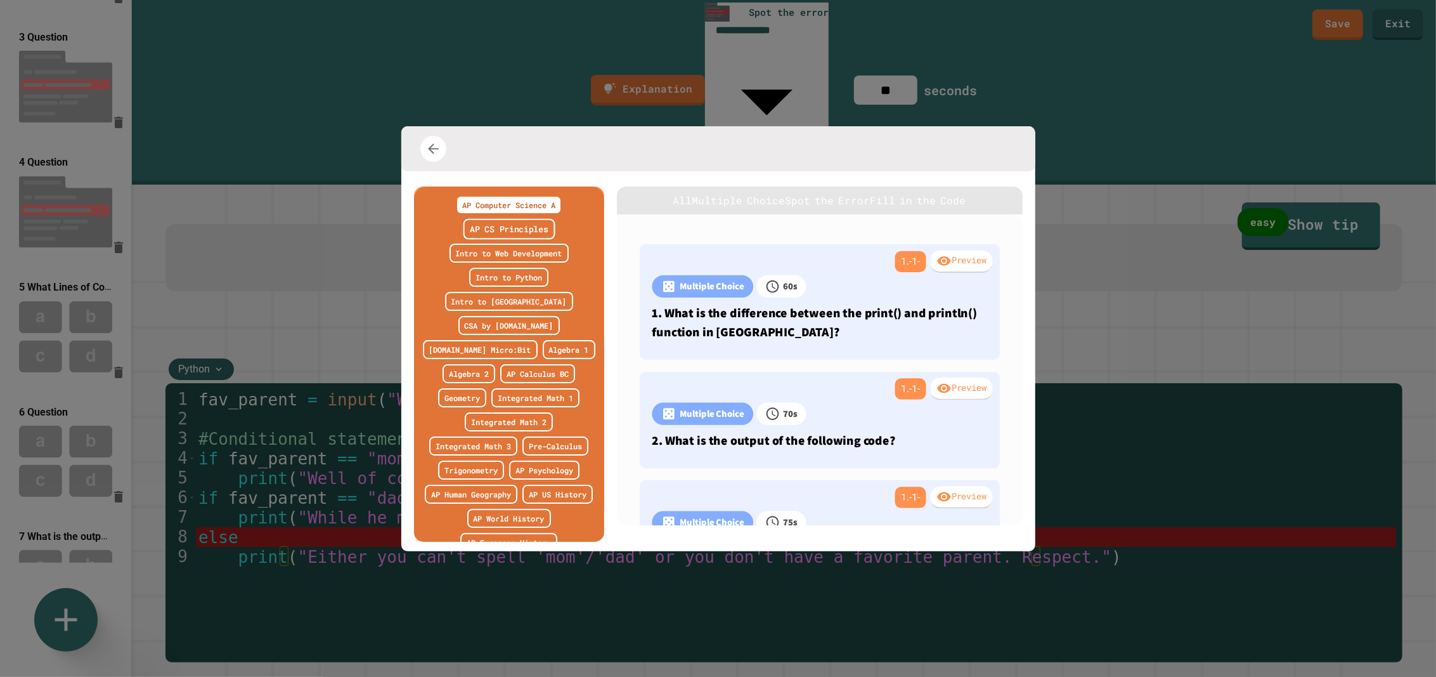
click at [510, 231] on link "AP CS Principles" at bounding box center [509, 228] width 92 height 21
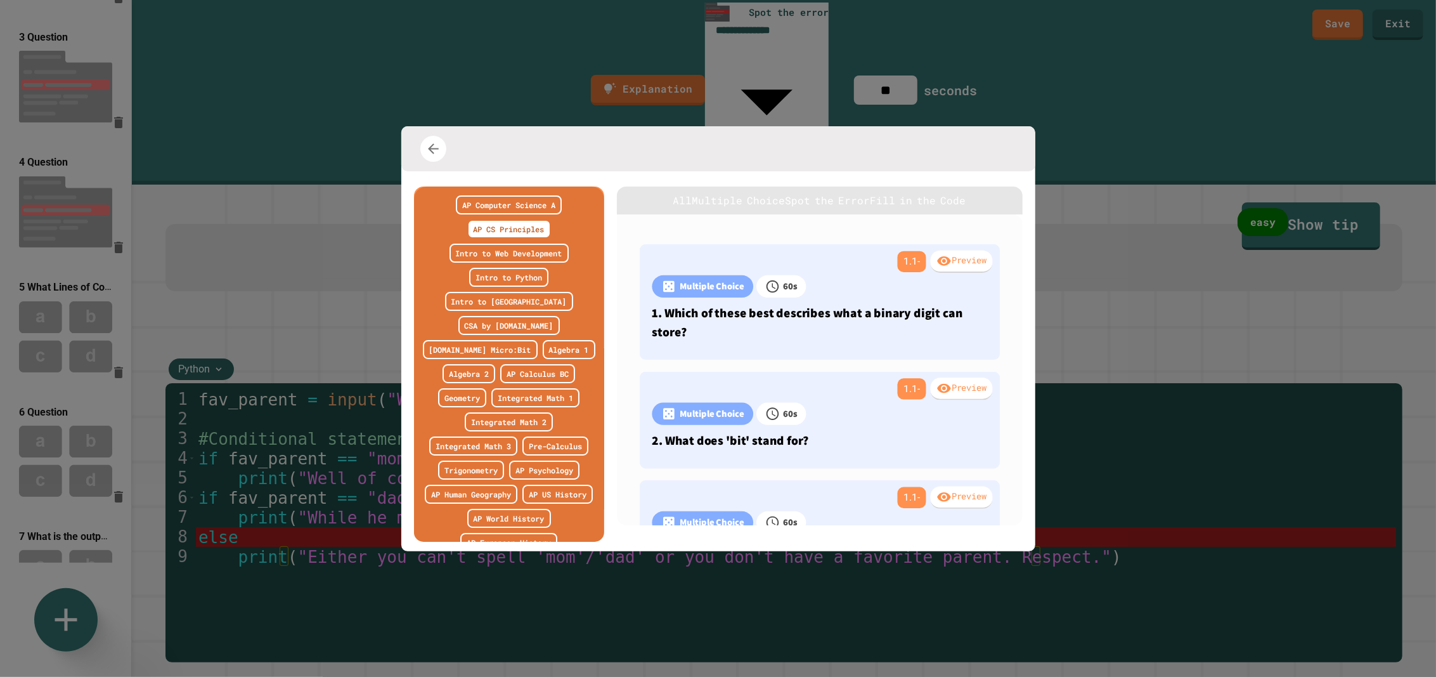
click at [778, 206] on button "Multiple Choice" at bounding box center [738, 200] width 93 height 15
click at [854, 204] on button "Spot the Error" at bounding box center [828, 200] width 85 height 15
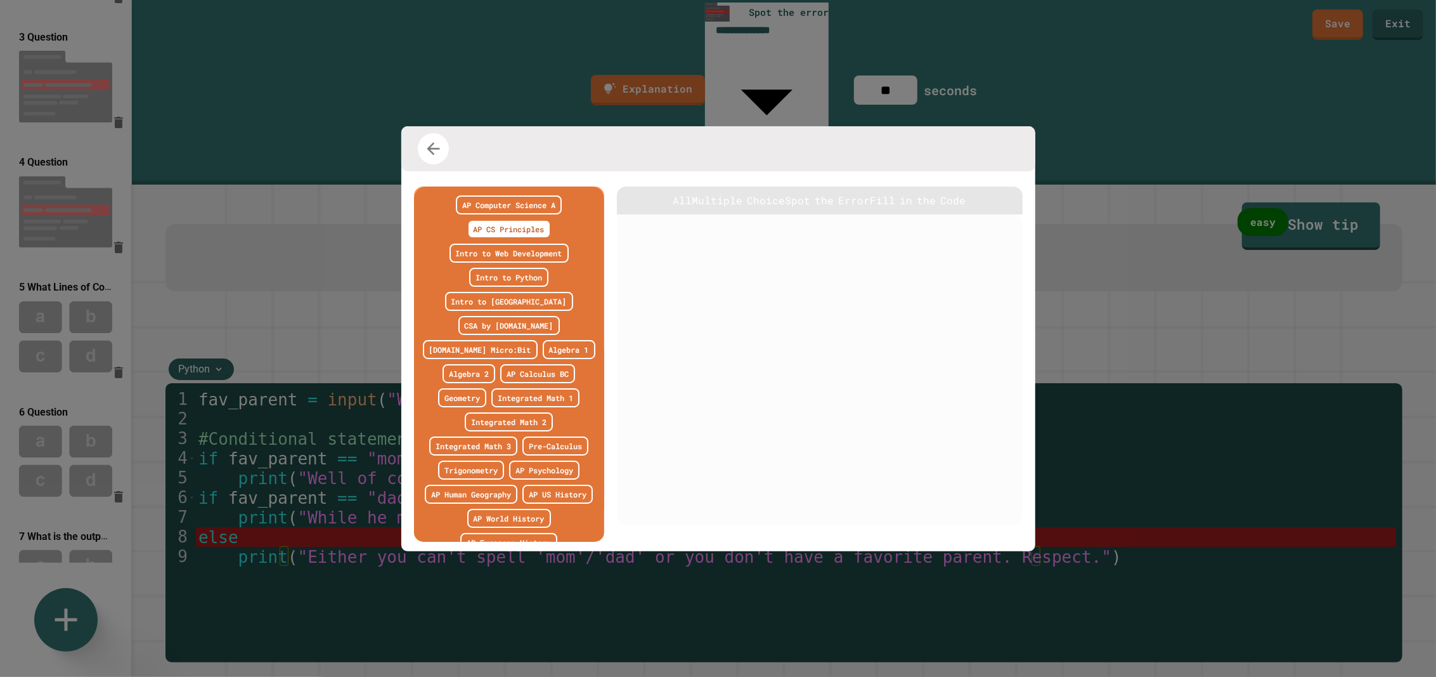
click at [432, 147] on icon "button" at bounding box center [433, 148] width 19 height 19
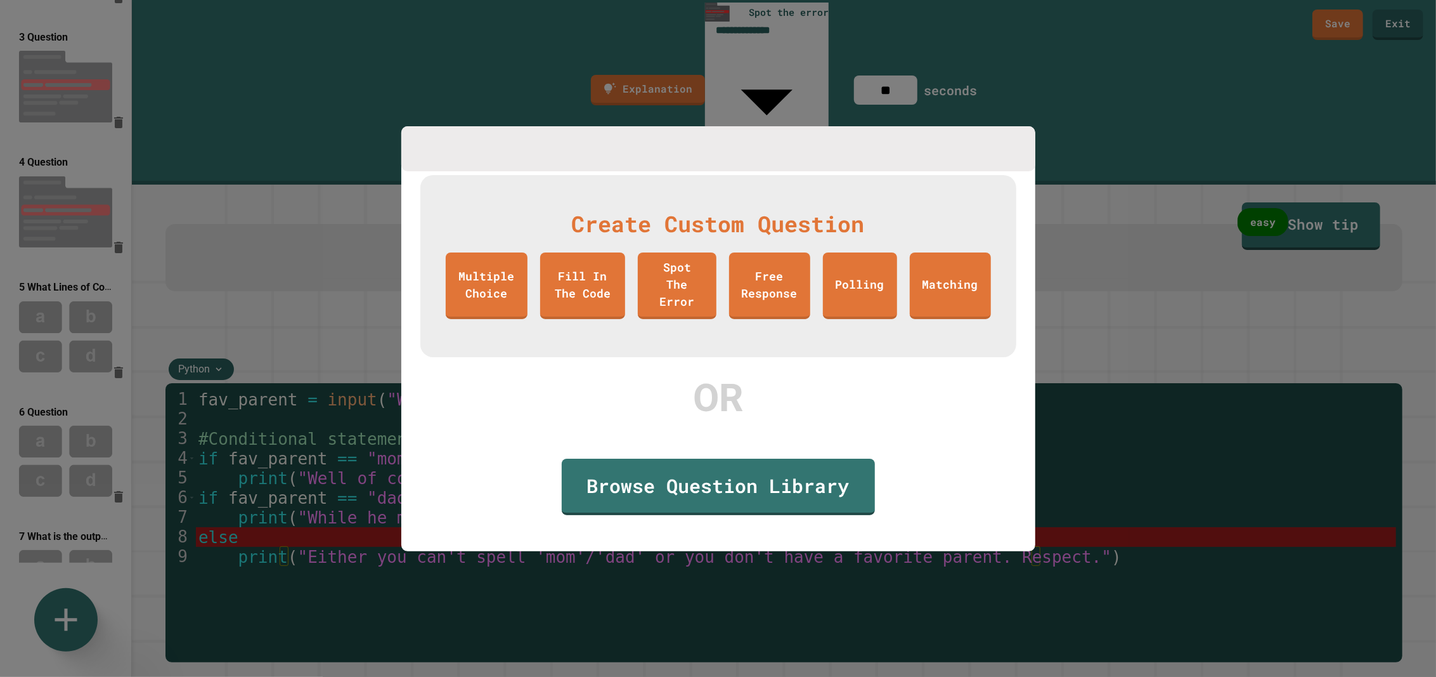
click at [1117, 186] on div at bounding box center [718, 338] width 1436 height 677
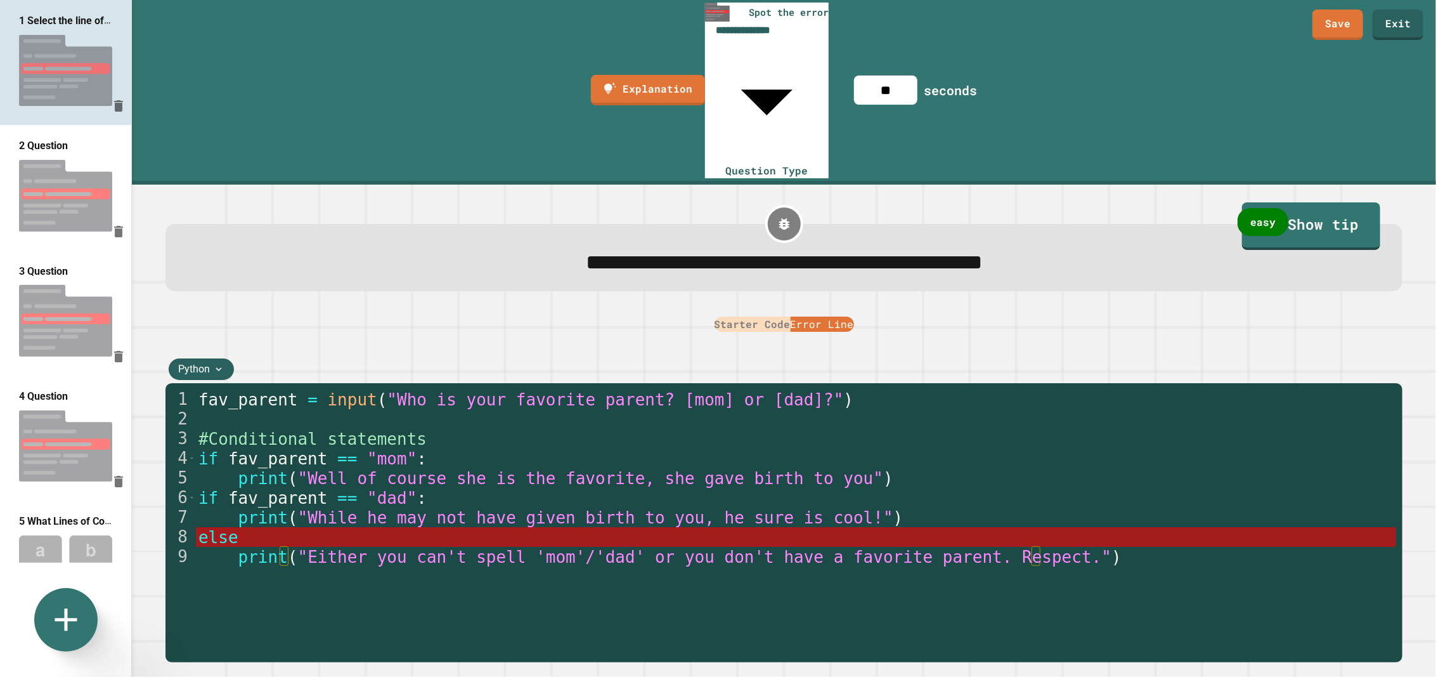
click at [56, 162] on img at bounding box center [65, 195] width 131 height 84
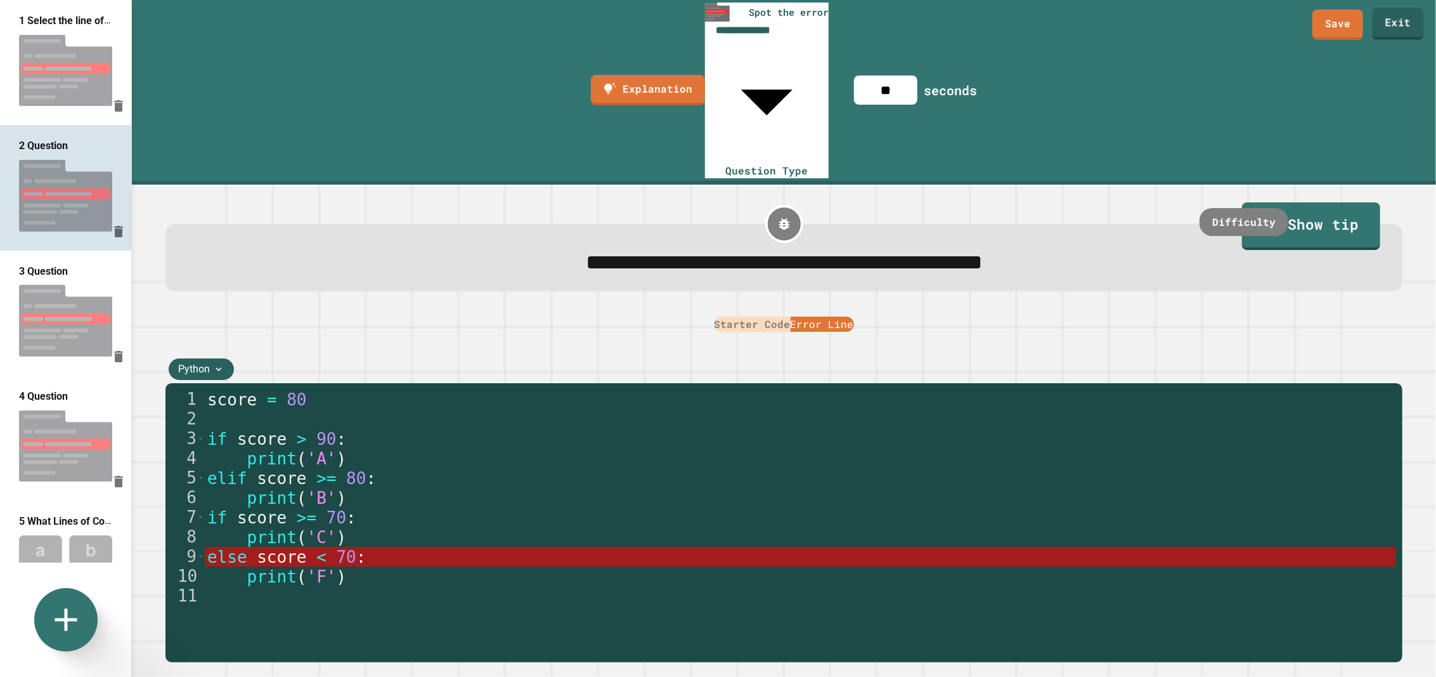
click at [1402, 18] on link "Exit" at bounding box center [1397, 24] width 51 height 32
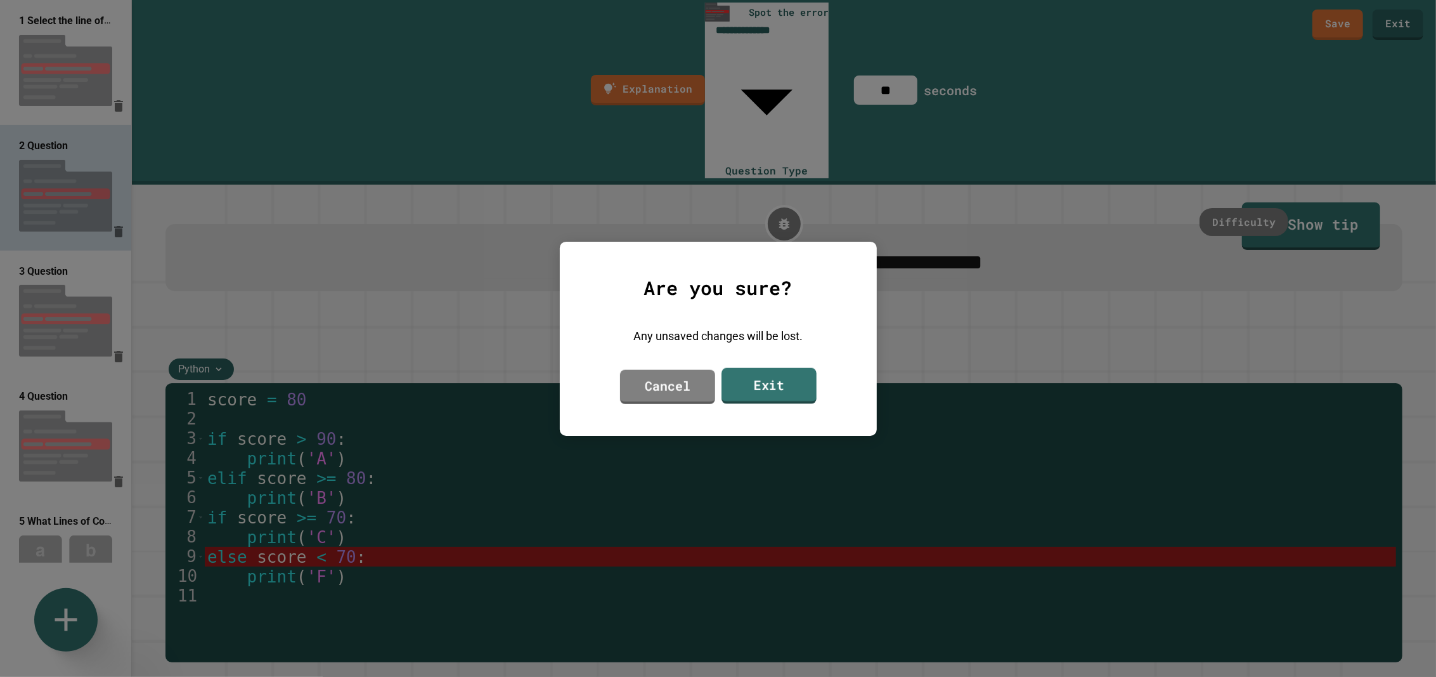
click at [754, 385] on link "Exit" at bounding box center [769, 385] width 95 height 36
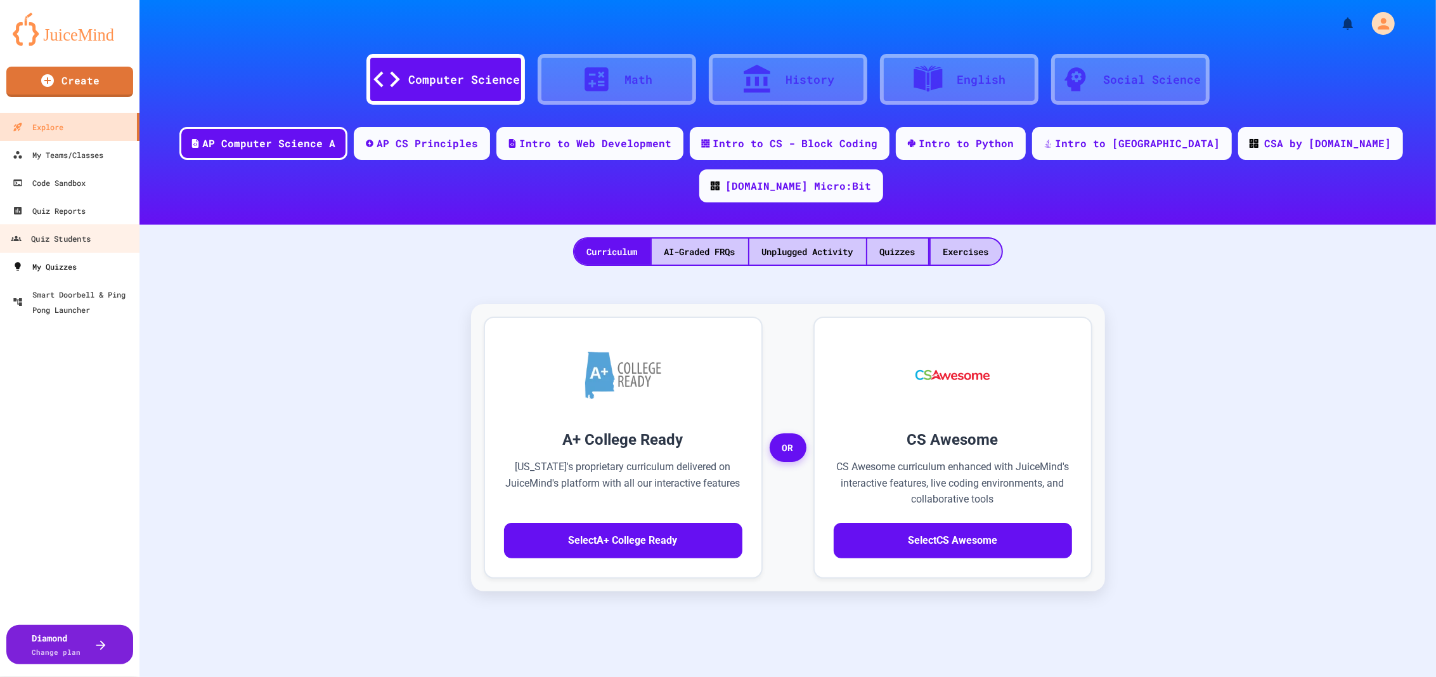
click at [69, 263] on div "My Quizzes" at bounding box center [45, 266] width 64 height 15
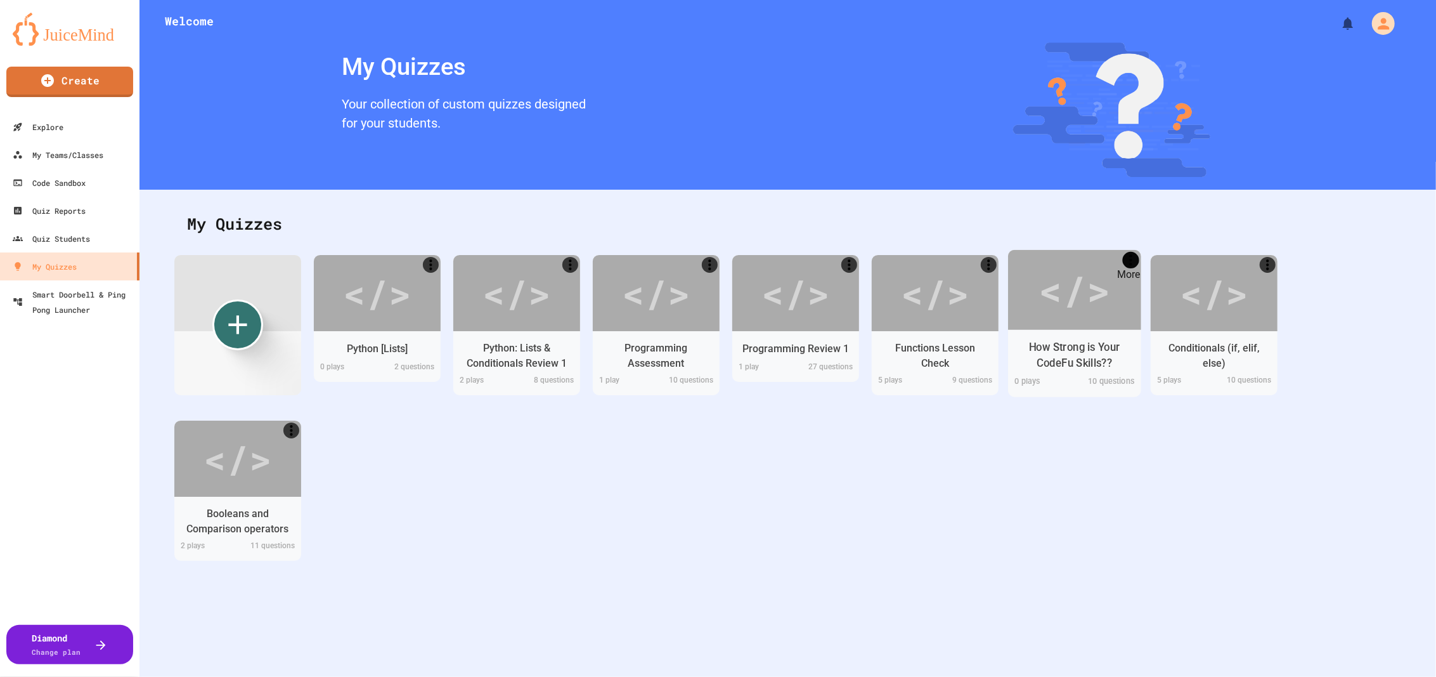
click at [1127, 259] on icon "More" at bounding box center [1131, 259] width 16 height 16
click at [1129, 676] on div at bounding box center [718, 678] width 1436 height 0
click at [431, 261] on icon "More" at bounding box center [433, 260] width 16 height 16
click at [431, 676] on div at bounding box center [718, 678] width 1436 height 0
drag, startPoint x: 772, startPoint y: 504, endPoint x: 800, endPoint y: 496, distance: 29.1
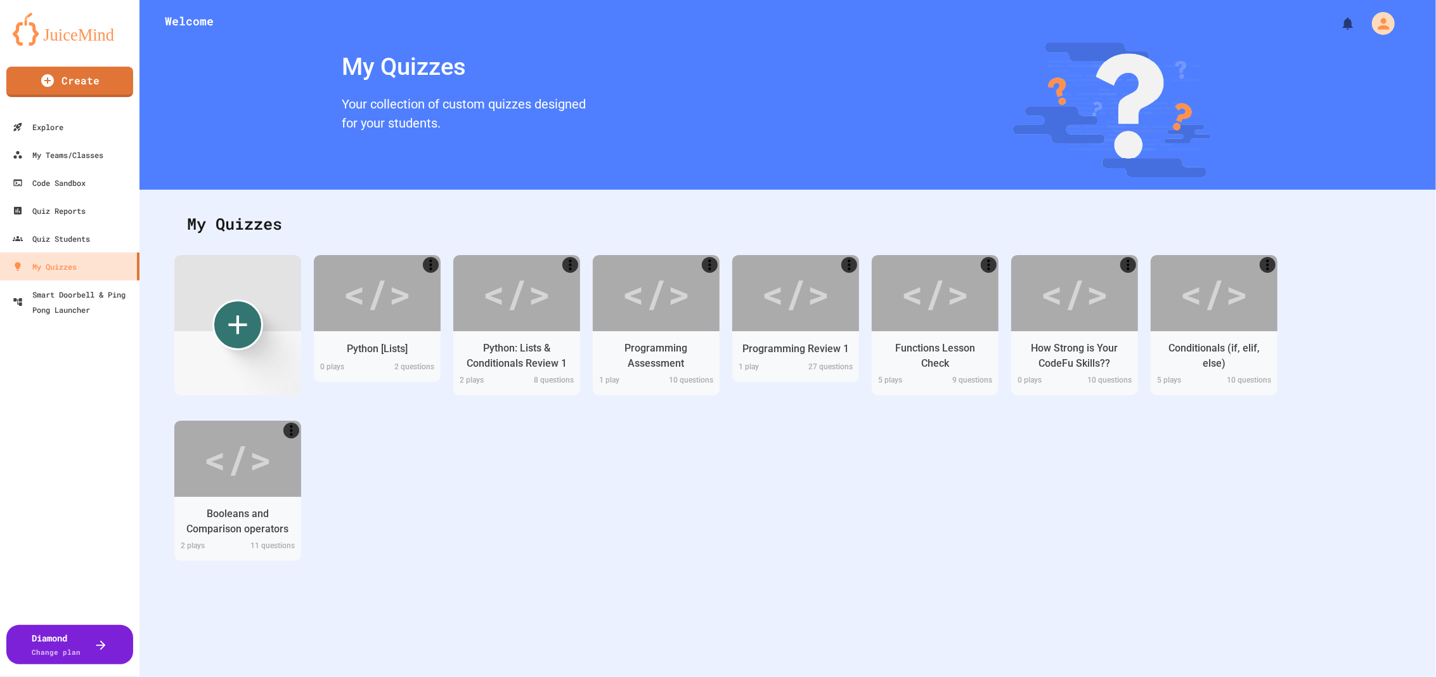
click at [772, 503] on div "</> Python [Lists] 0 play s 2 questions </> Python: Lists & Conditionals Review…" at bounding box center [787, 420] width 1227 height 331
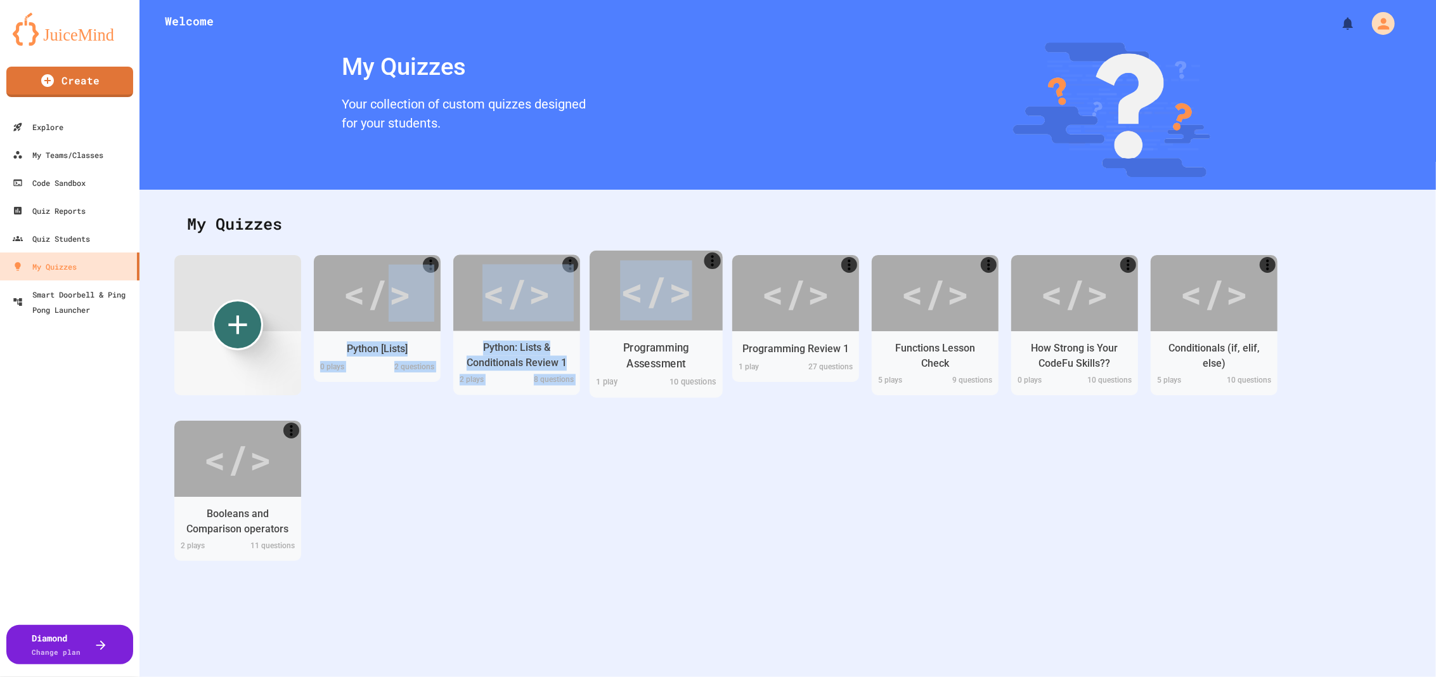
drag, startPoint x: 390, startPoint y: 310, endPoint x: 771, endPoint y: 411, distance: 394.2
click at [714, 328] on div "</> Python [Lists] 0 play s 2 questions </> Python: Lists & Conditionals Review…" at bounding box center [787, 420] width 1227 height 331
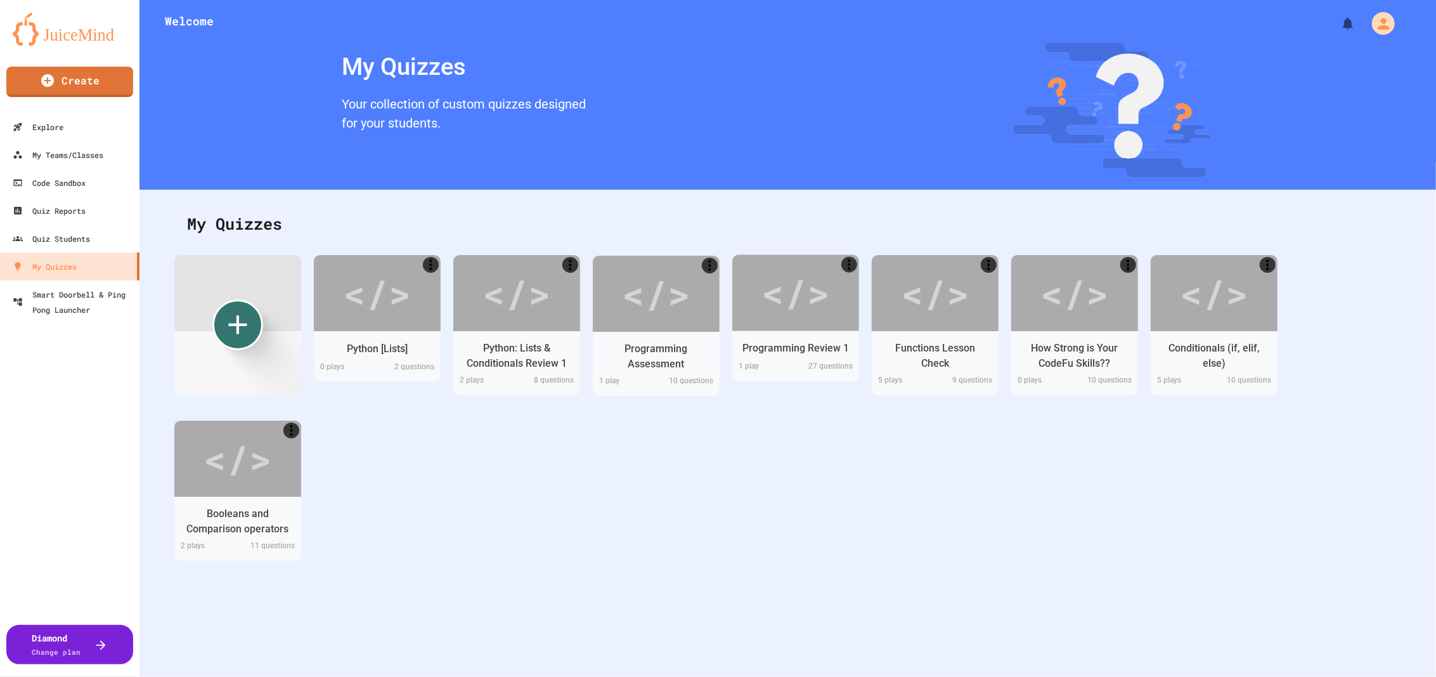
click at [790, 427] on div "</> Python [Lists] 0 play s 2 questions </> Python: Lists & Conditionals Review…" at bounding box center [787, 420] width 1227 height 331
click at [526, 346] on div "Python: Lists & Conditionals Review 1" at bounding box center [516, 356] width 113 height 32
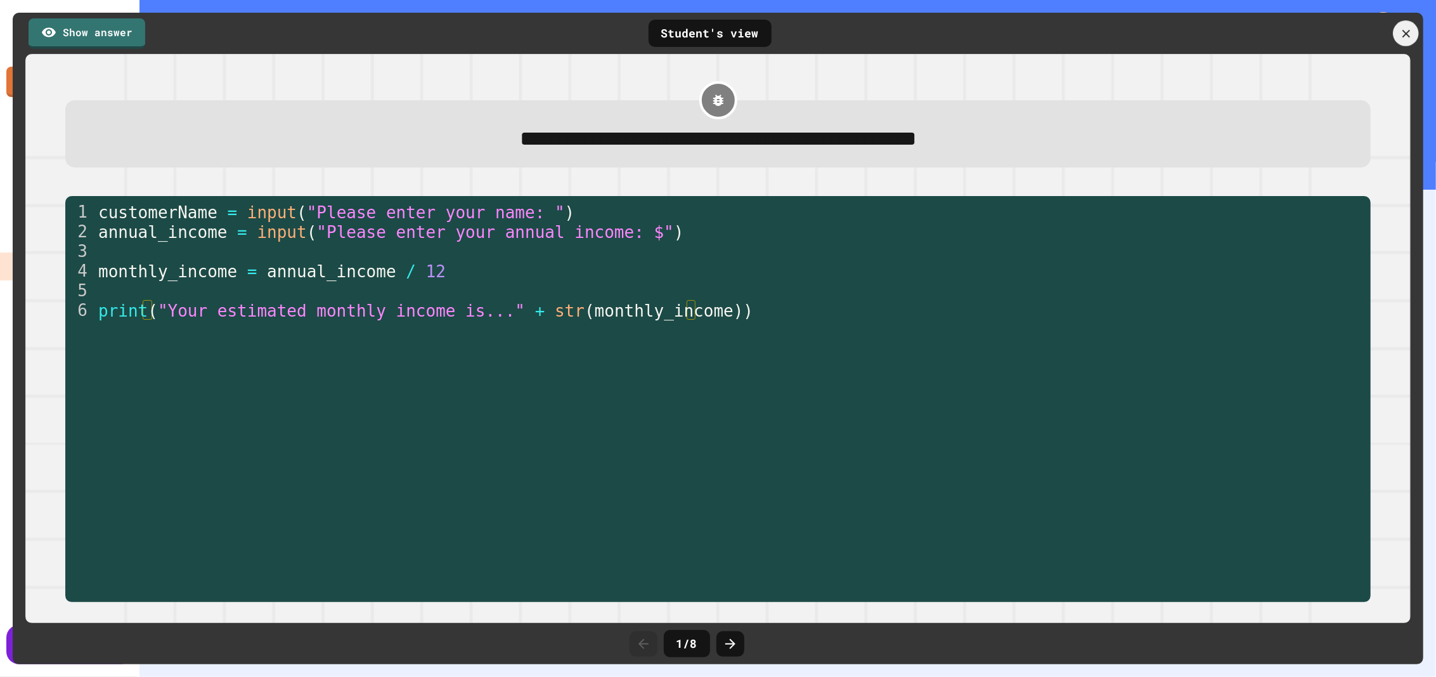
click at [1410, 37] on icon at bounding box center [1405, 33] width 13 height 13
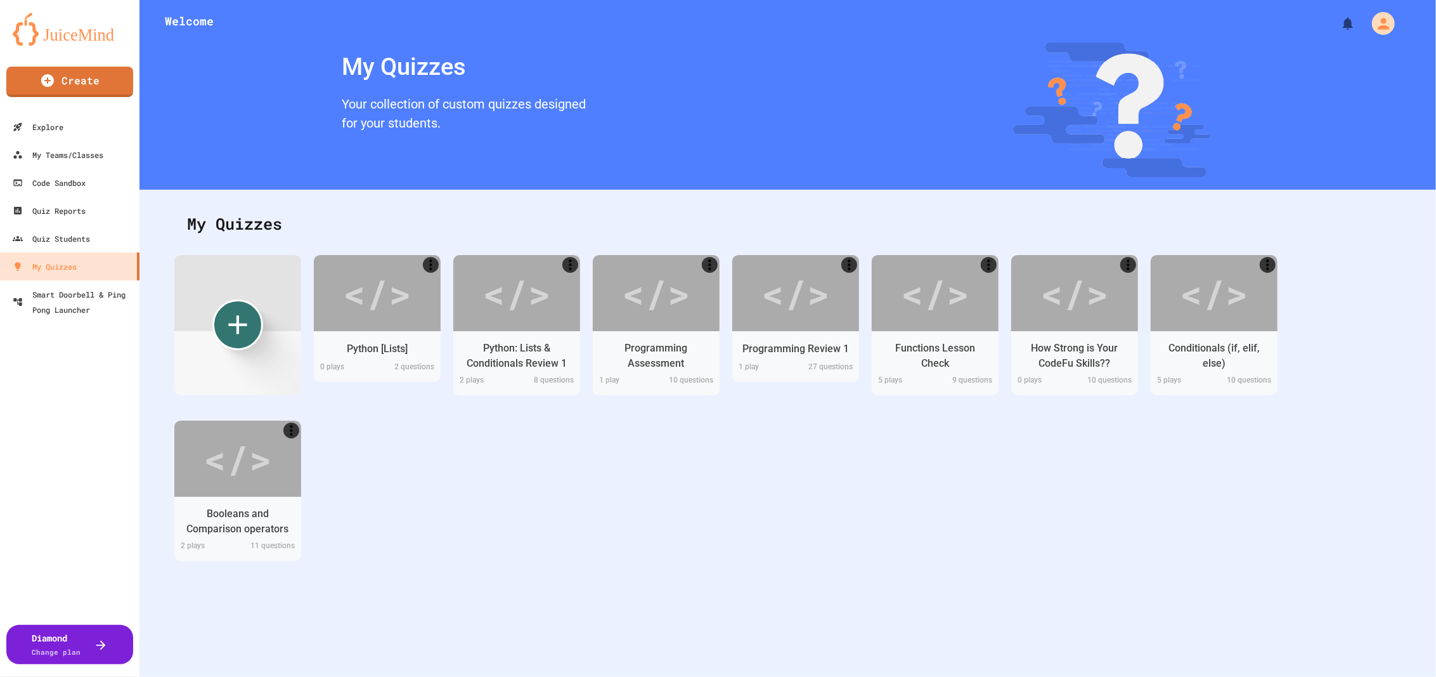
scroll to position [548, 0]
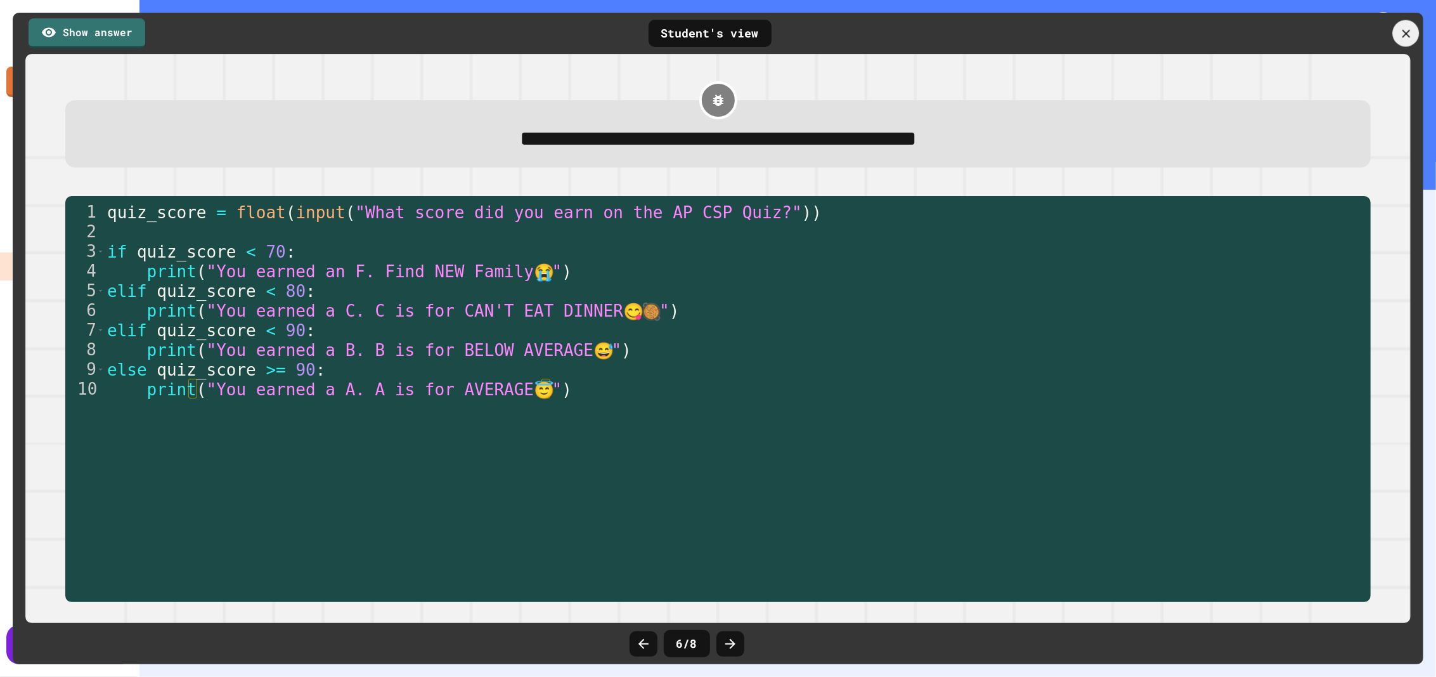
click at [1398, 32] on div at bounding box center [1406, 33] width 27 height 27
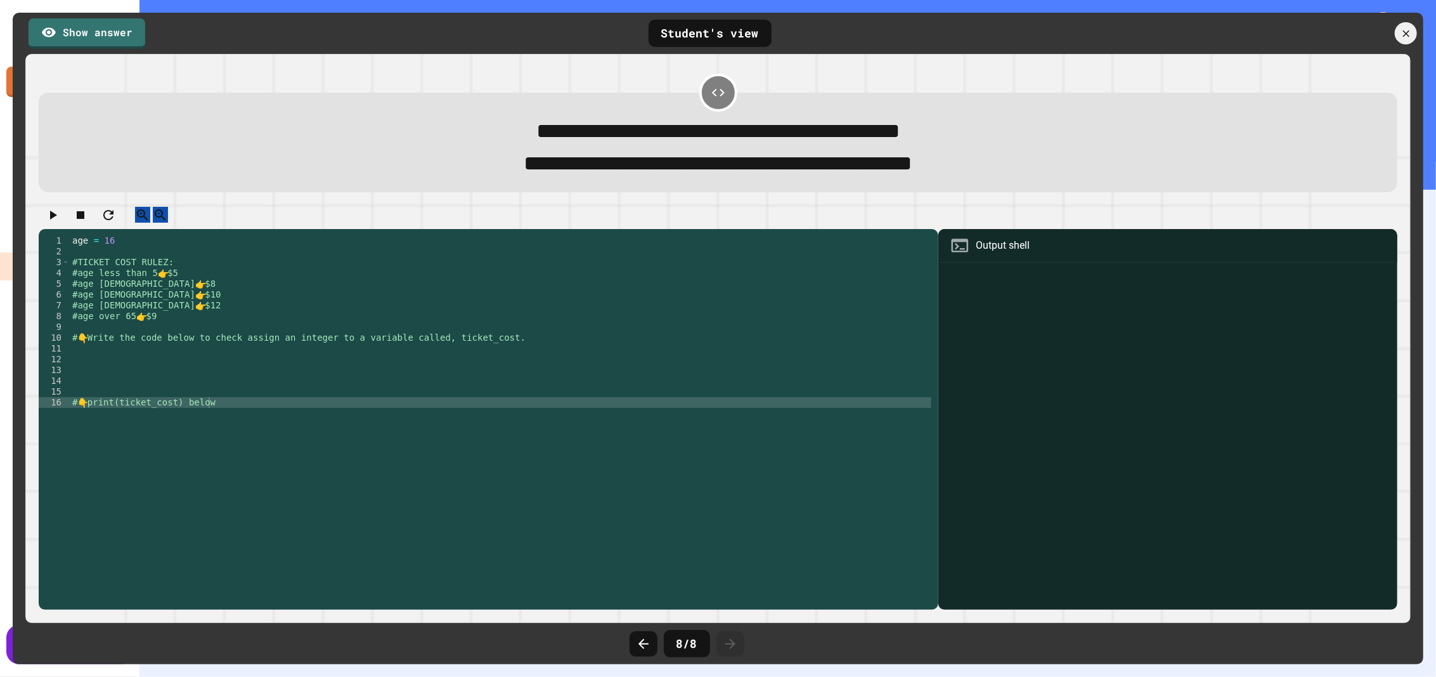
scroll to position [612, 0]
click at [1399, 27] on icon at bounding box center [1405, 33] width 13 height 13
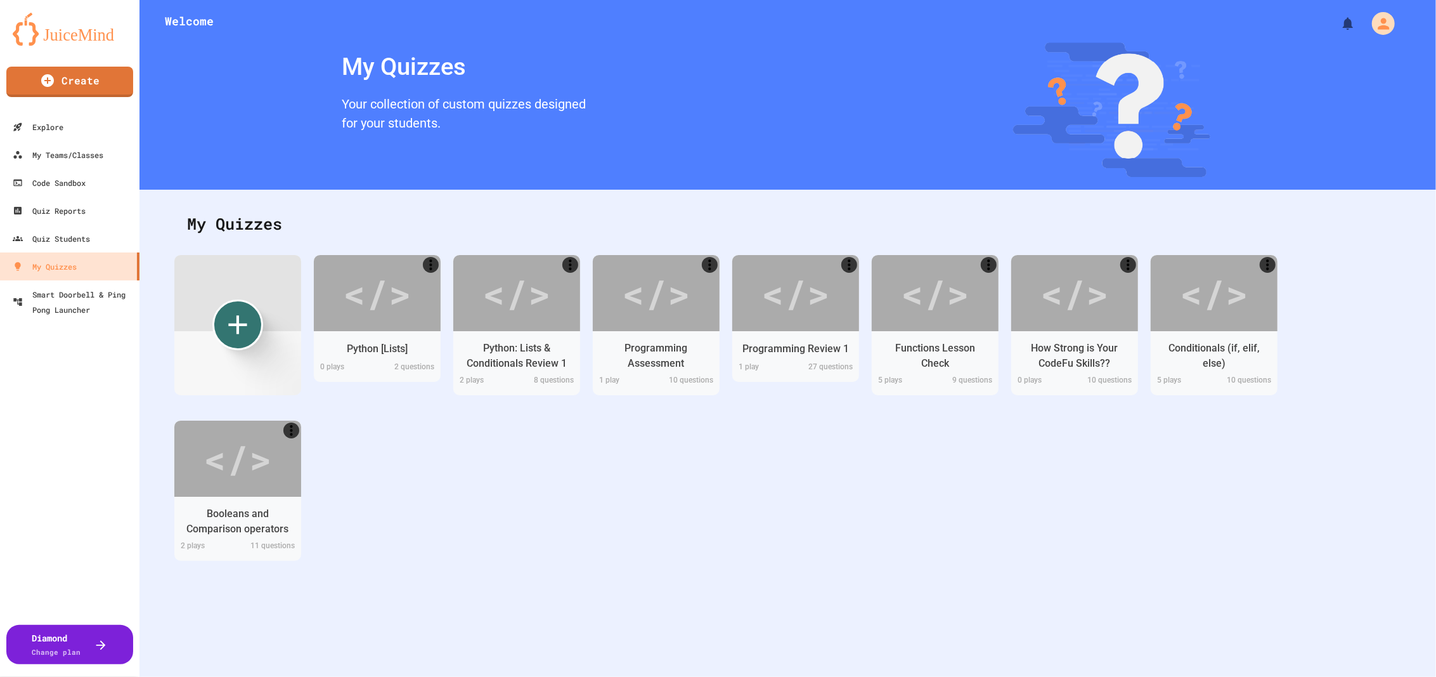
scroll to position [139, 0]
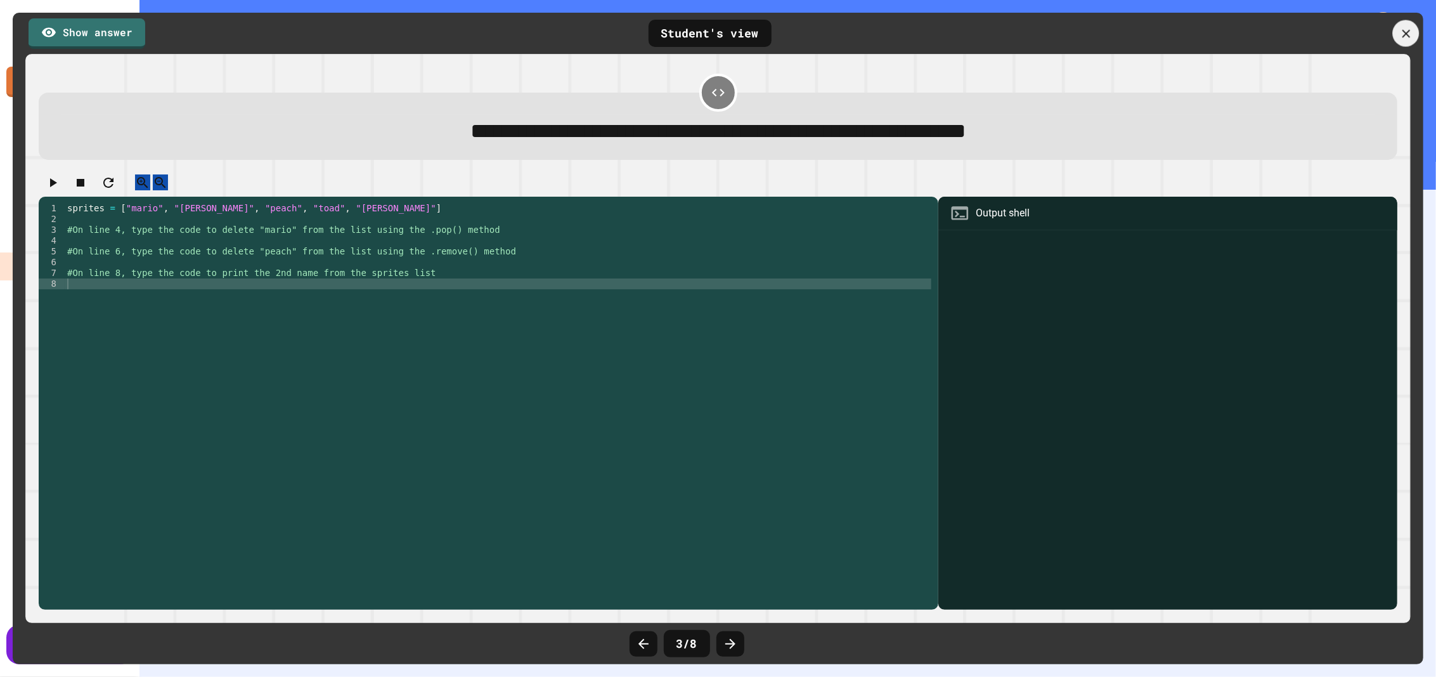
click at [1404, 32] on icon at bounding box center [1406, 33] width 8 height 8
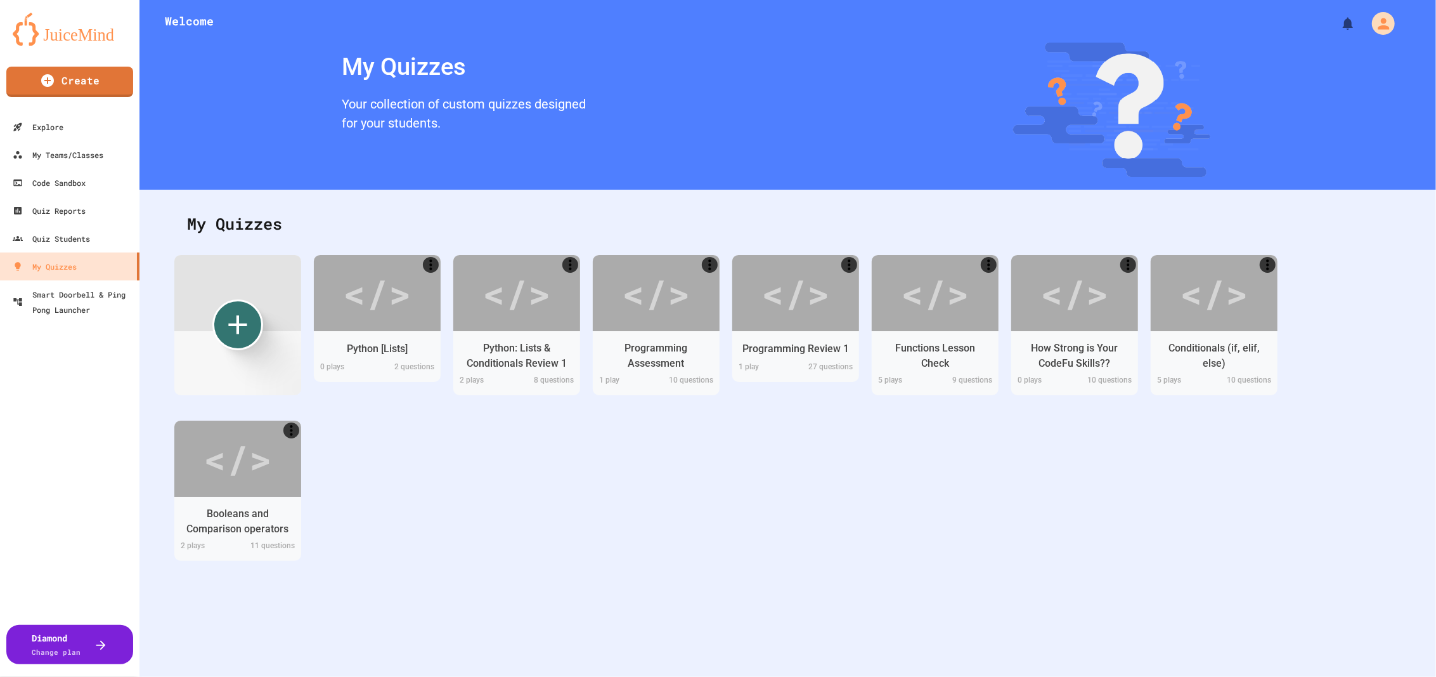
click at [566, 342] on div "Python: Lists & Conditionals Review 1" at bounding box center [516, 356] width 113 height 32
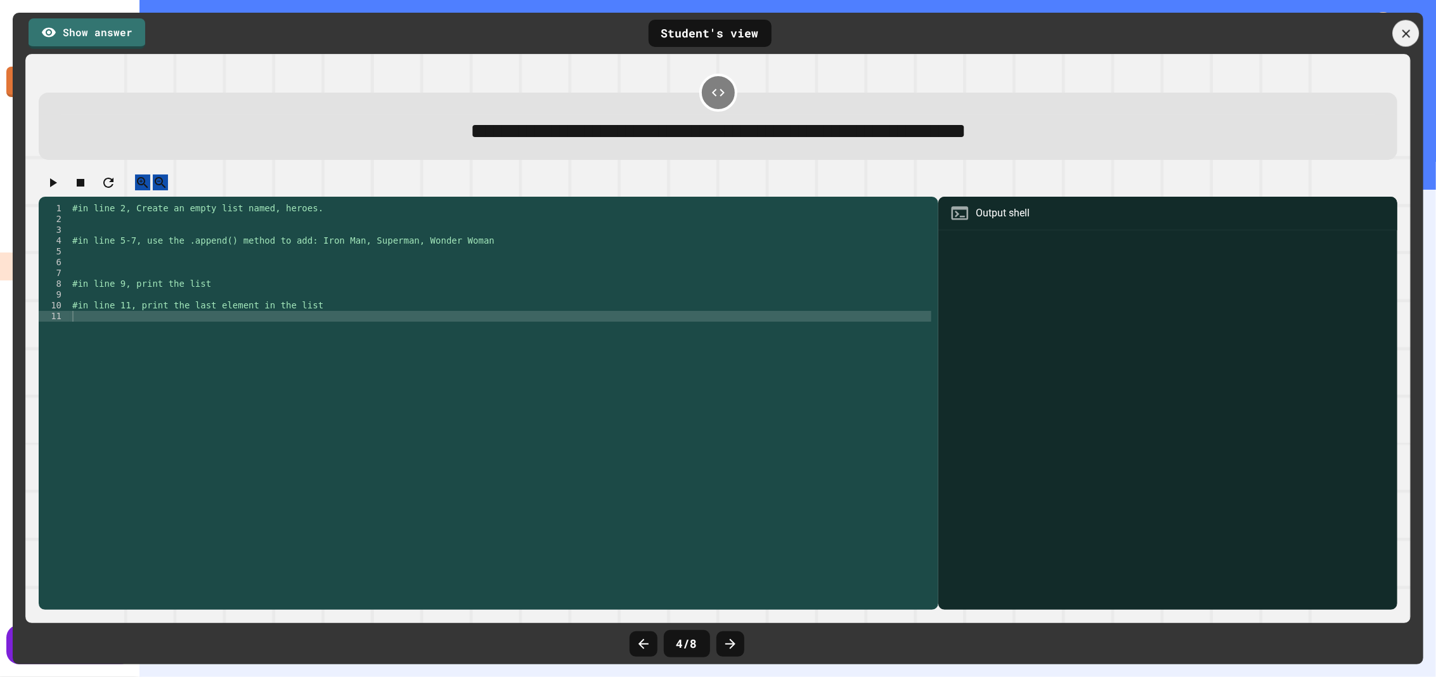
click at [1413, 33] on div at bounding box center [1406, 33] width 27 height 27
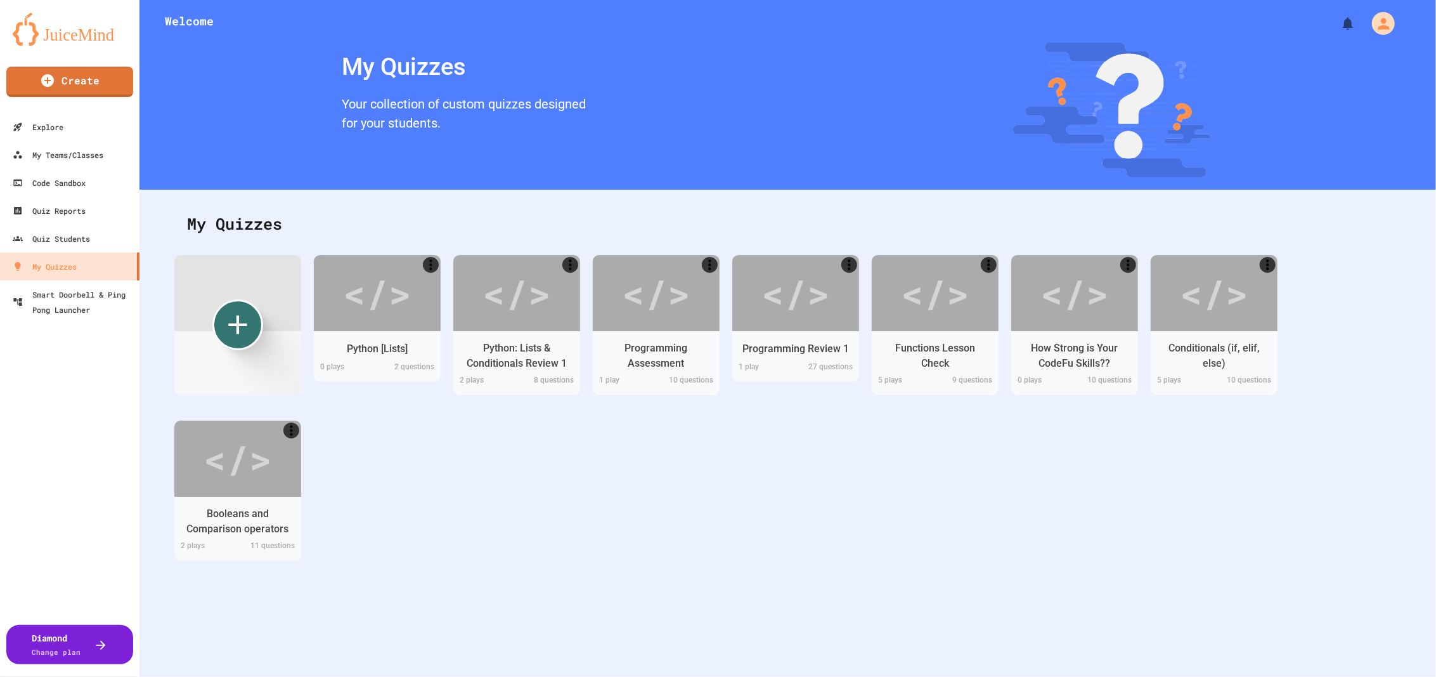
click at [1241, 361] on div "Conditionals (if, elif, else)" at bounding box center [1214, 356] width 113 height 32
